Goal: Task Accomplishment & Management: Use online tool/utility

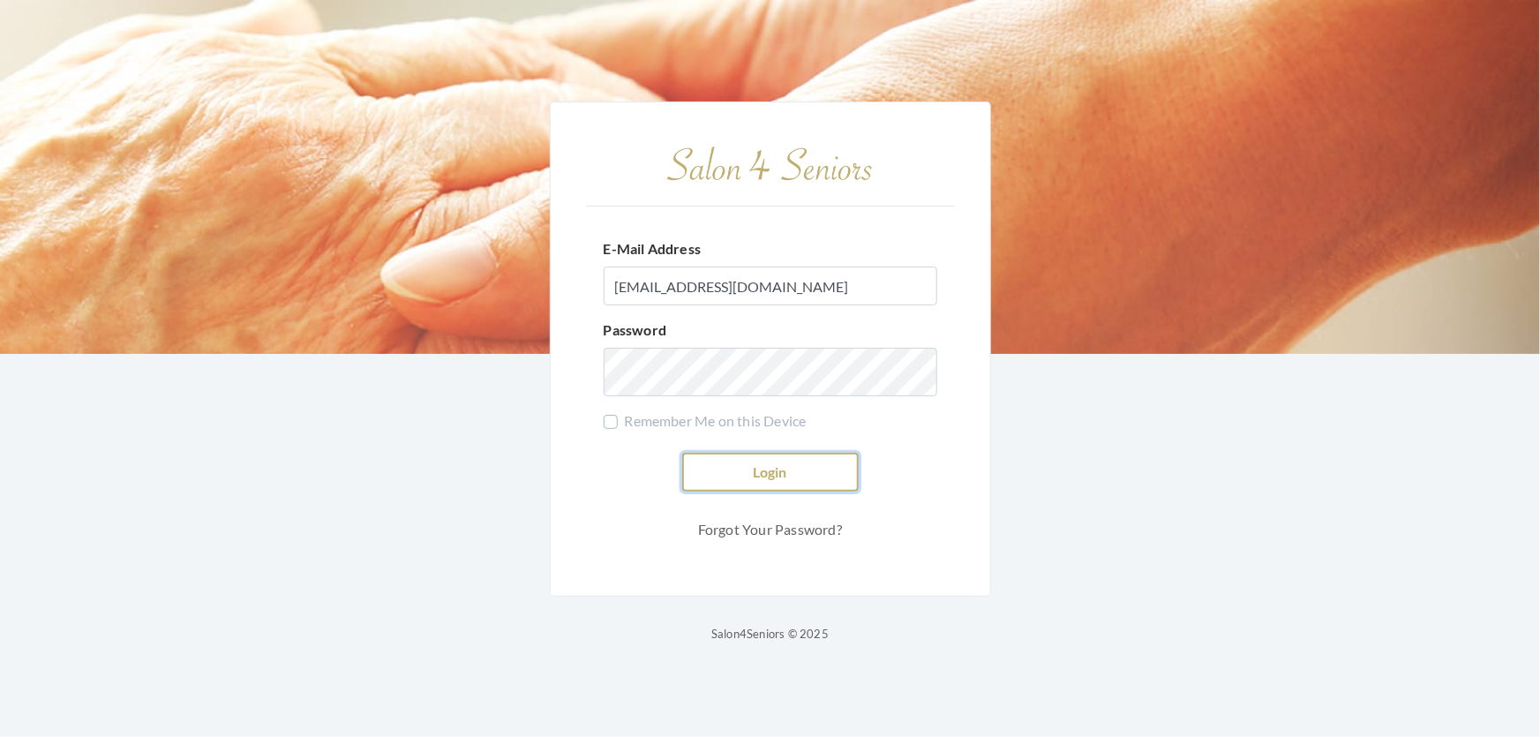
click at [764, 467] on button "Login" at bounding box center [770, 472] width 177 height 39
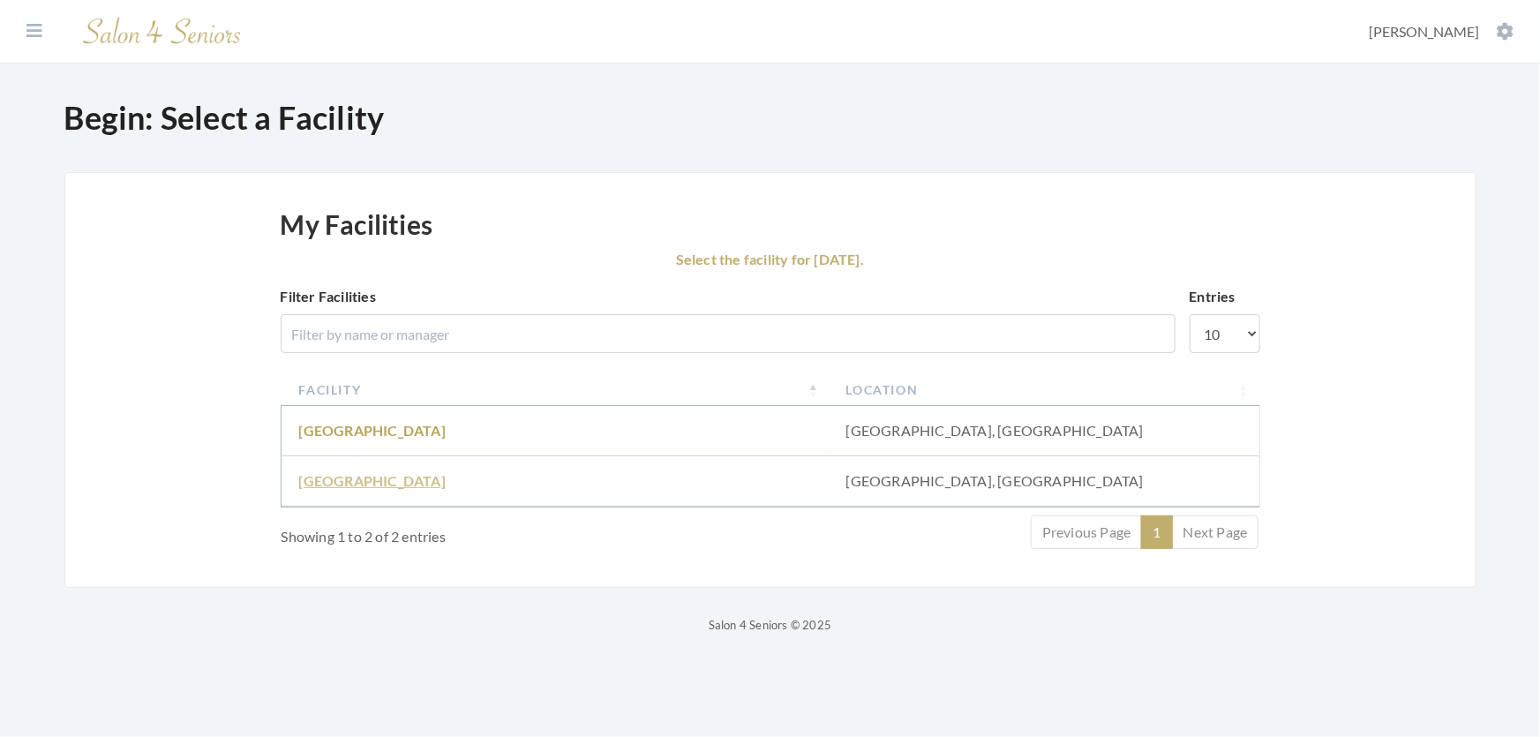
click at [336, 489] on link "[GEOGRAPHIC_DATA]" at bounding box center [372, 480] width 147 height 17
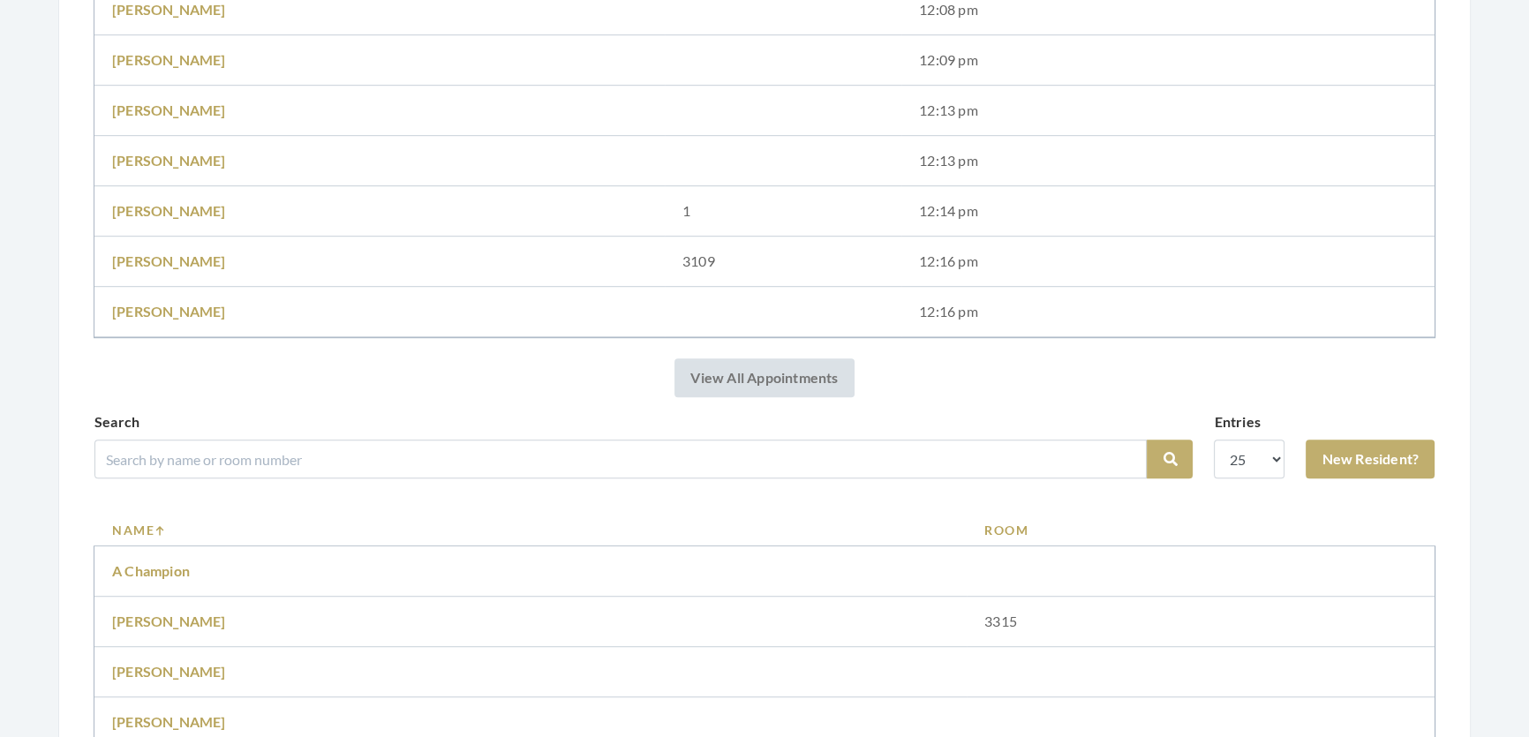
scroll to position [1444, 0]
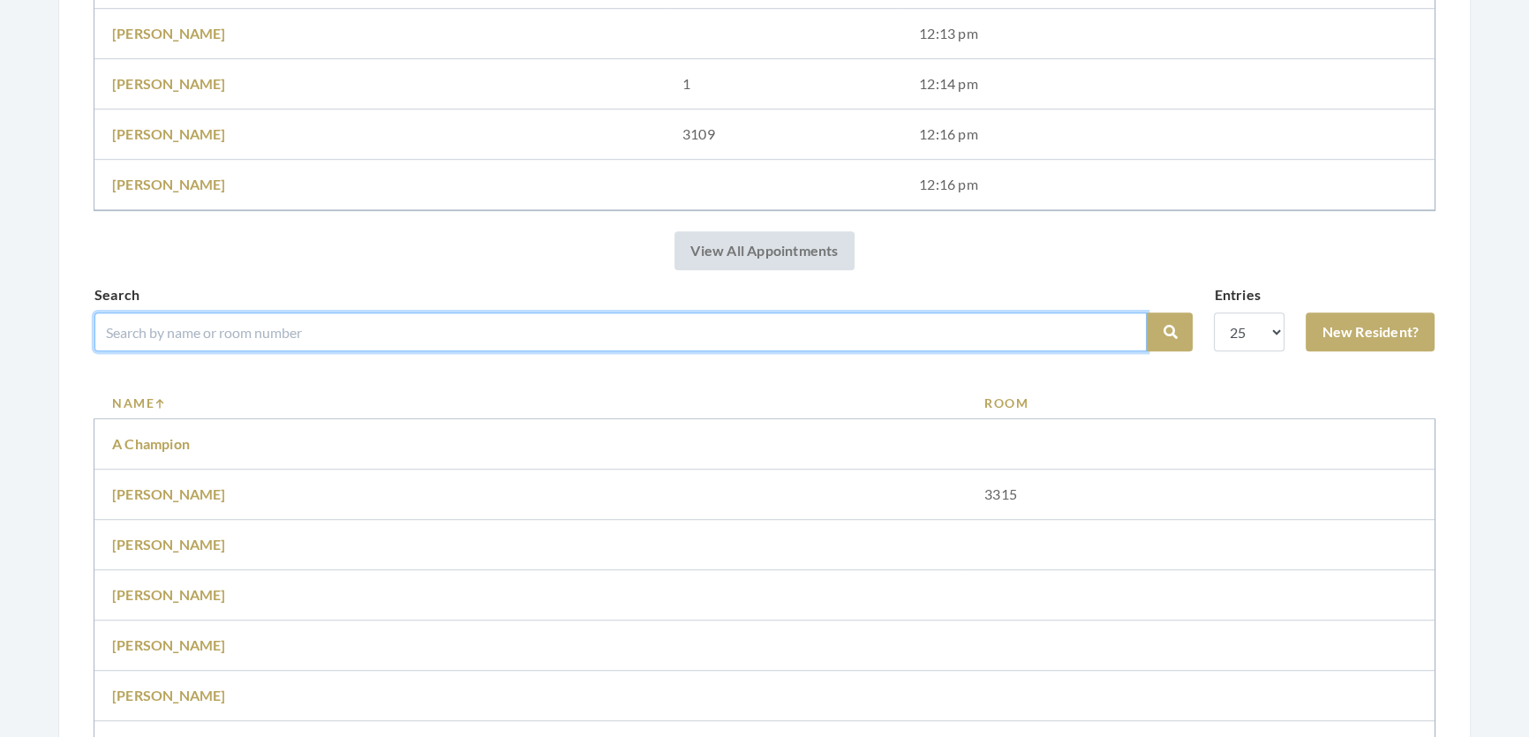
click at [202, 344] on input "search" at bounding box center [620, 331] width 1052 height 39
type input "mary smyly"
click at [1147, 312] on button "Search" at bounding box center [1170, 331] width 46 height 39
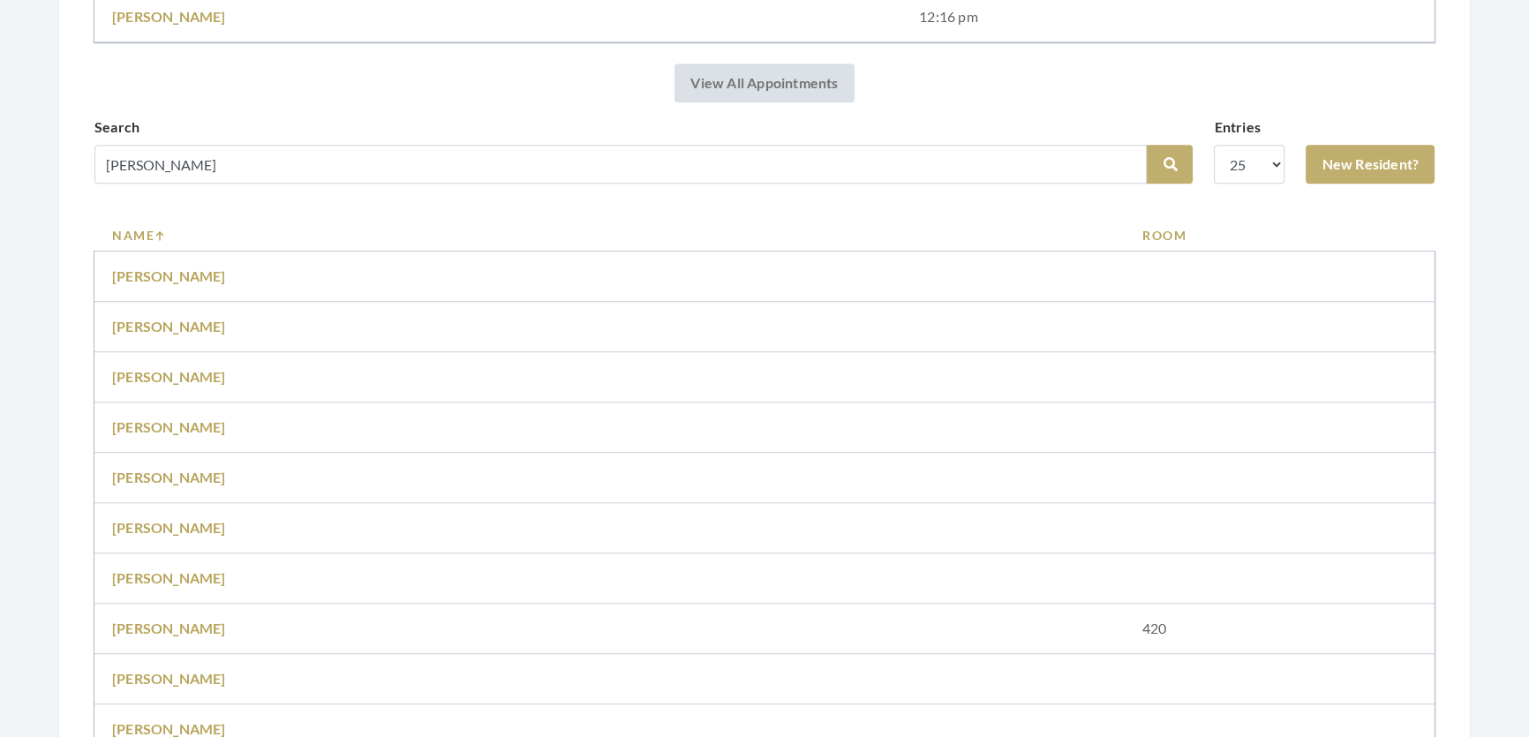
scroll to position [1364, 0]
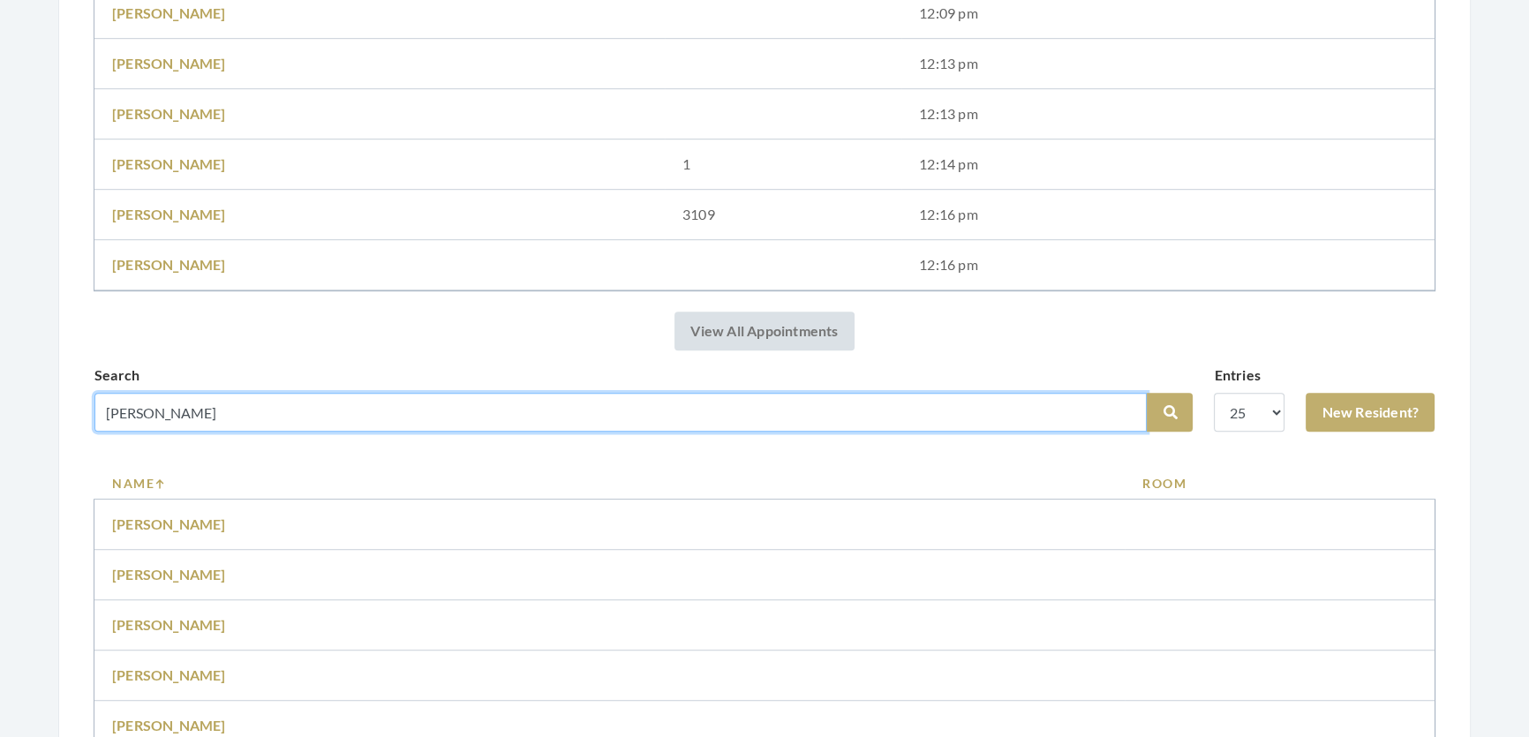
drag, startPoint x: 144, startPoint y: 429, endPoint x: 53, endPoint y: 432, distance: 91.0
click at [53, 432] on div "Step 1: Select a Client Salon Home Salon: Fair Haven - Facility: Fair Haven Vie…" at bounding box center [764, 362] width 1483 height 3254
type input "smyly"
click at [1147, 393] on button "Search" at bounding box center [1170, 412] width 46 height 39
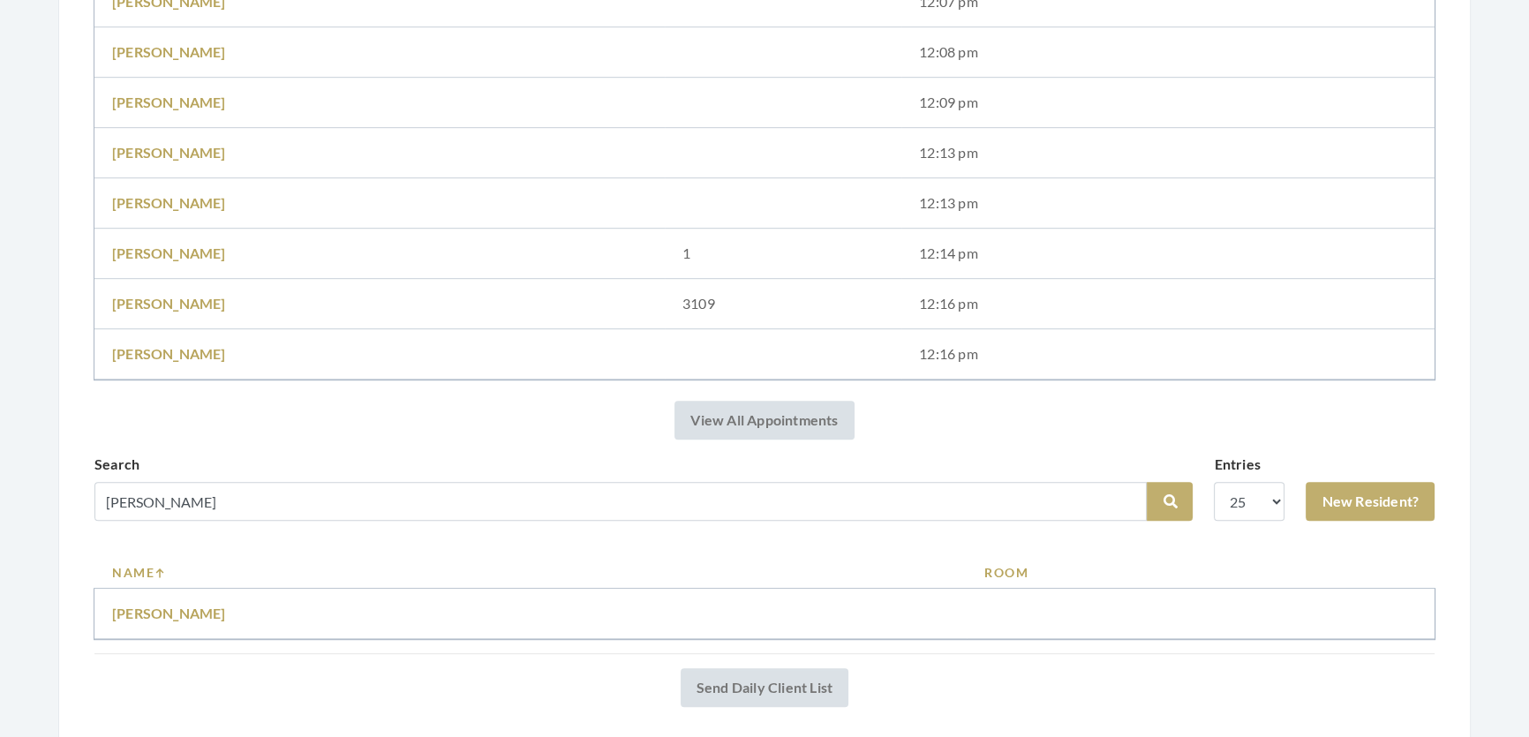
scroll to position [1410, 0]
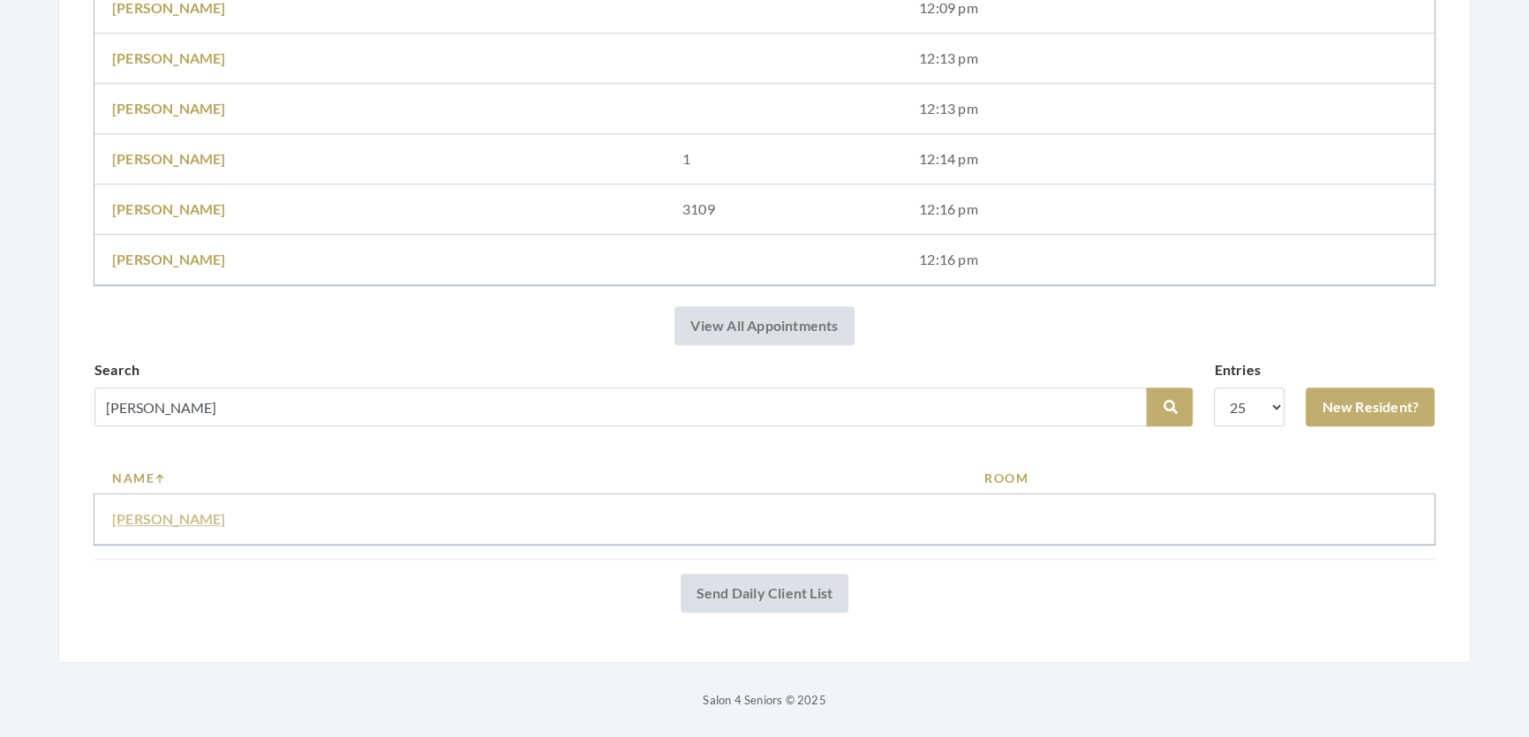
click at [161, 510] on link "[PERSON_NAME]" at bounding box center [169, 518] width 114 height 17
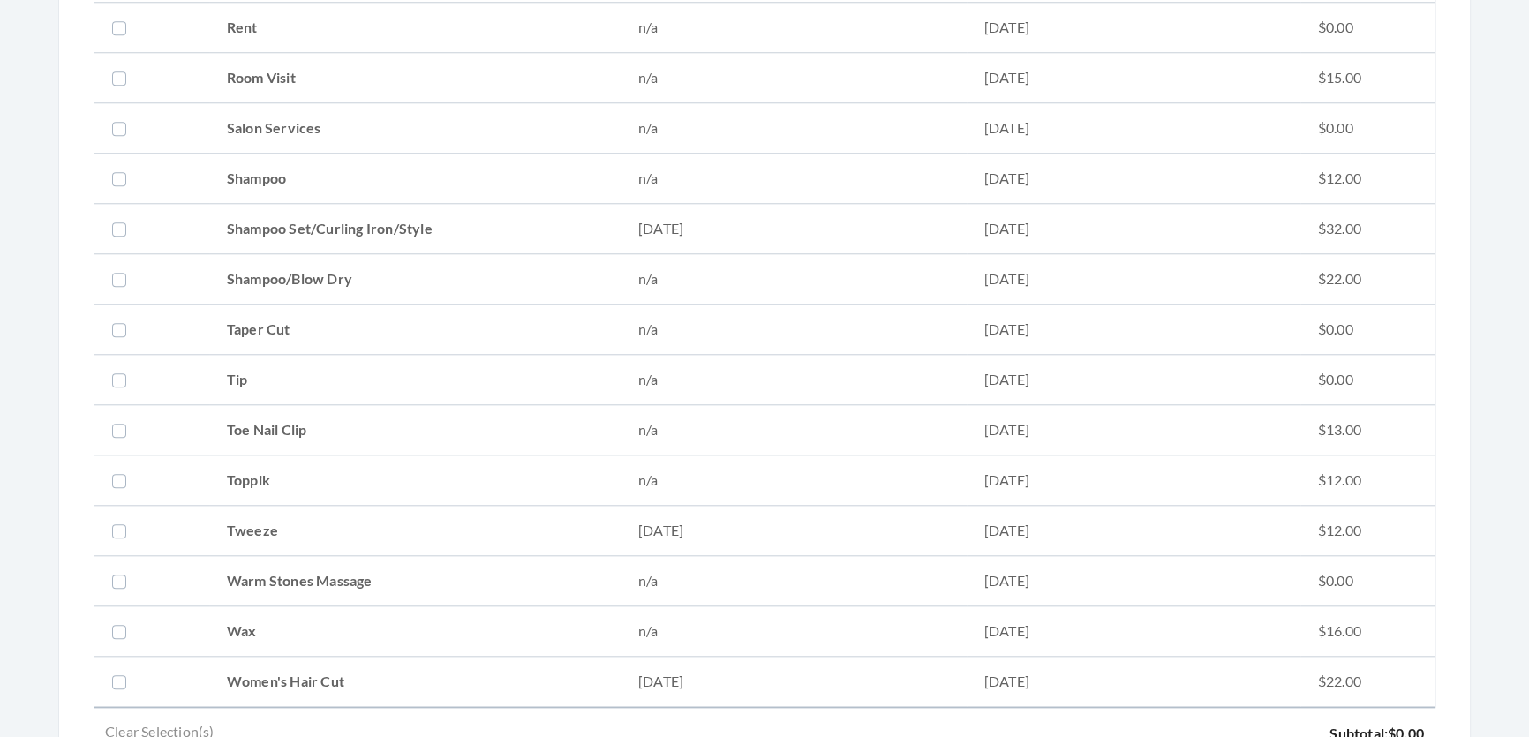
scroll to position [2246, 0]
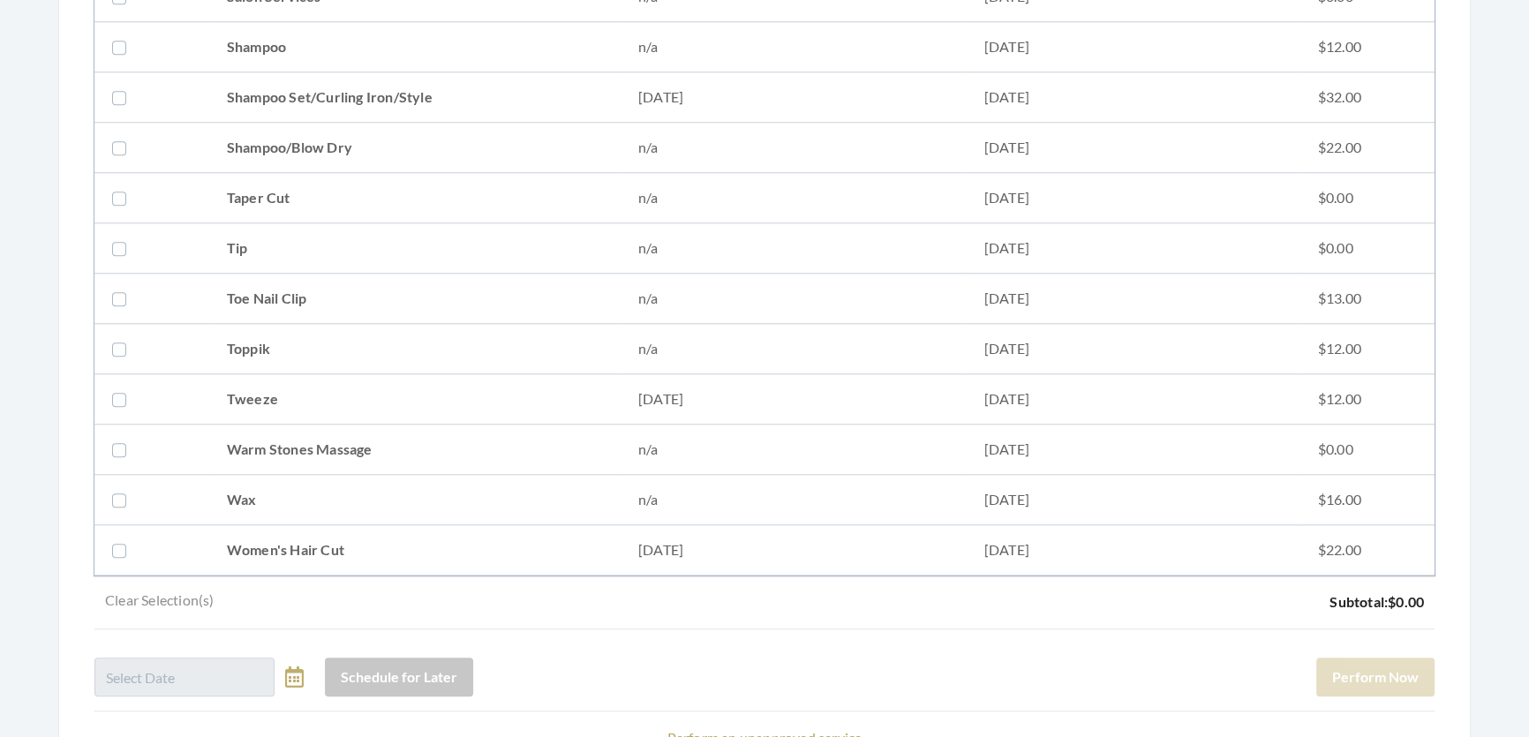
click at [359, 90] on td "Shampoo Set/Curling Iron/Style" at bounding box center [414, 97] width 411 height 50
checkbox input "true"
drag, startPoint x: 1353, startPoint y: 685, endPoint x: 1367, endPoint y: 666, distance: 23.3
click at [1354, 682] on button "Perform Now" at bounding box center [1375, 677] width 118 height 39
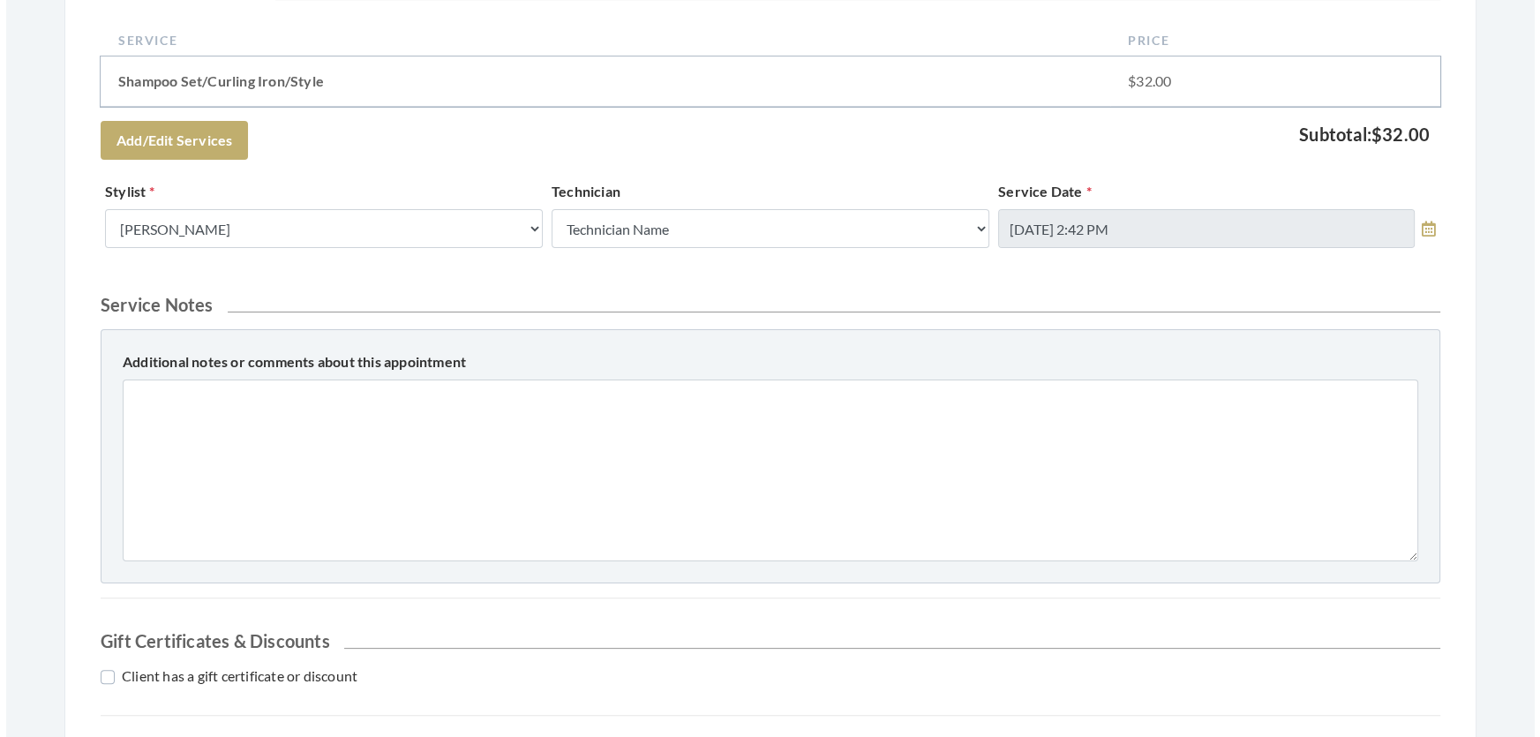
scroll to position [642, 0]
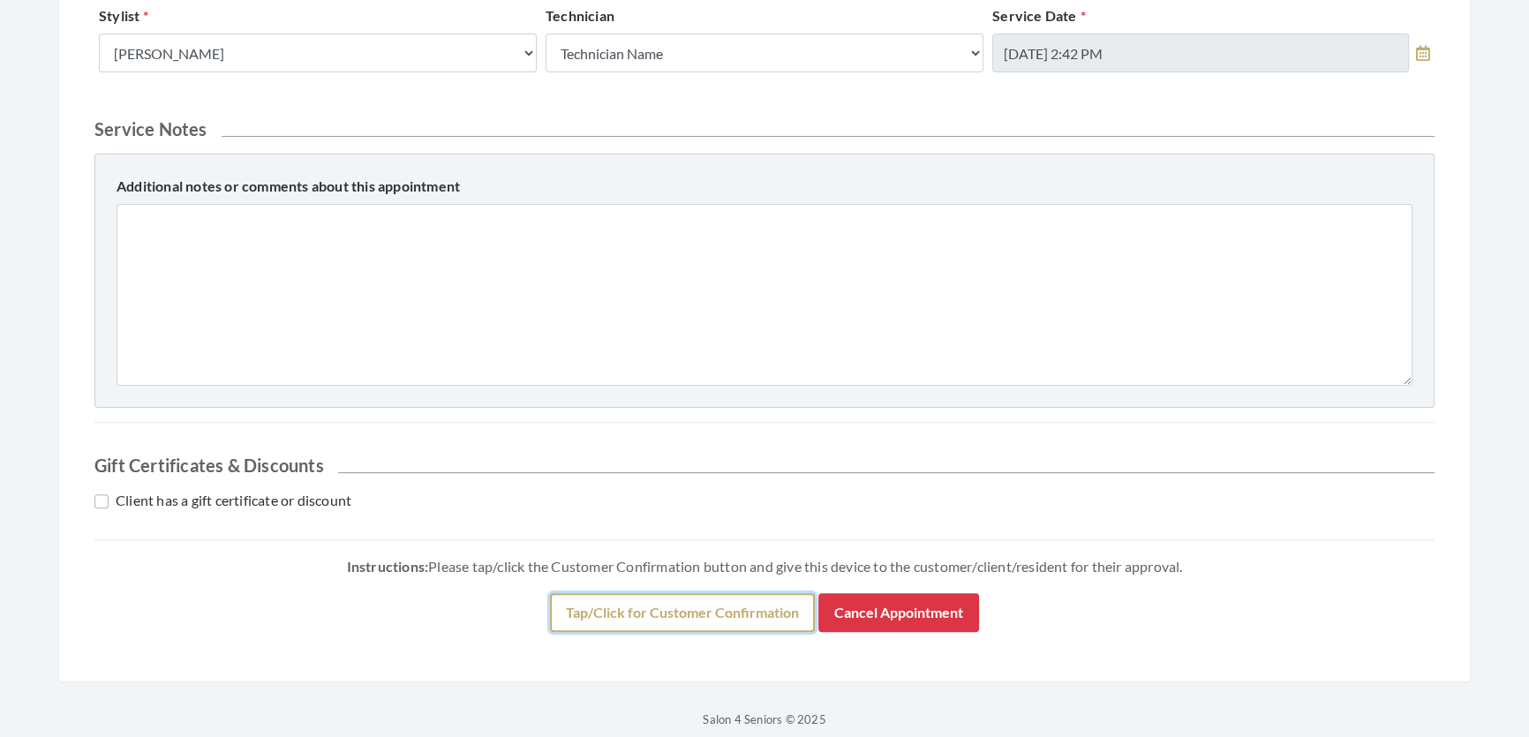
click at [742, 632] on button "Tap/Click for Customer Confirmation" at bounding box center [682, 612] width 265 height 39
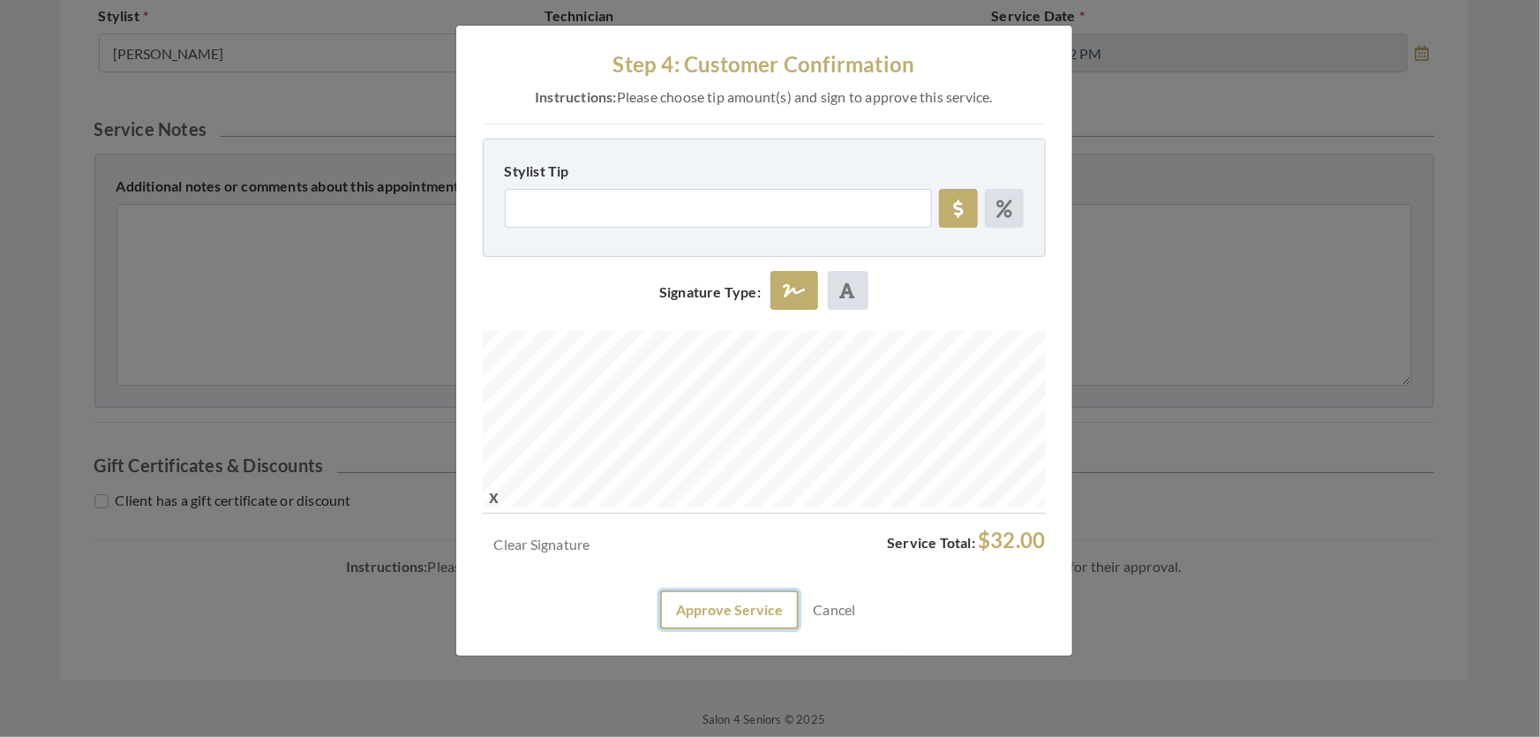
click at [660, 629] on button "Approve Service" at bounding box center [729, 610] width 139 height 39
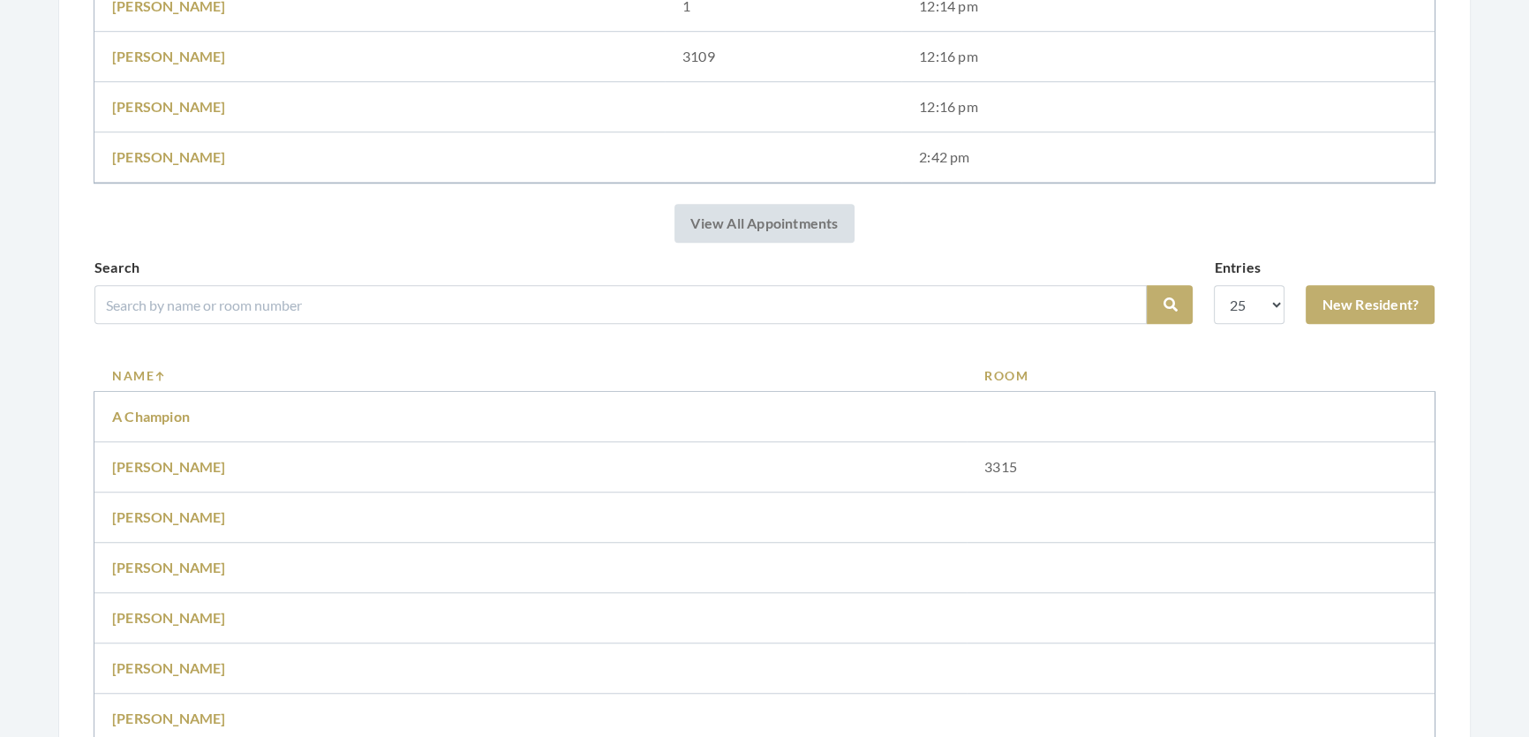
scroll to position [1685, 0]
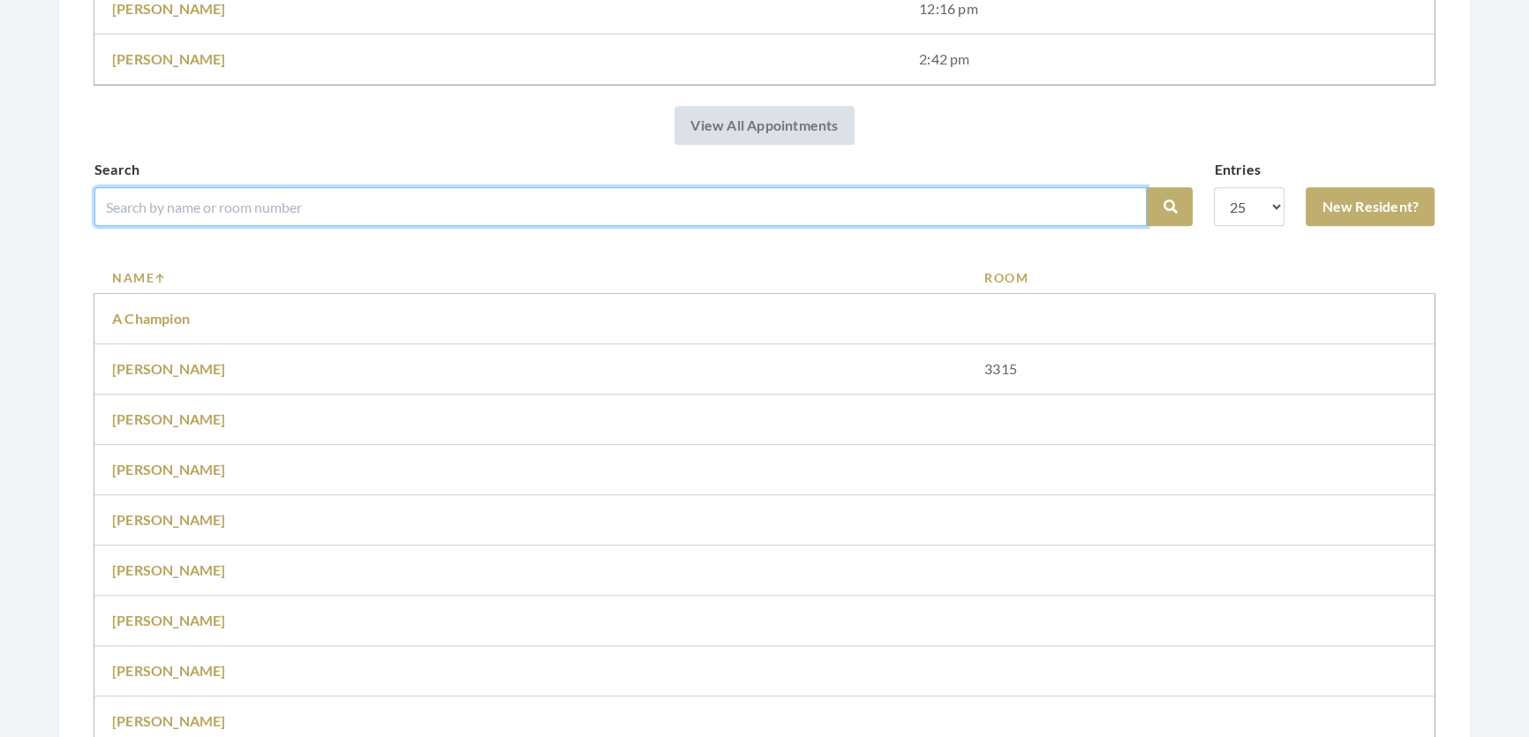
click at [521, 226] on input "search" at bounding box center [620, 206] width 1052 height 39
type input "[PERSON_NAME]"
click at [1147, 187] on button "Search" at bounding box center [1170, 206] width 46 height 39
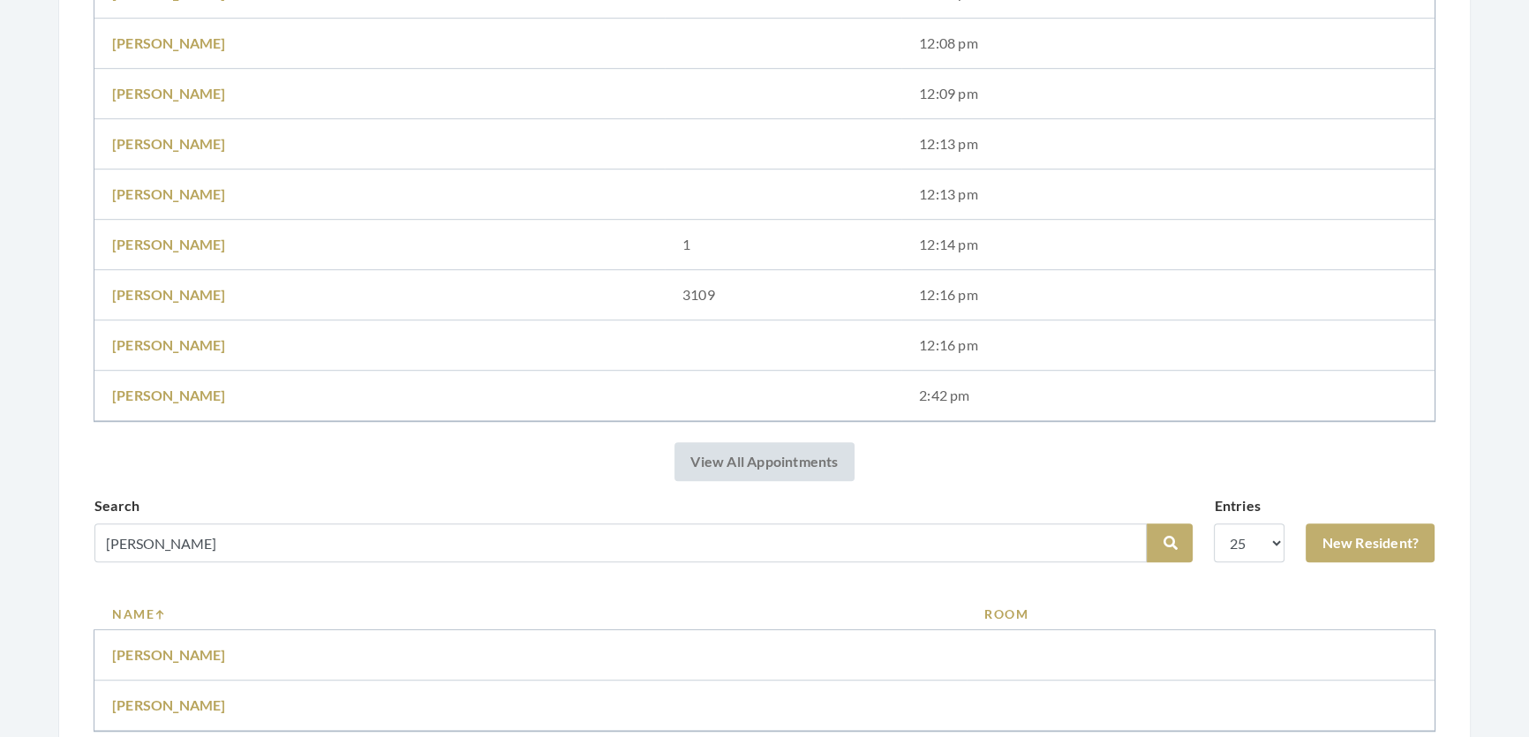
scroll to position [1510, 0]
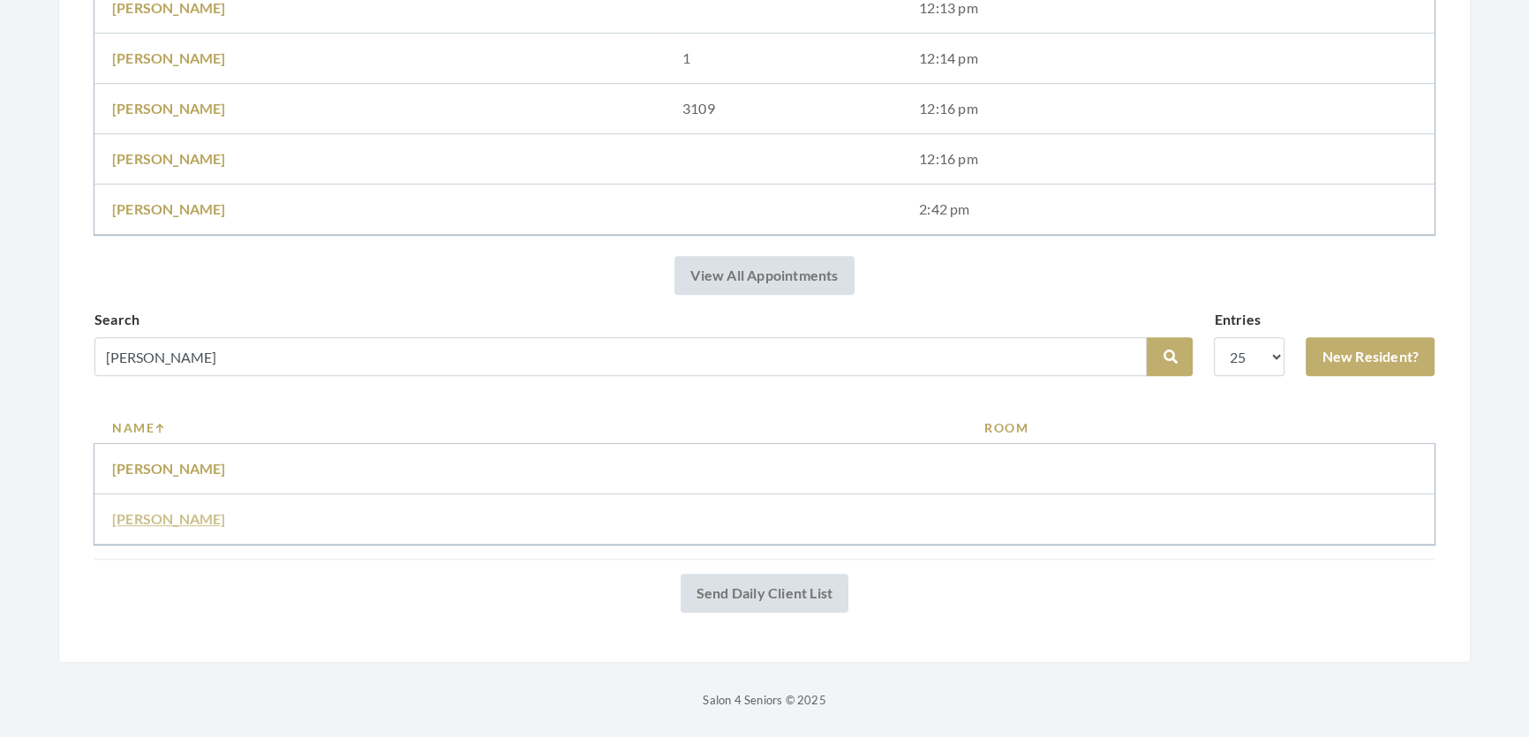
click at [154, 510] on link "Bonnie Bentley" at bounding box center [169, 518] width 114 height 17
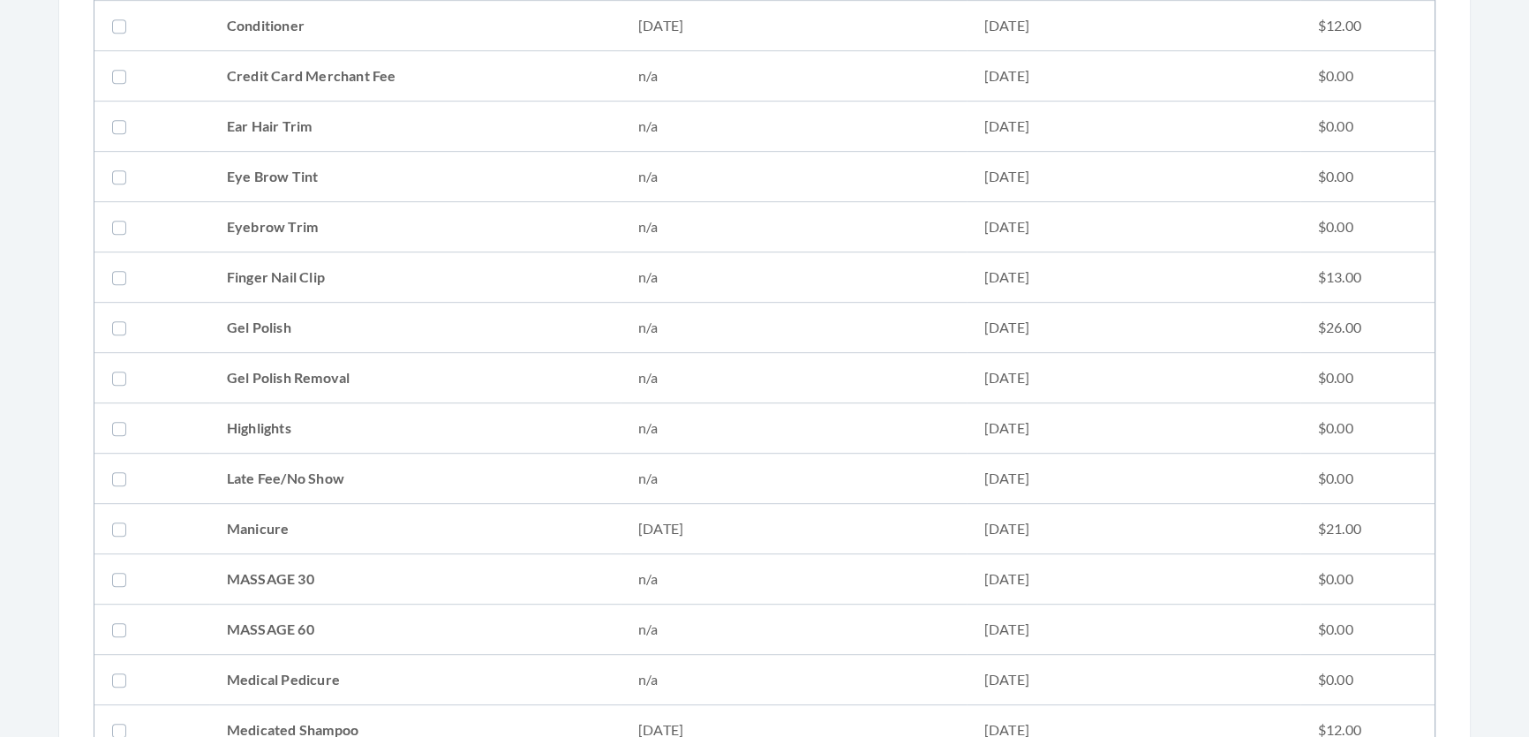
scroll to position [1283, 0]
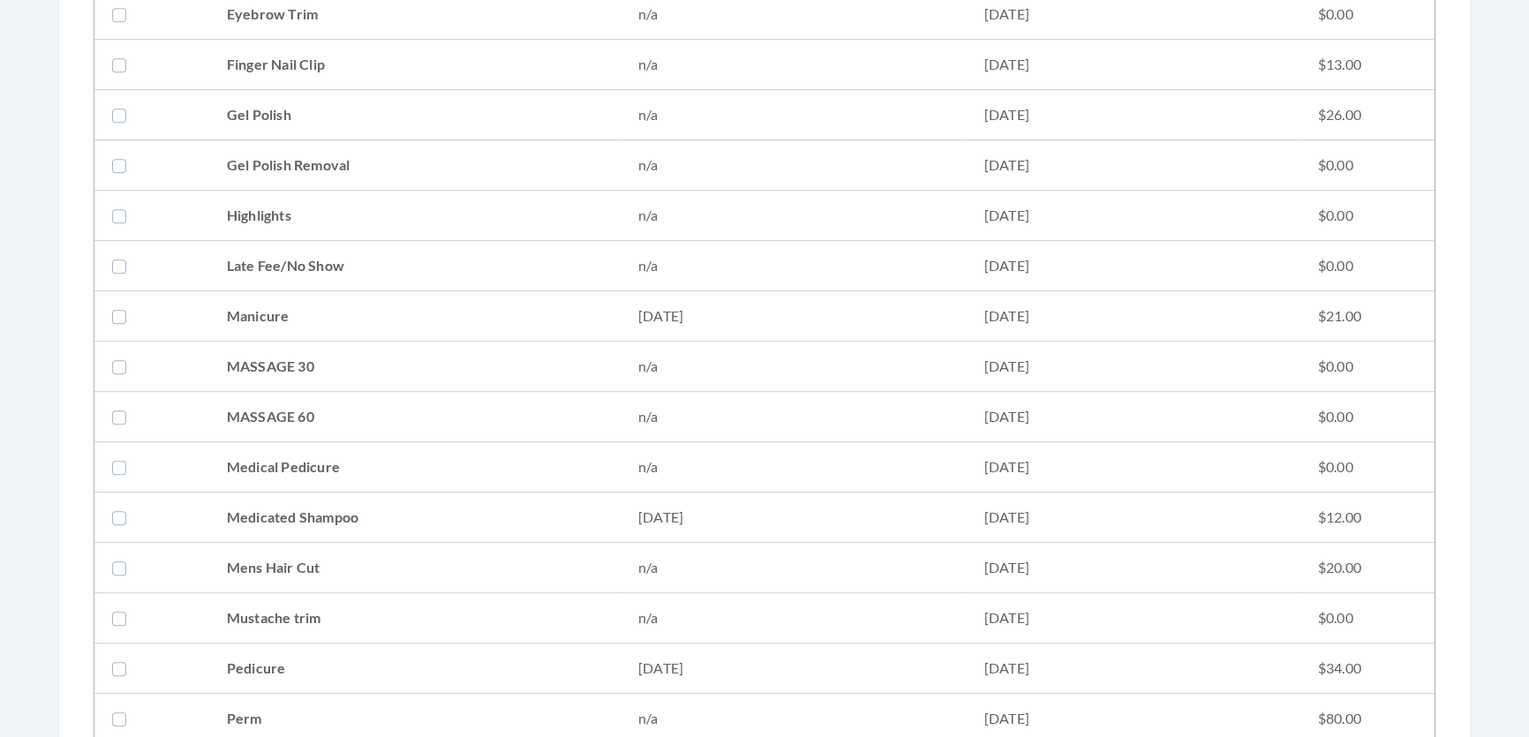
click at [291, 506] on td "Medicated Shampoo" at bounding box center [414, 518] width 411 height 50
checkbox input "true"
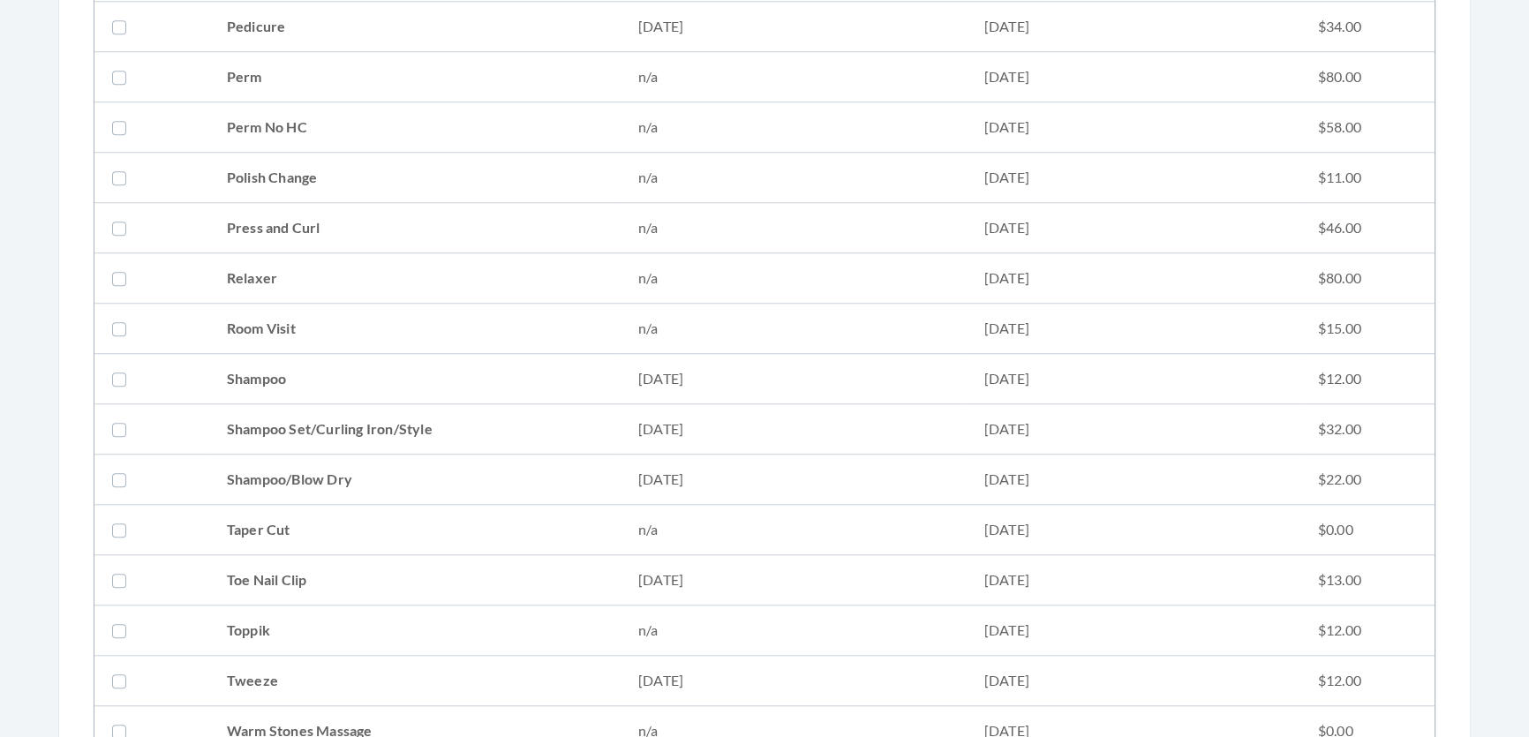
click at [303, 416] on td "Shampoo Set/Curling Iron/Style" at bounding box center [414, 429] width 411 height 50
checkbox input "true"
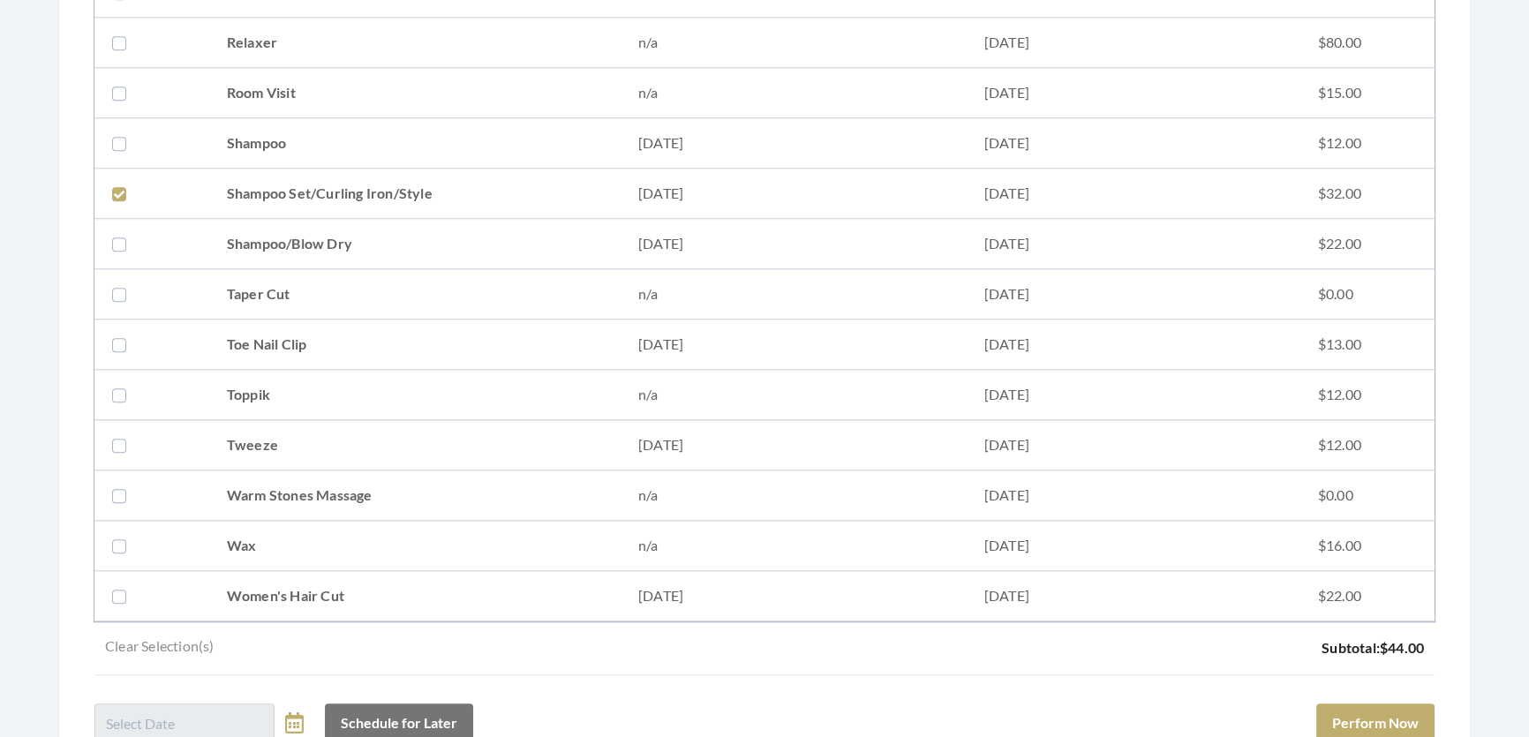
scroll to position [2371, 0]
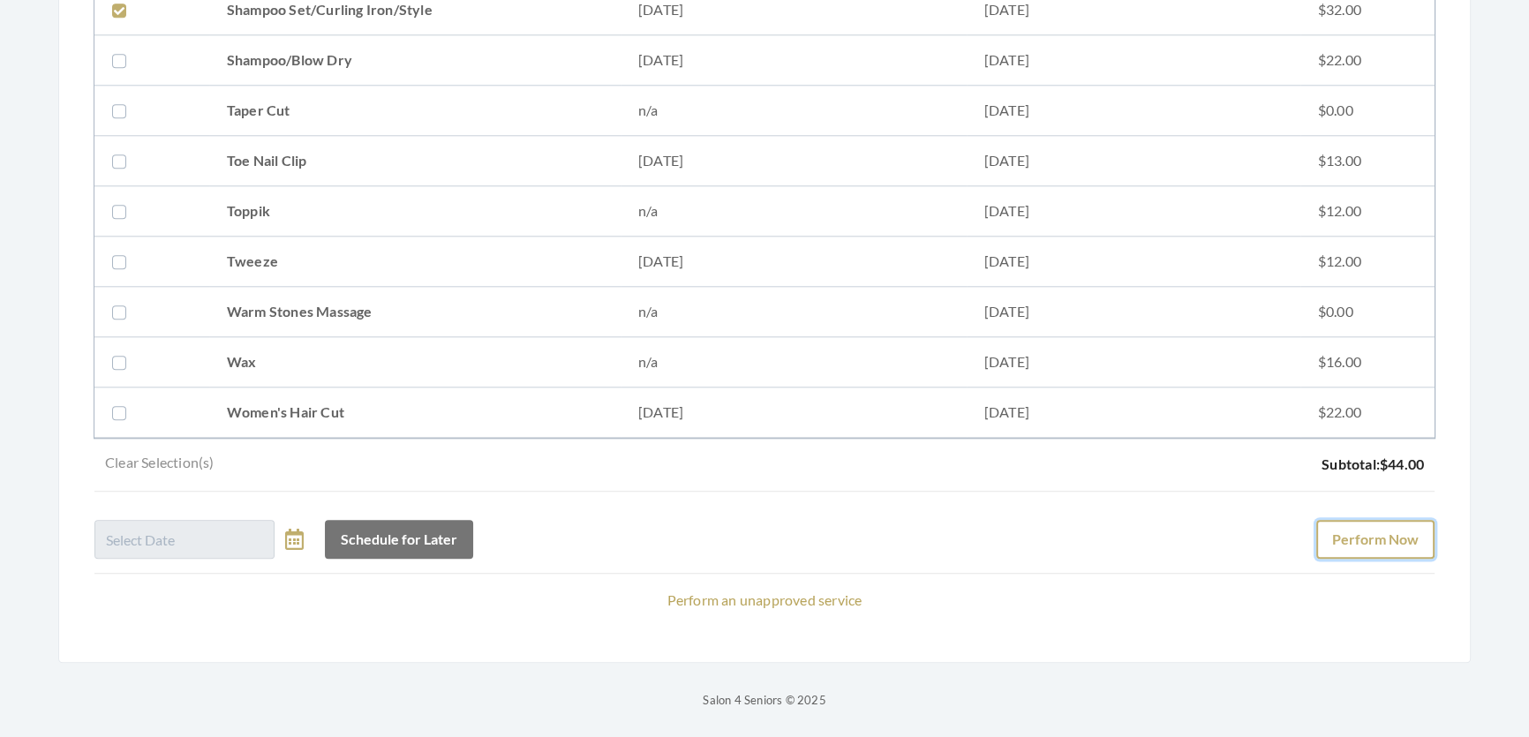
click at [1409, 537] on button "Perform Now" at bounding box center [1375, 539] width 118 height 39
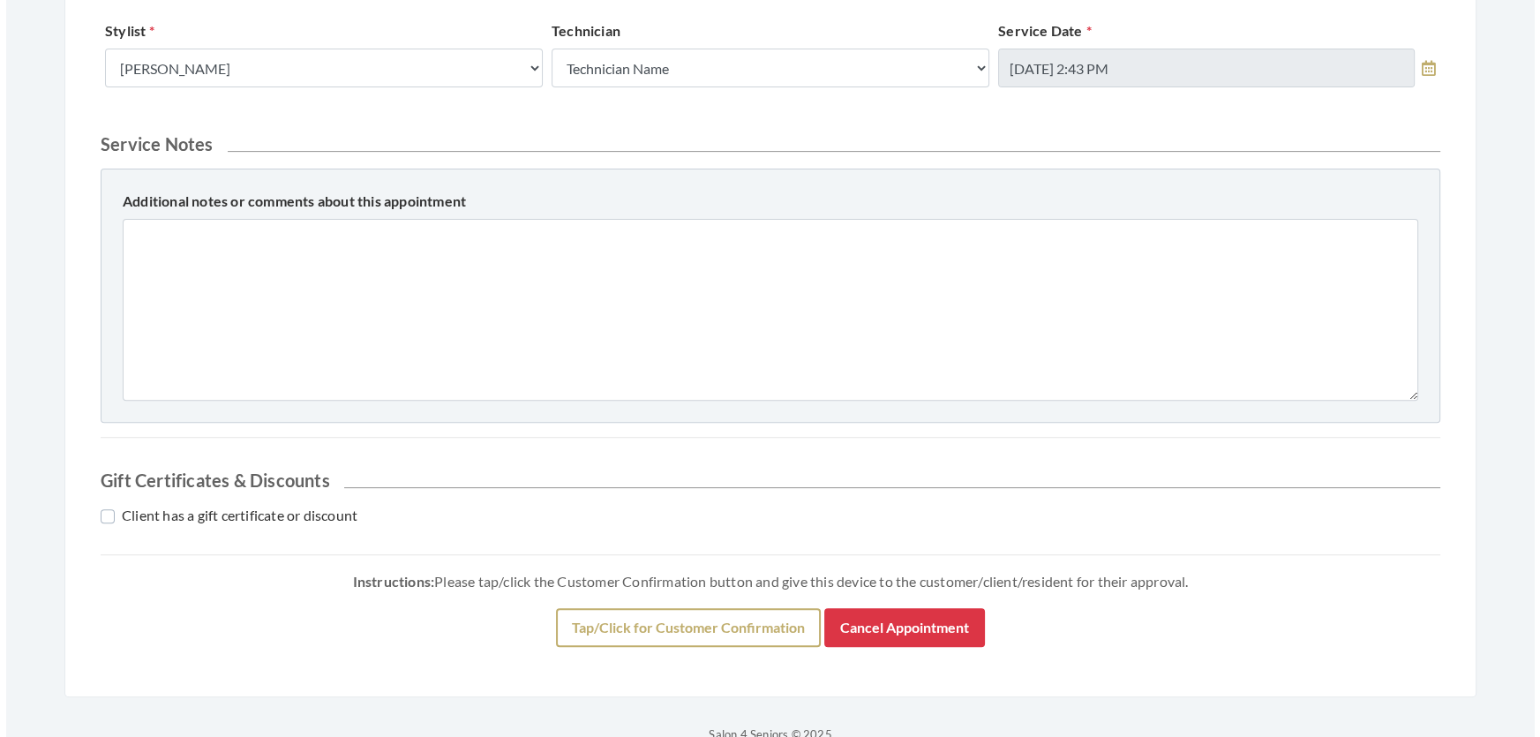
scroll to position [920, 0]
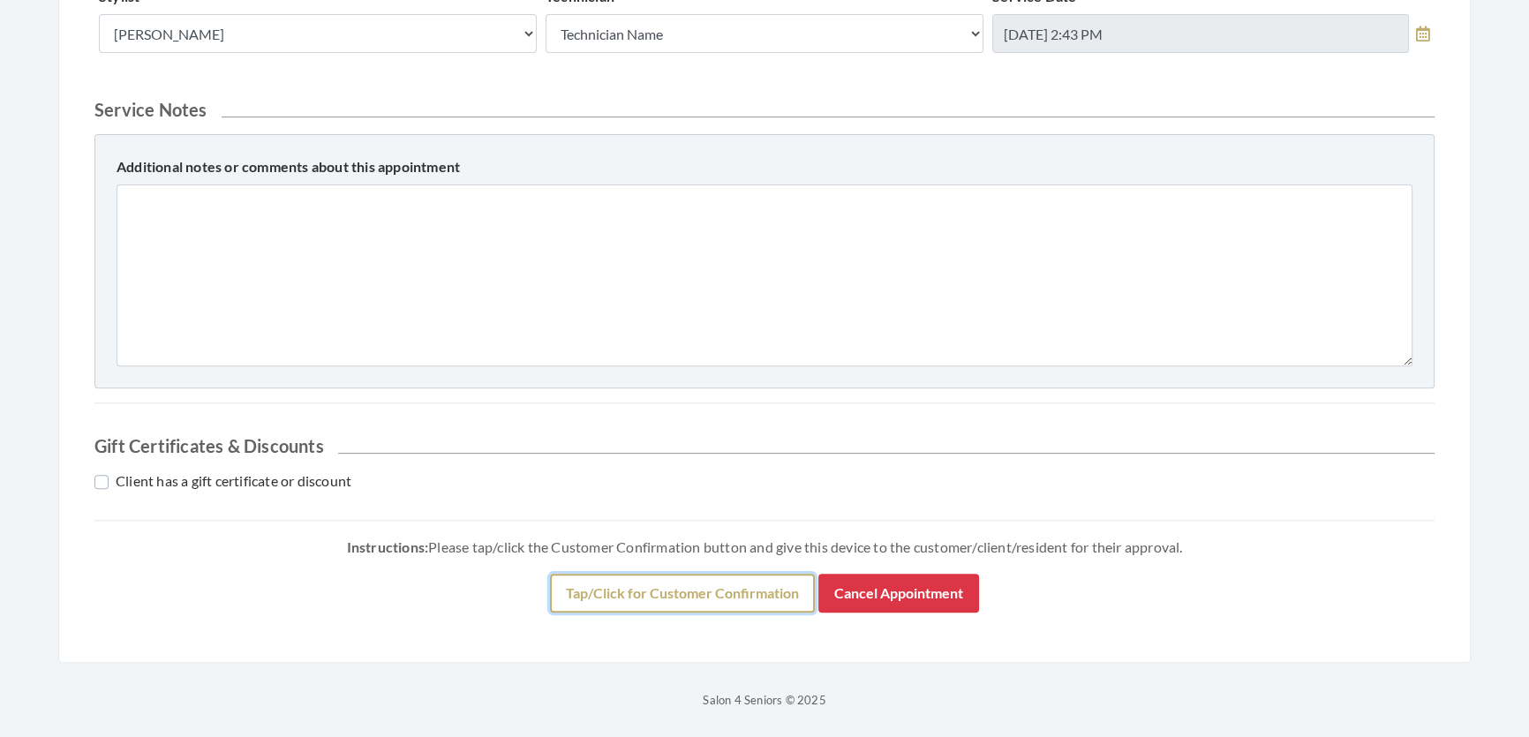
click at [603, 597] on button "Tap/Click for Customer Confirmation" at bounding box center [682, 593] width 265 height 39
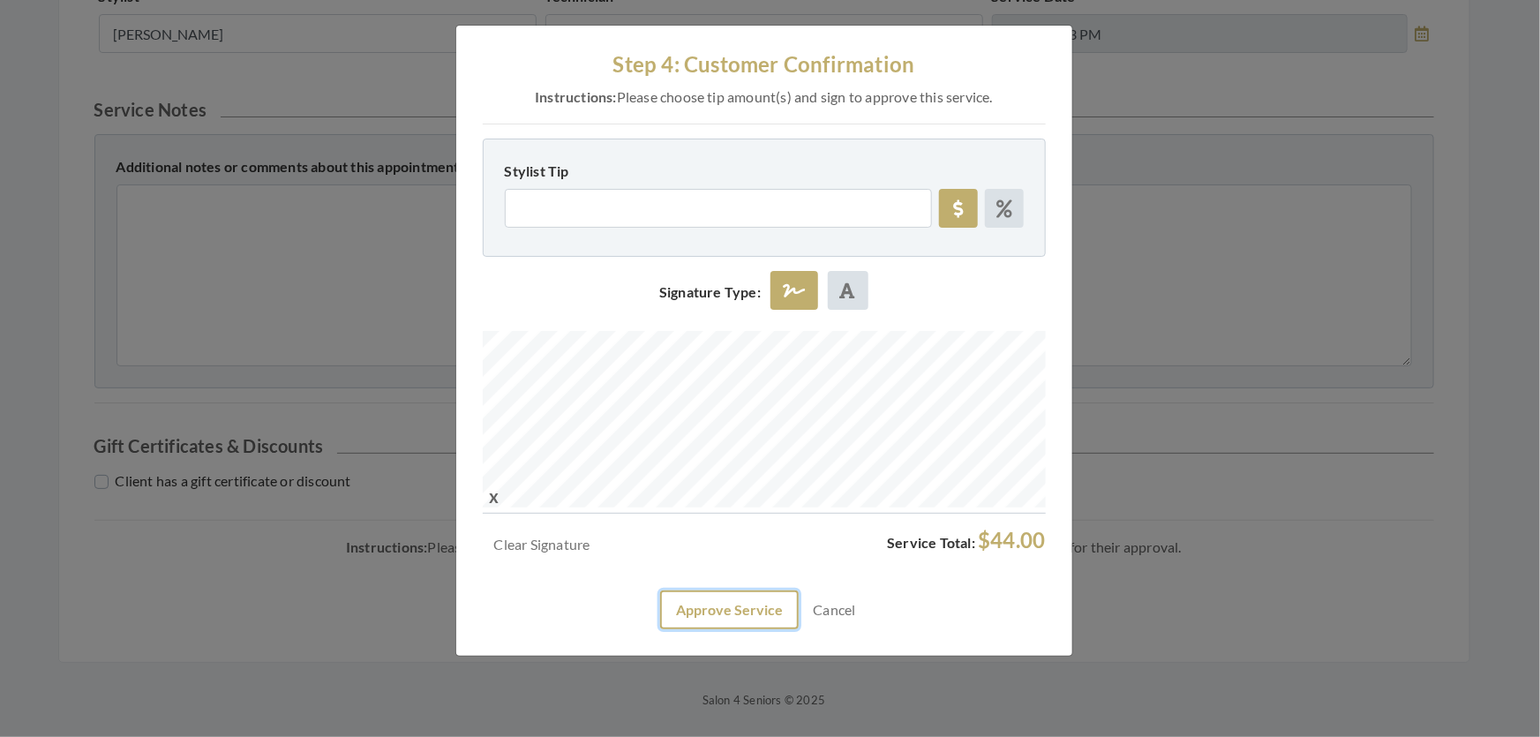
click at [755, 629] on button "Approve Service" at bounding box center [729, 610] width 139 height 39
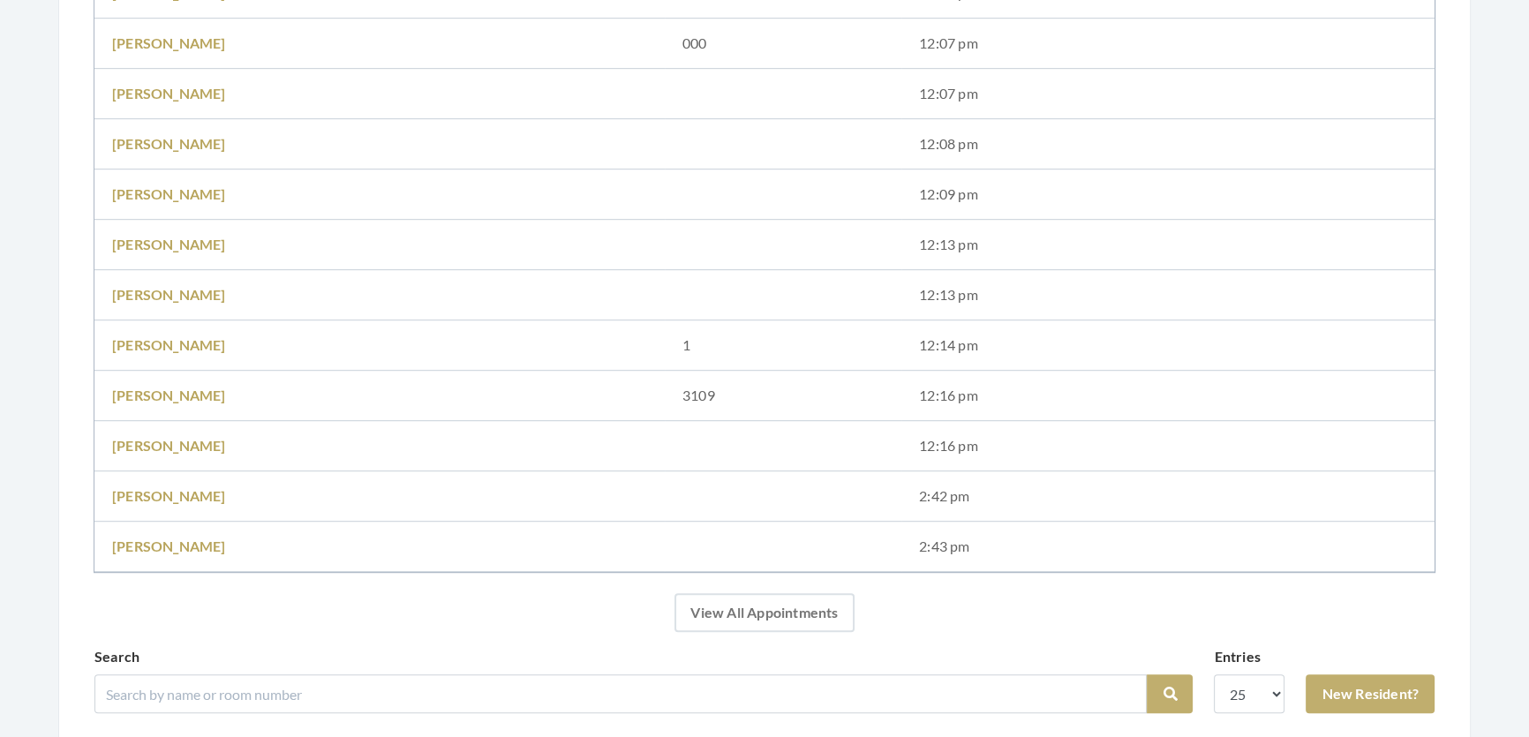
scroll to position [1364, 0]
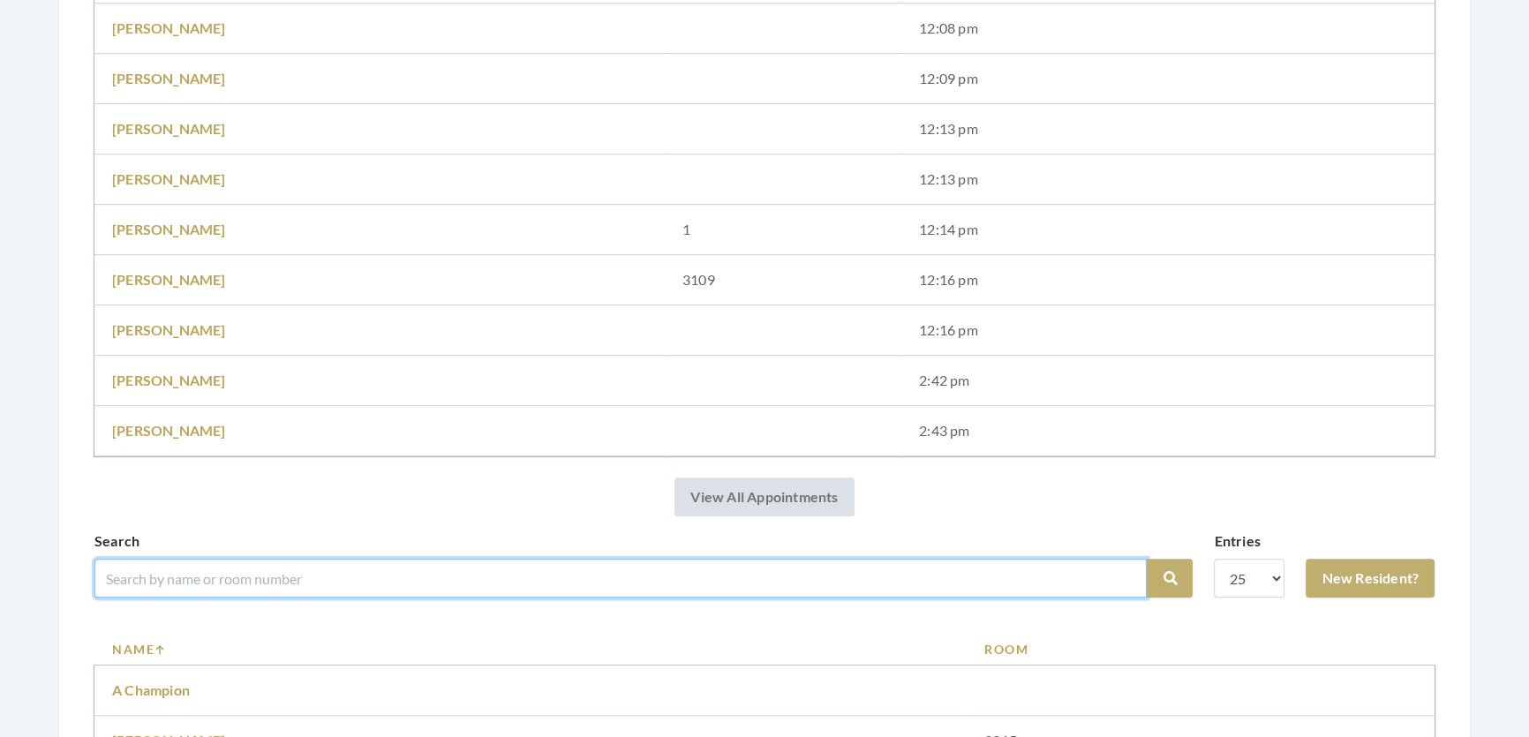
click at [641, 587] on input "search" at bounding box center [620, 578] width 1052 height 39
type input "[PERSON_NAME]"
click at [1147, 559] on button "Search" at bounding box center [1170, 578] width 46 height 39
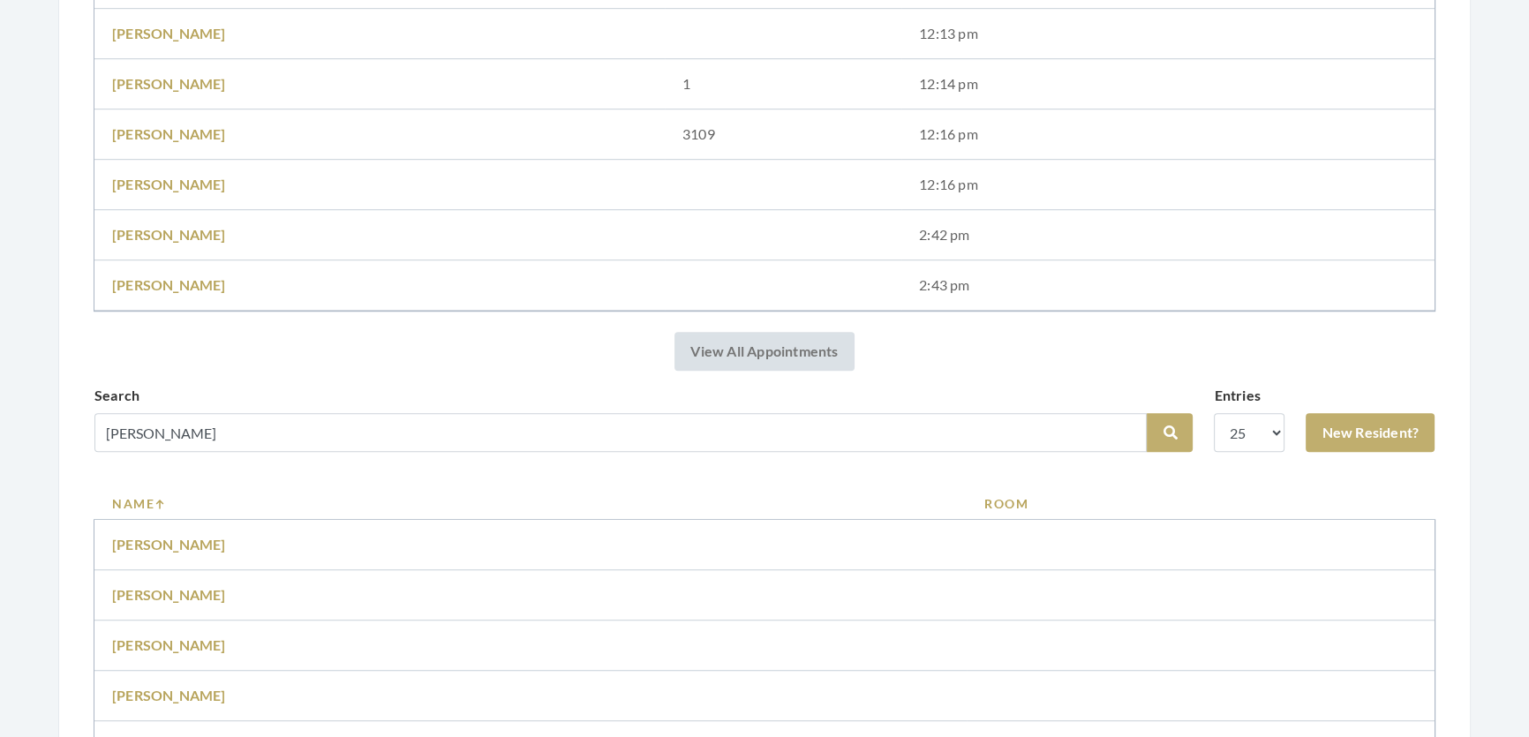
scroll to position [1862, 0]
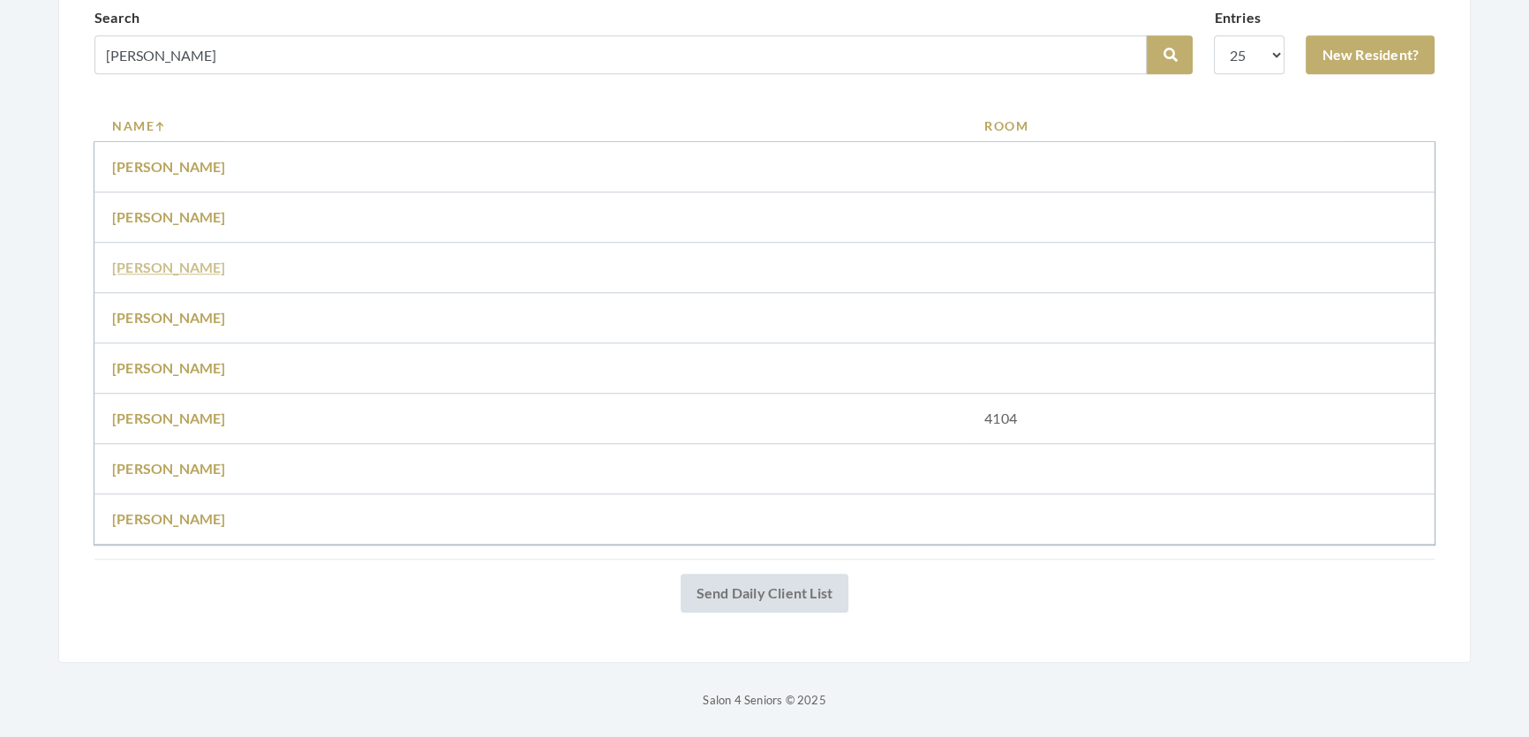
click at [147, 259] on link "[PERSON_NAME]" at bounding box center [169, 267] width 114 height 17
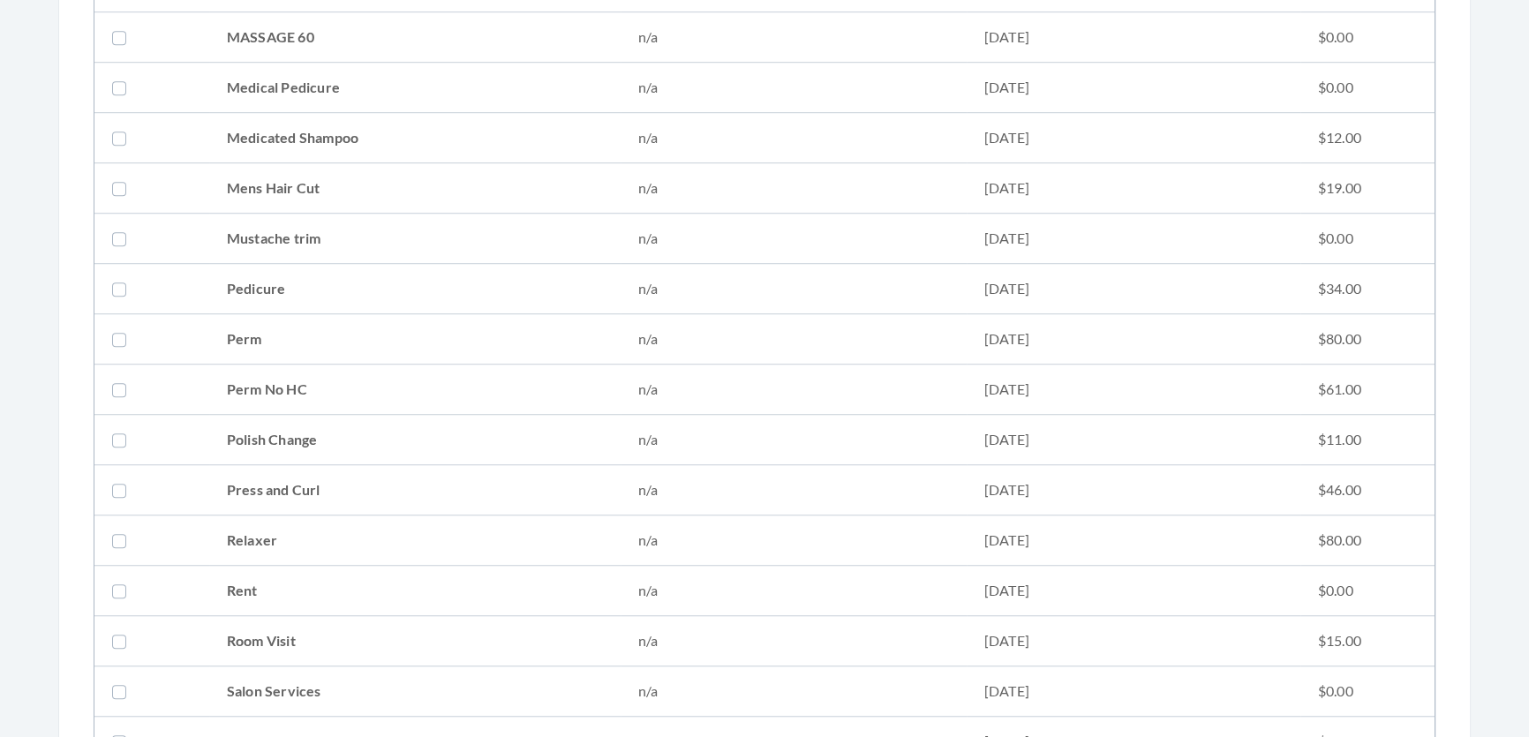
scroll to position [1845, 0]
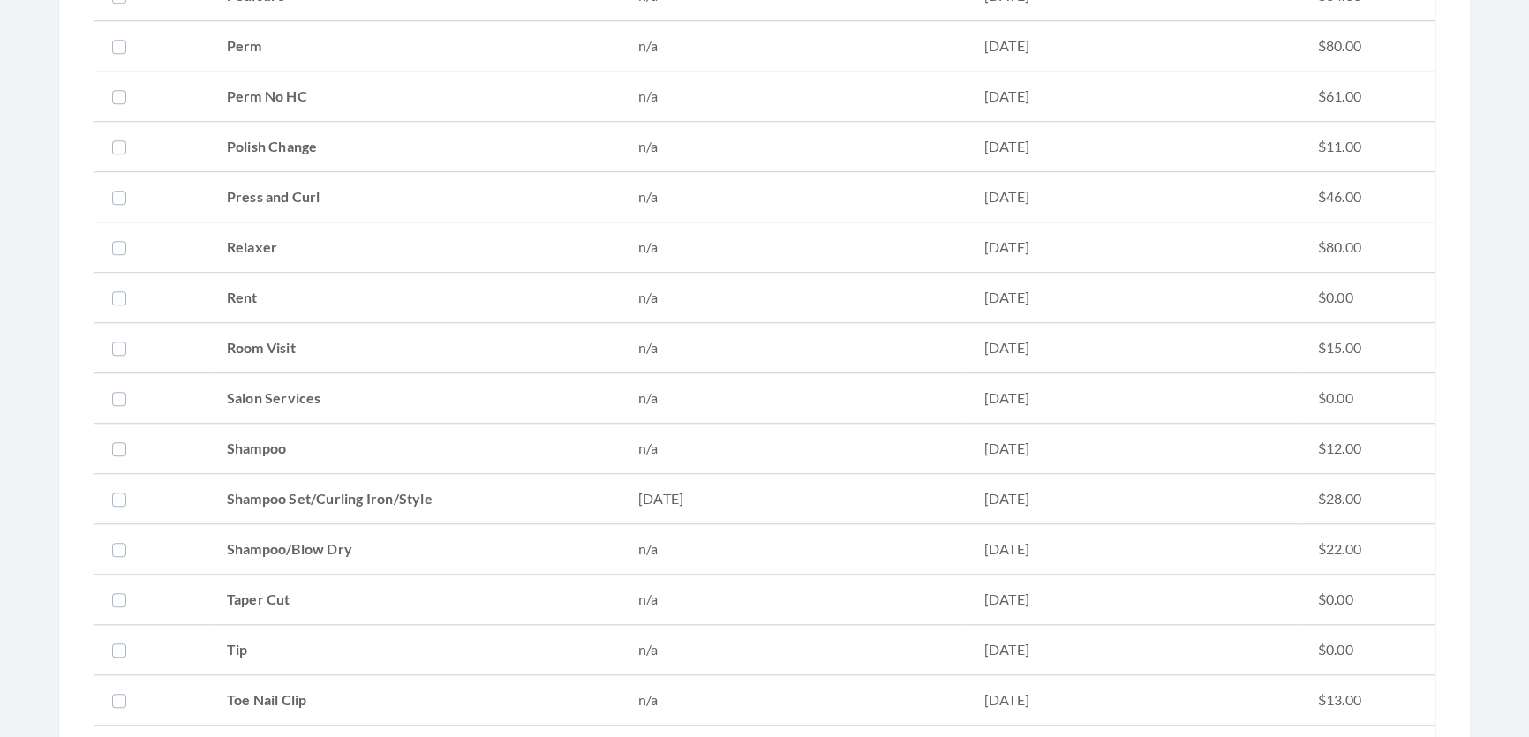
click at [259, 474] on td "Shampoo Set/Curling Iron/Style" at bounding box center [414, 499] width 411 height 50
checkbox input "true"
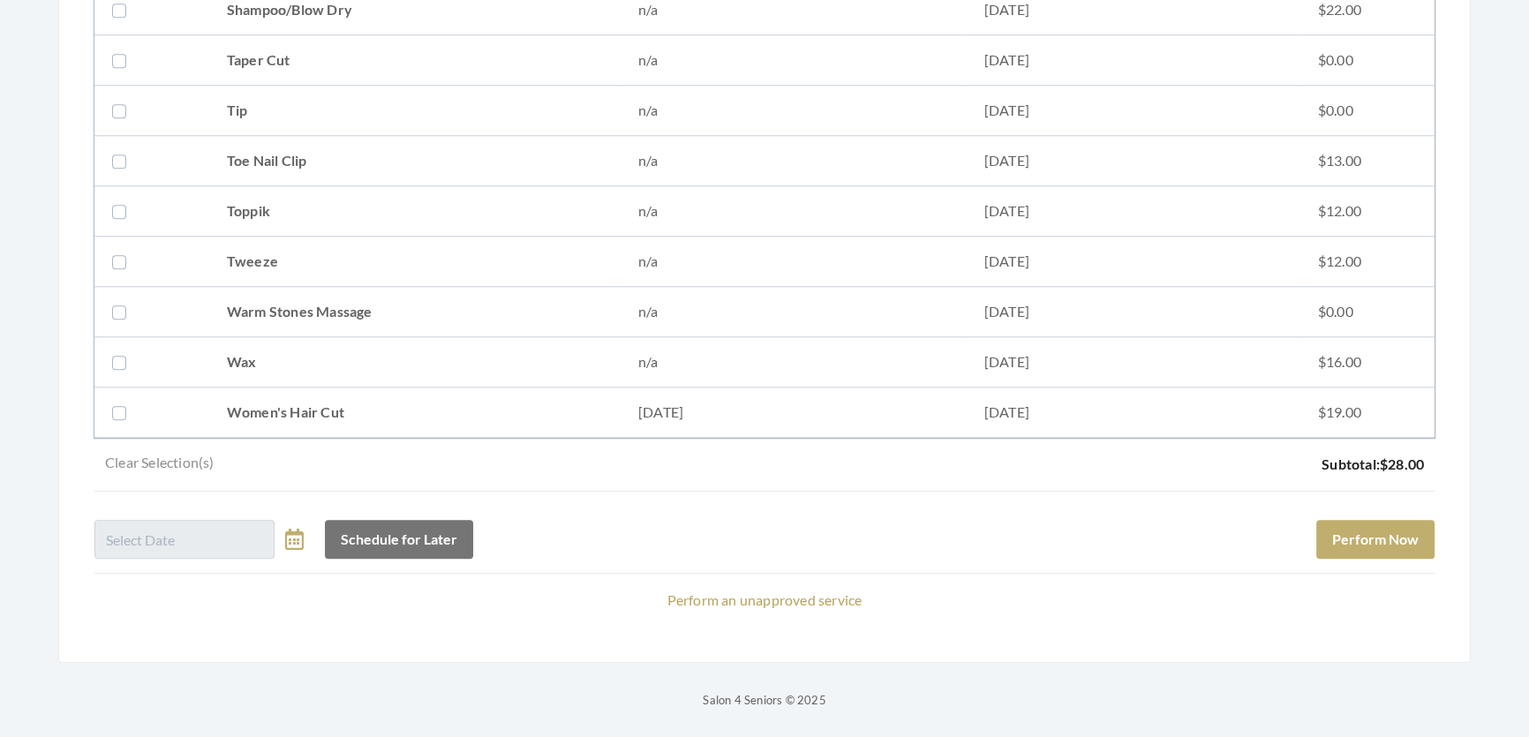
scroll to position [2407, 0]
click at [1395, 523] on button "Perform Now" at bounding box center [1375, 539] width 118 height 39
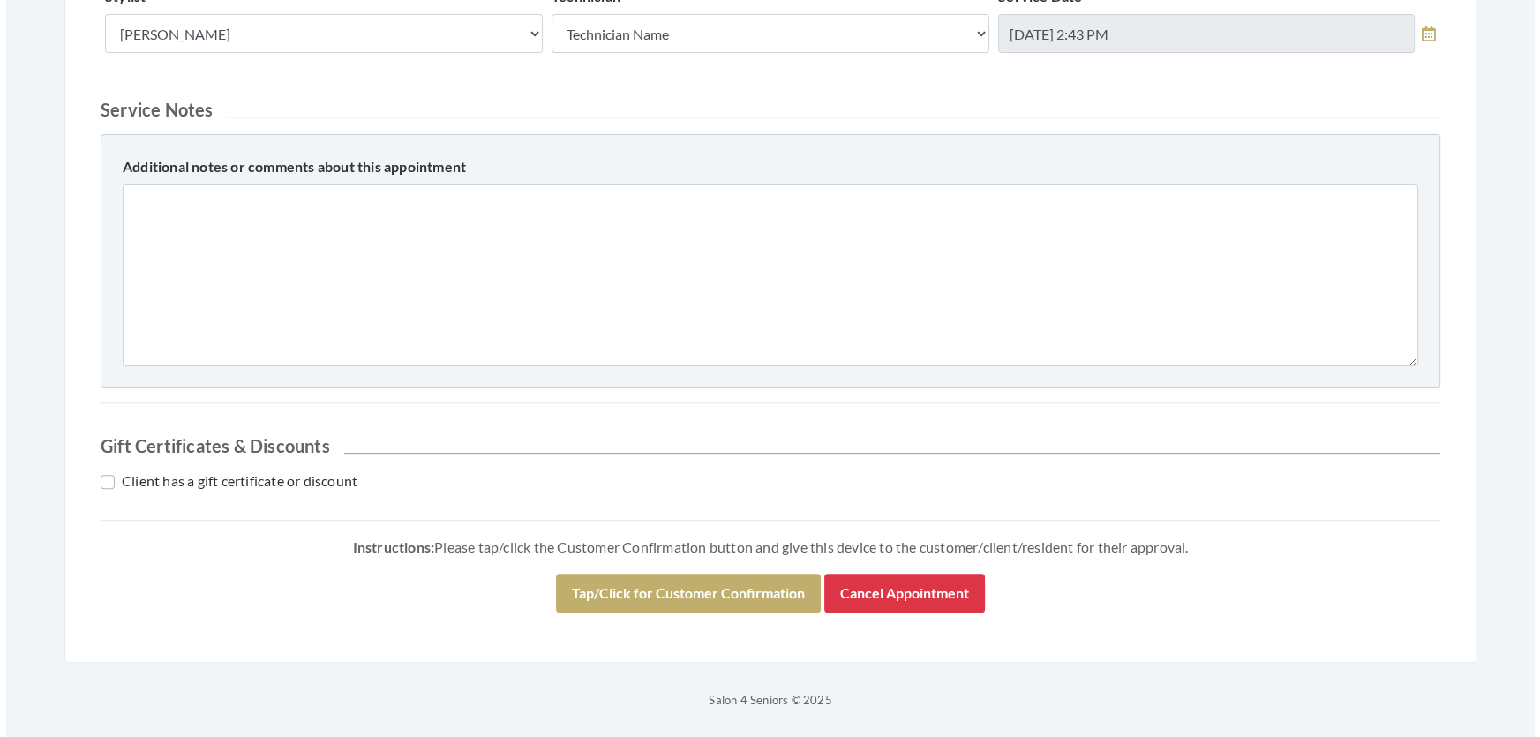
scroll to position [756, 0]
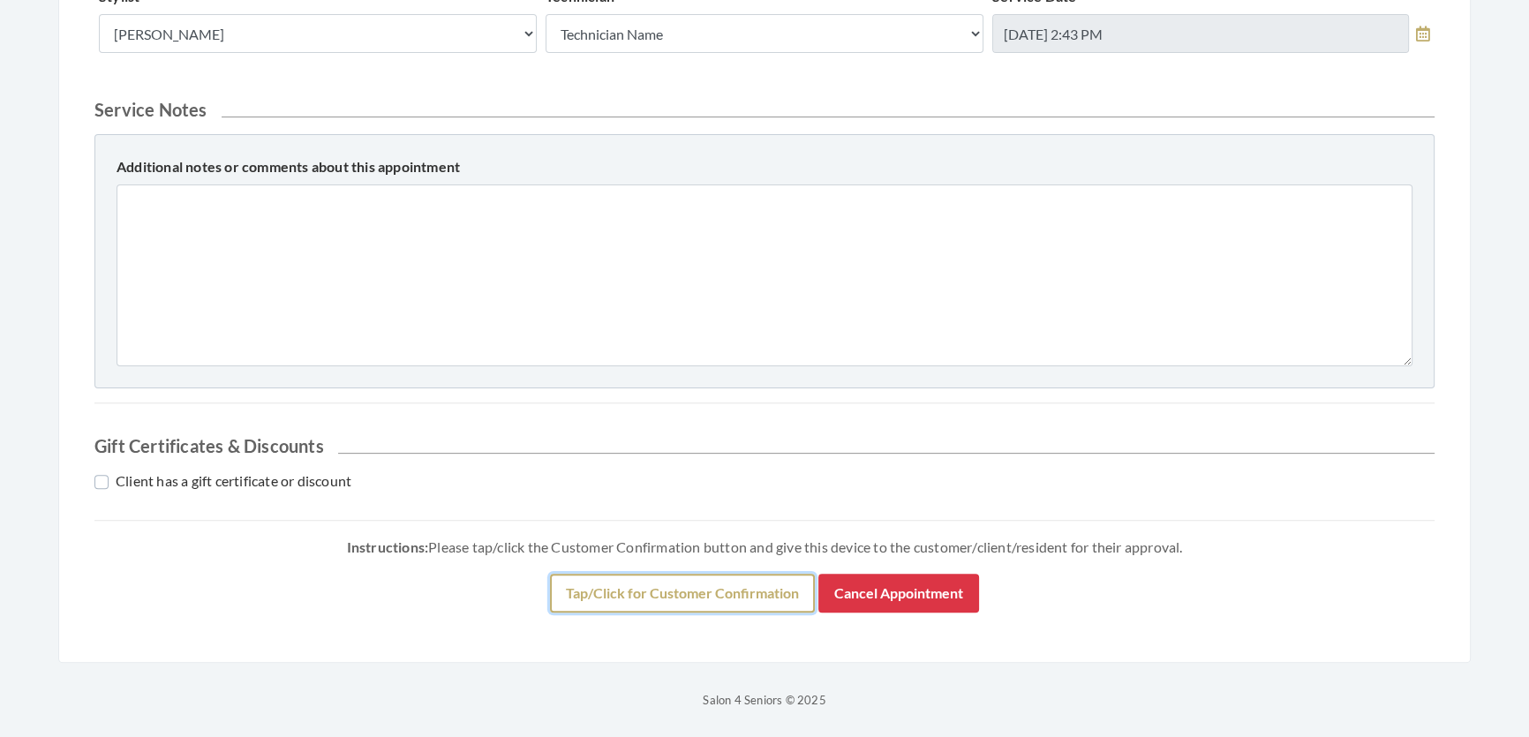
click at [724, 574] on button "Tap/Click for Customer Confirmation" at bounding box center [682, 593] width 265 height 39
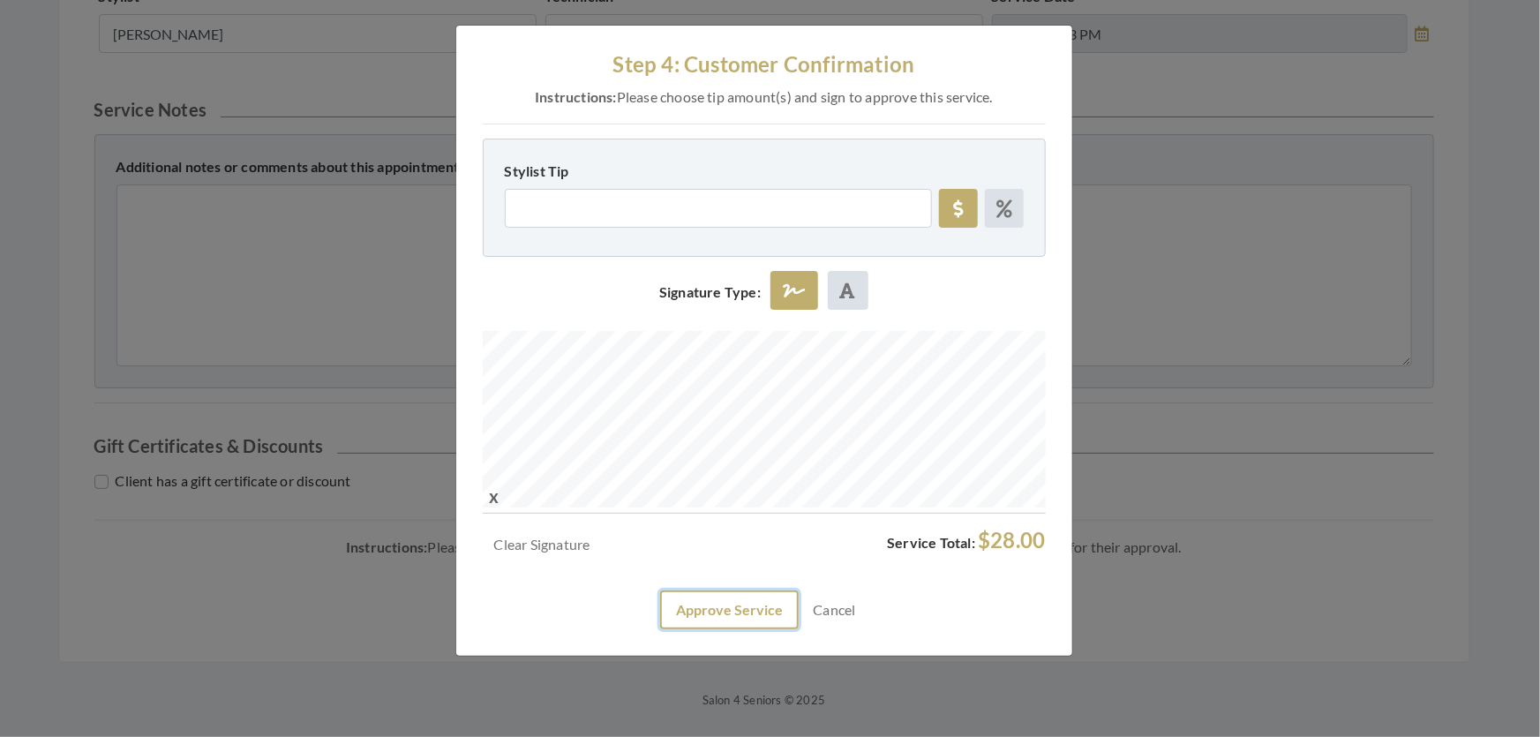
click at [713, 629] on button "Approve Service" at bounding box center [729, 610] width 139 height 39
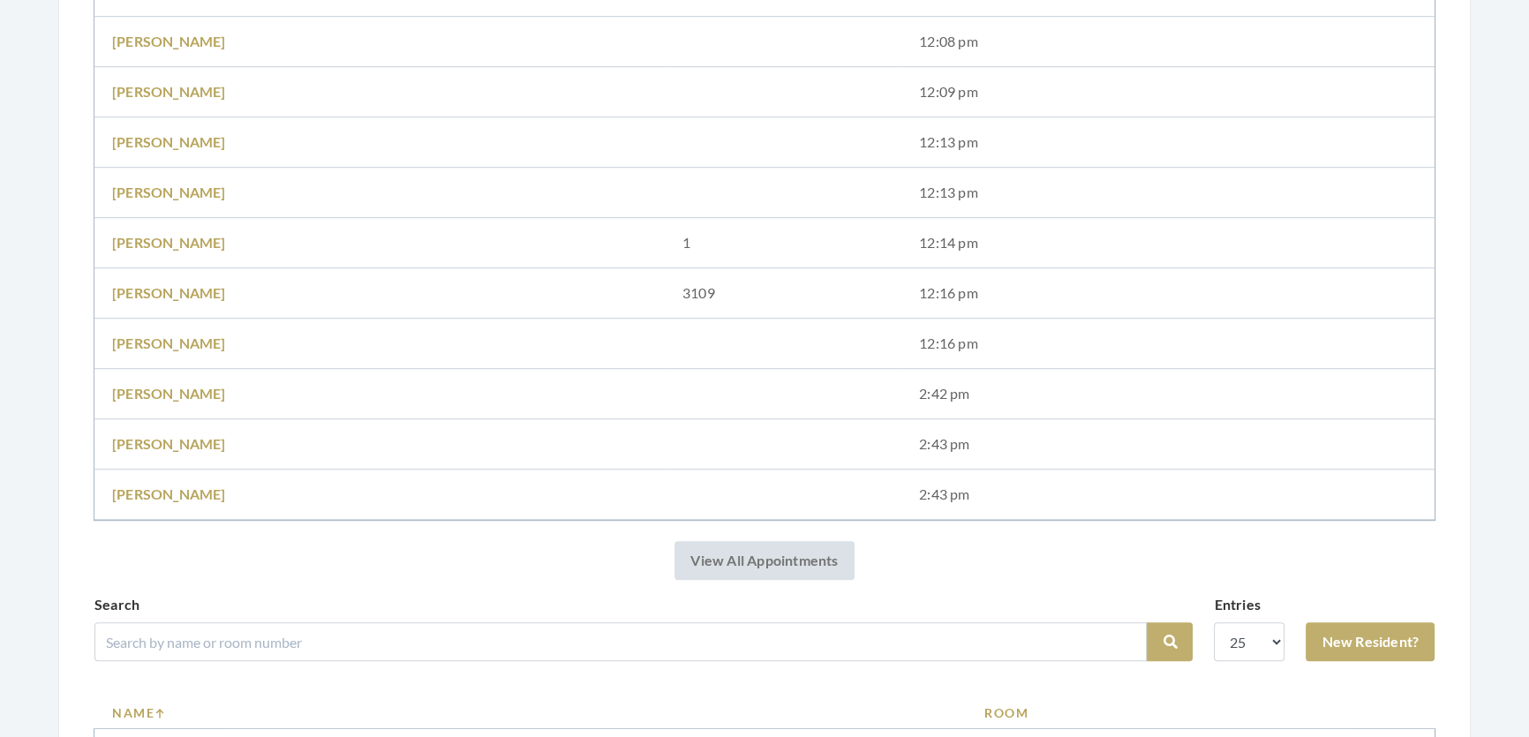
scroll to position [1605, 0]
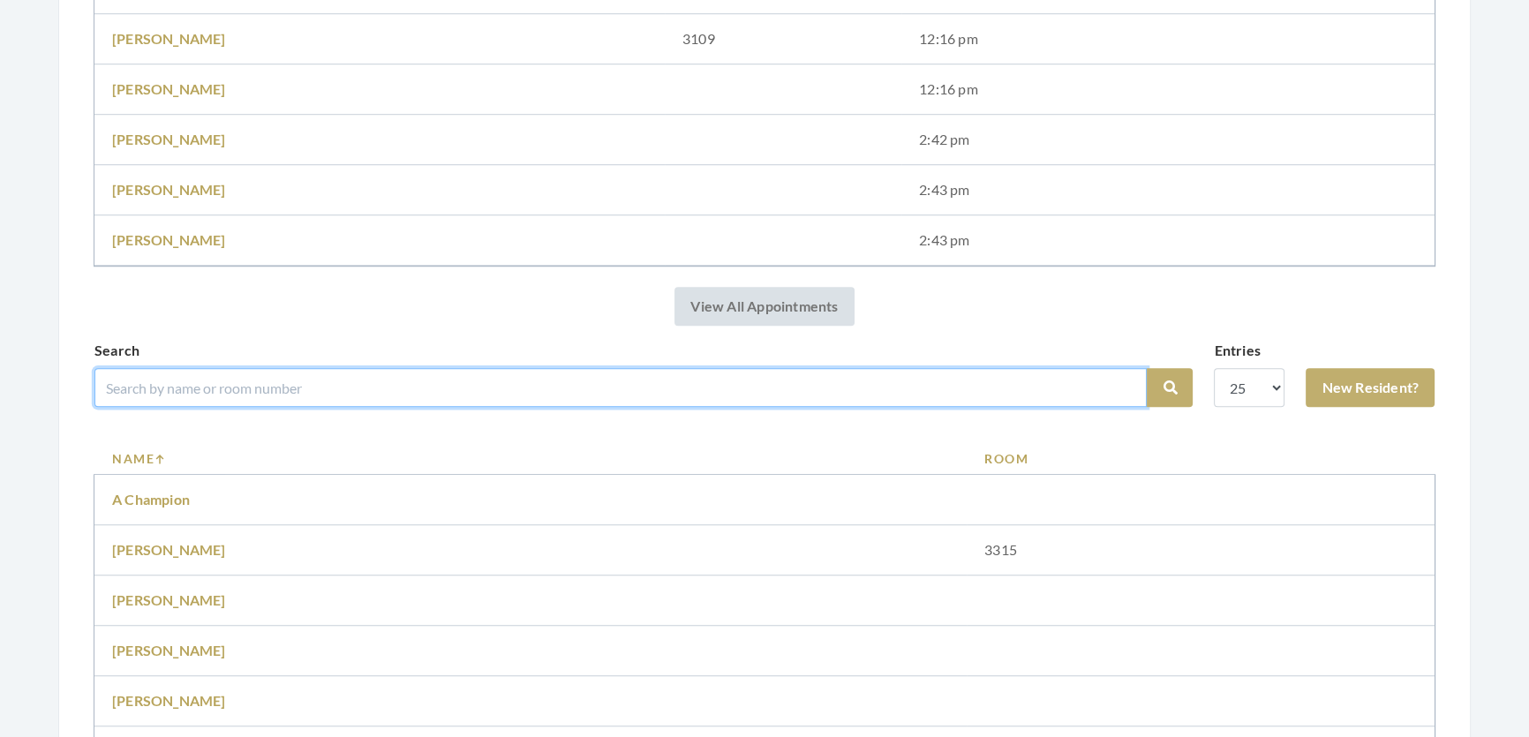
click at [431, 387] on input "search" at bounding box center [620, 387] width 1052 height 39
type input "lily"
click at [1147, 368] on button "Search" at bounding box center [1170, 387] width 46 height 39
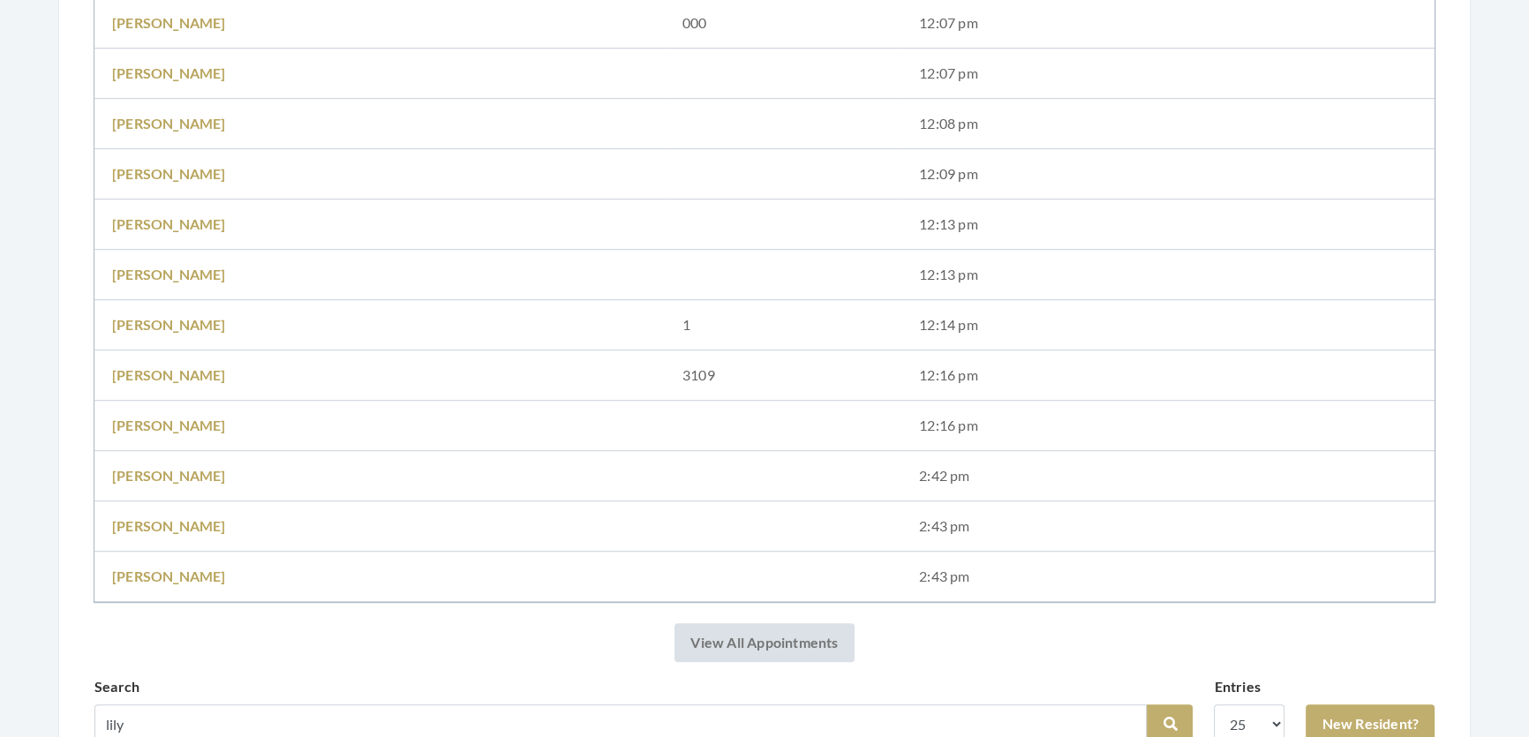
scroll to position [1444, 0]
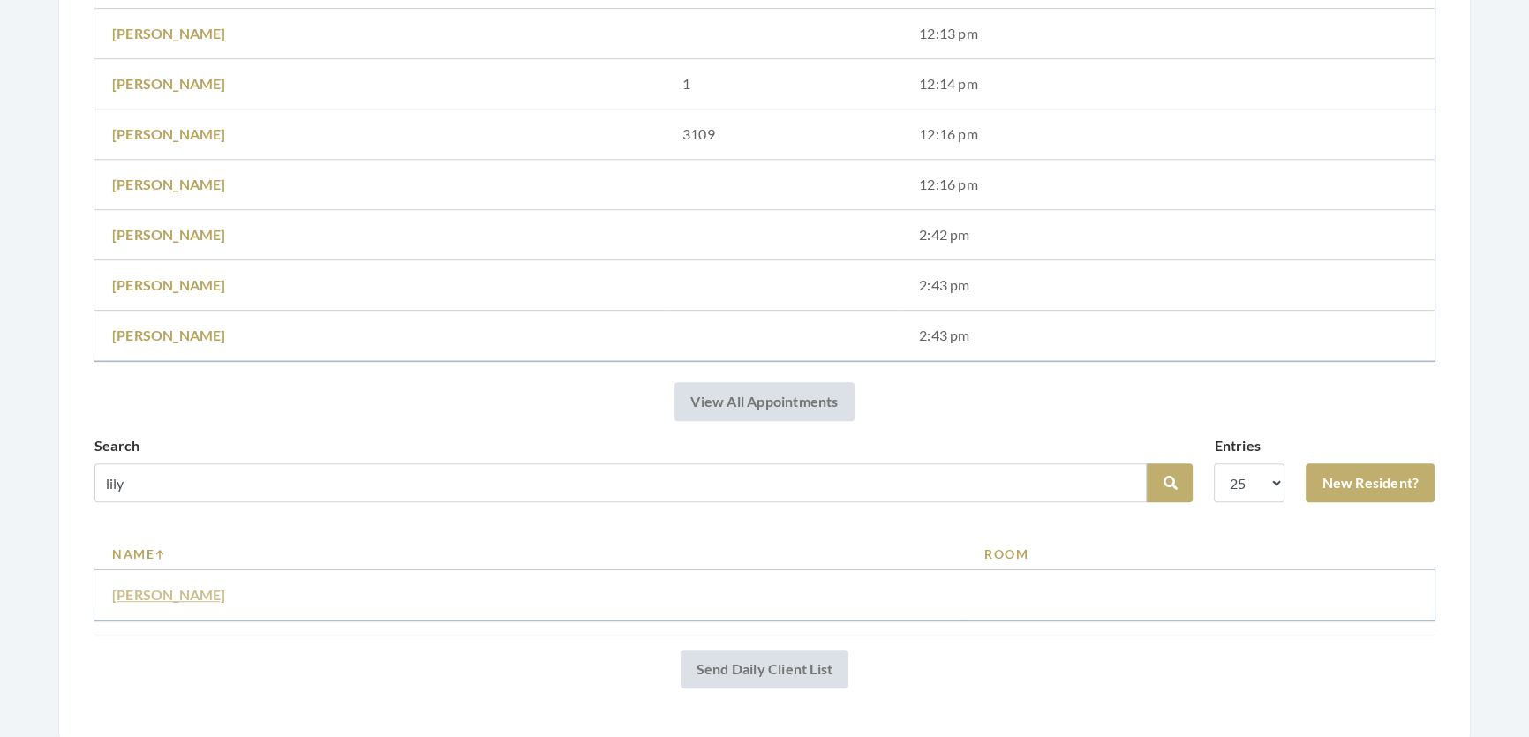
click at [140, 603] on link "[PERSON_NAME]" at bounding box center [169, 594] width 114 height 17
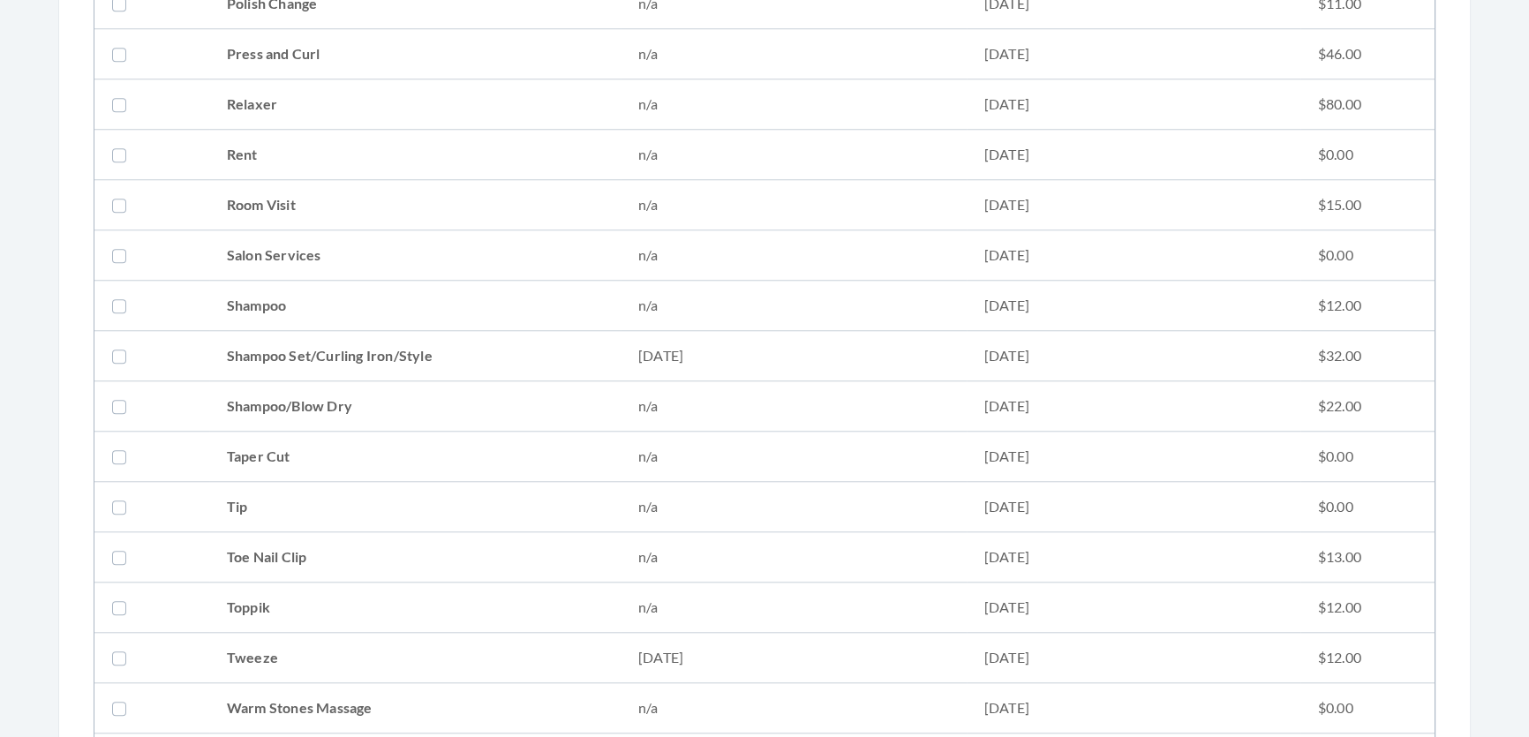
scroll to position [2166, 0]
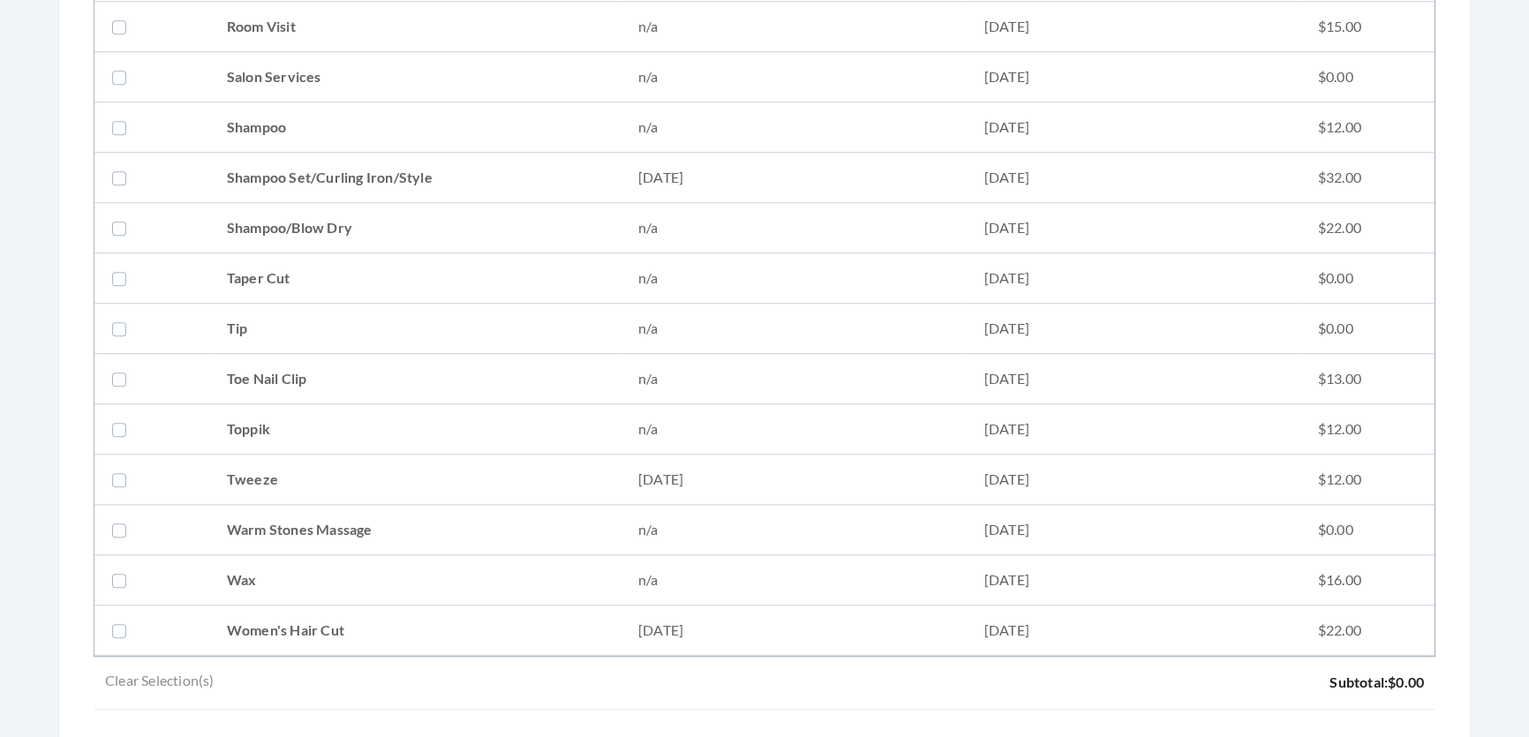
click at [252, 161] on td "Shampoo Set/Curling Iron/Style" at bounding box center [414, 178] width 411 height 50
checkbox input "true"
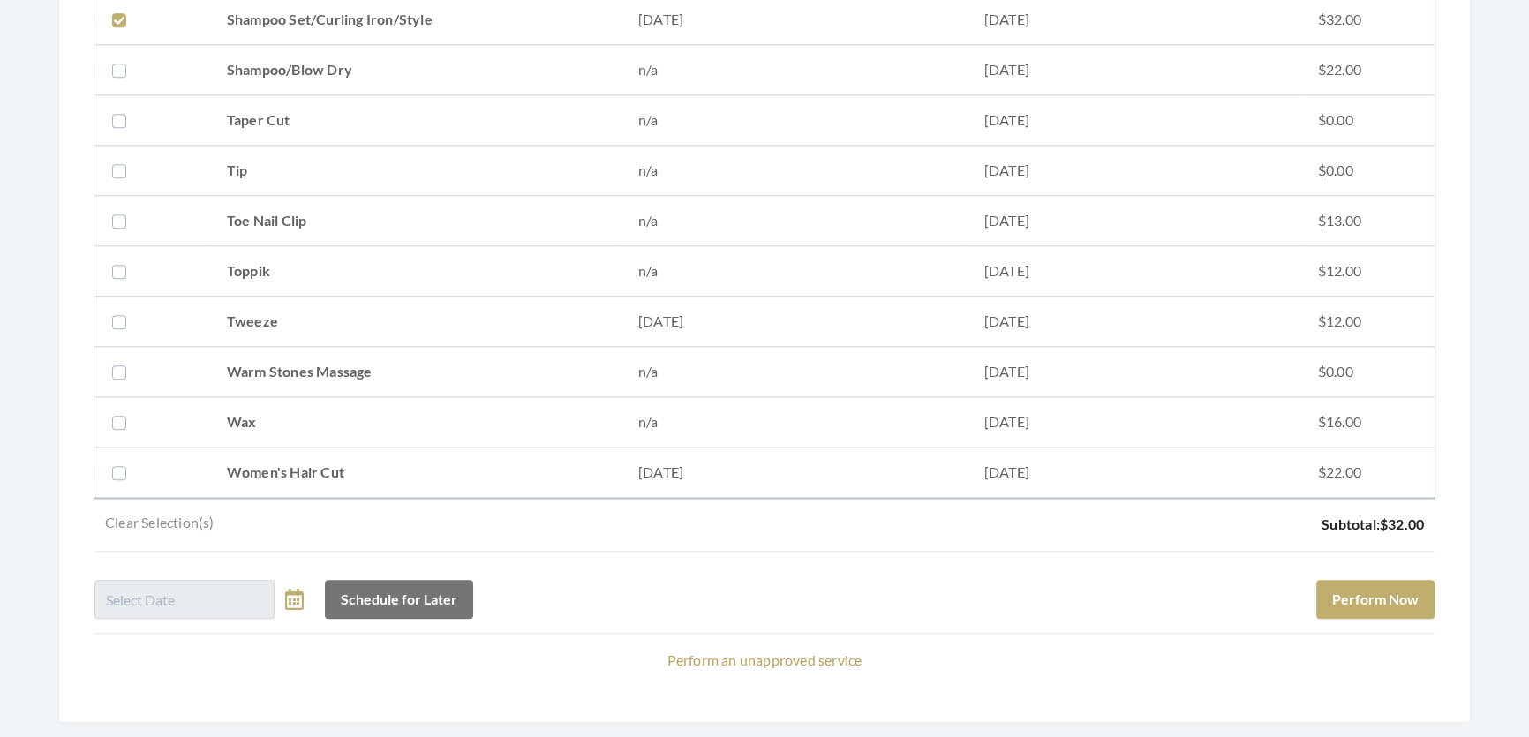
scroll to position [2407, 0]
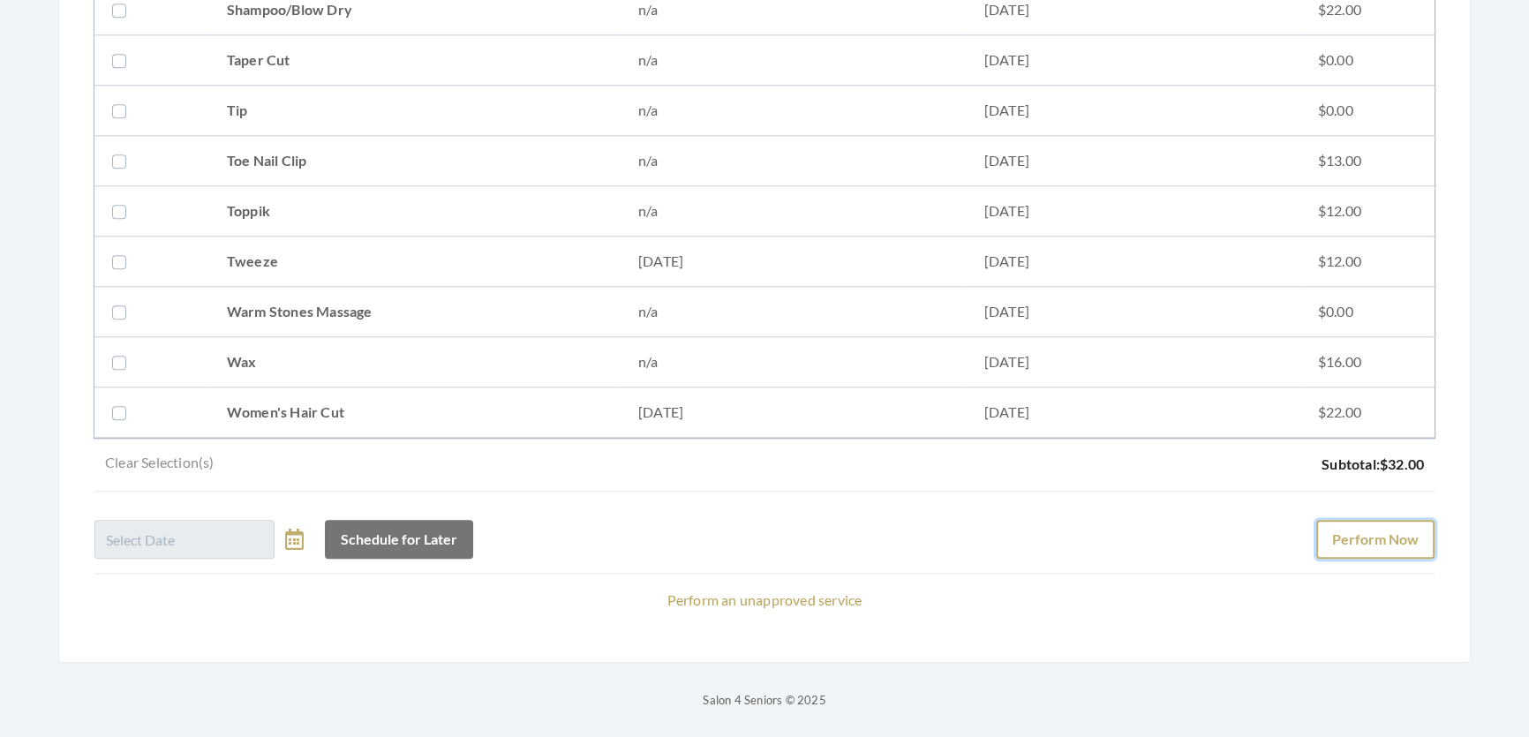
drag, startPoint x: 1395, startPoint y: 518, endPoint x: 1403, endPoint y: 508, distance: 12.7
click at [1395, 520] on button "Perform Now" at bounding box center [1375, 539] width 118 height 39
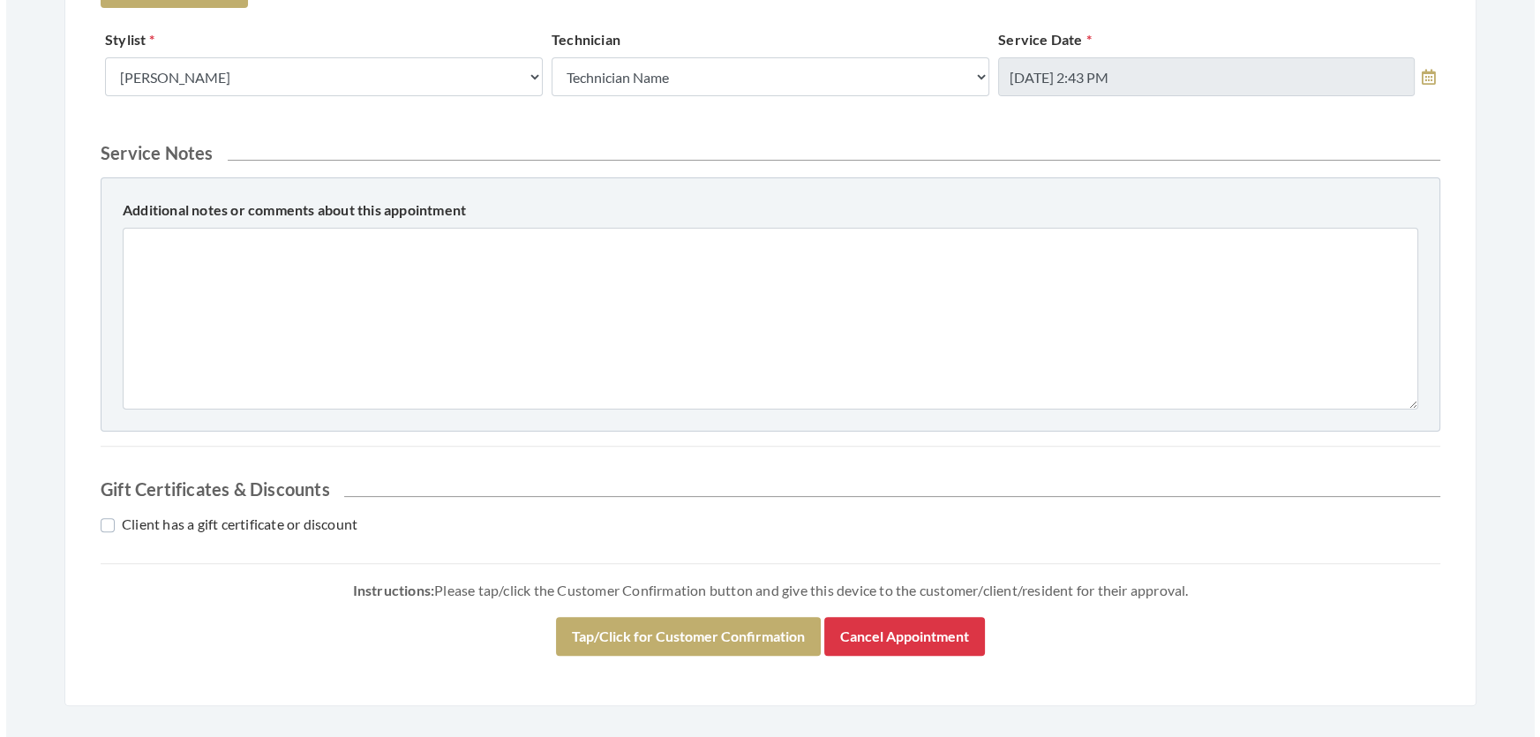
scroll to position [756, 0]
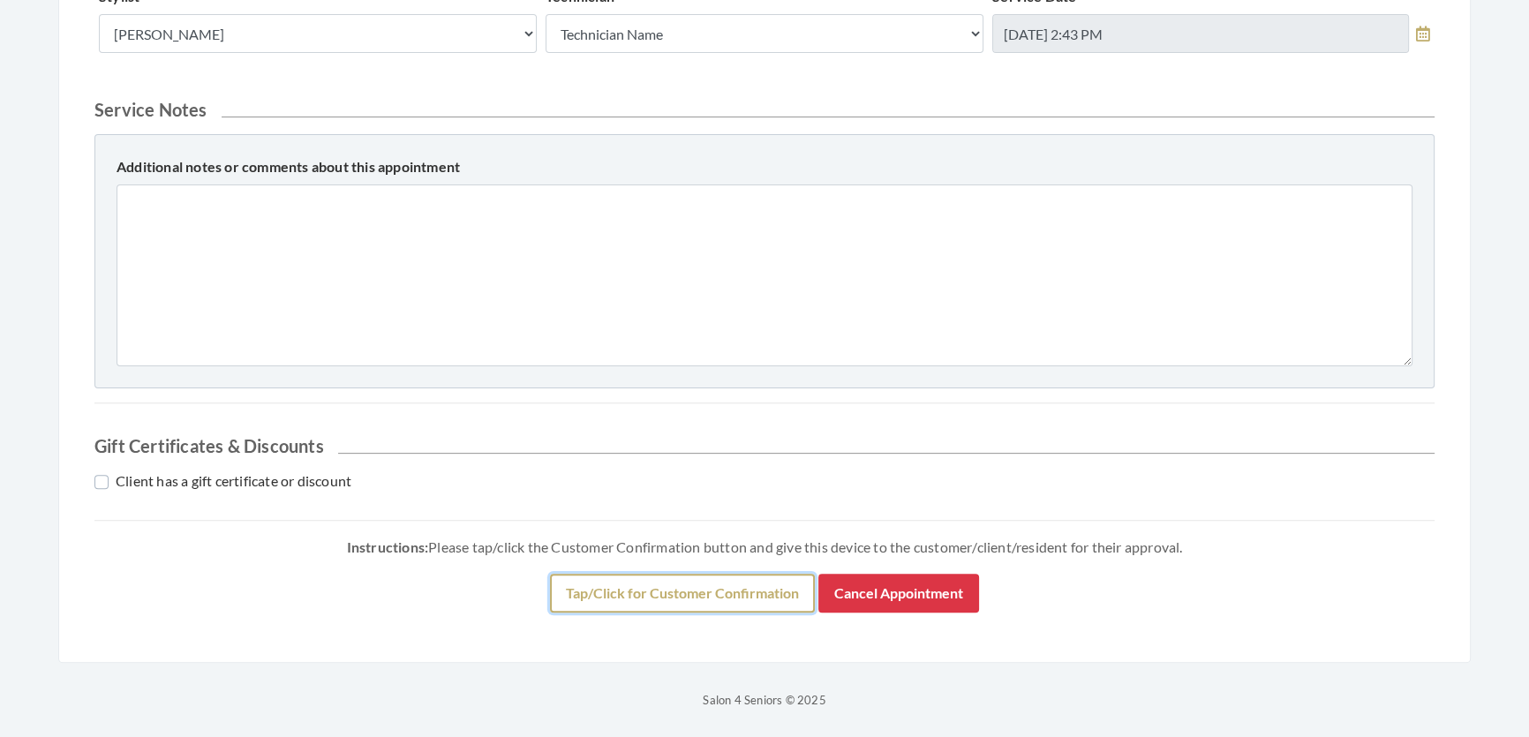
drag, startPoint x: 569, startPoint y: 592, endPoint x: 574, endPoint y: 602, distance: 10.7
click at [574, 602] on button "Tap/Click for Customer Confirmation" at bounding box center [682, 593] width 265 height 39
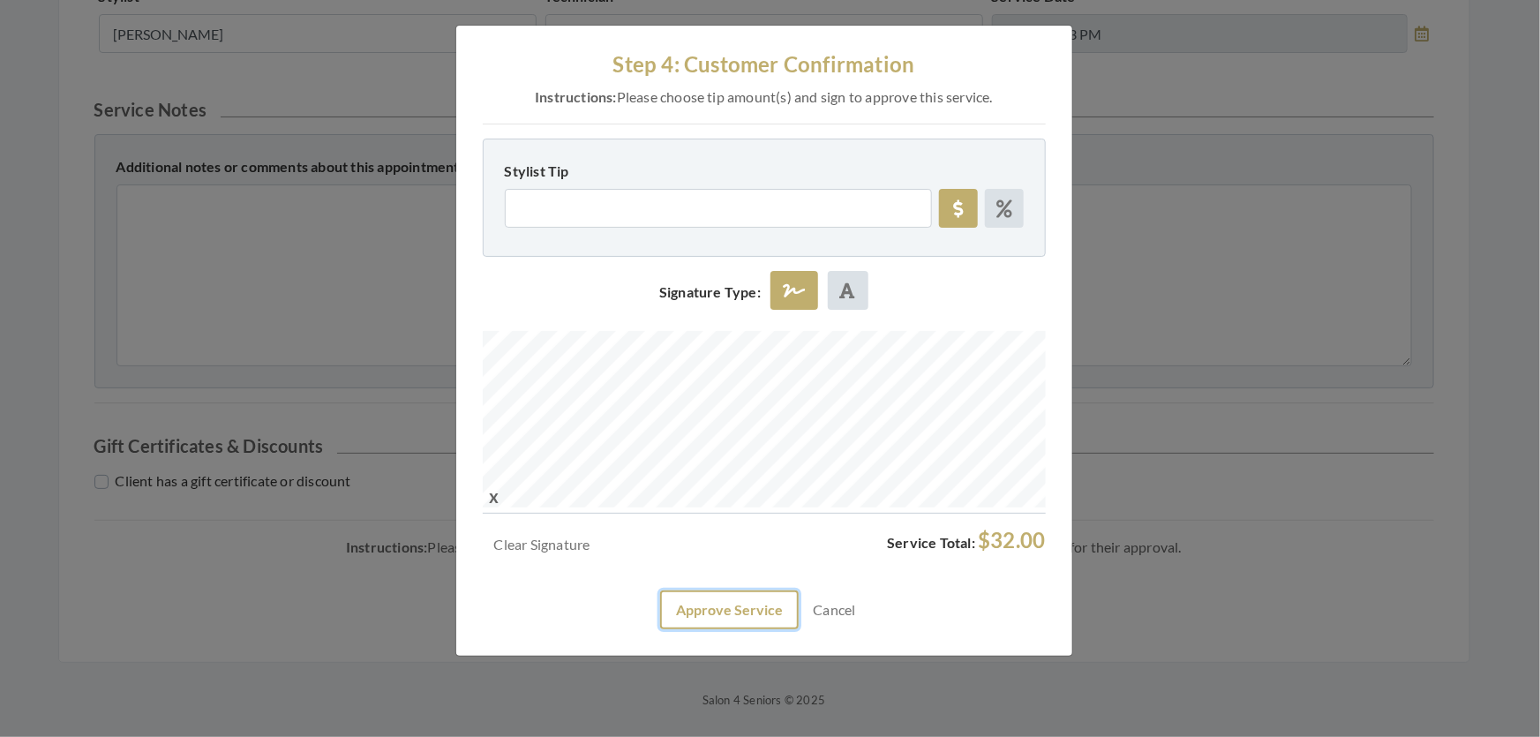
click at [737, 629] on button "Approve Service" at bounding box center [729, 610] width 139 height 39
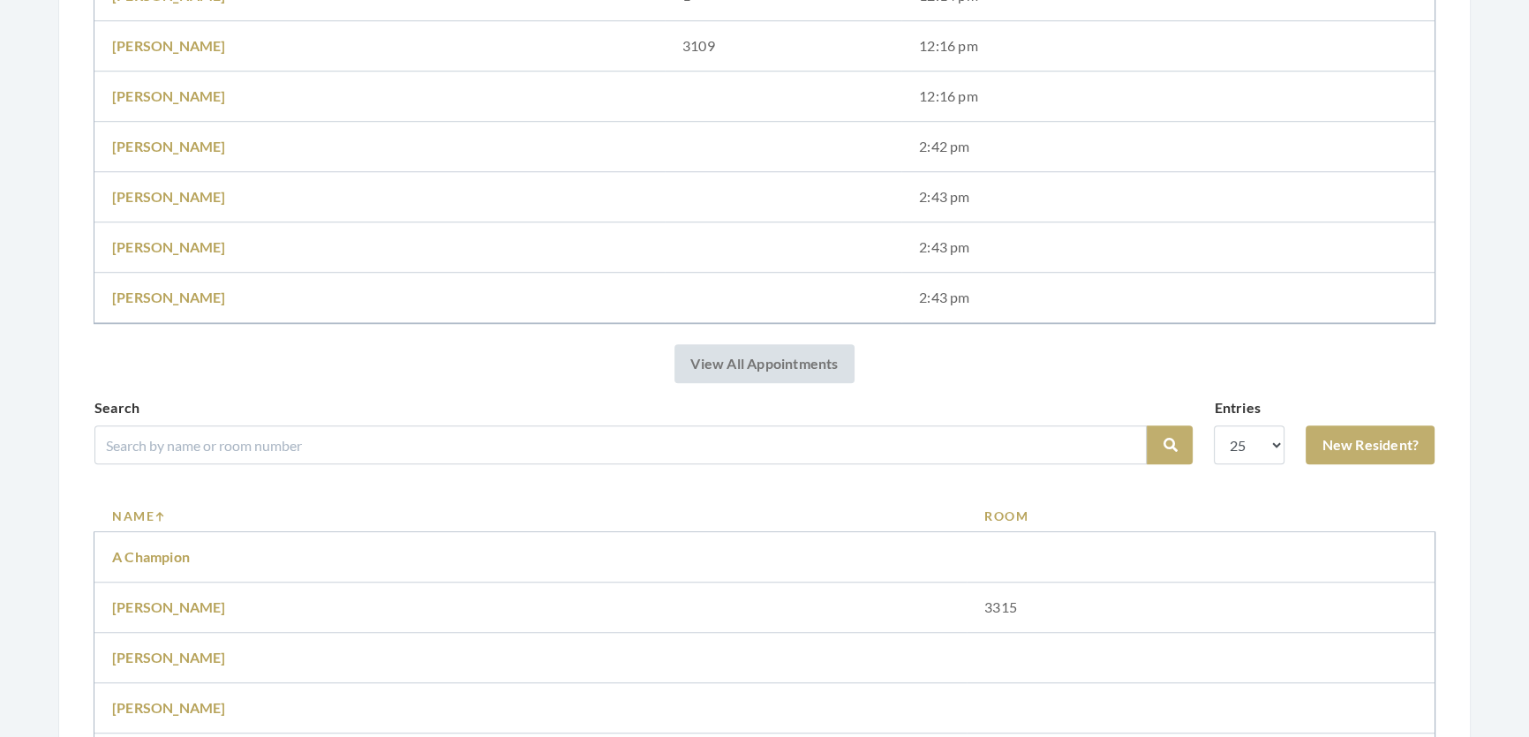
scroll to position [1605, 0]
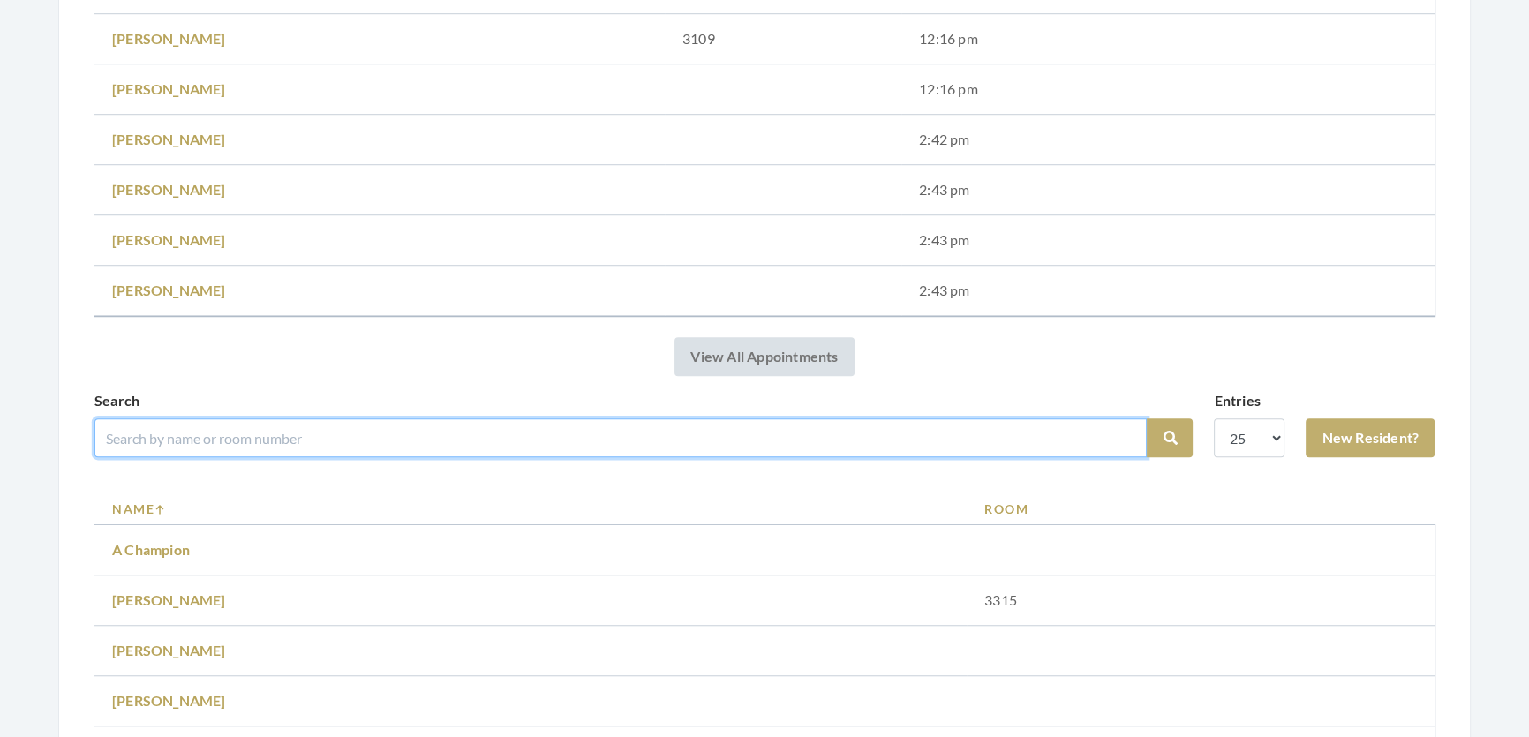
click at [410, 449] on input "search" at bounding box center [620, 437] width 1052 height 39
type input "[PERSON_NAME]"
click at [1147, 418] on button "Search" at bounding box center [1170, 437] width 46 height 39
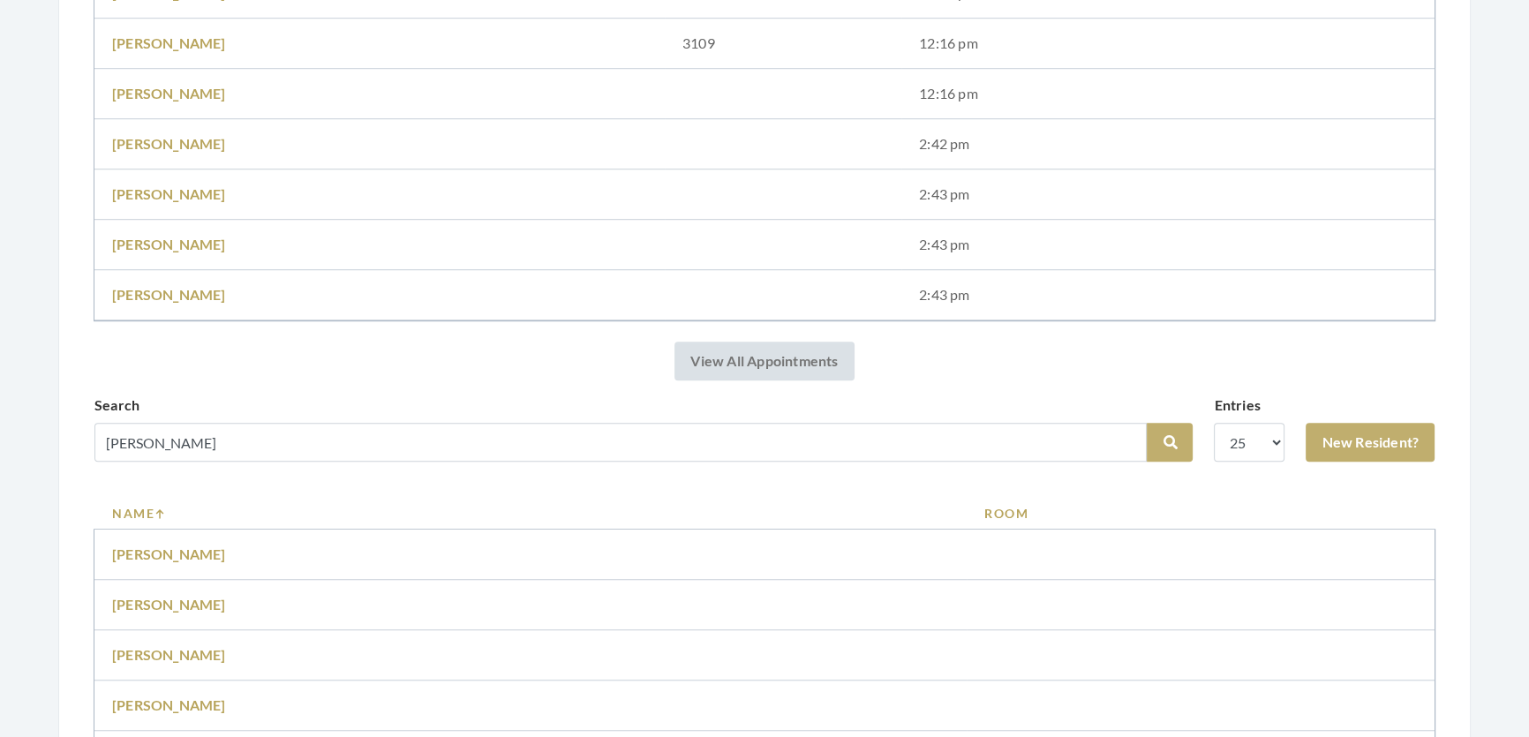
scroll to position [1685, 0]
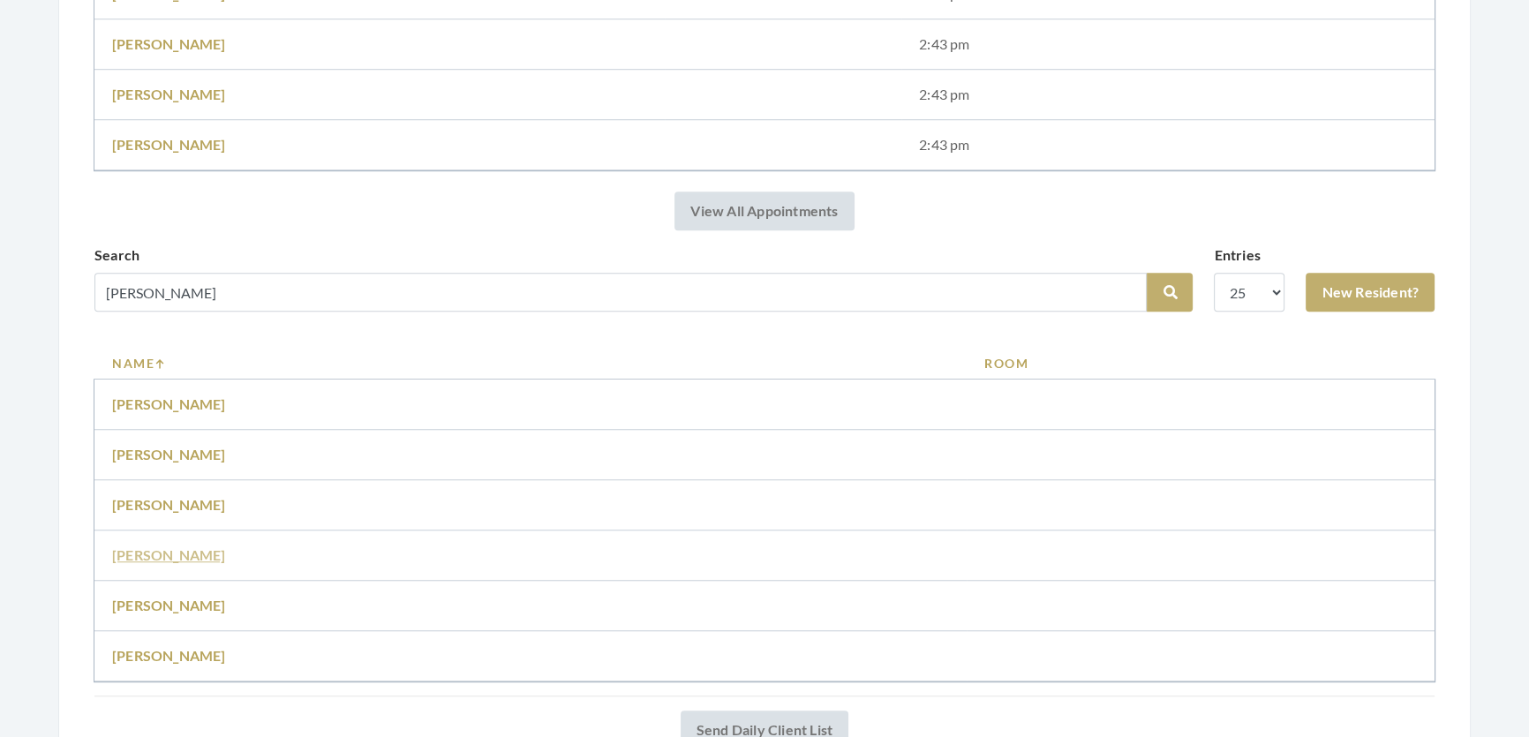
click at [163, 563] on link "[PERSON_NAME]" at bounding box center [169, 554] width 114 height 17
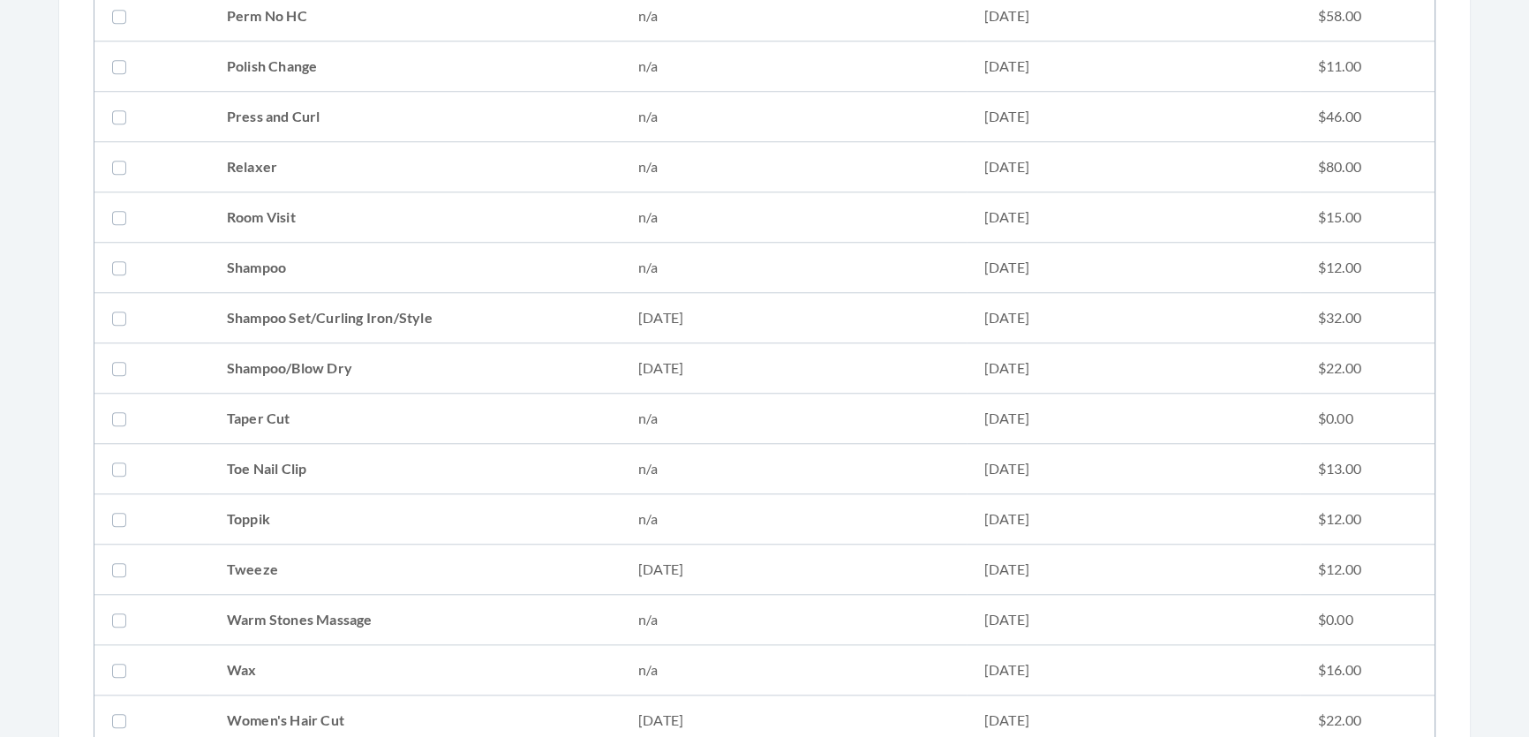
click at [308, 312] on td "Shampoo Set/Curling Iron/Style" at bounding box center [414, 318] width 411 height 50
checkbox input "true"
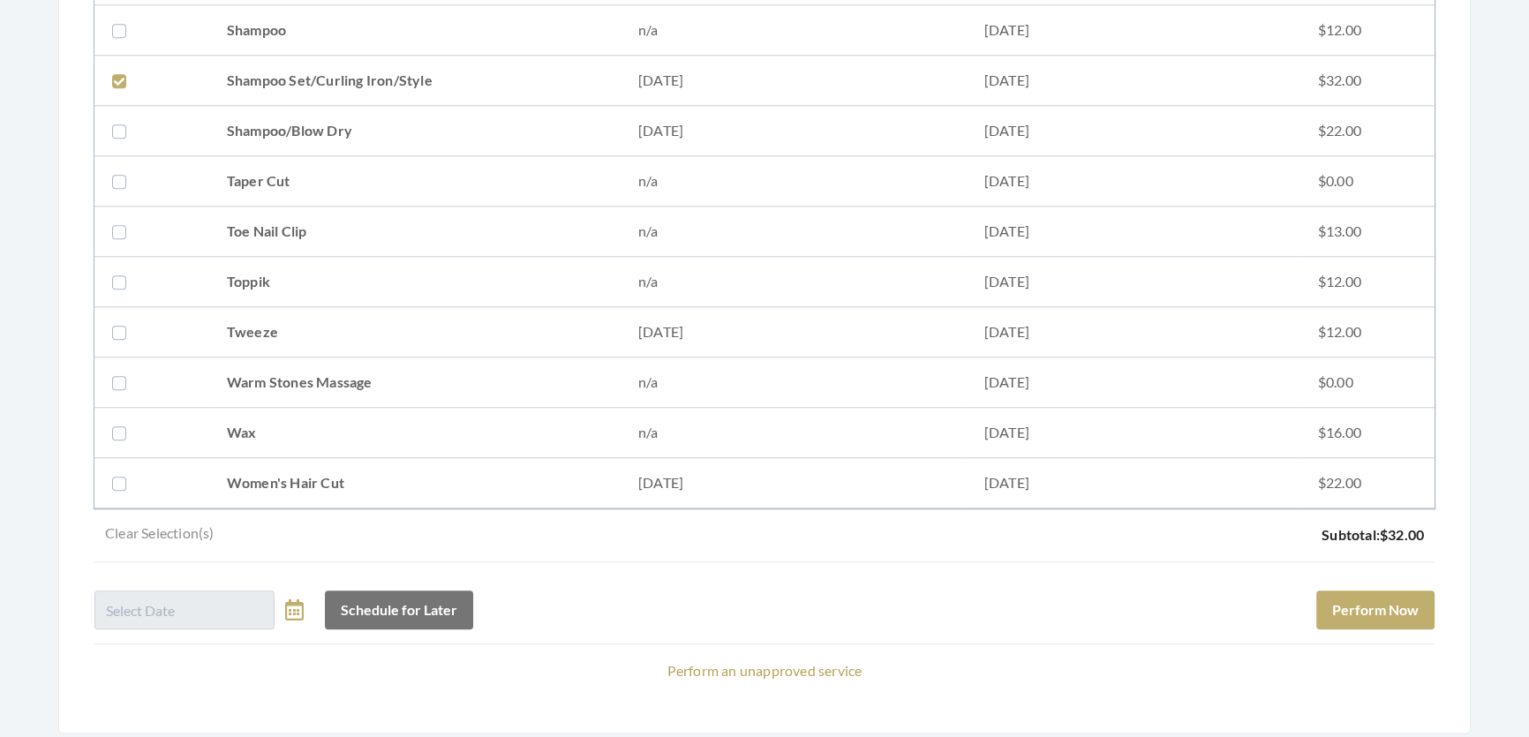
scroll to position [2257, 0]
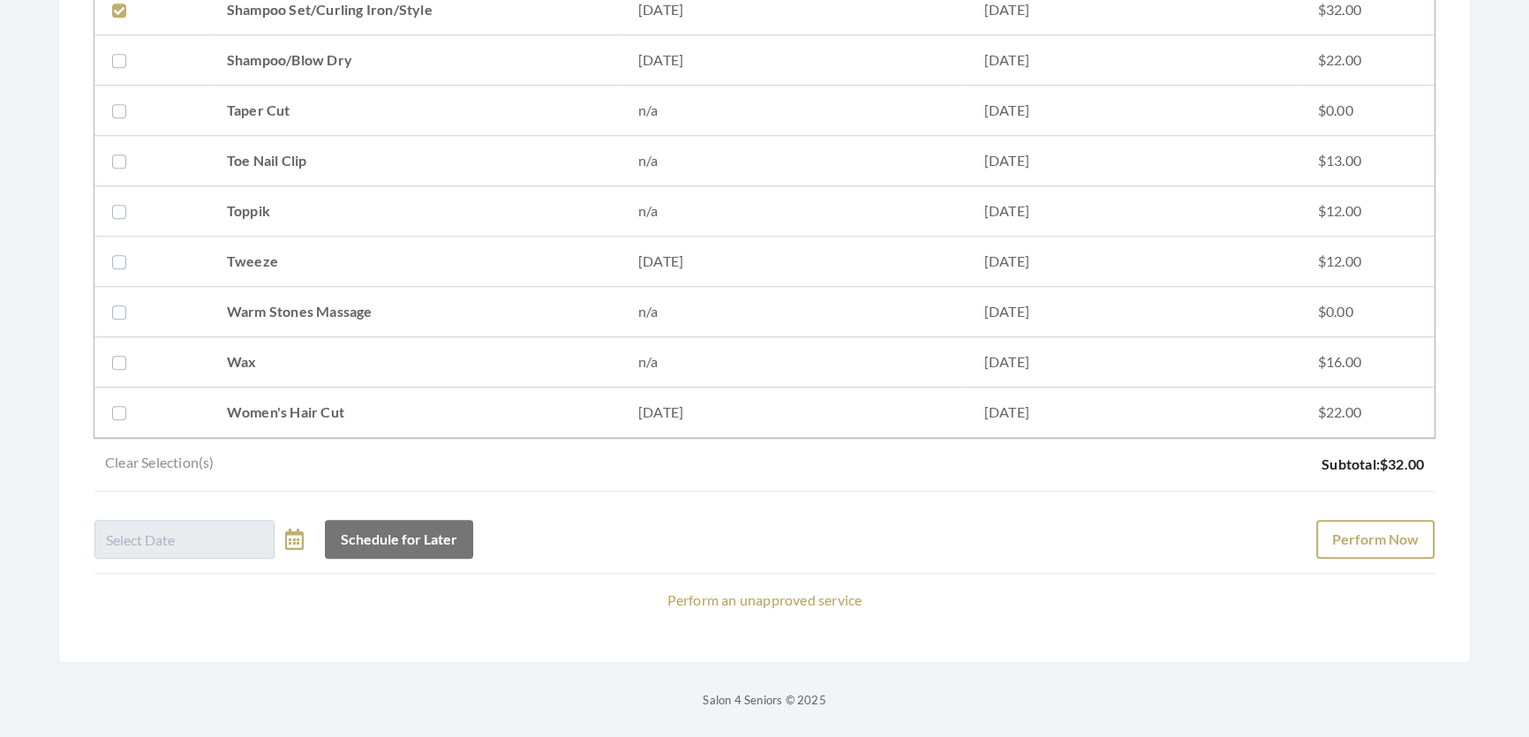
click at [1373, 506] on div "Schedule for Later Perform Now" at bounding box center [764, 532] width 1340 height 53
click at [1373, 520] on button "Perform Now" at bounding box center [1375, 539] width 118 height 39
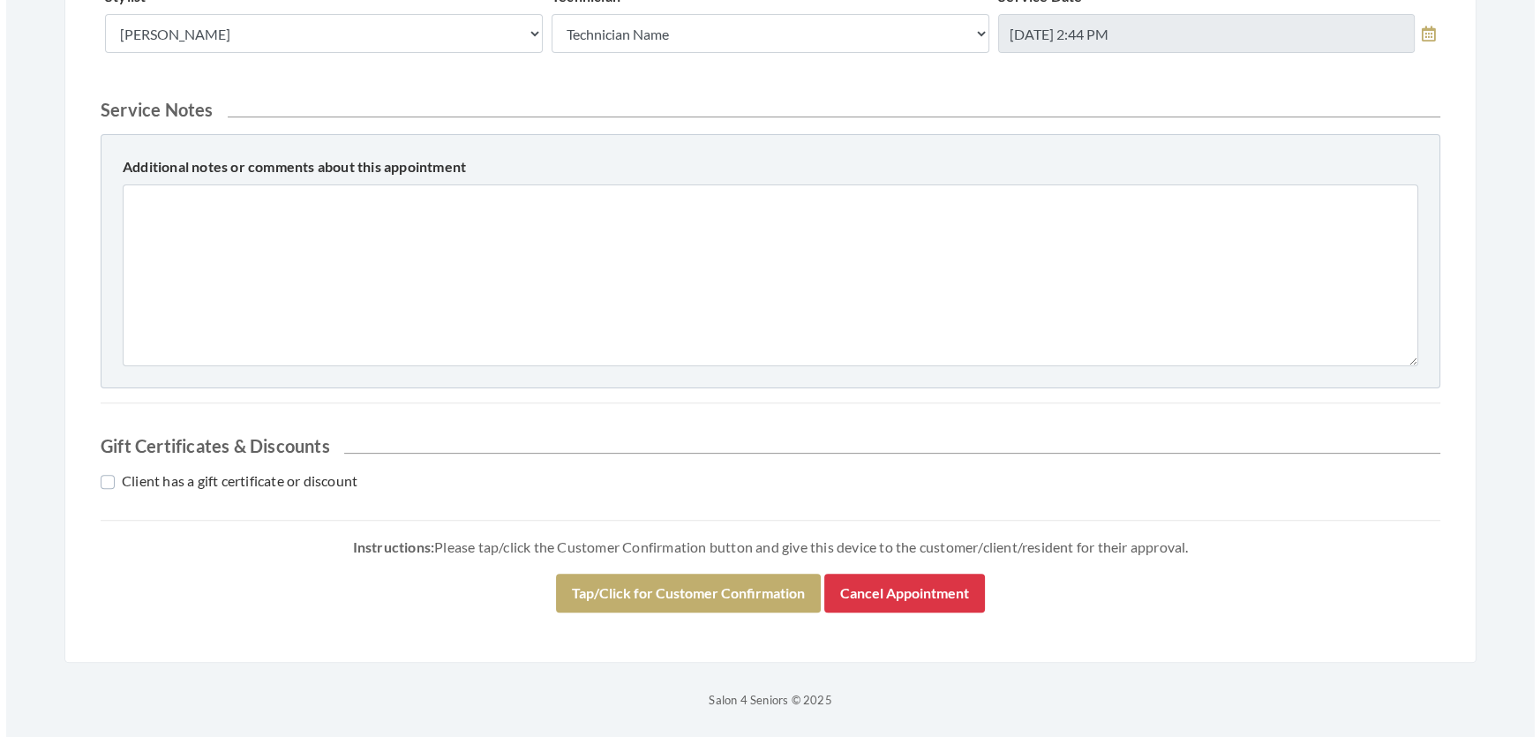
scroll to position [756, 0]
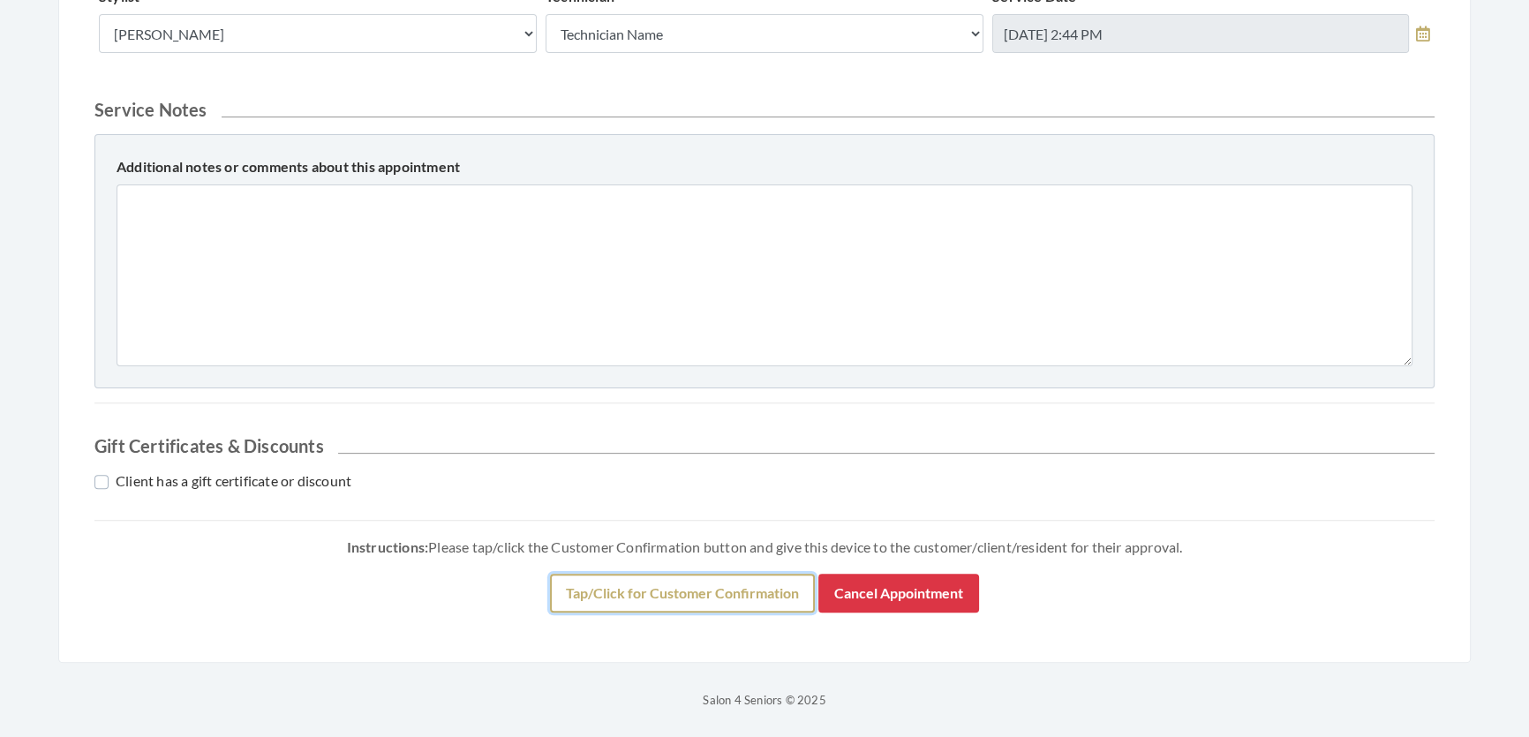
click at [613, 594] on button "Tap/Click for Customer Confirmation" at bounding box center [682, 593] width 265 height 39
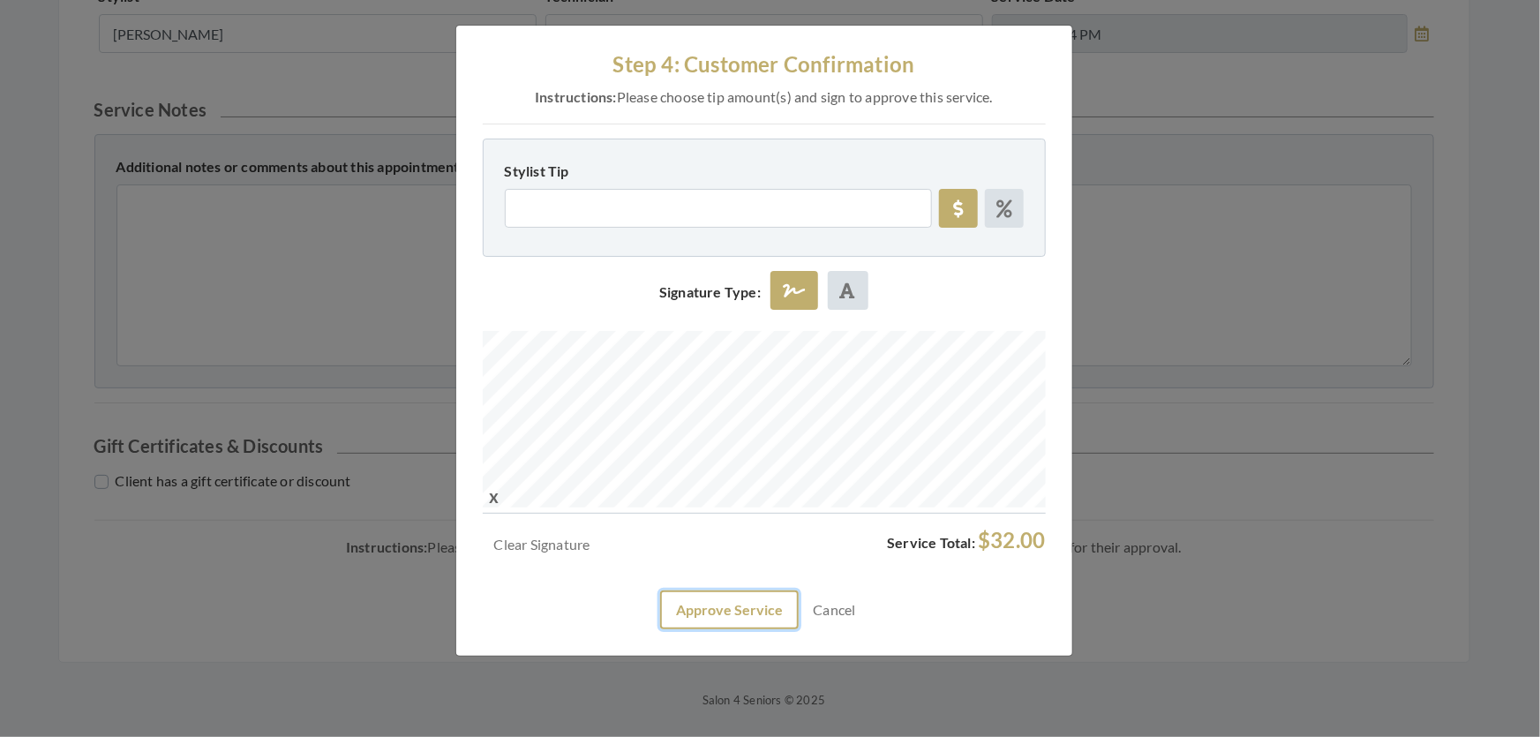
click at [758, 629] on button "Approve Service" at bounding box center [729, 610] width 139 height 39
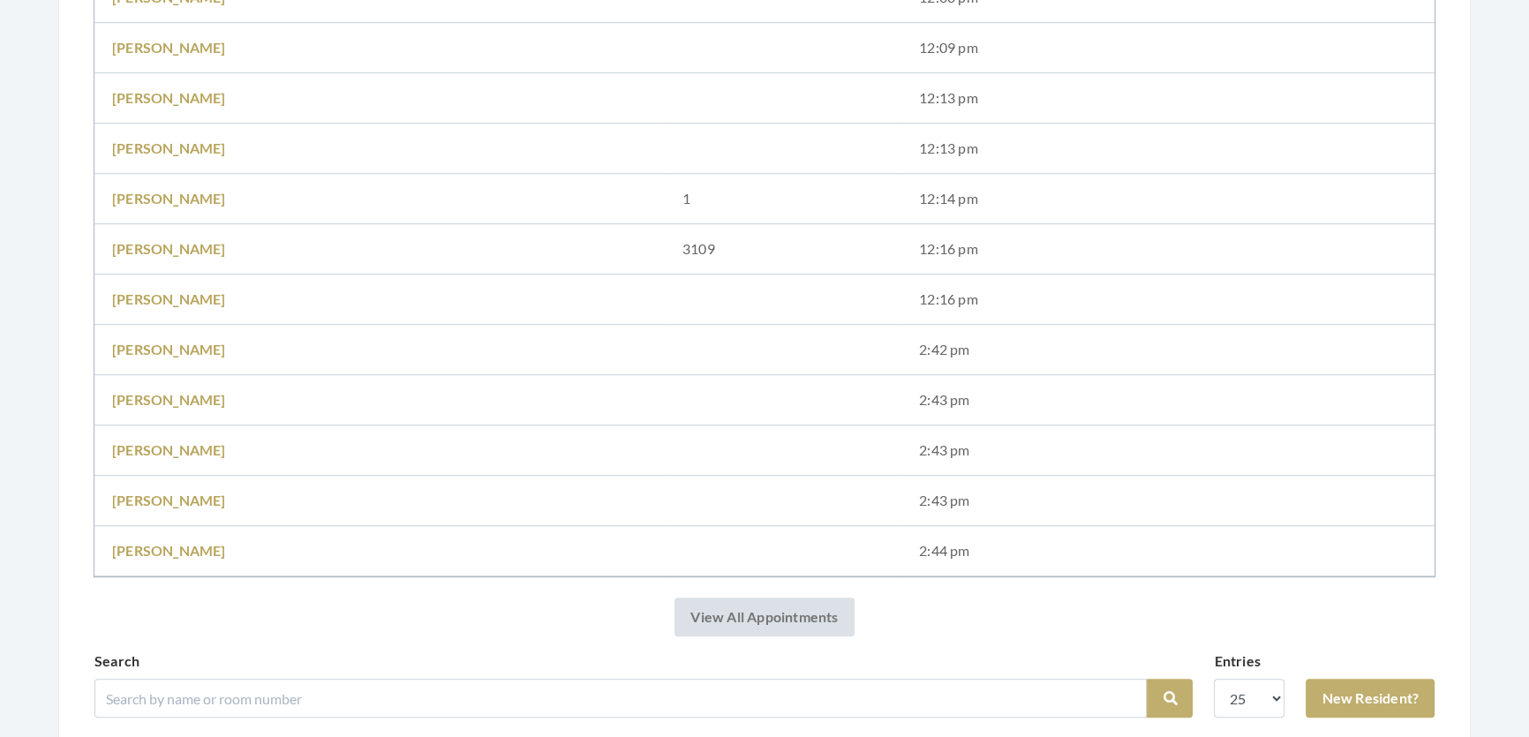
scroll to position [1524, 0]
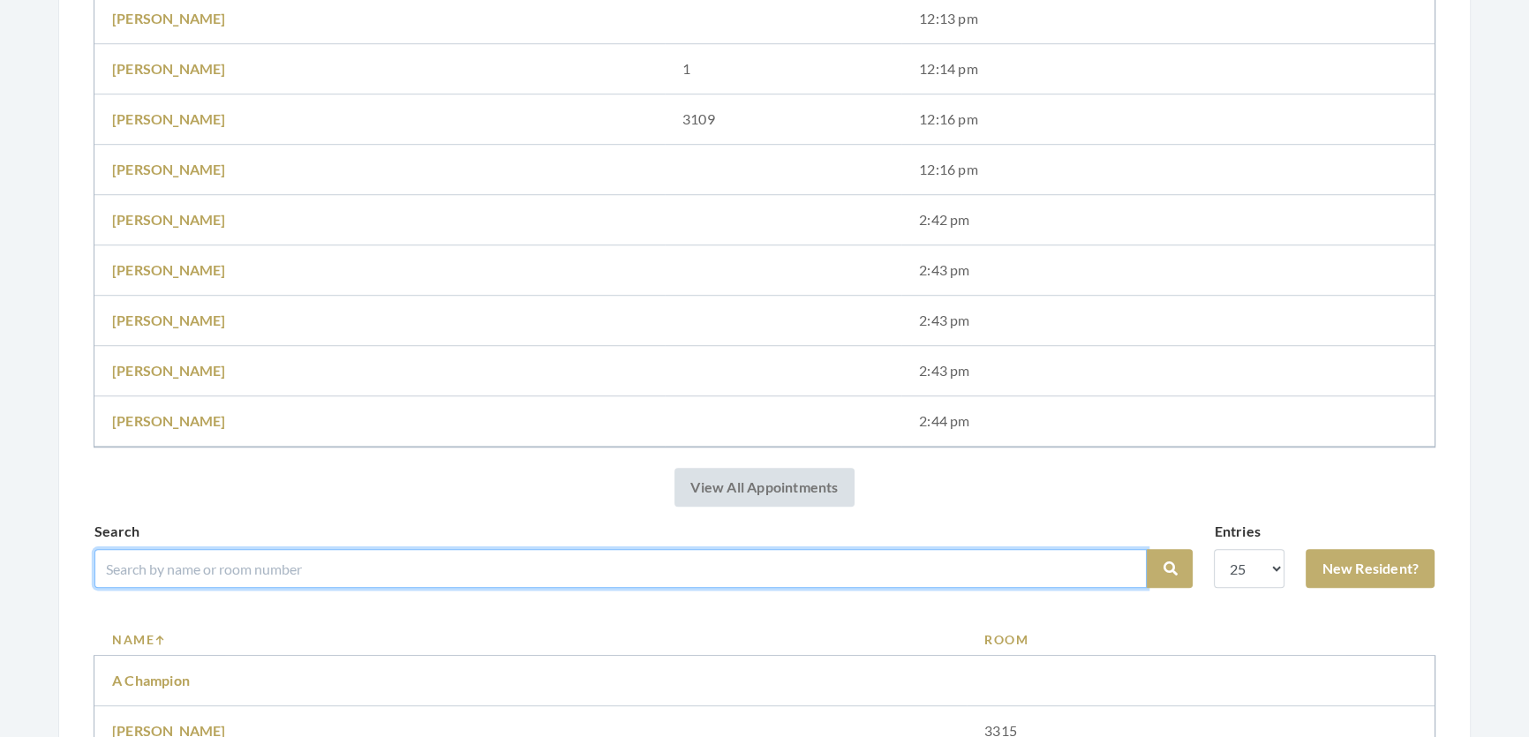
click at [641, 576] on input "search" at bounding box center [620, 568] width 1052 height 39
type input "Ivadean"
click at [1147, 549] on button "Search" at bounding box center [1170, 568] width 46 height 39
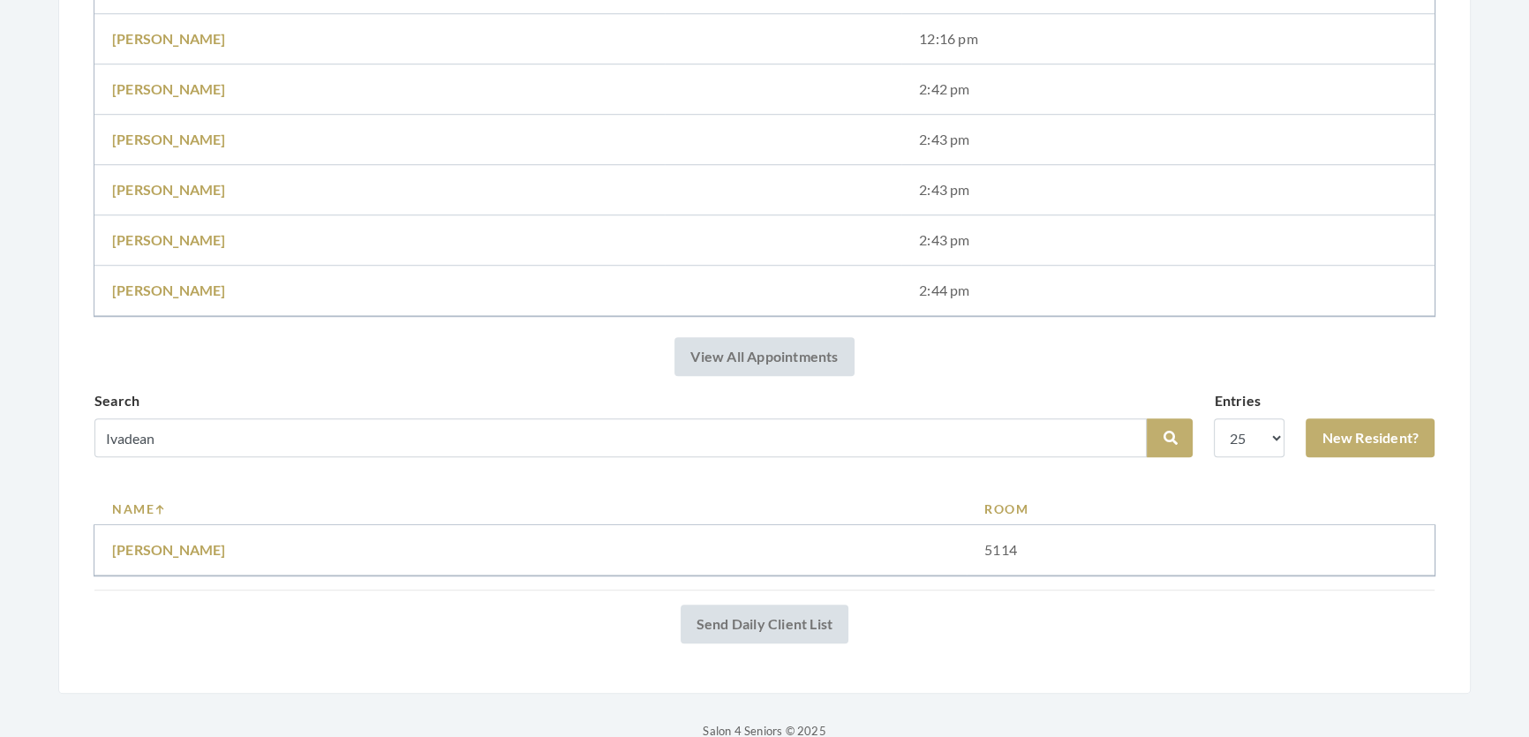
scroll to position [1660, 0]
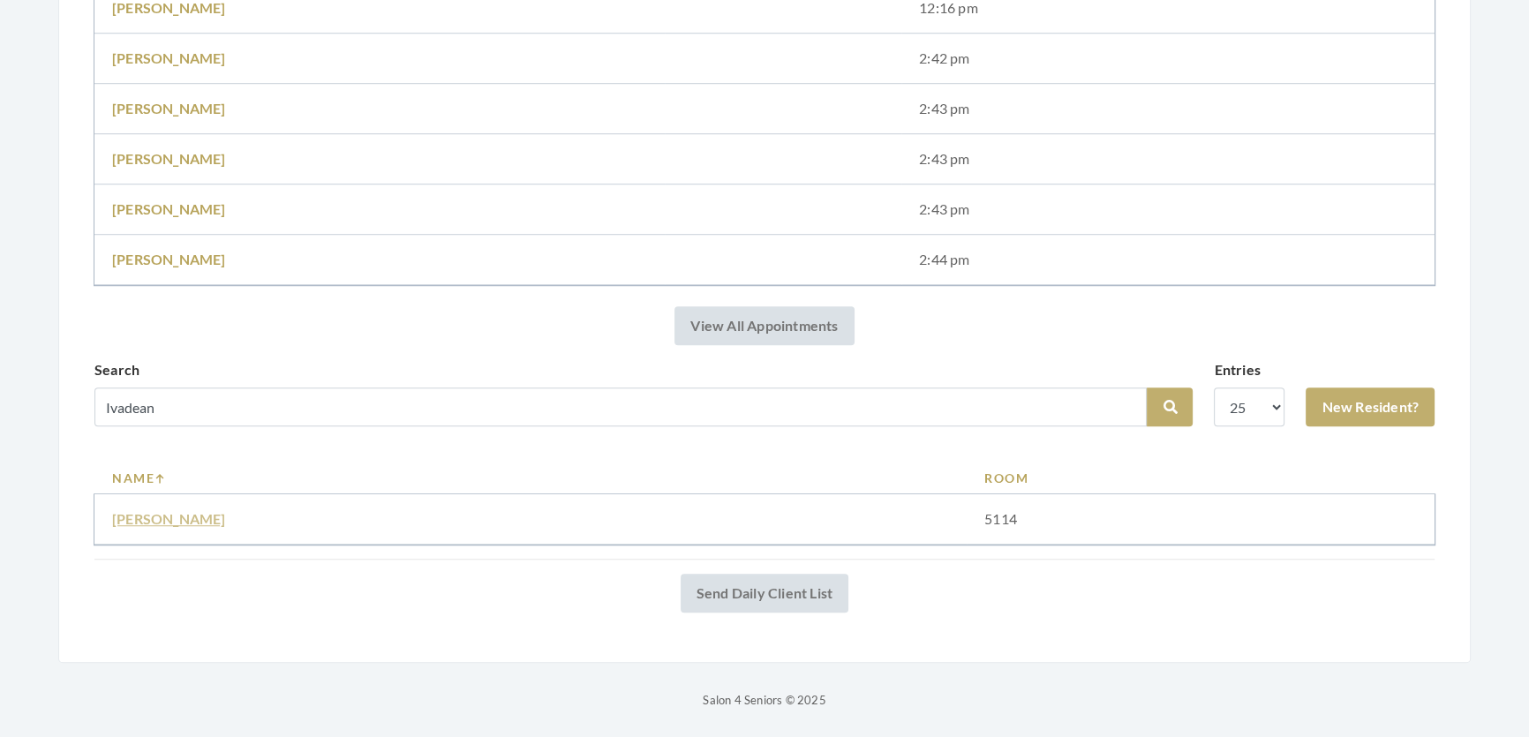
click at [161, 510] on link "Moore Ivadean" at bounding box center [169, 518] width 114 height 17
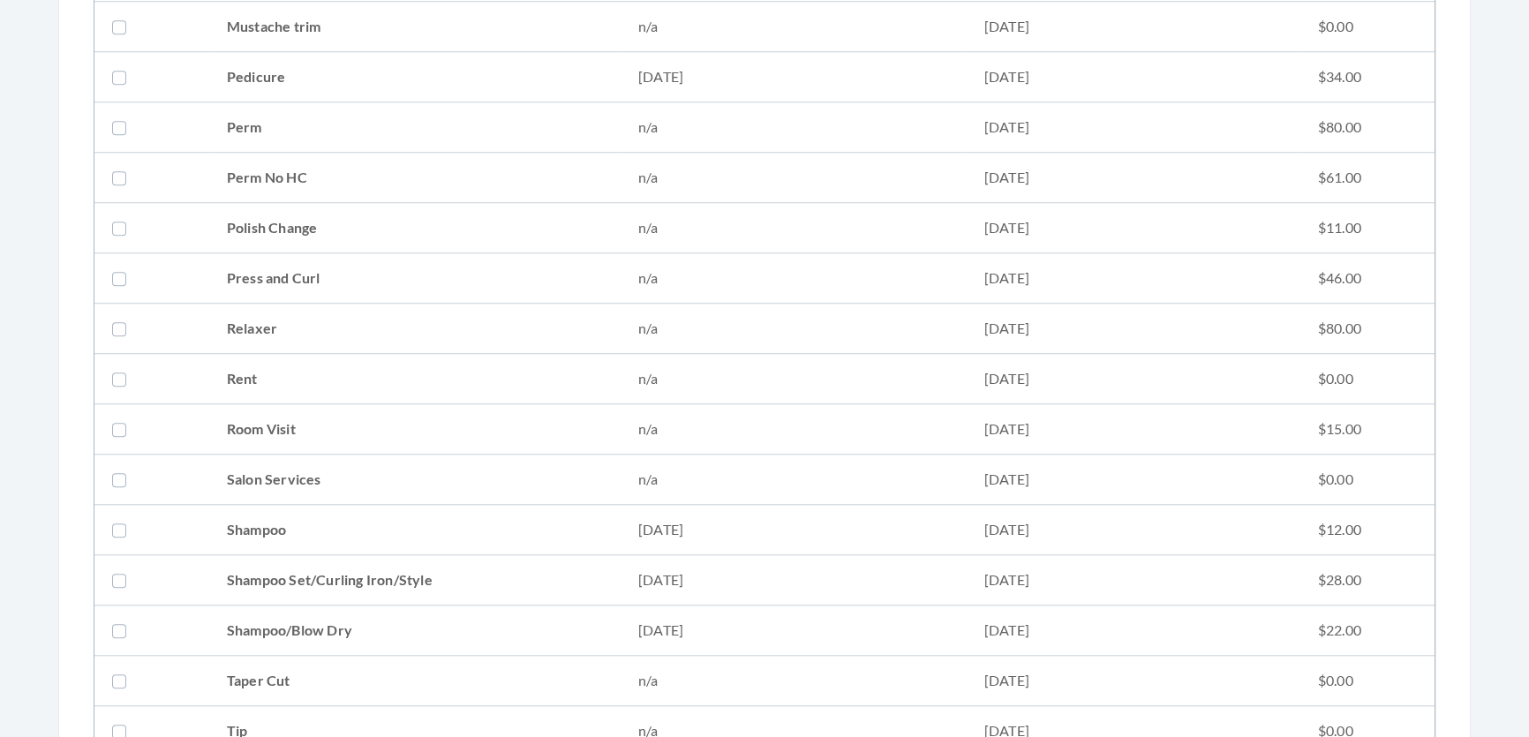
scroll to position [2086, 0]
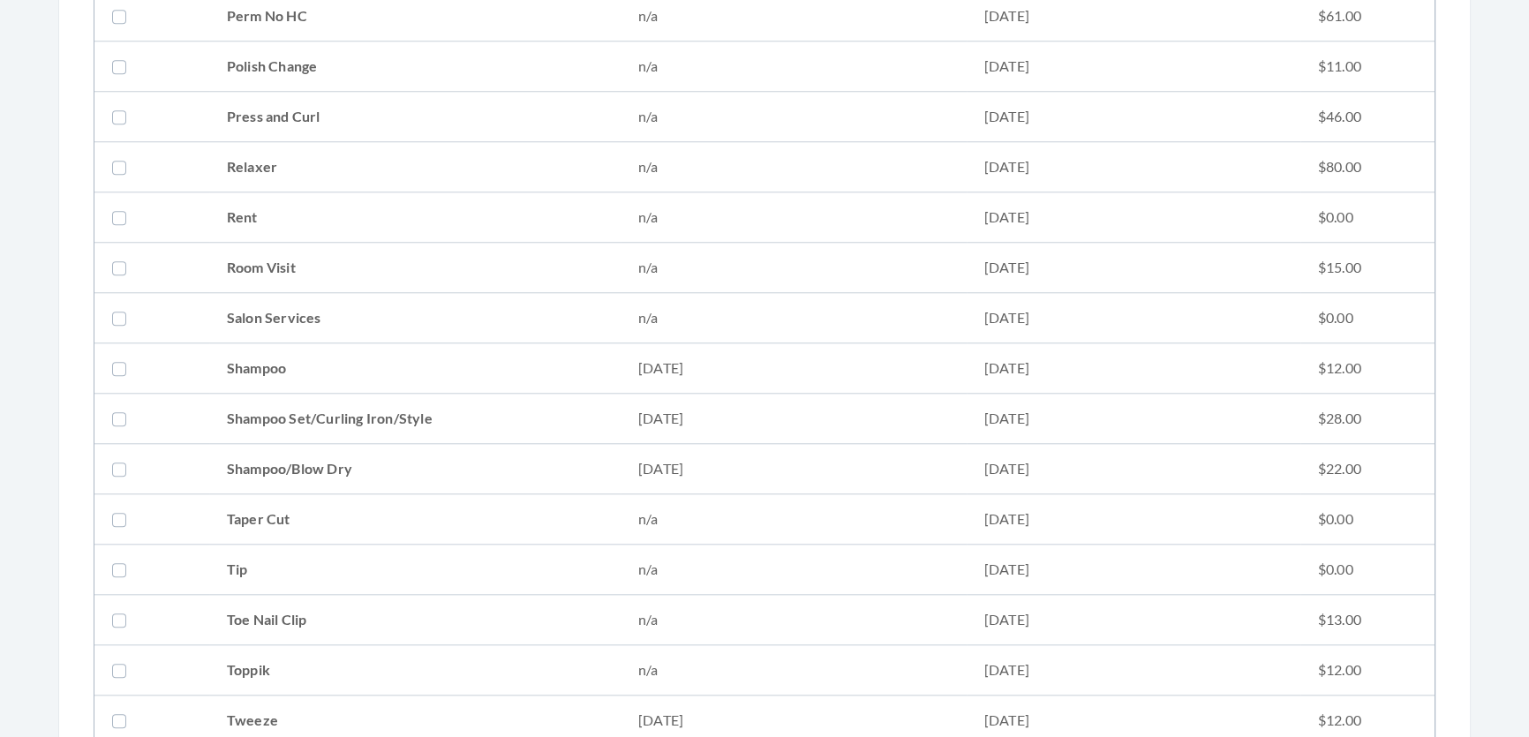
click at [173, 426] on td at bounding box center [151, 419] width 115 height 50
checkbox input "true"
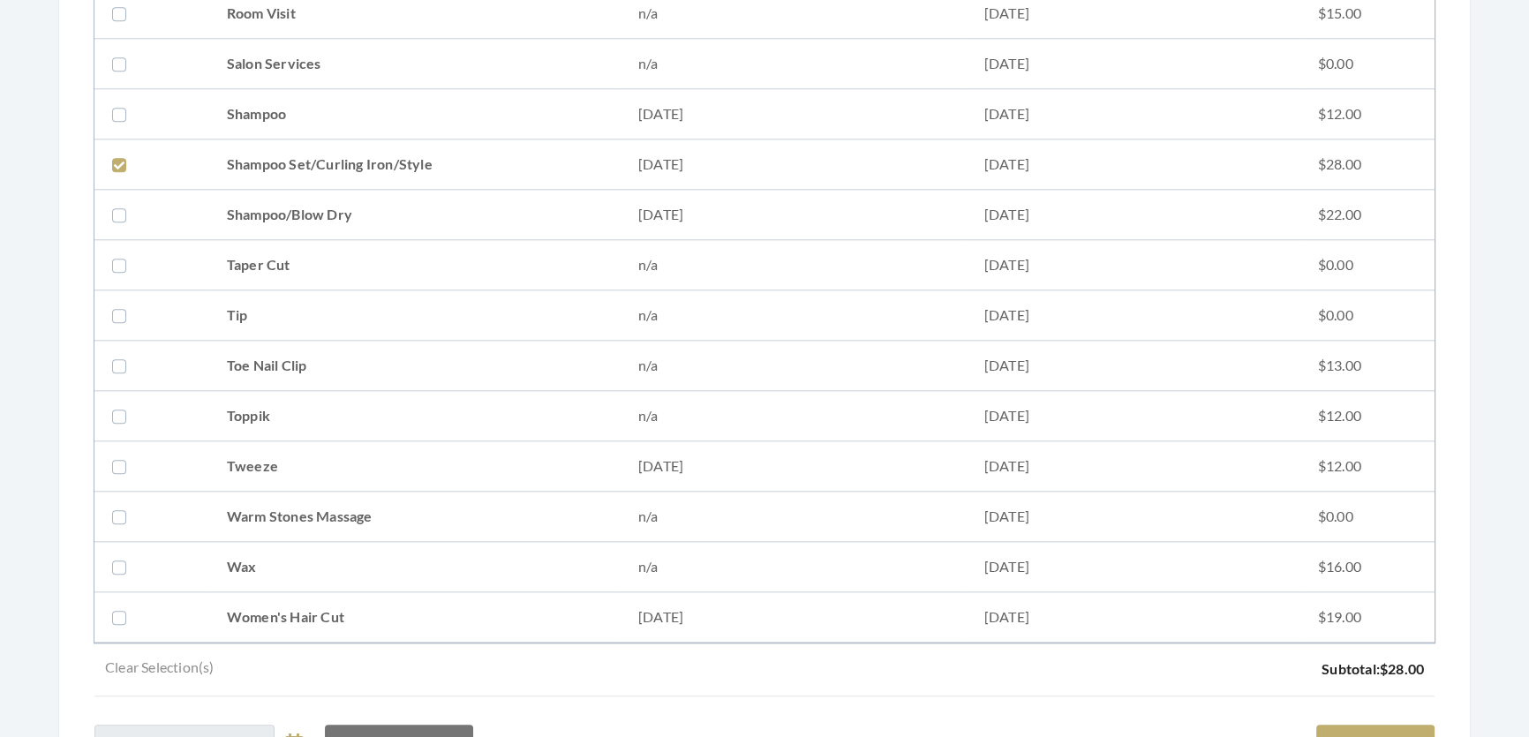
scroll to position [2571, 0]
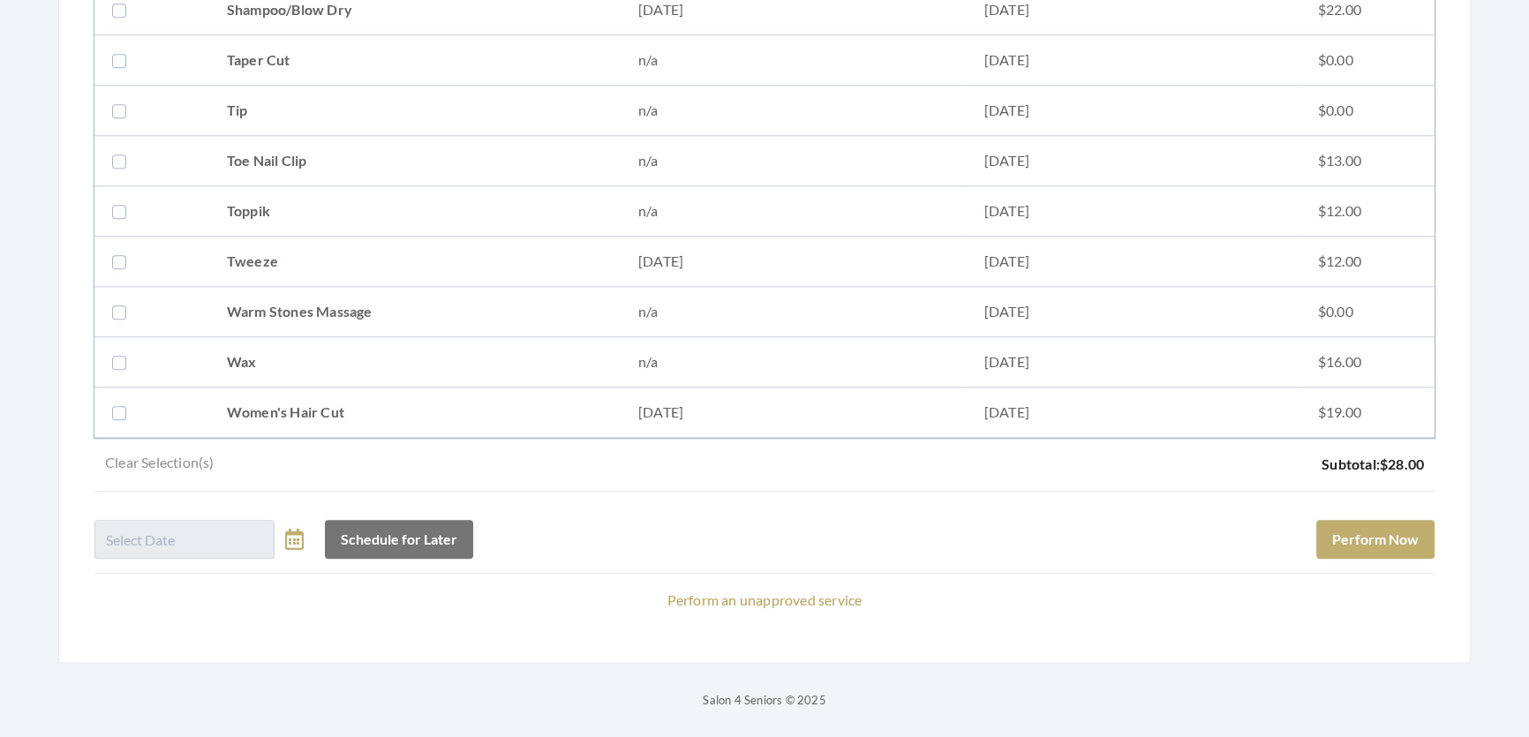
drag, startPoint x: 140, startPoint y: 395, endPoint x: 825, endPoint y: 504, distance: 693.5
click at [147, 402] on td at bounding box center [151, 412] width 115 height 50
checkbox input "true"
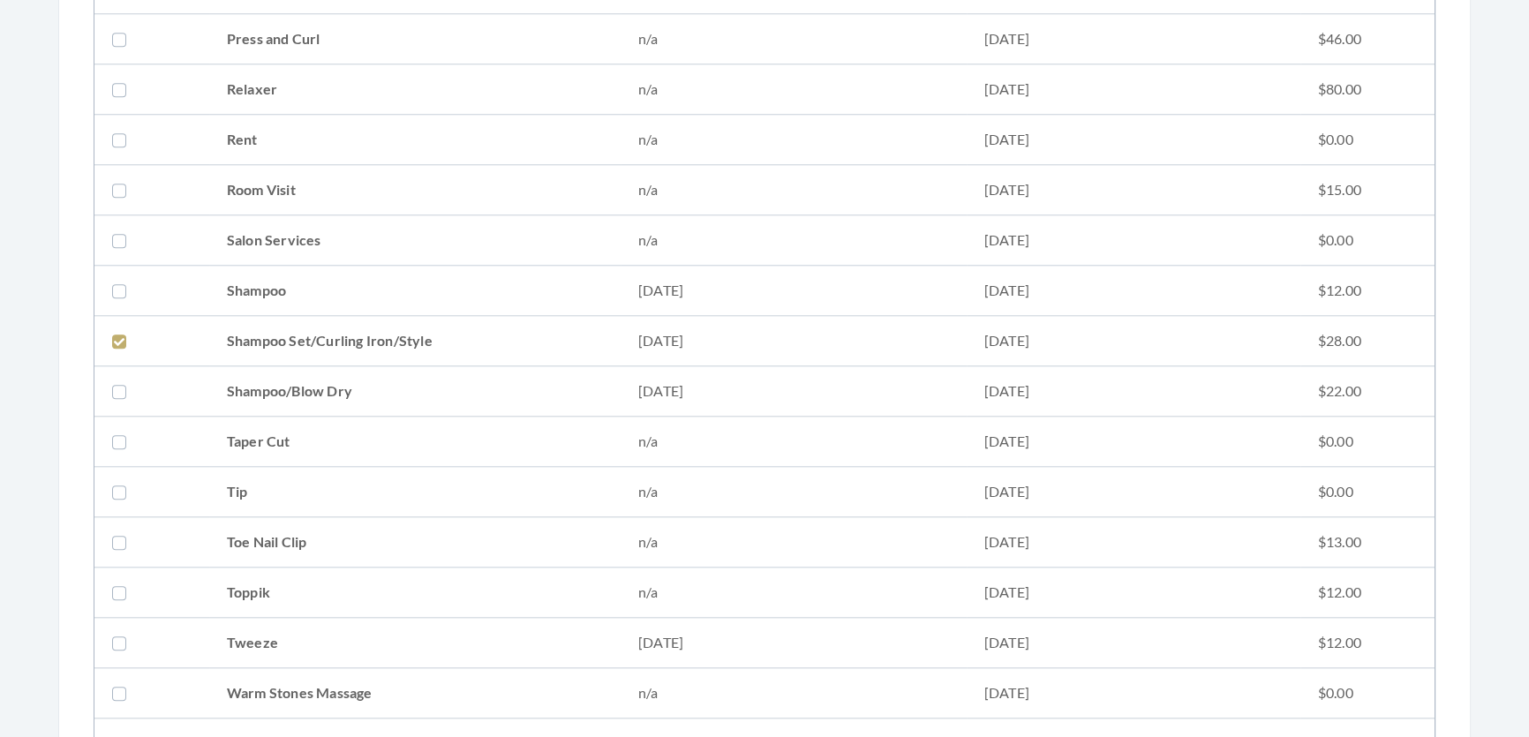
scroll to position [2170, 0]
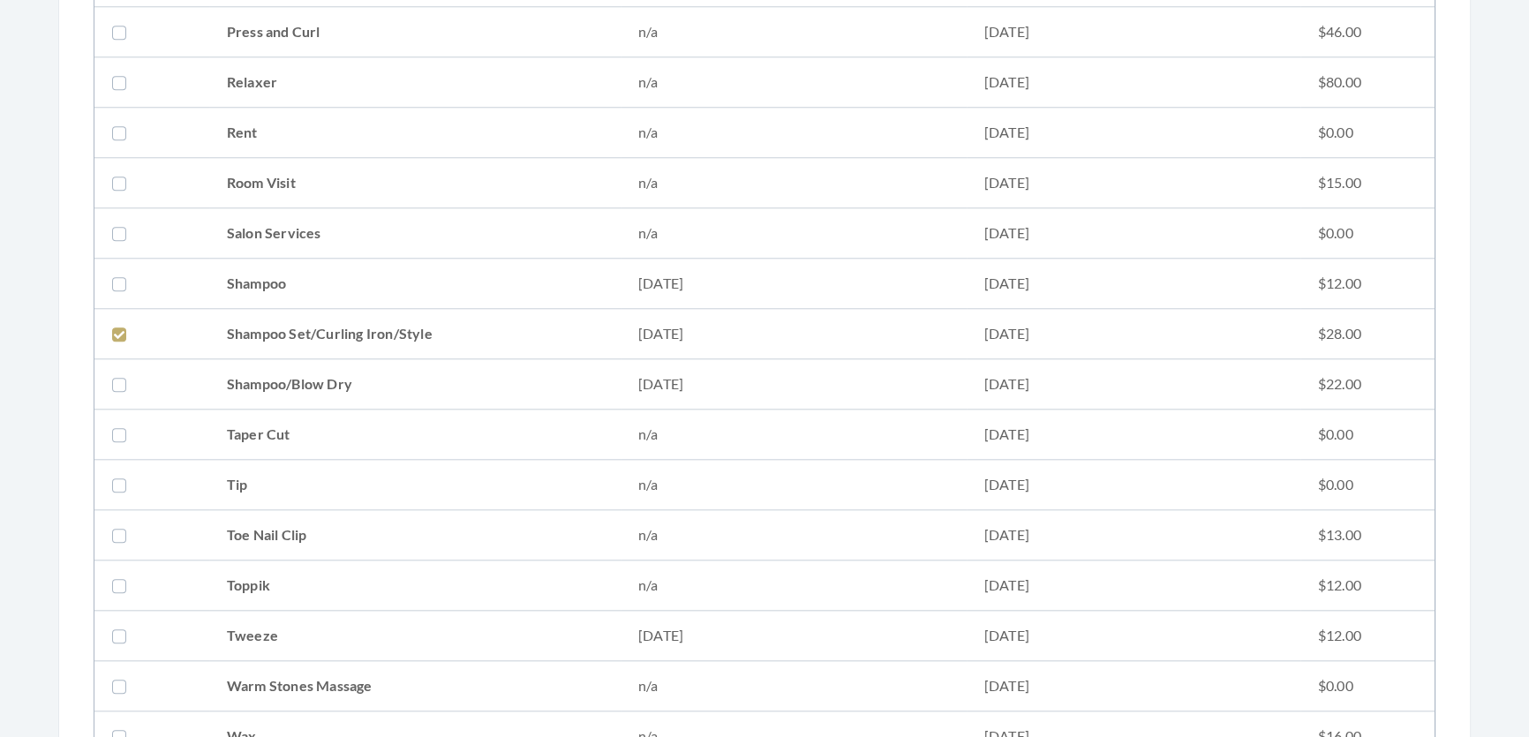
click at [886, 342] on td "04/22/2025" at bounding box center [794, 334] width 346 height 50
click at [746, 340] on td "04/22/2025" at bounding box center [794, 334] width 346 height 50
checkbox input "true"
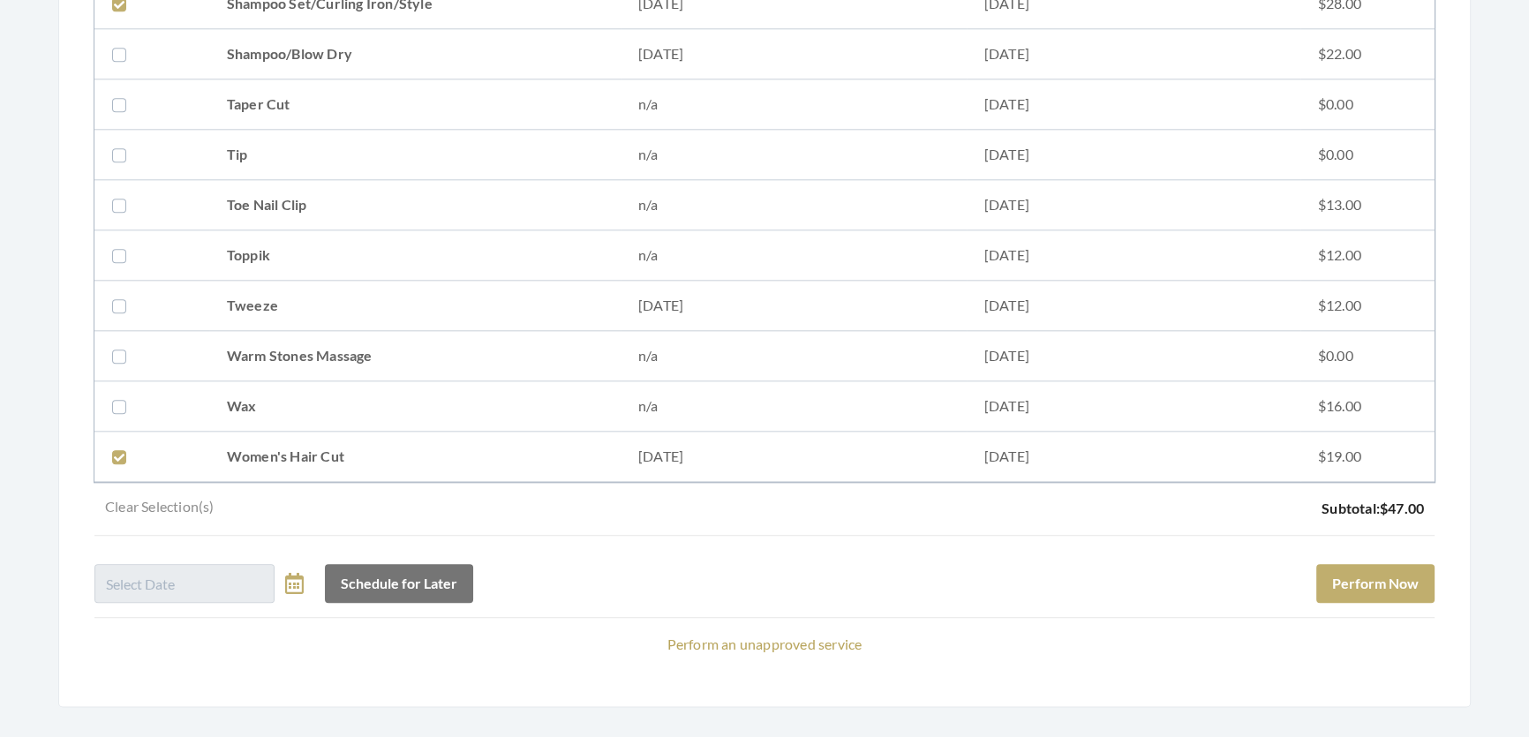
scroll to position [2571, 0]
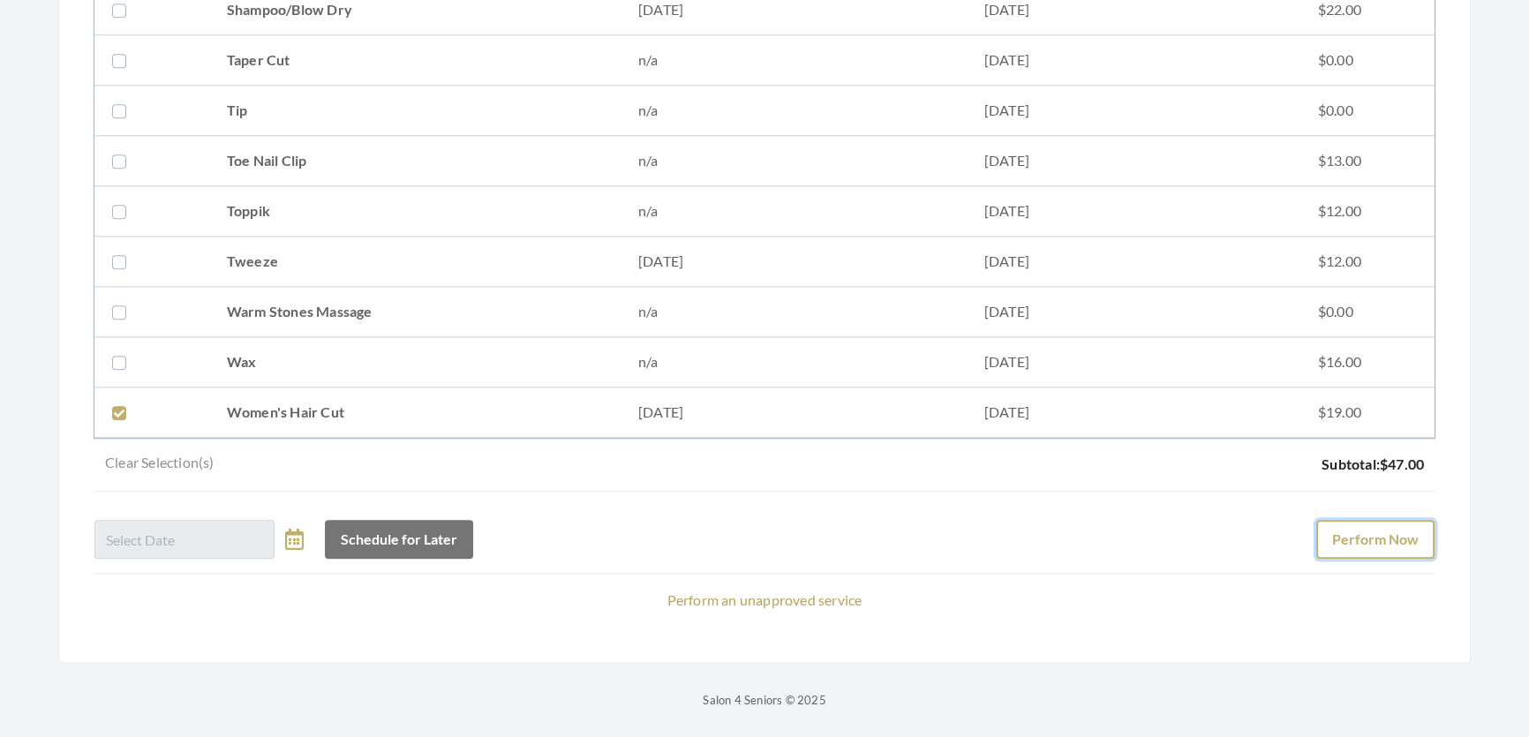
click at [1373, 530] on button "Perform Now" at bounding box center [1375, 539] width 118 height 39
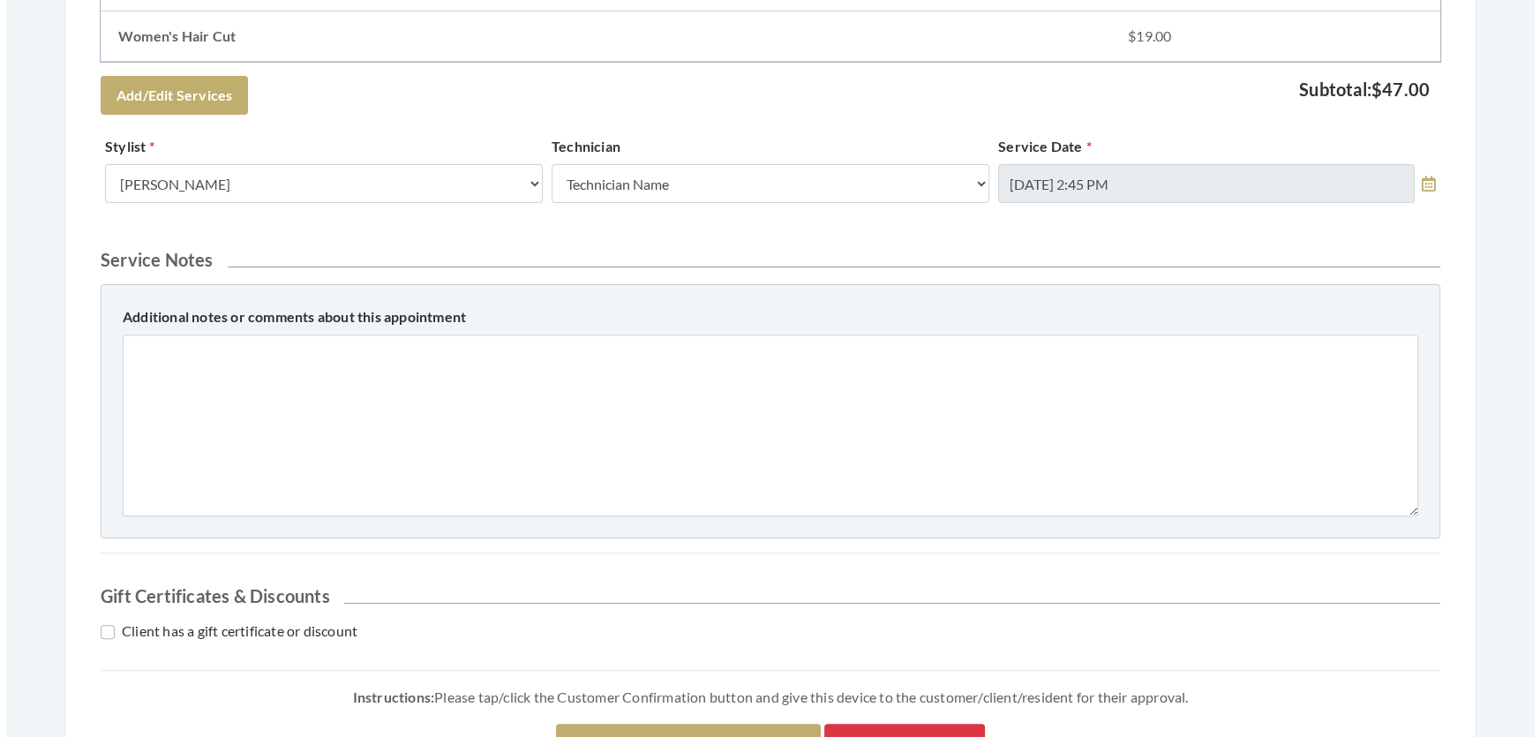
scroll to position [970, 0]
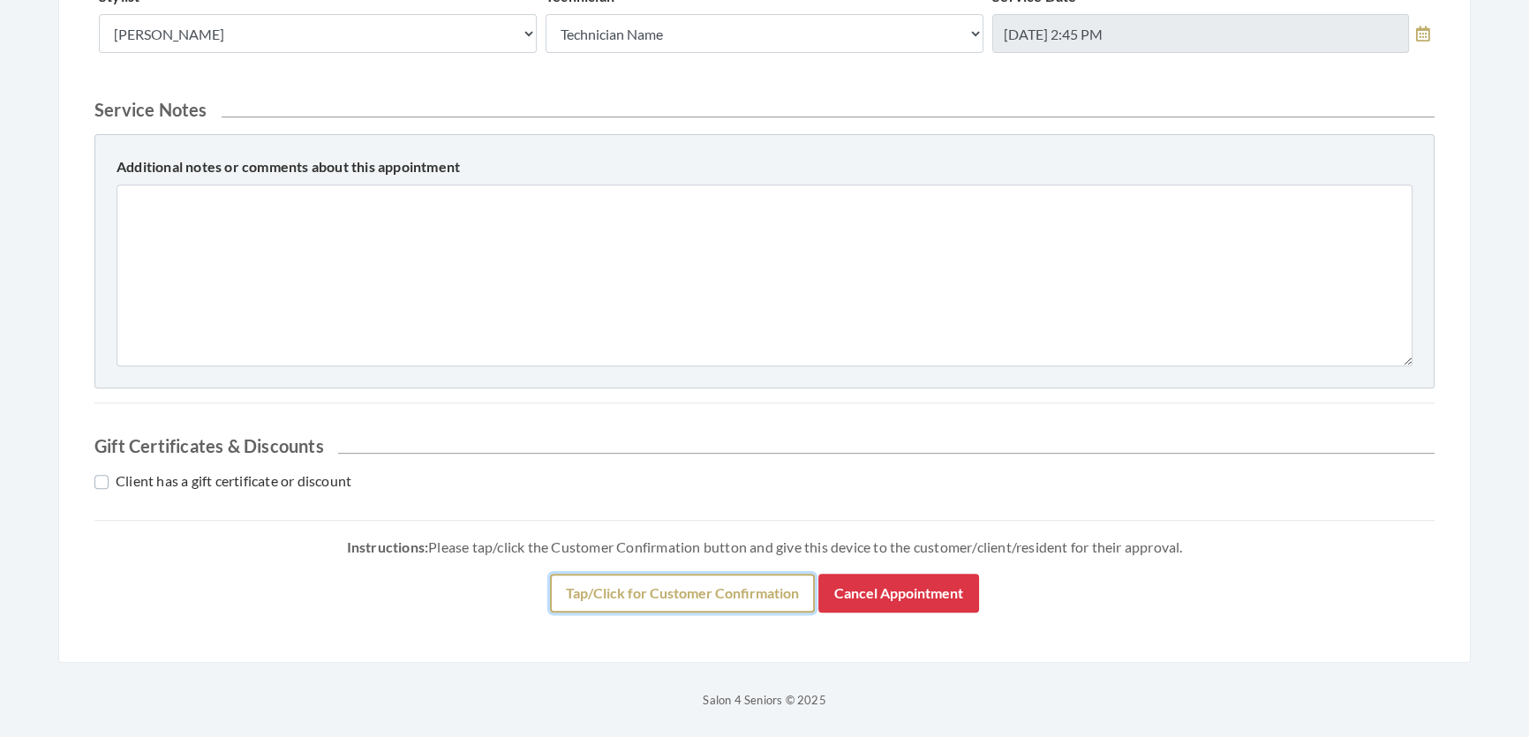
click at [717, 583] on button "Tap/Click for Customer Confirmation" at bounding box center [682, 593] width 265 height 39
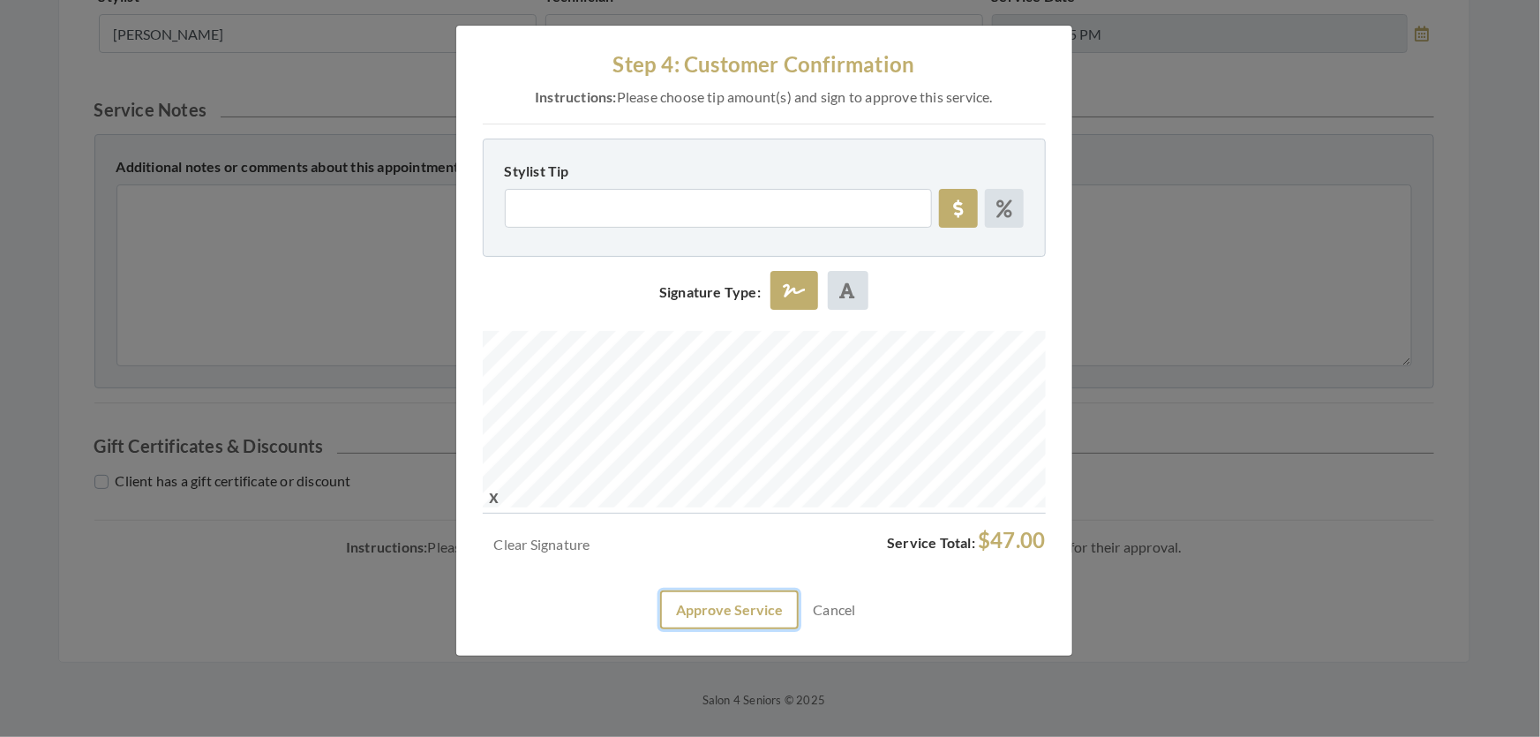
click at [680, 629] on button "Approve Service" at bounding box center [729, 610] width 139 height 39
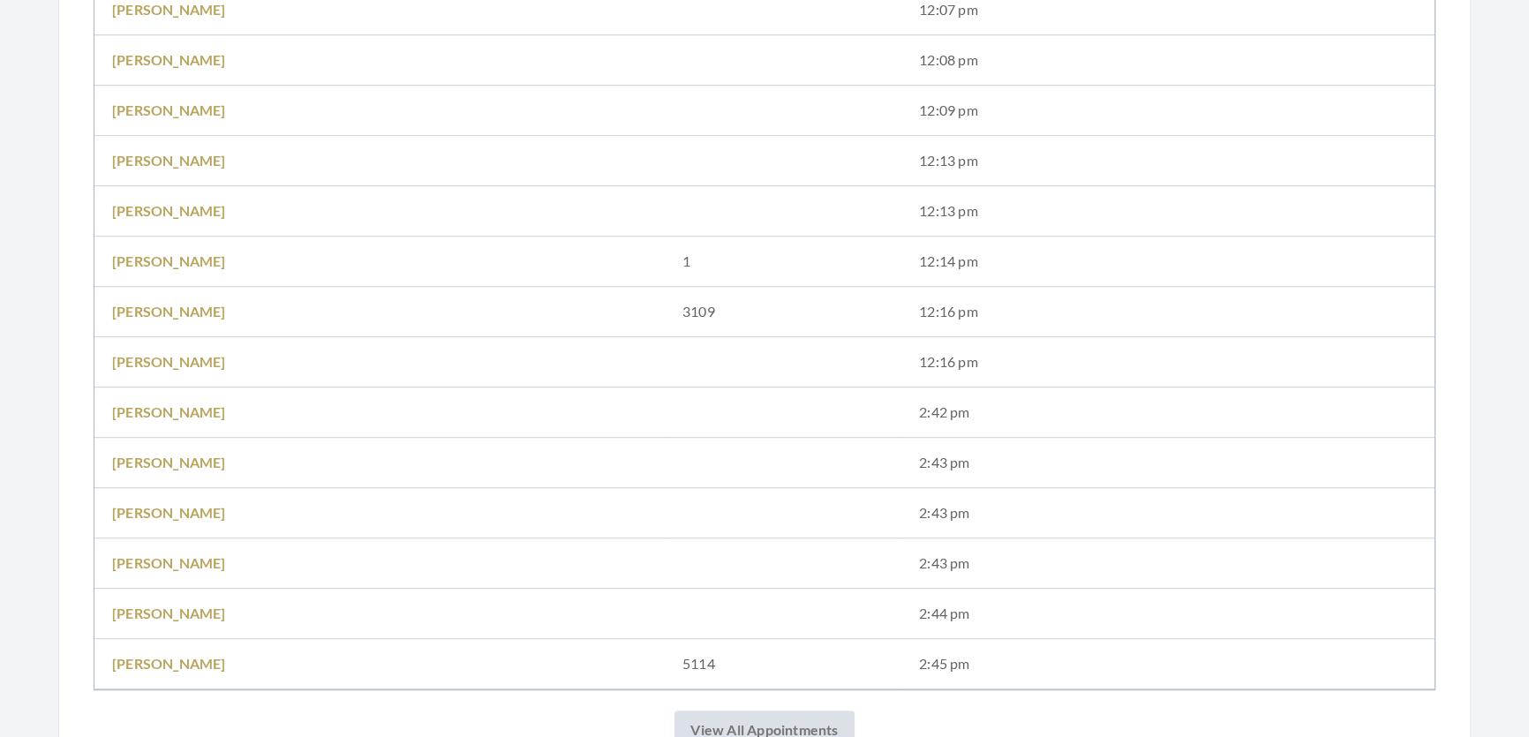
scroll to position [1524, 0]
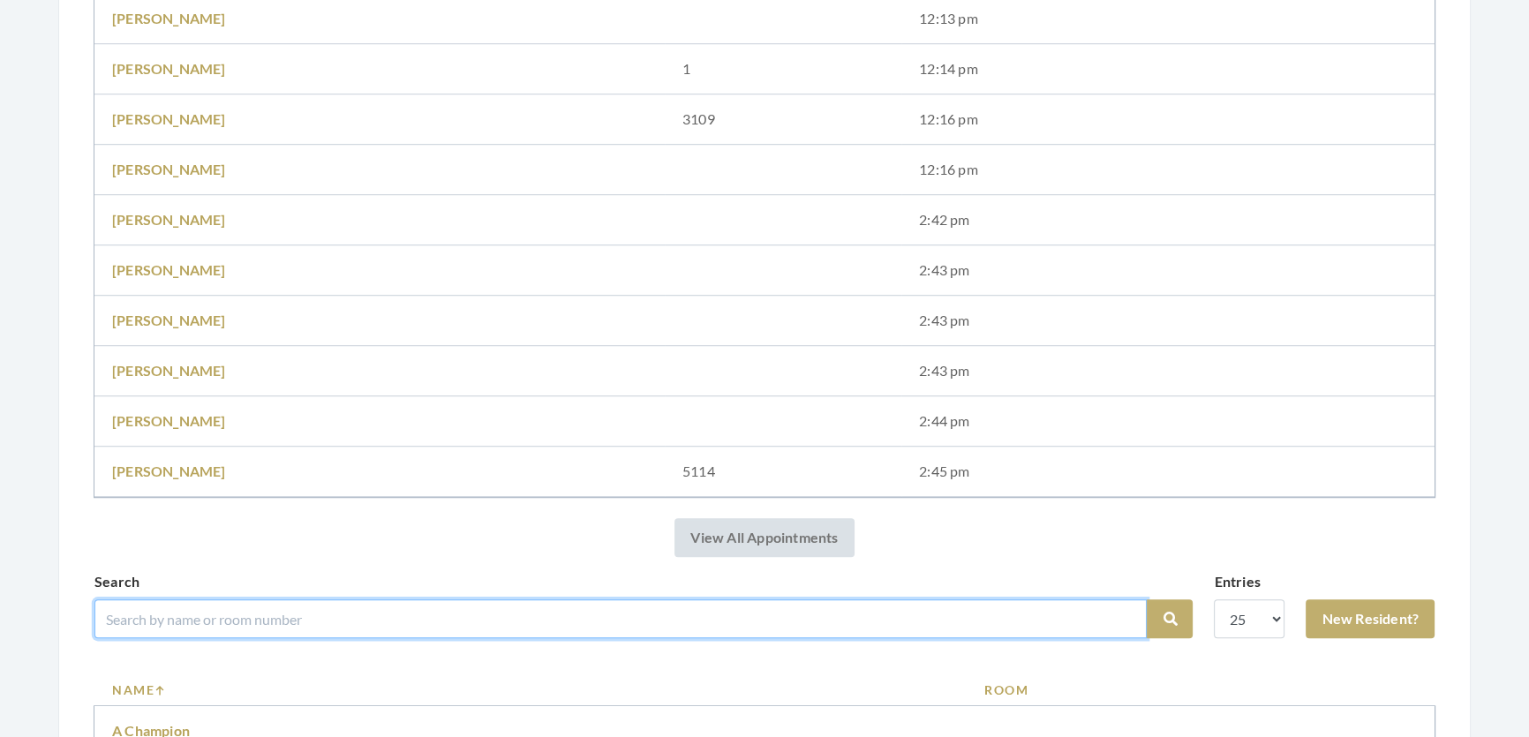
click at [334, 626] on input "search" at bounding box center [620, 618] width 1052 height 39
type input "[PERSON_NAME]"
click at [1147, 599] on button "Search" at bounding box center [1170, 618] width 46 height 39
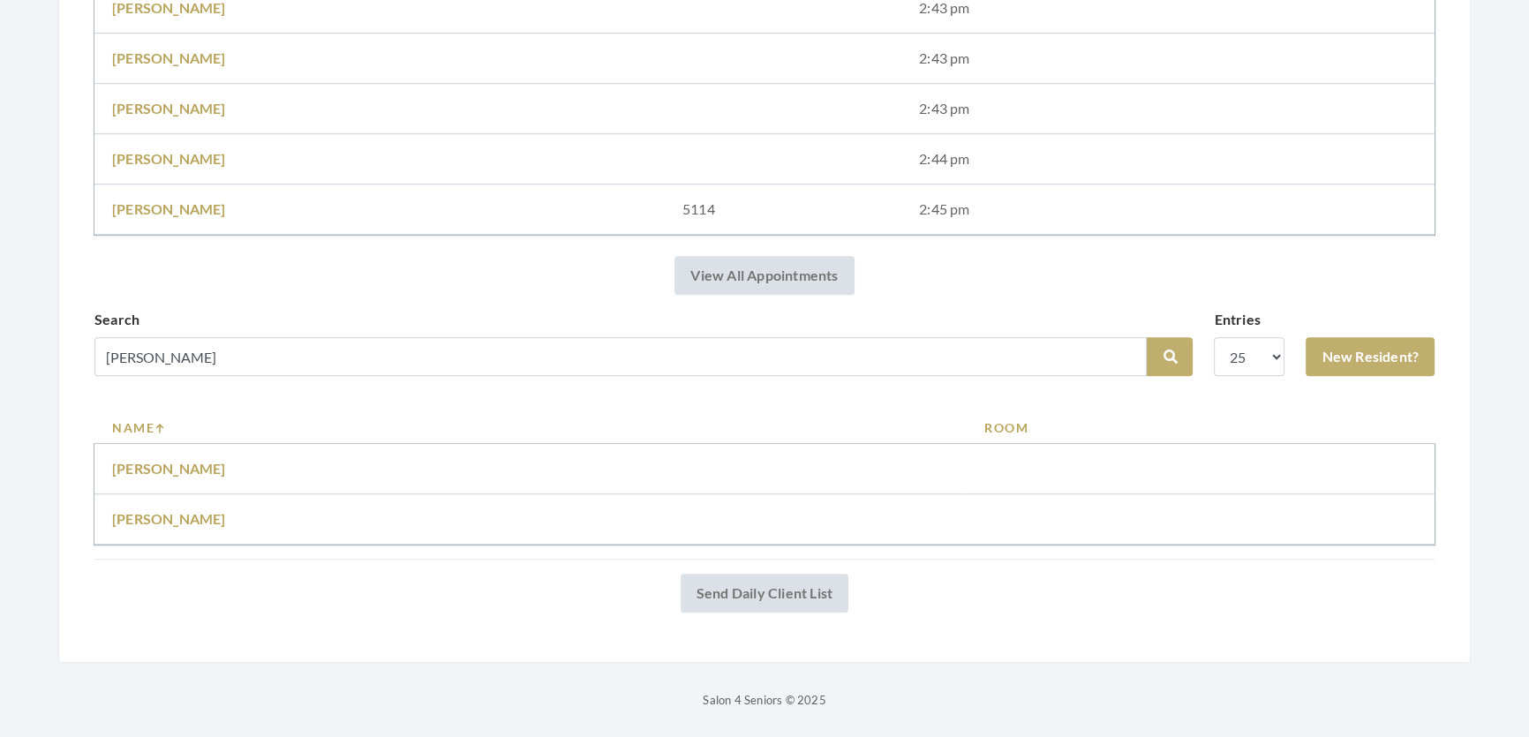
scroll to position [1761, 0]
click at [169, 460] on link "[PERSON_NAME]" at bounding box center [169, 468] width 114 height 17
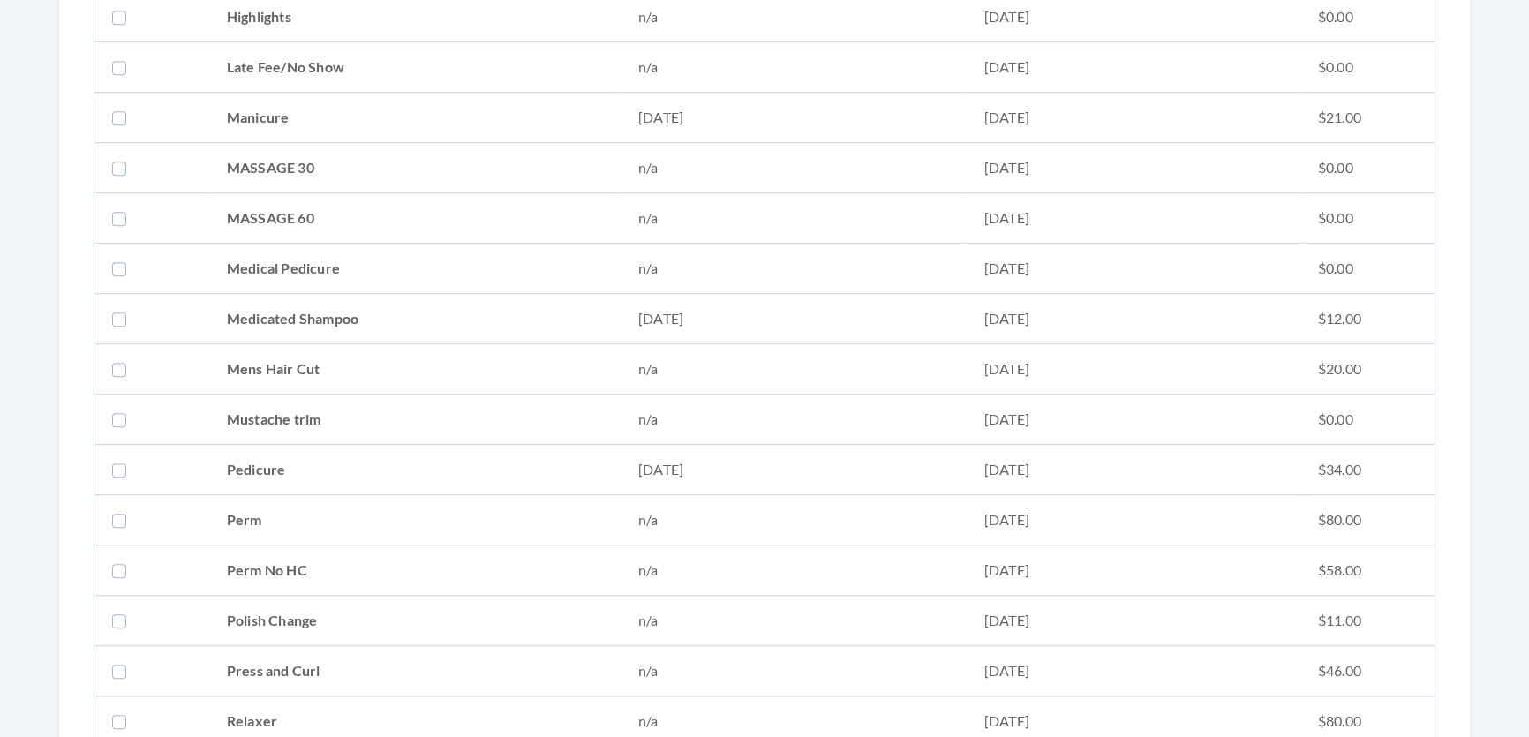
scroll to position [1605, 0]
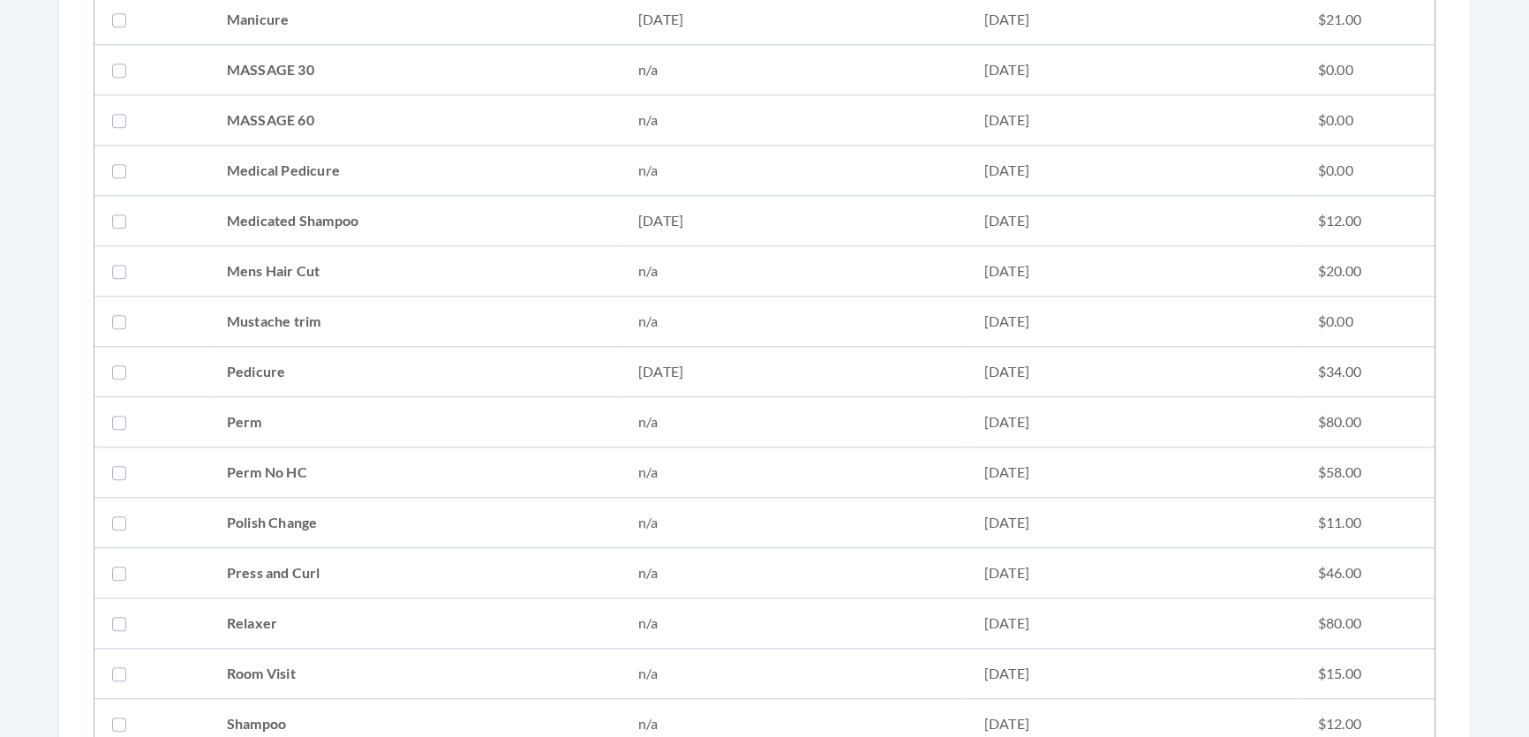
click at [256, 237] on td "Medicated Shampoo" at bounding box center [414, 221] width 411 height 50
checkbox input "true"
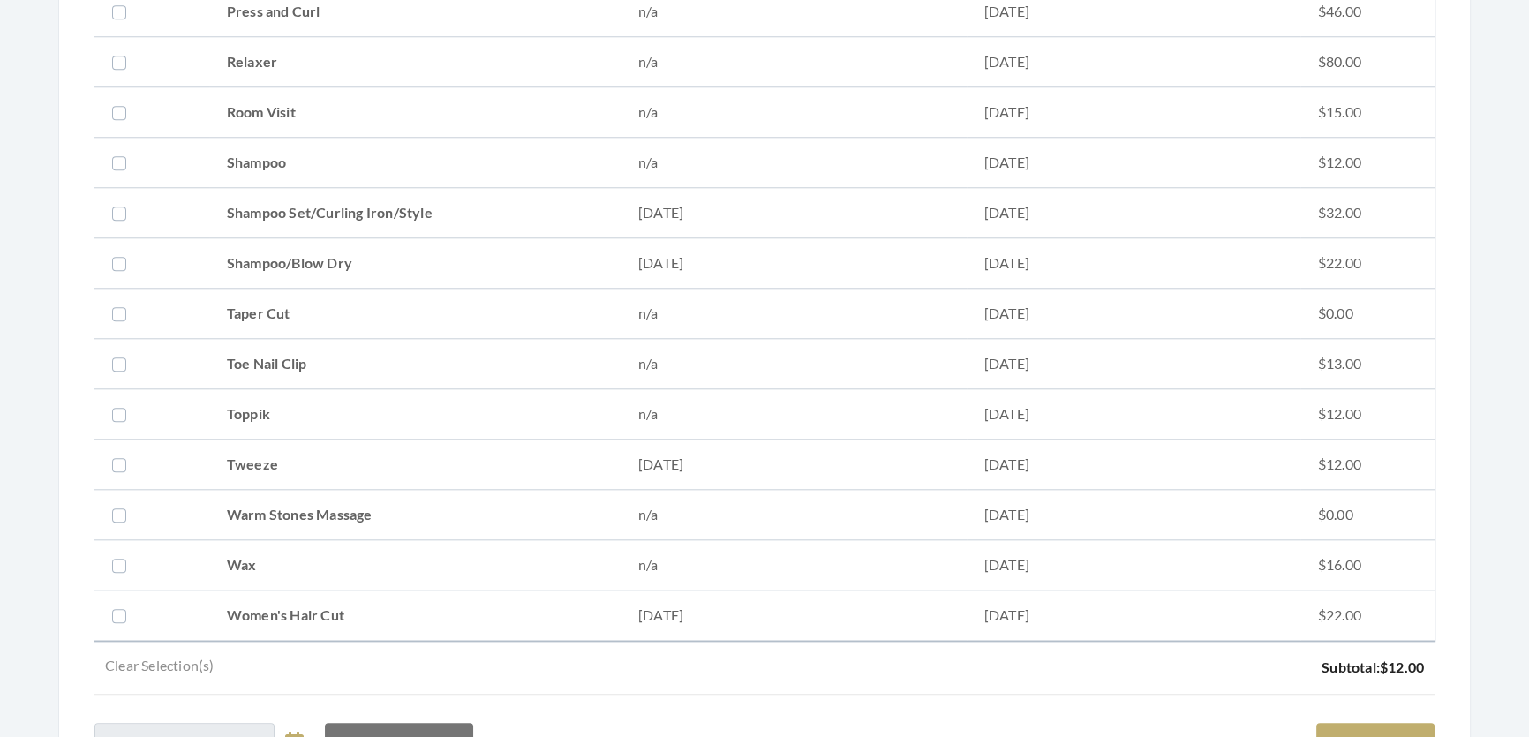
drag, startPoint x: 345, startPoint y: 193, endPoint x: 350, endPoint y: 205, distance: 12.3
click at [348, 203] on td "Shampoo Set/Curling Iron/Style" at bounding box center [414, 213] width 411 height 50
checkbox input "true"
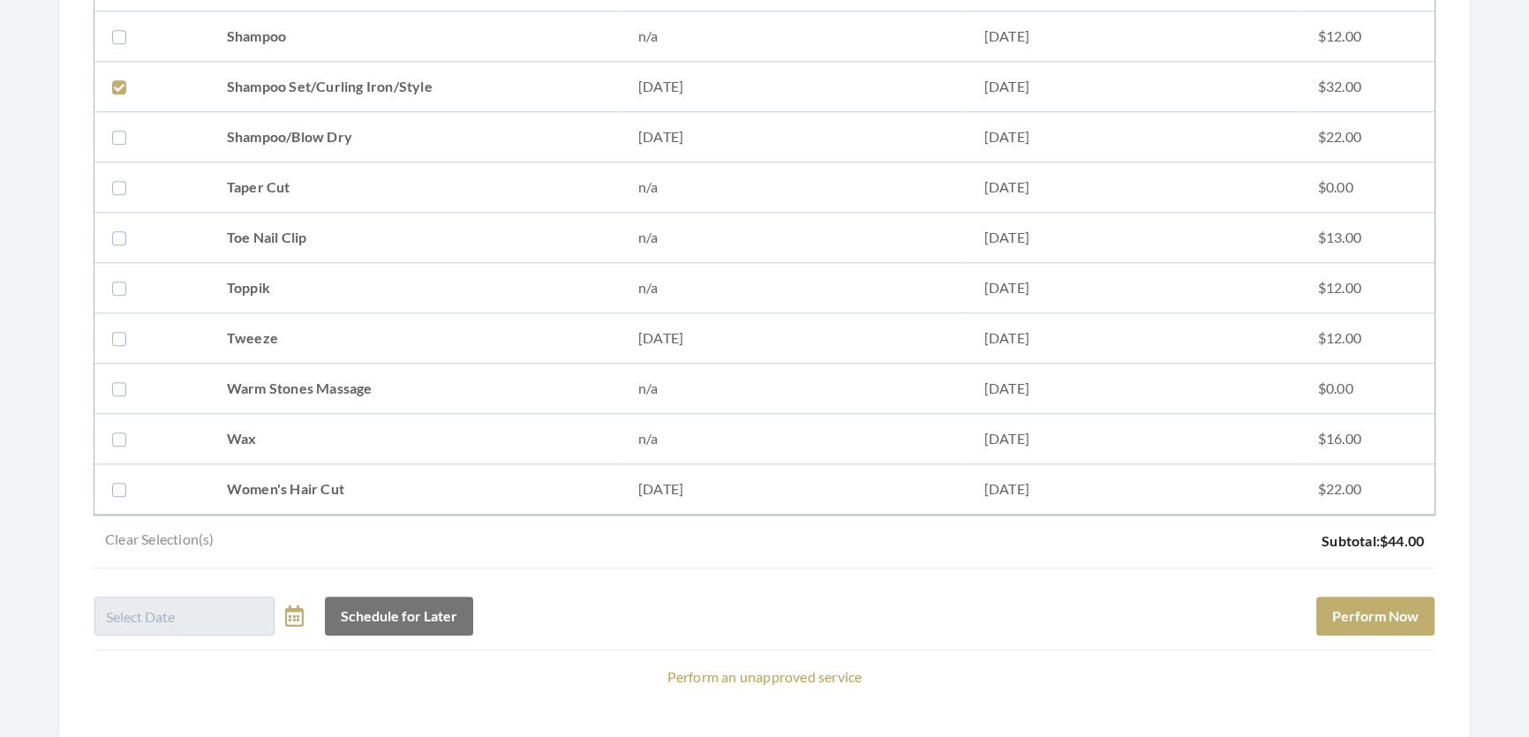
scroll to position [2396, 0]
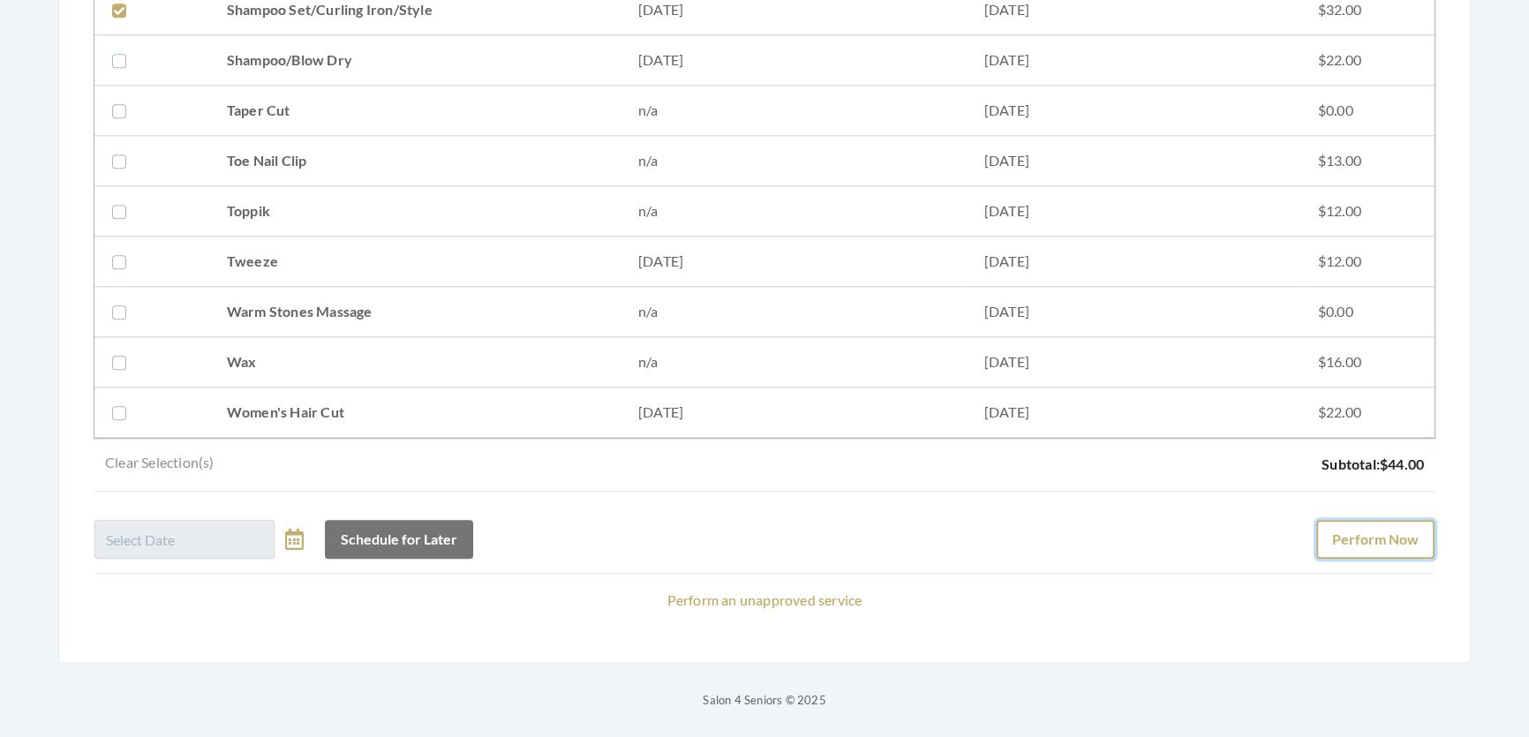
click at [1363, 520] on button "Perform Now" at bounding box center [1375, 539] width 118 height 39
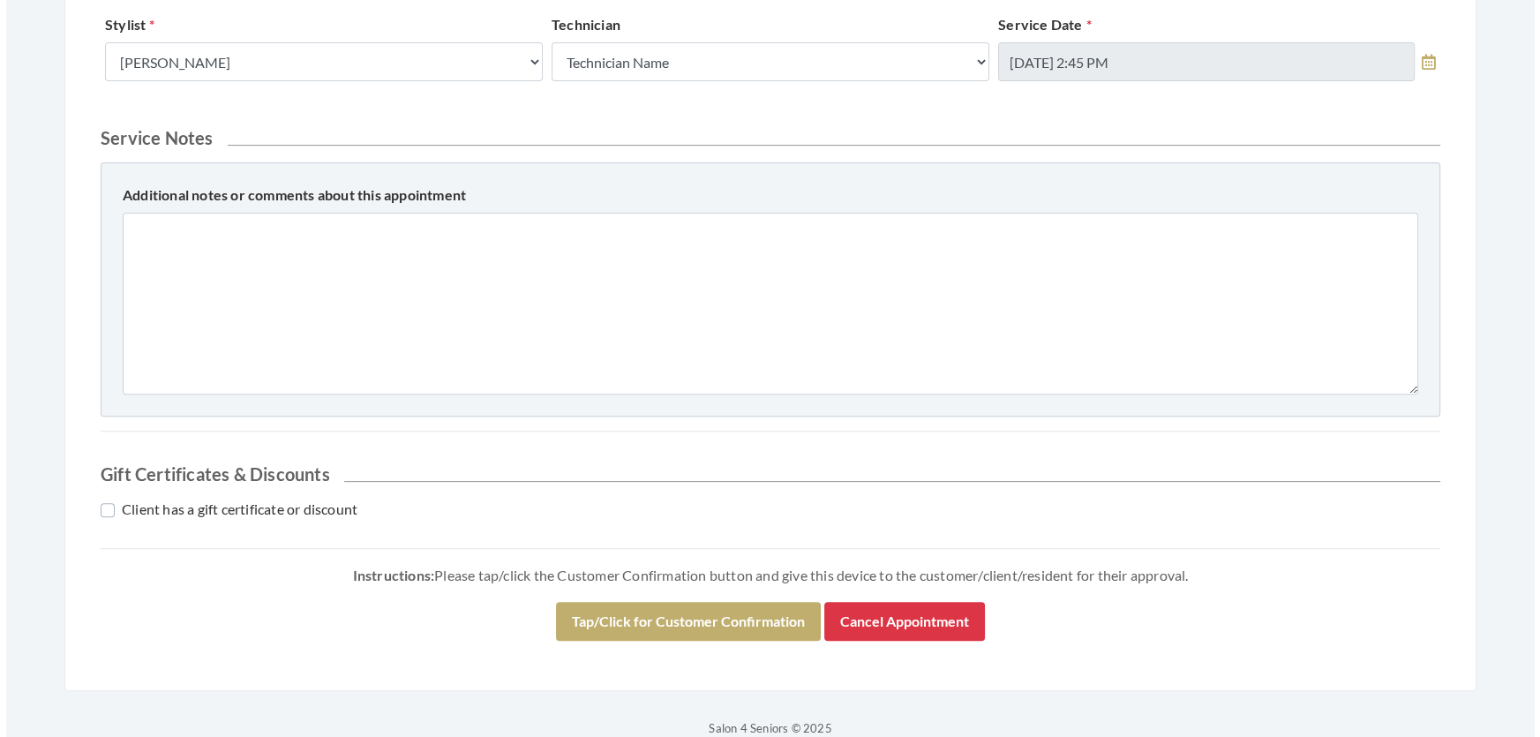
scroll to position [883, 0]
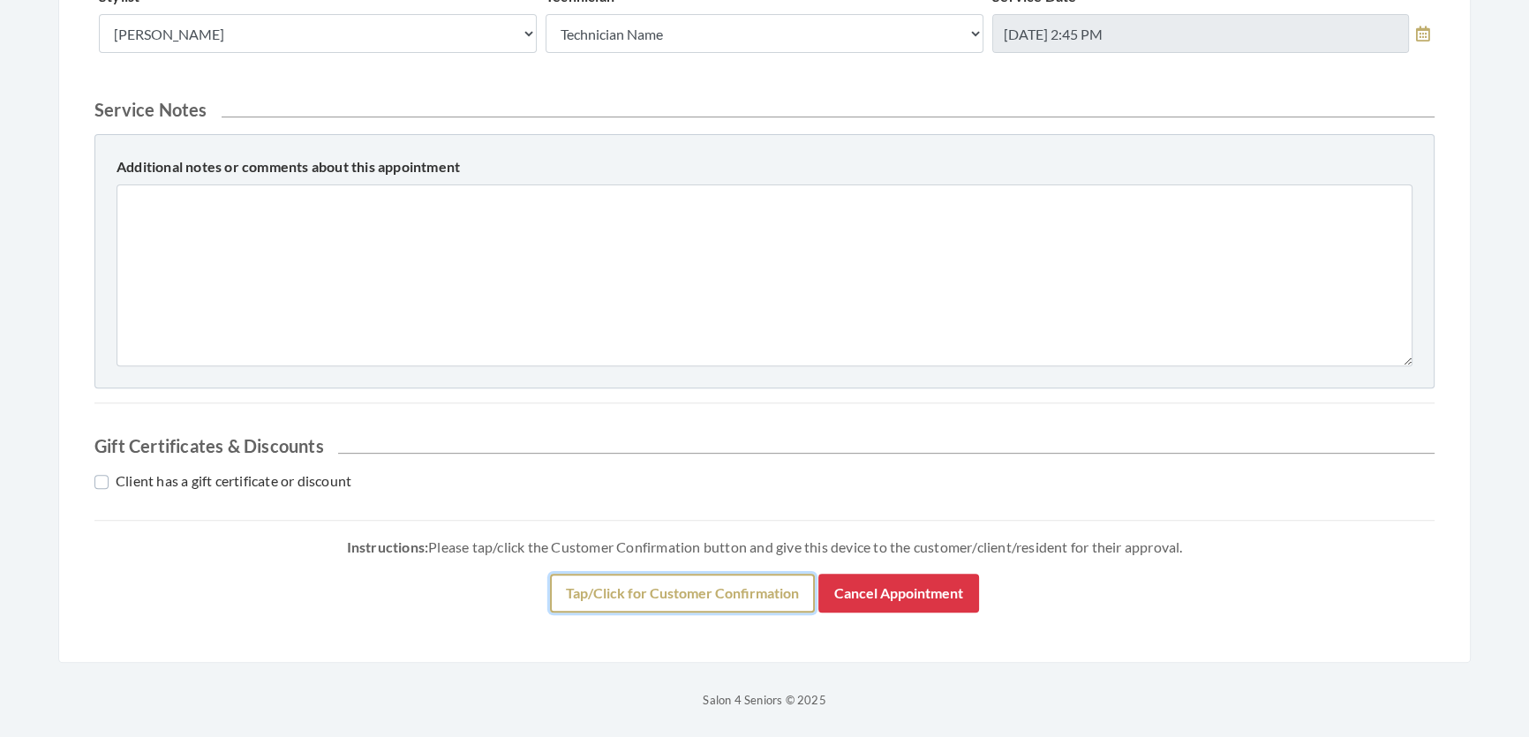
click at [601, 613] on button "Tap/Click for Customer Confirmation" at bounding box center [682, 593] width 265 height 39
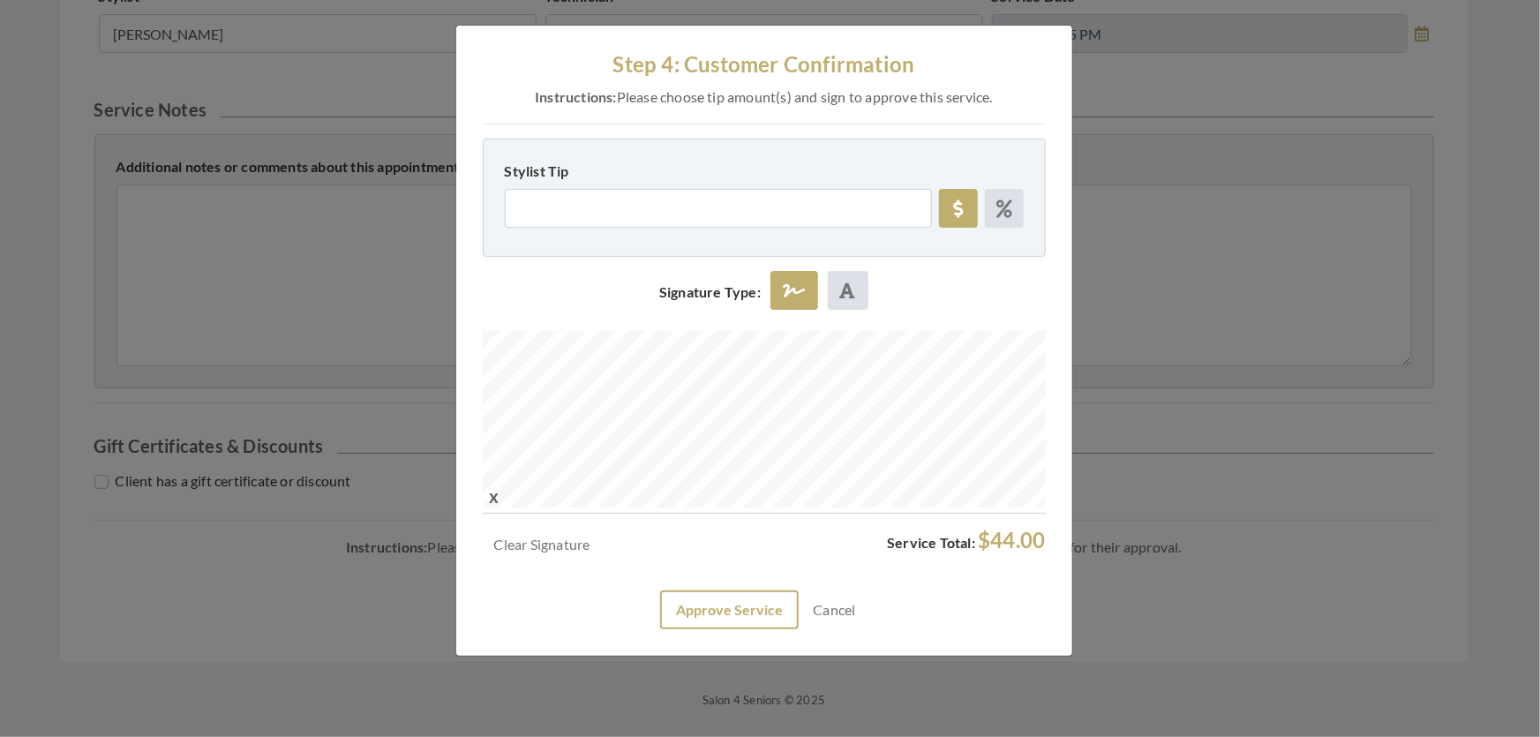
drag, startPoint x: 736, startPoint y: 628, endPoint x: 741, endPoint y: 636, distance: 9.5
click at [741, 629] on div "Clear Signature Service Total: $44.00 Approve Service Cancel" at bounding box center [764, 579] width 563 height 102
click at [753, 629] on button "Approve Service" at bounding box center [729, 610] width 139 height 39
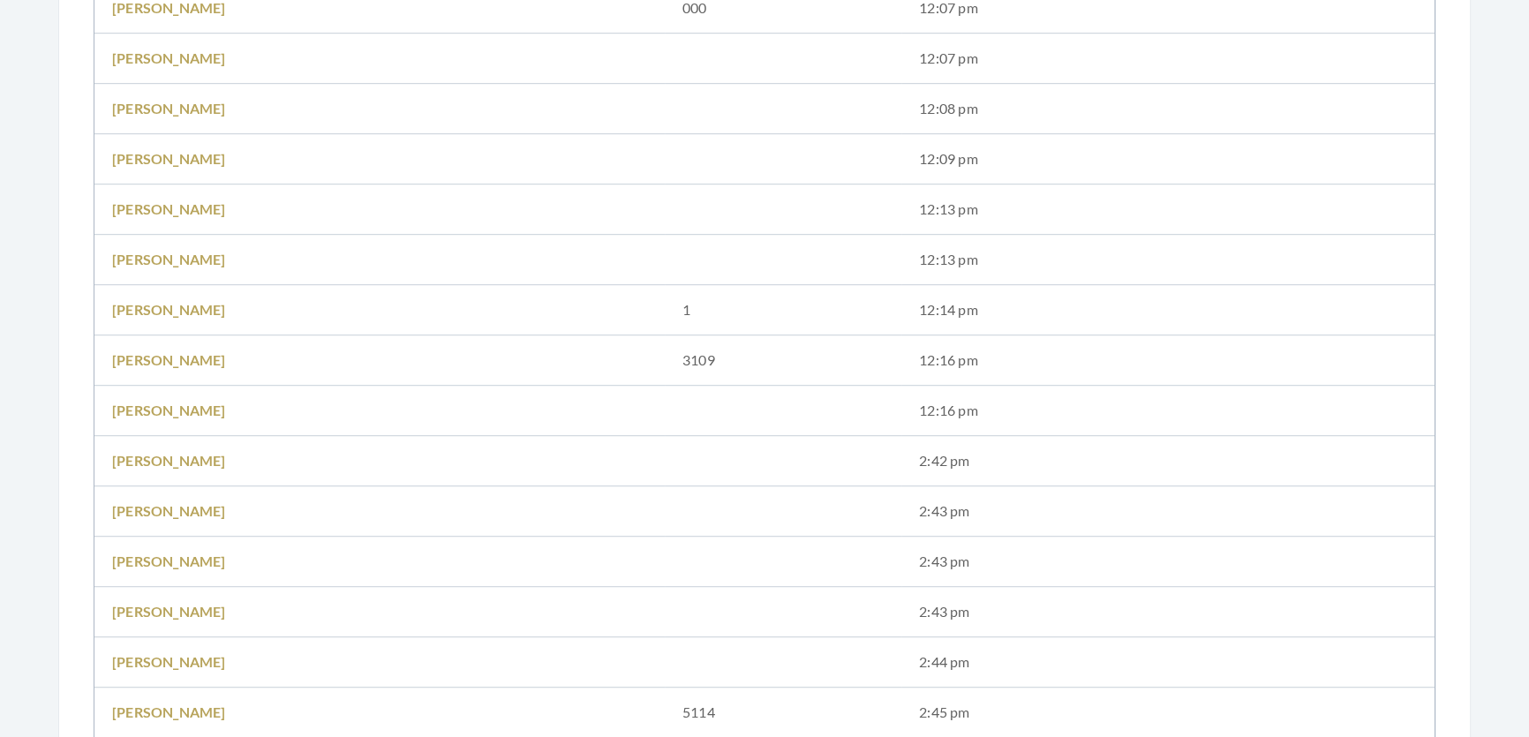
scroll to position [1765, 0]
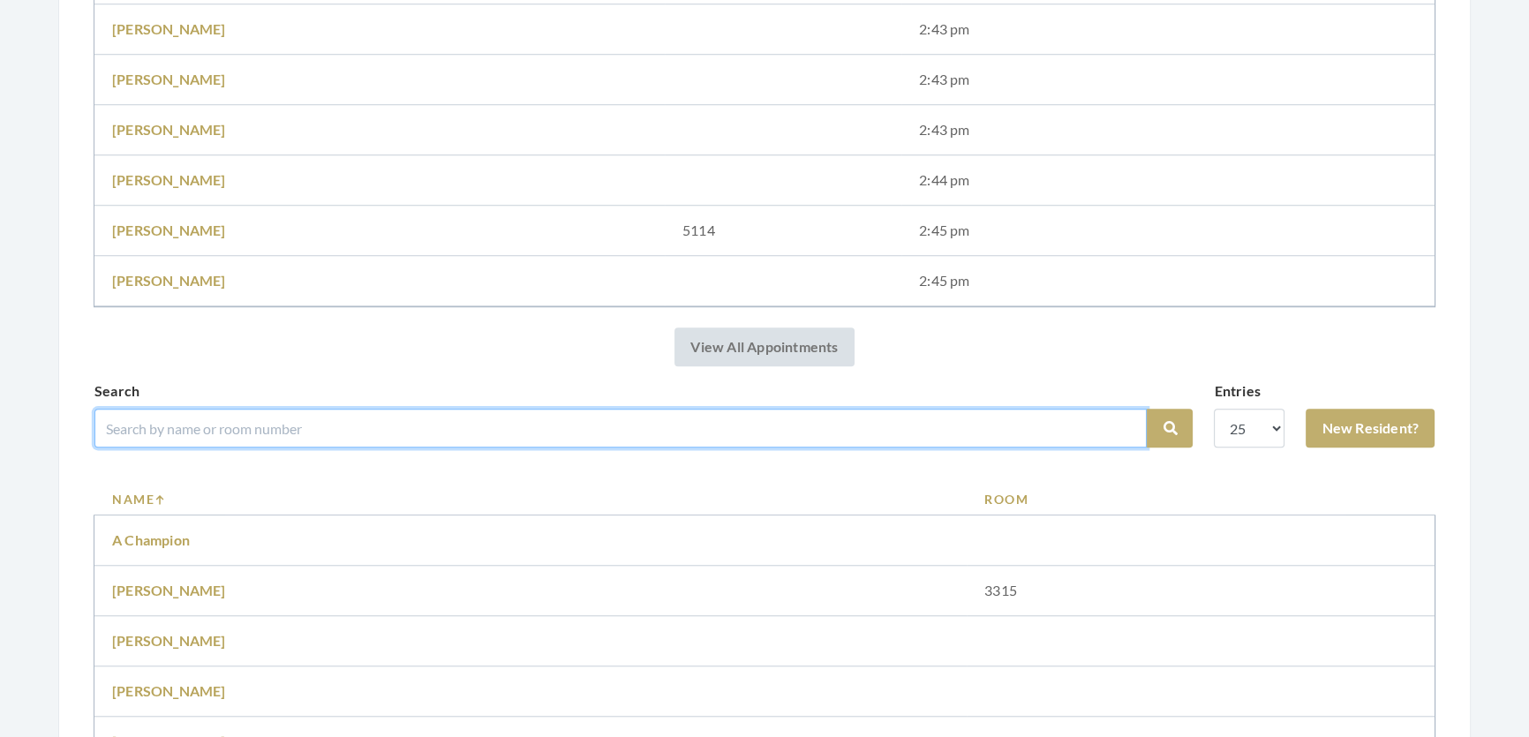
click at [682, 448] on input "search" at bounding box center [620, 428] width 1052 height 39
type input "[PERSON_NAME]"
click at [1147, 409] on button "Search" at bounding box center [1170, 428] width 46 height 39
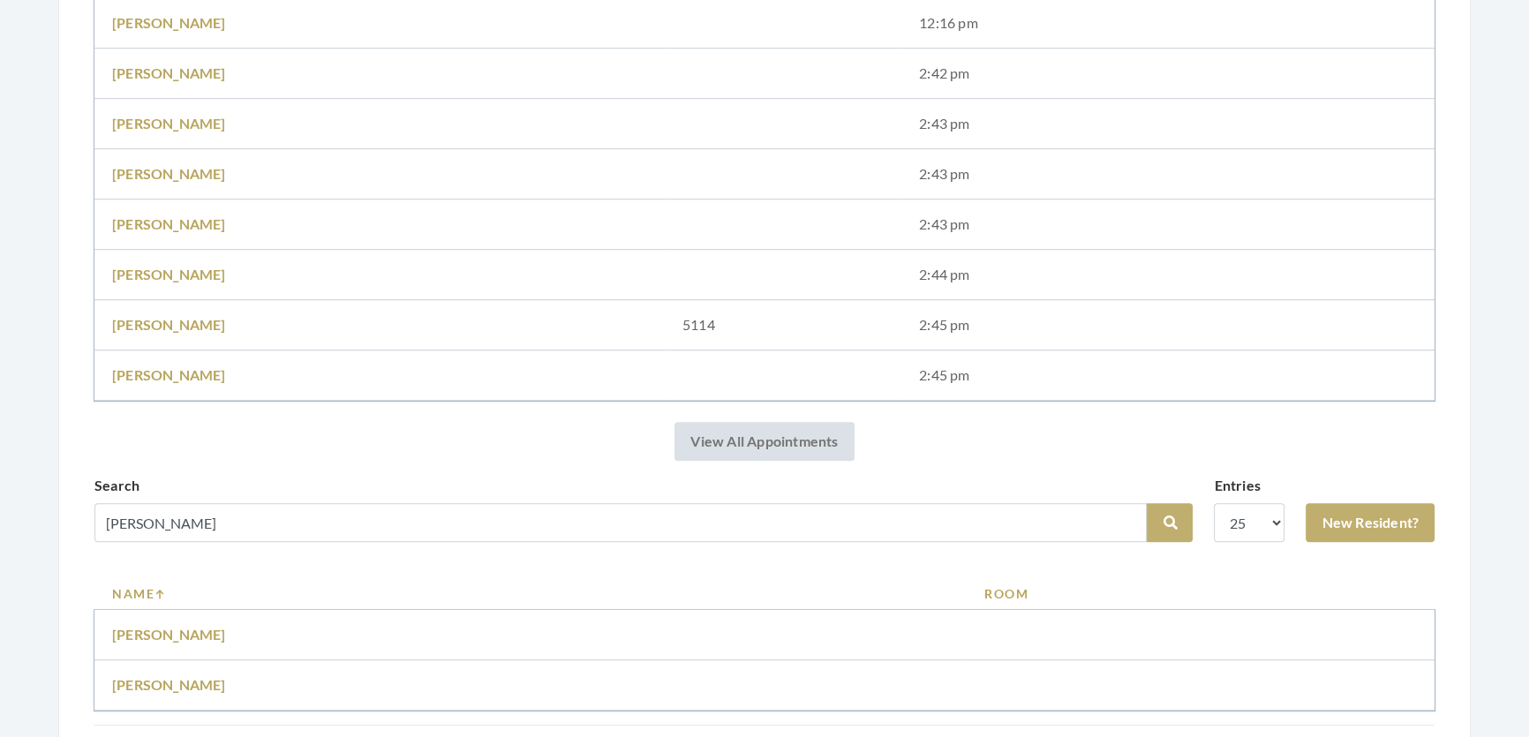
scroll to position [1811, 0]
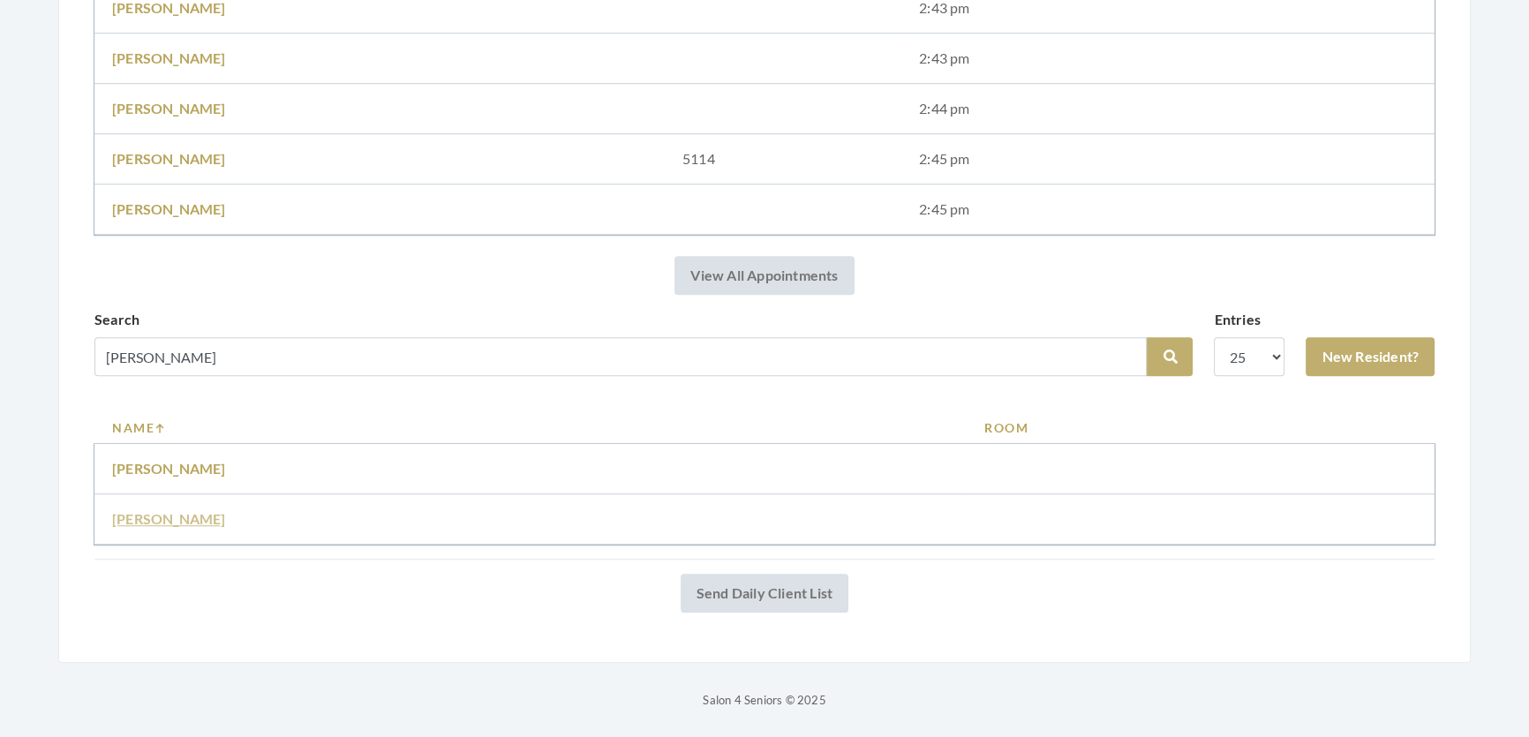
click at [174, 510] on link "Elaine Hagenbuch" at bounding box center [169, 518] width 114 height 17
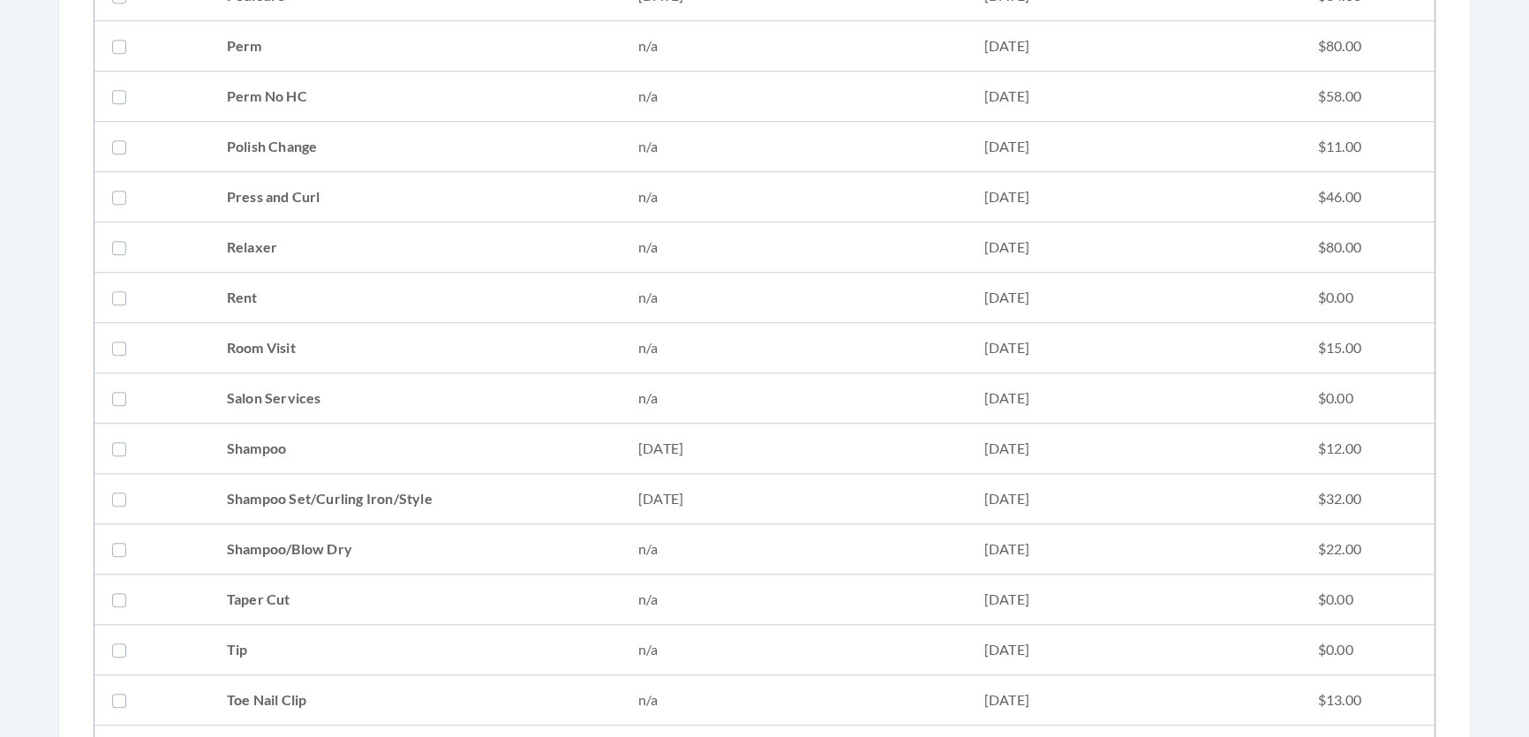
scroll to position [2005, 0]
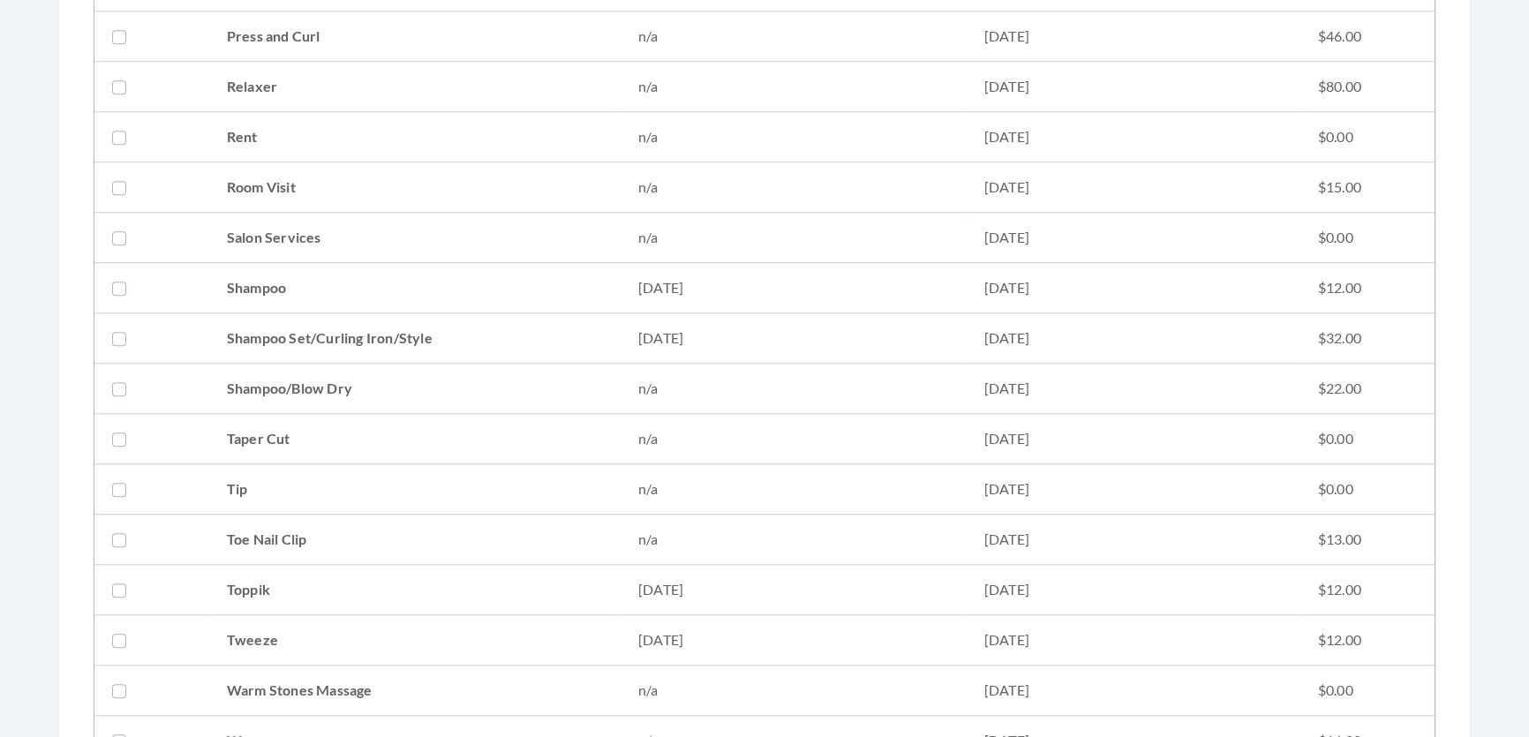
click at [151, 354] on td at bounding box center [151, 338] width 115 height 50
checkbox input "true"
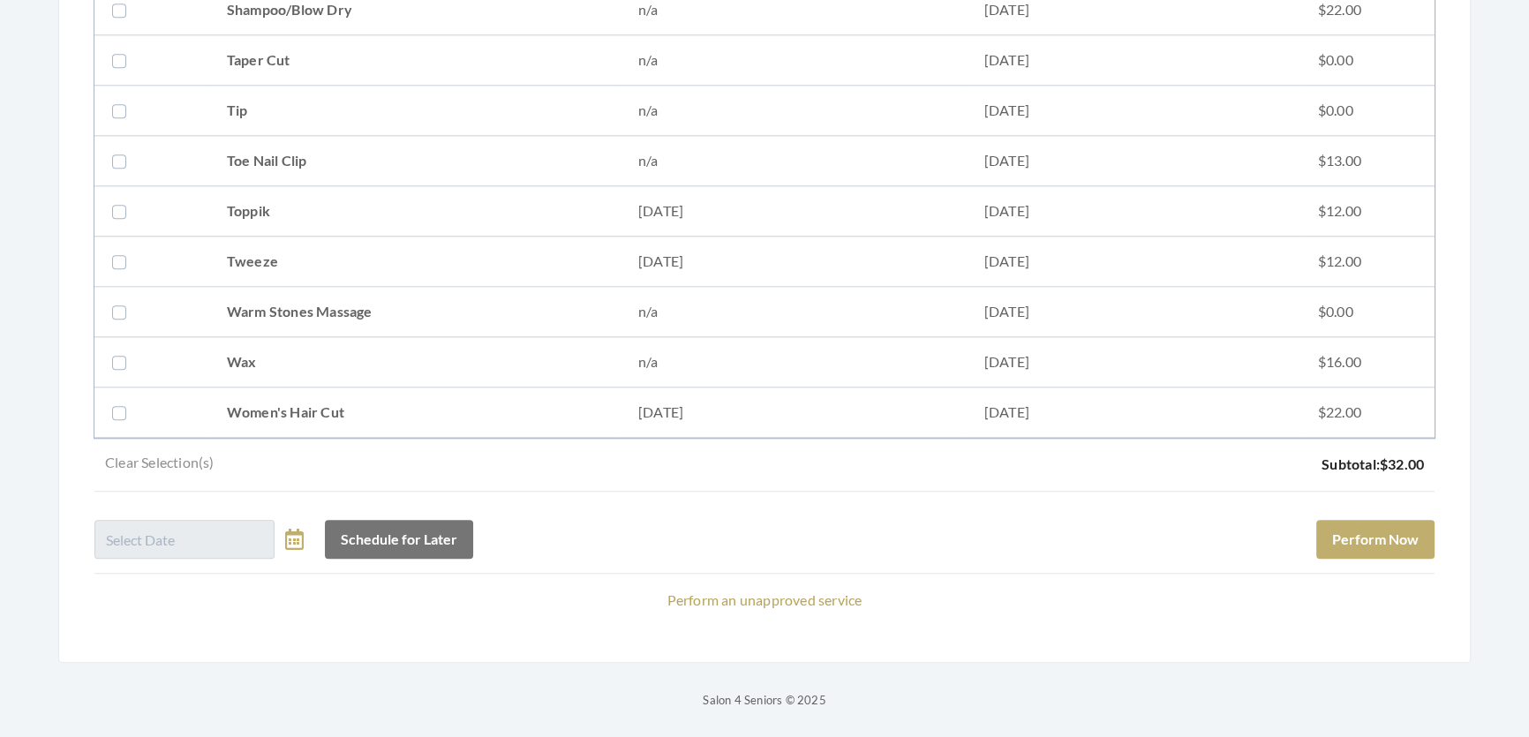
scroll to position [2407, 0]
click at [1411, 538] on button "Perform Now" at bounding box center [1375, 539] width 118 height 39
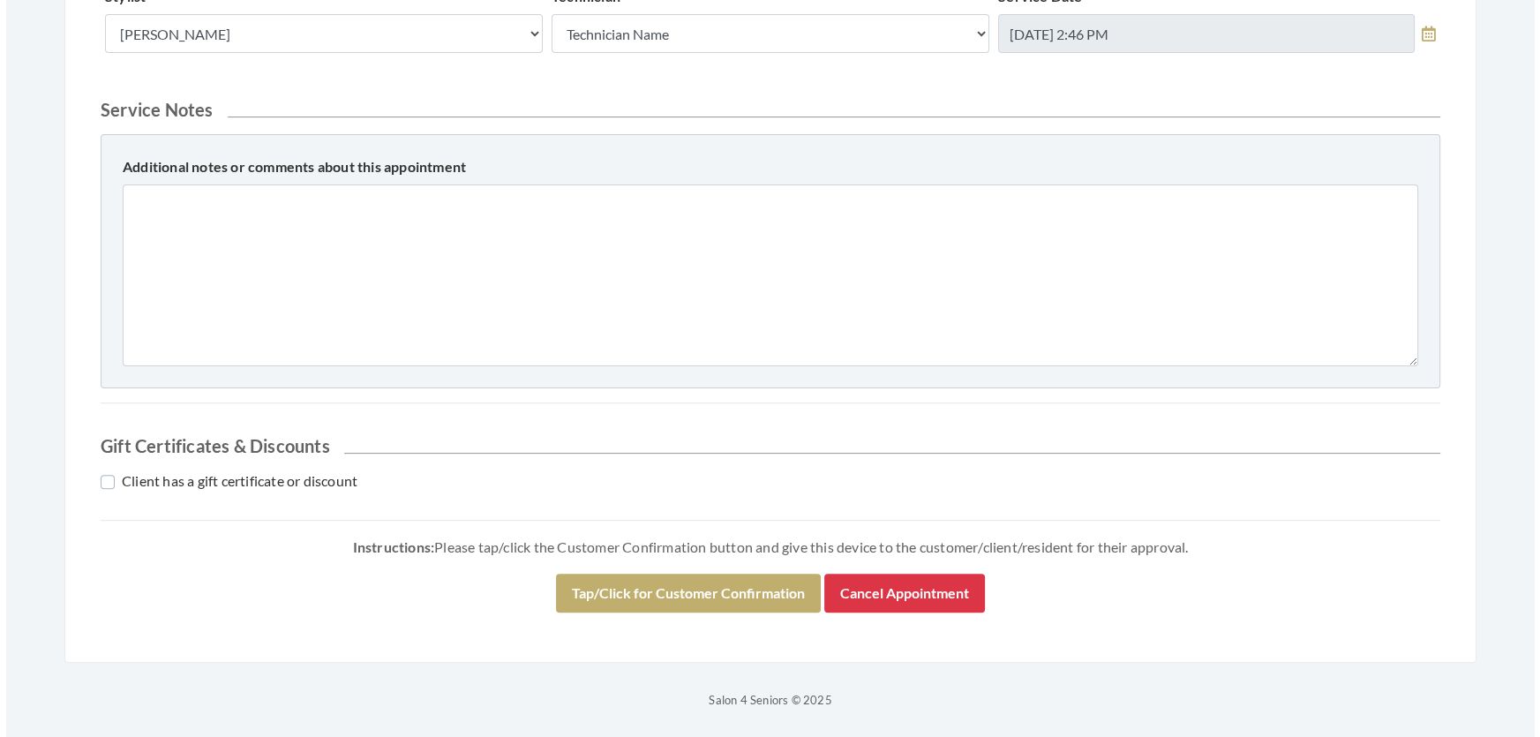
scroll to position [756, 0]
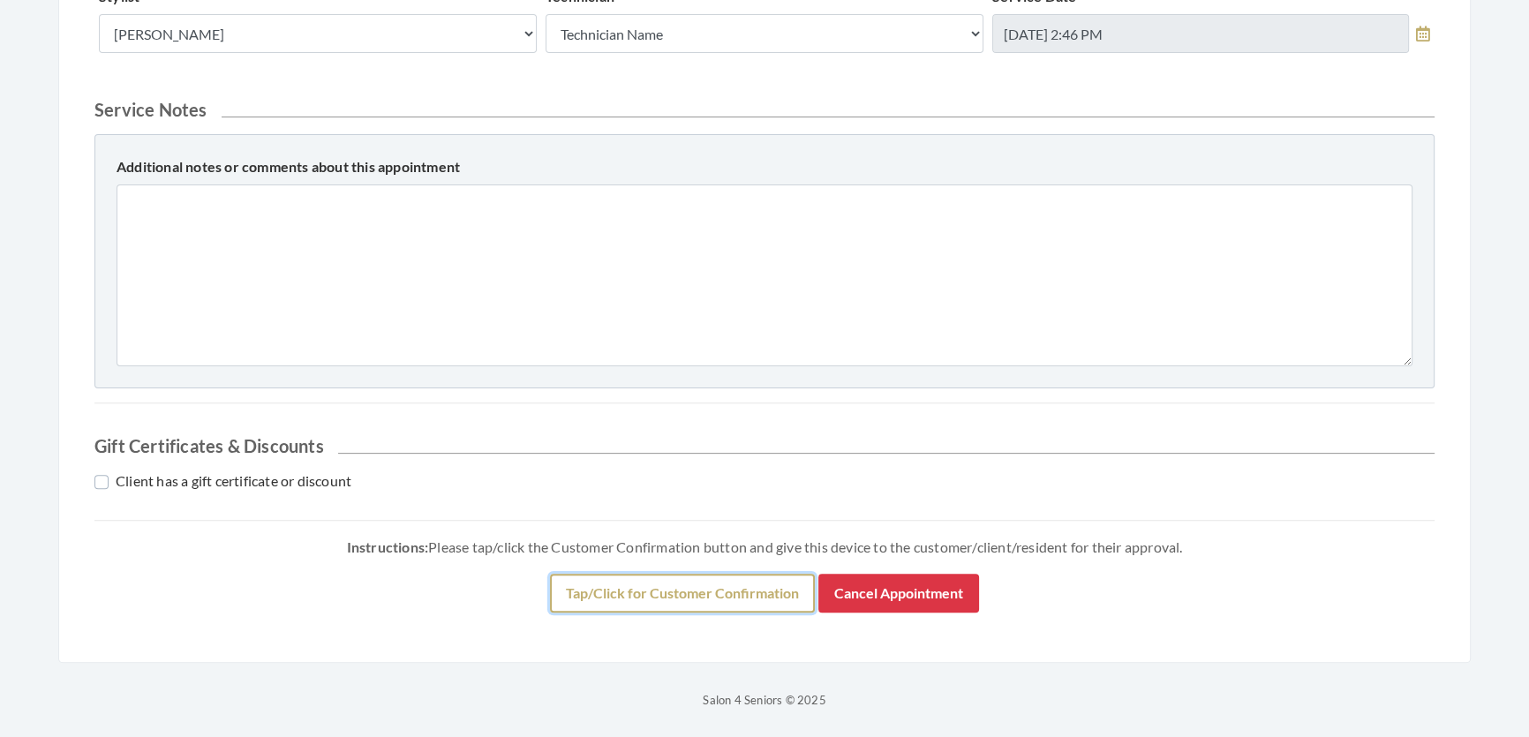
click at [605, 583] on button "Tap/Click for Customer Confirmation" at bounding box center [682, 593] width 265 height 39
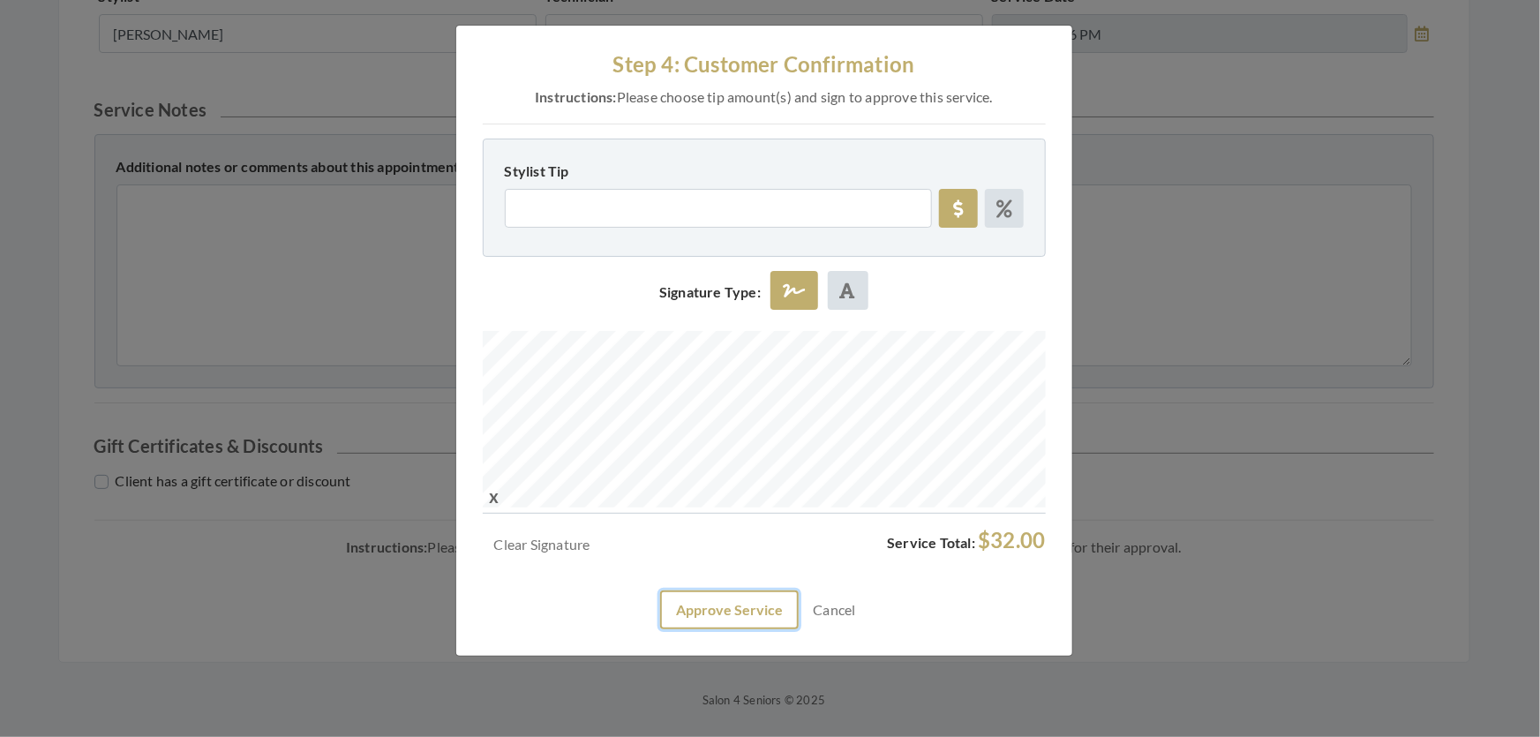
click at [683, 629] on button "Approve Service" at bounding box center [729, 610] width 139 height 39
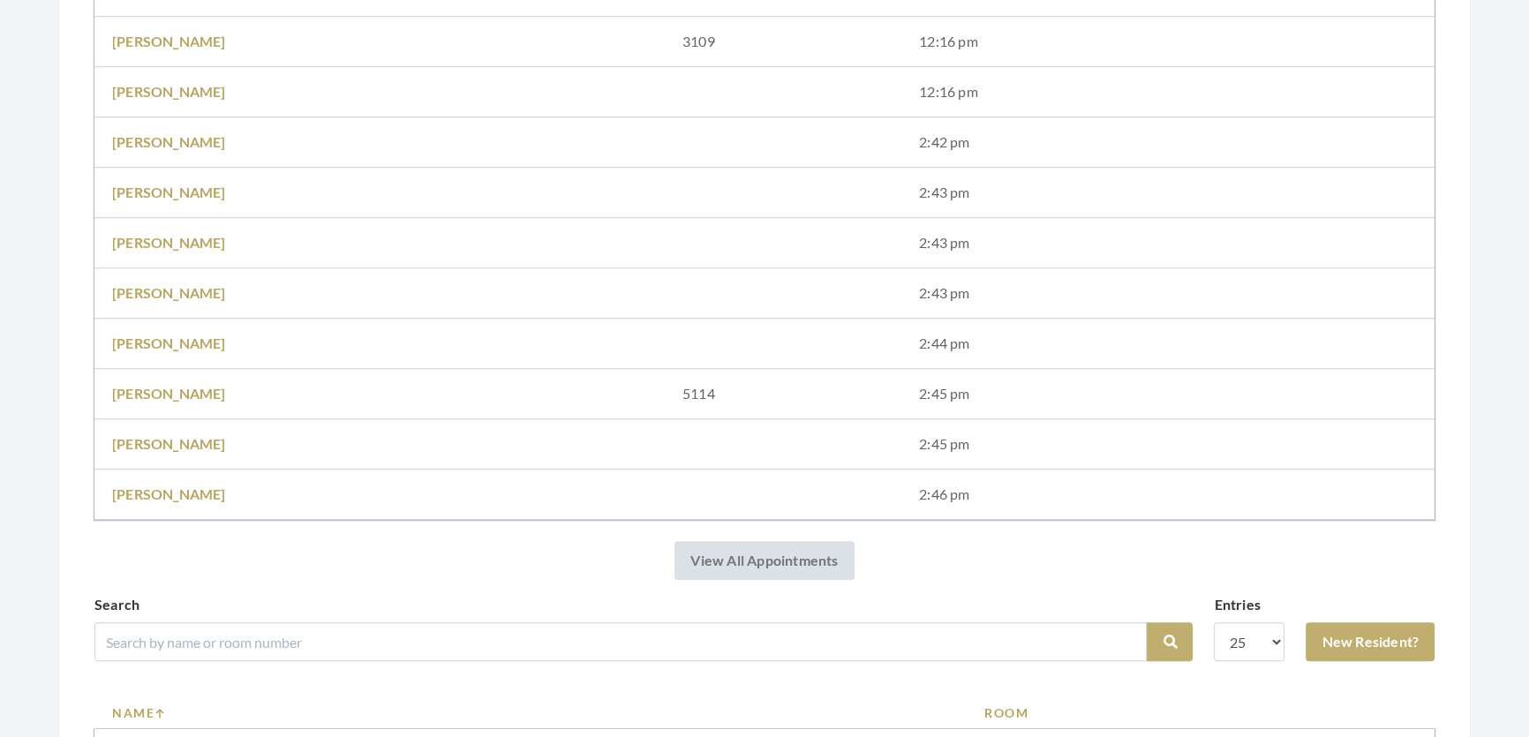
scroll to position [1765, 0]
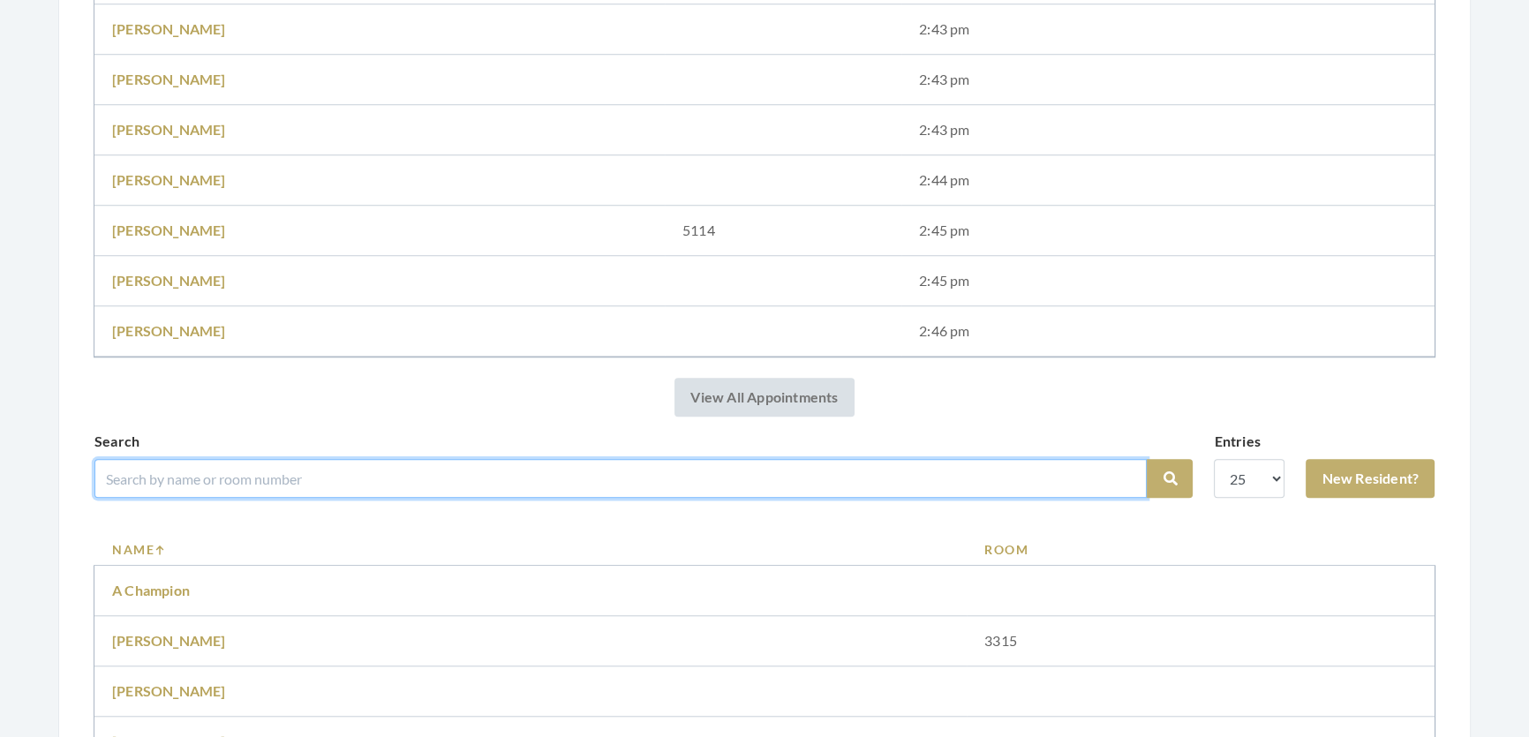
click at [495, 495] on input "search" at bounding box center [620, 478] width 1052 height 39
type input "[PERSON_NAME]"
click at [1147, 459] on button "Search" at bounding box center [1170, 478] width 46 height 39
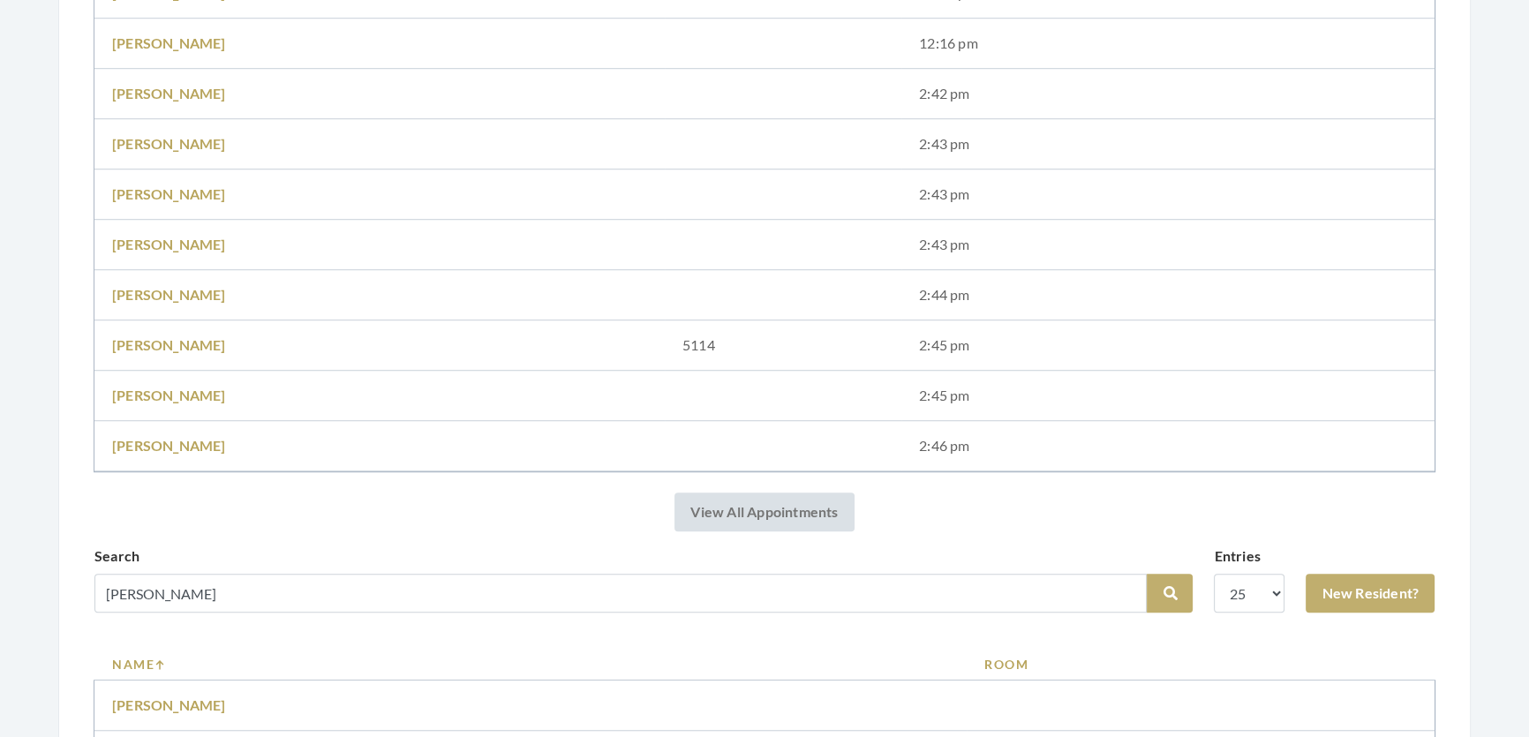
scroll to position [1925, 0]
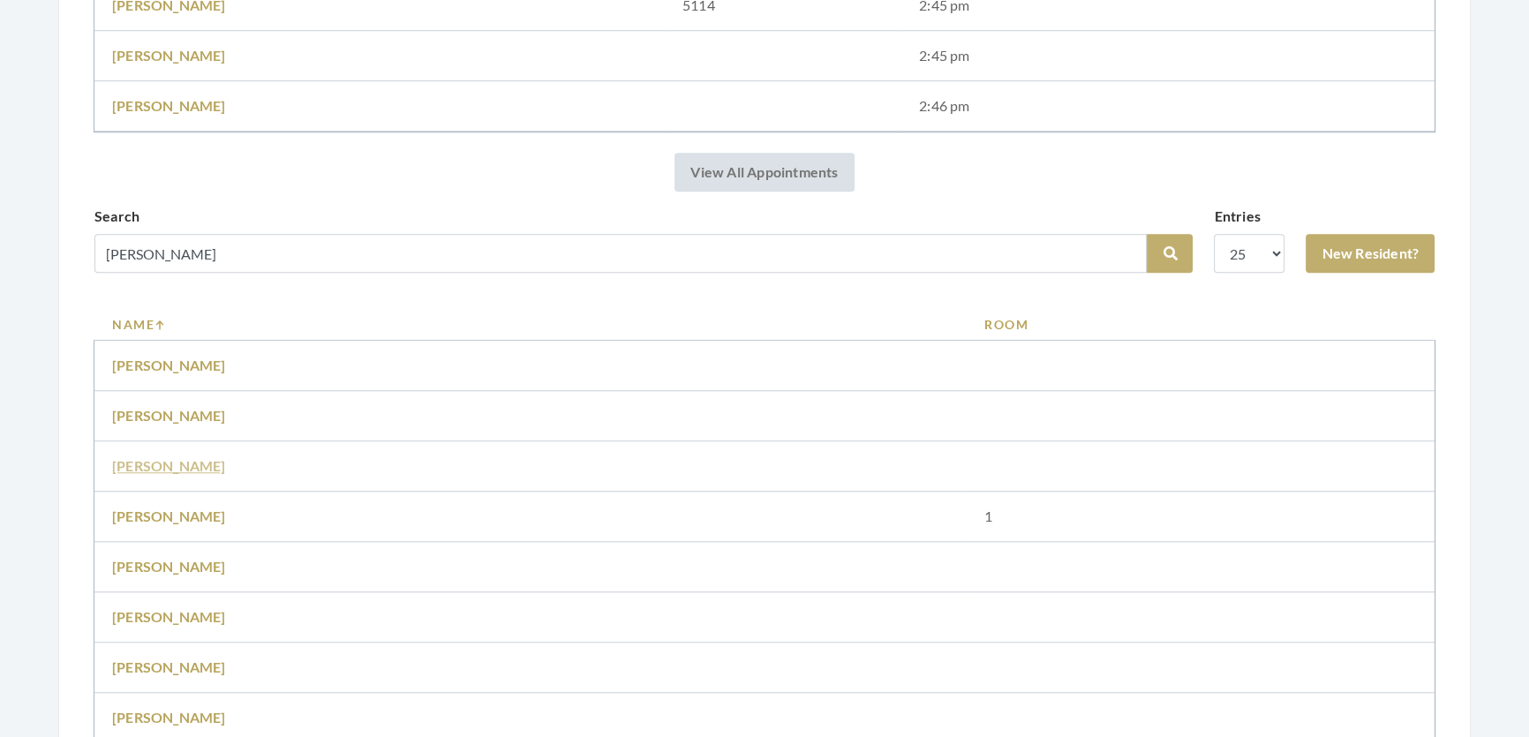
click at [175, 474] on link "[PERSON_NAME]" at bounding box center [169, 465] width 114 height 17
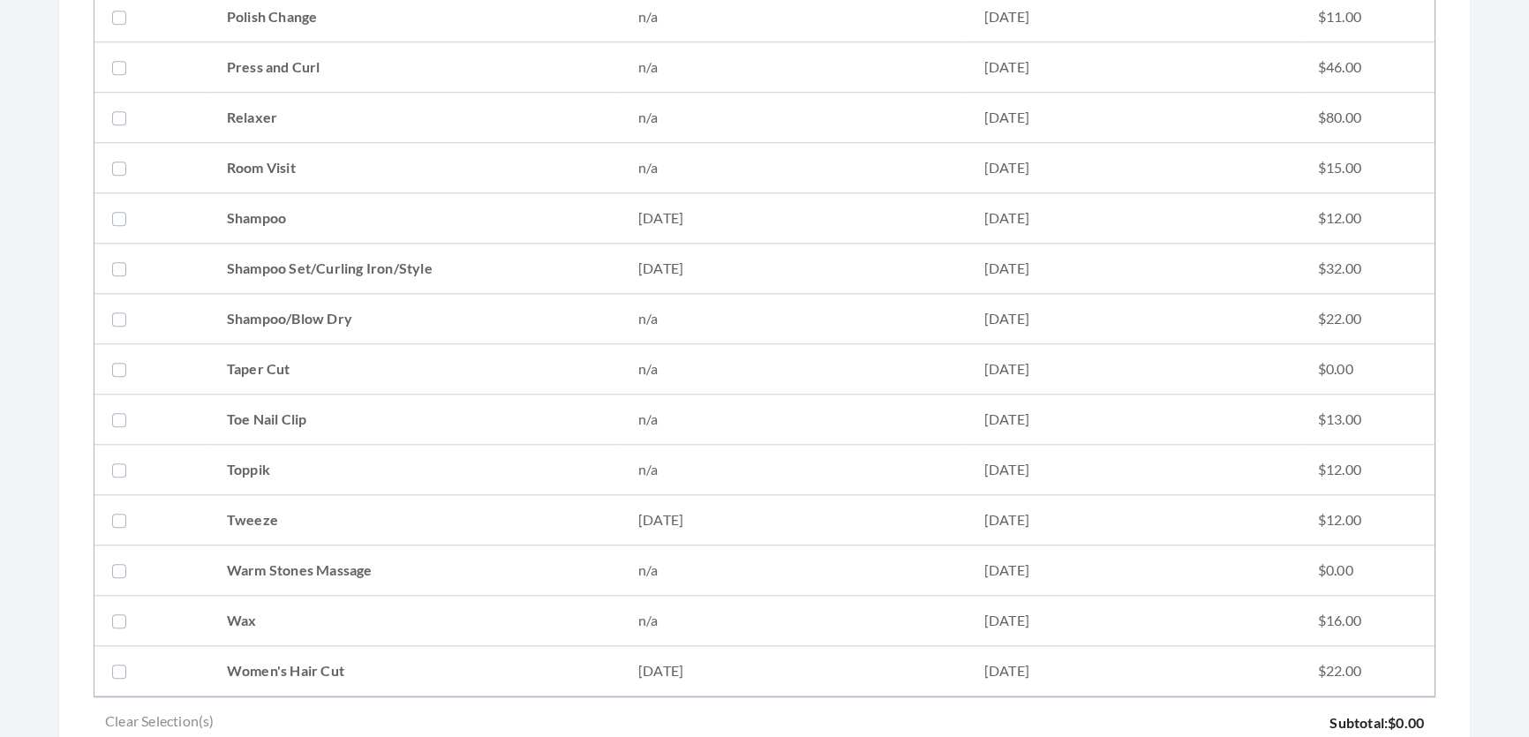
click at [255, 264] on td "Shampoo Set/Curling Iron/Style" at bounding box center [414, 269] width 411 height 50
checkbox input "true"
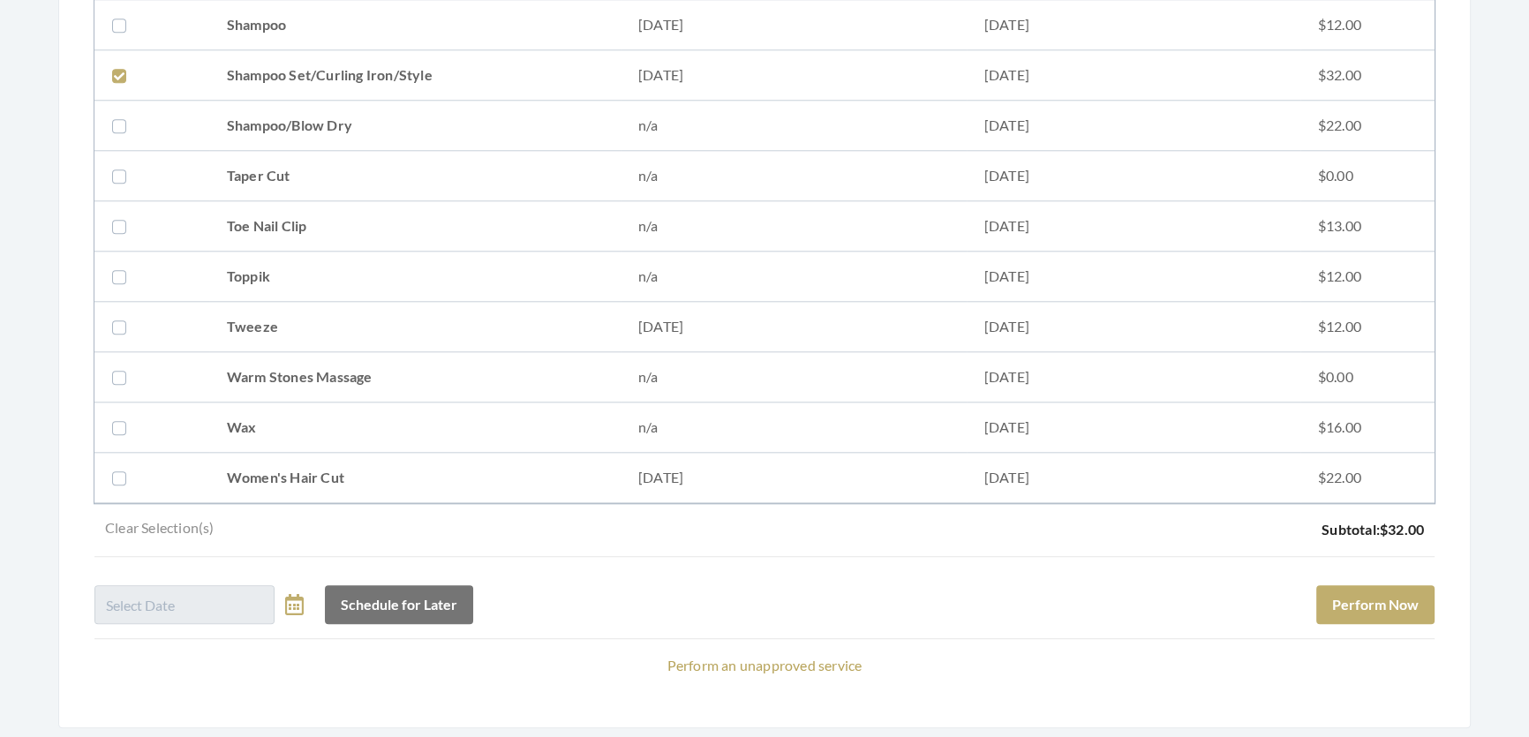
scroll to position [2371, 0]
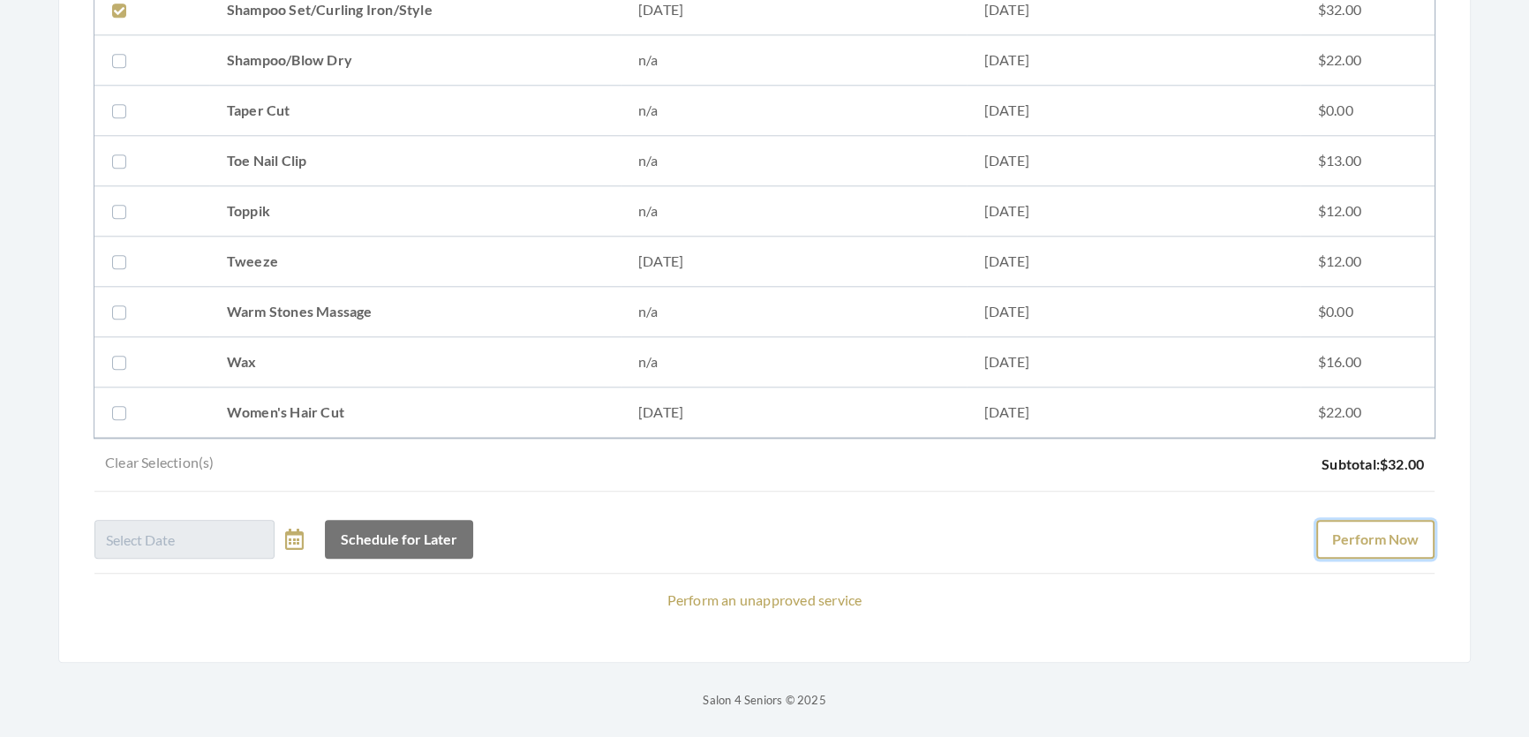
click at [1412, 532] on button "Perform Now" at bounding box center [1375, 539] width 118 height 39
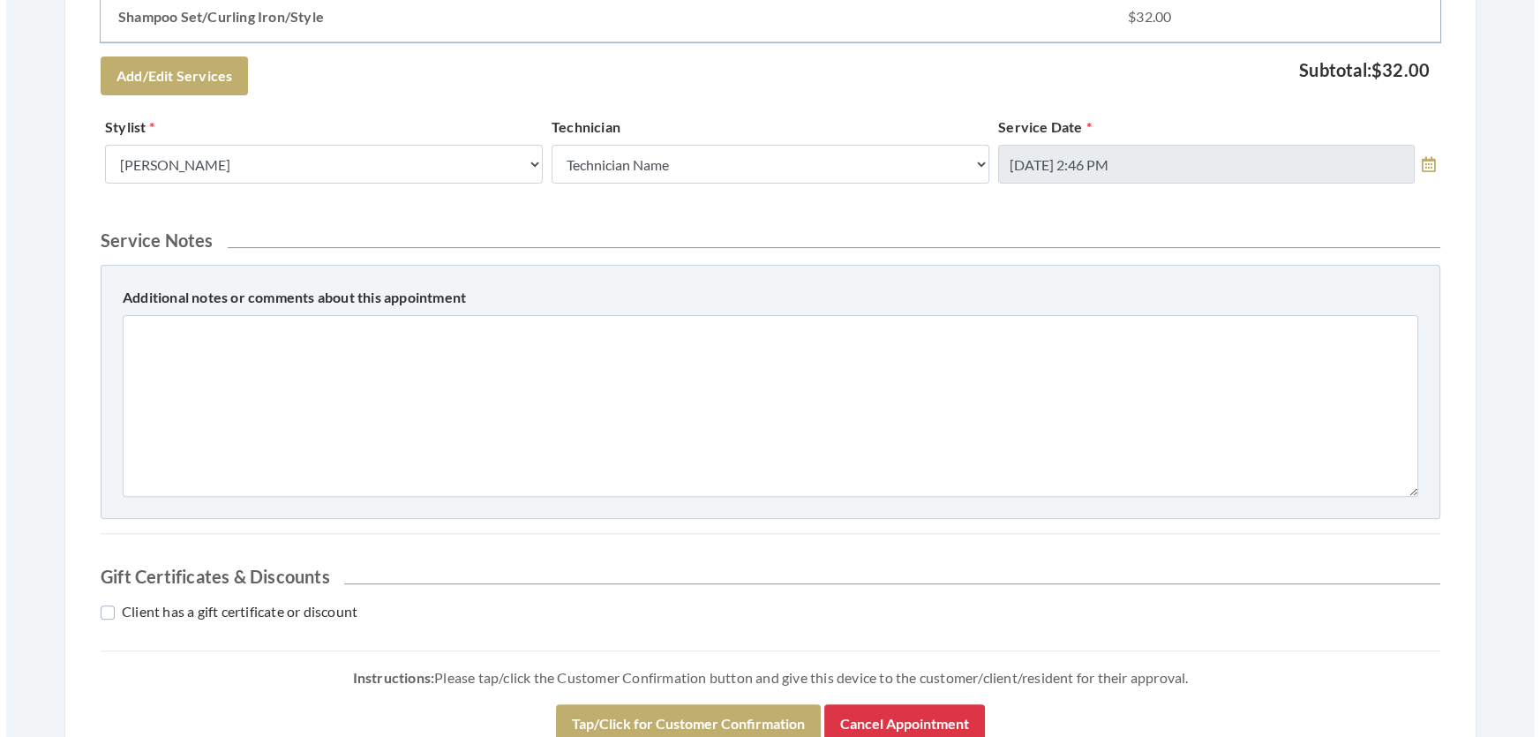
scroll to position [802, 0]
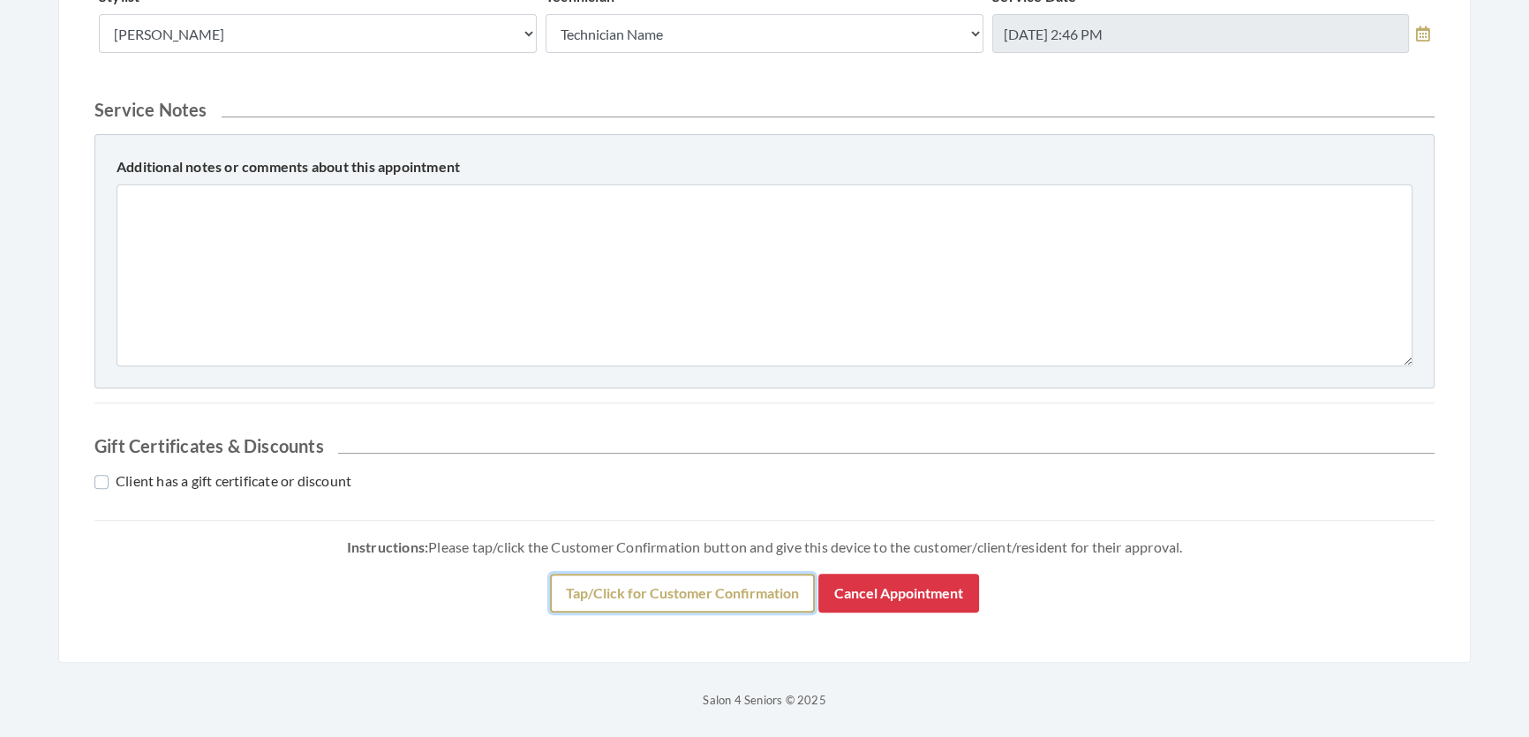
click at [728, 613] on button "Tap/Click for Customer Confirmation" at bounding box center [682, 593] width 265 height 39
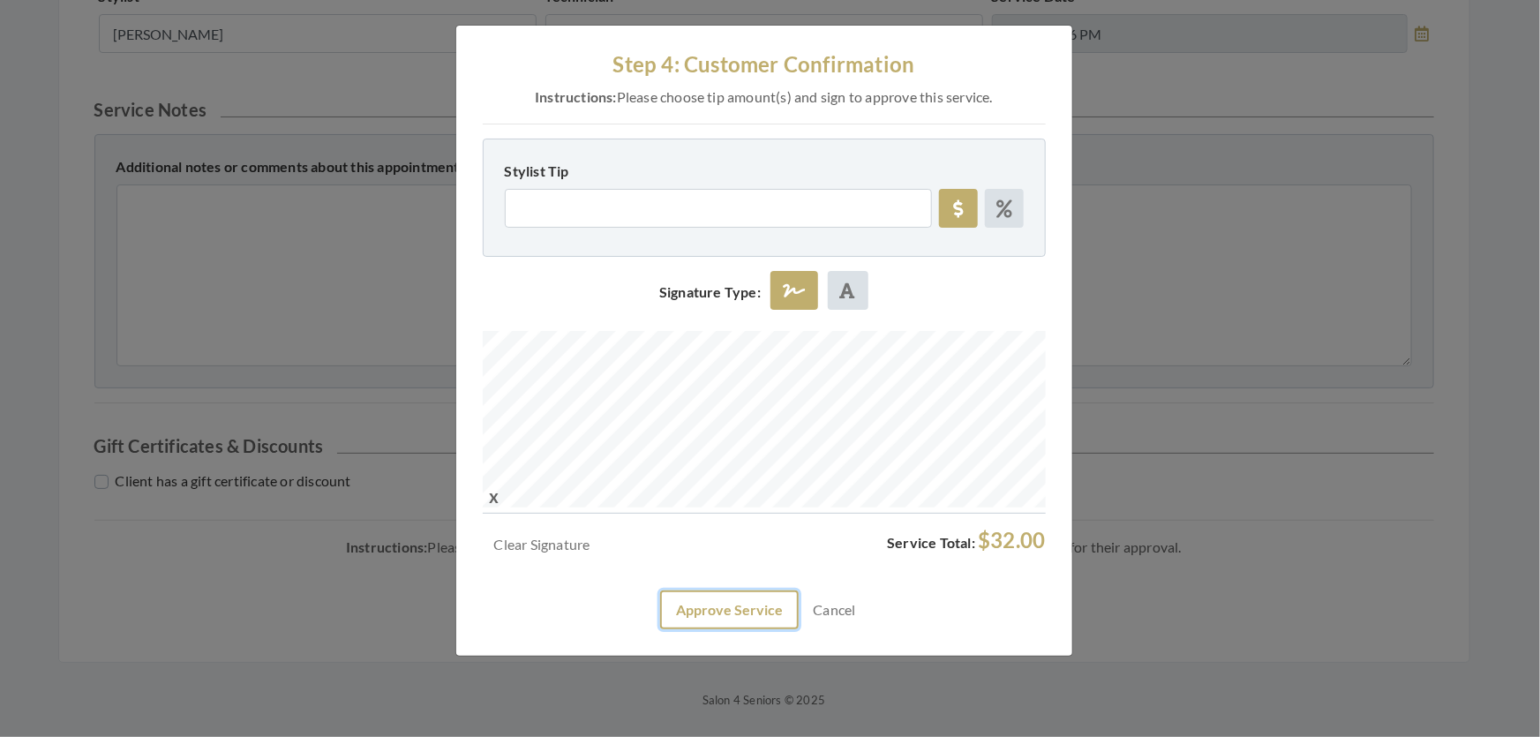
click at [749, 629] on button "Approve Service" at bounding box center [729, 610] width 139 height 39
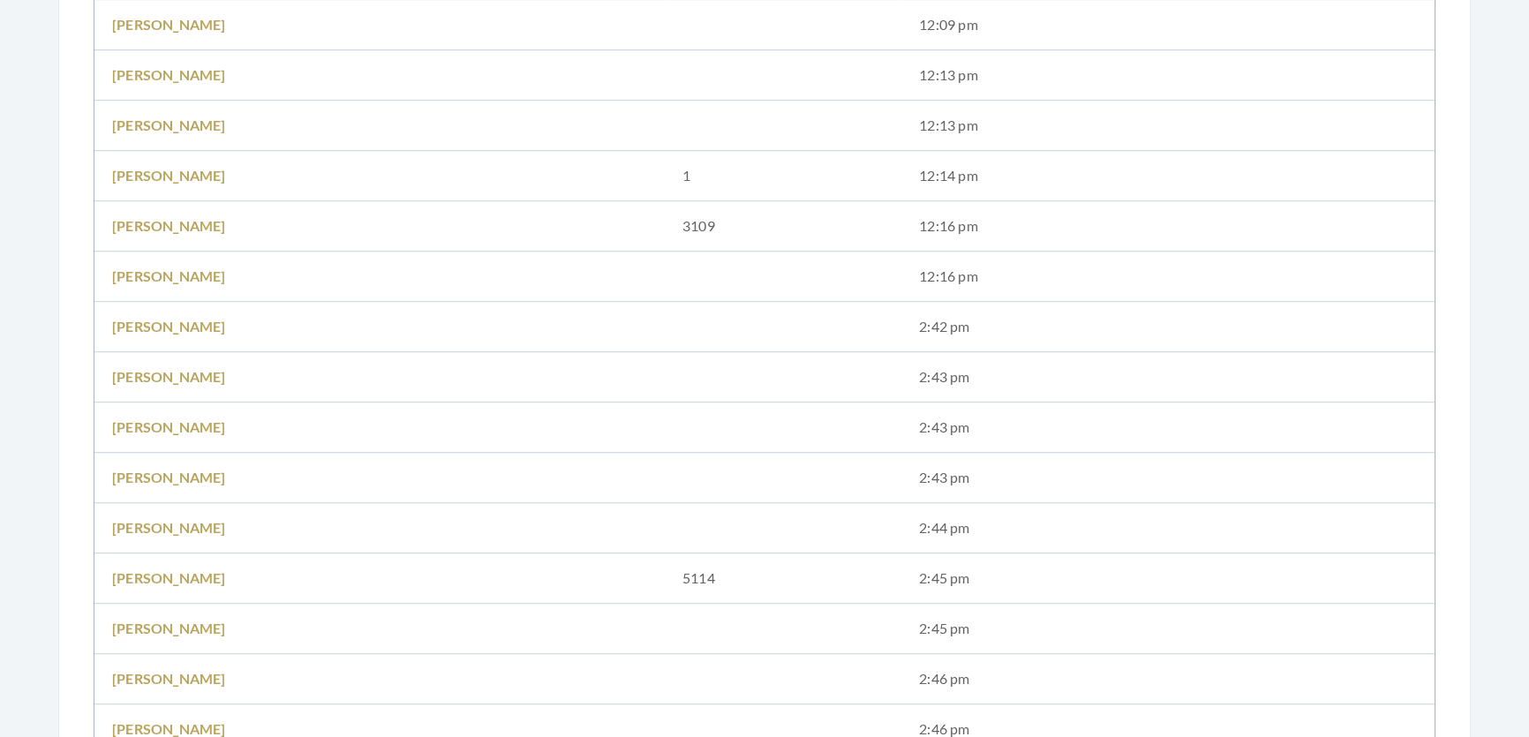
scroll to position [1765, 0]
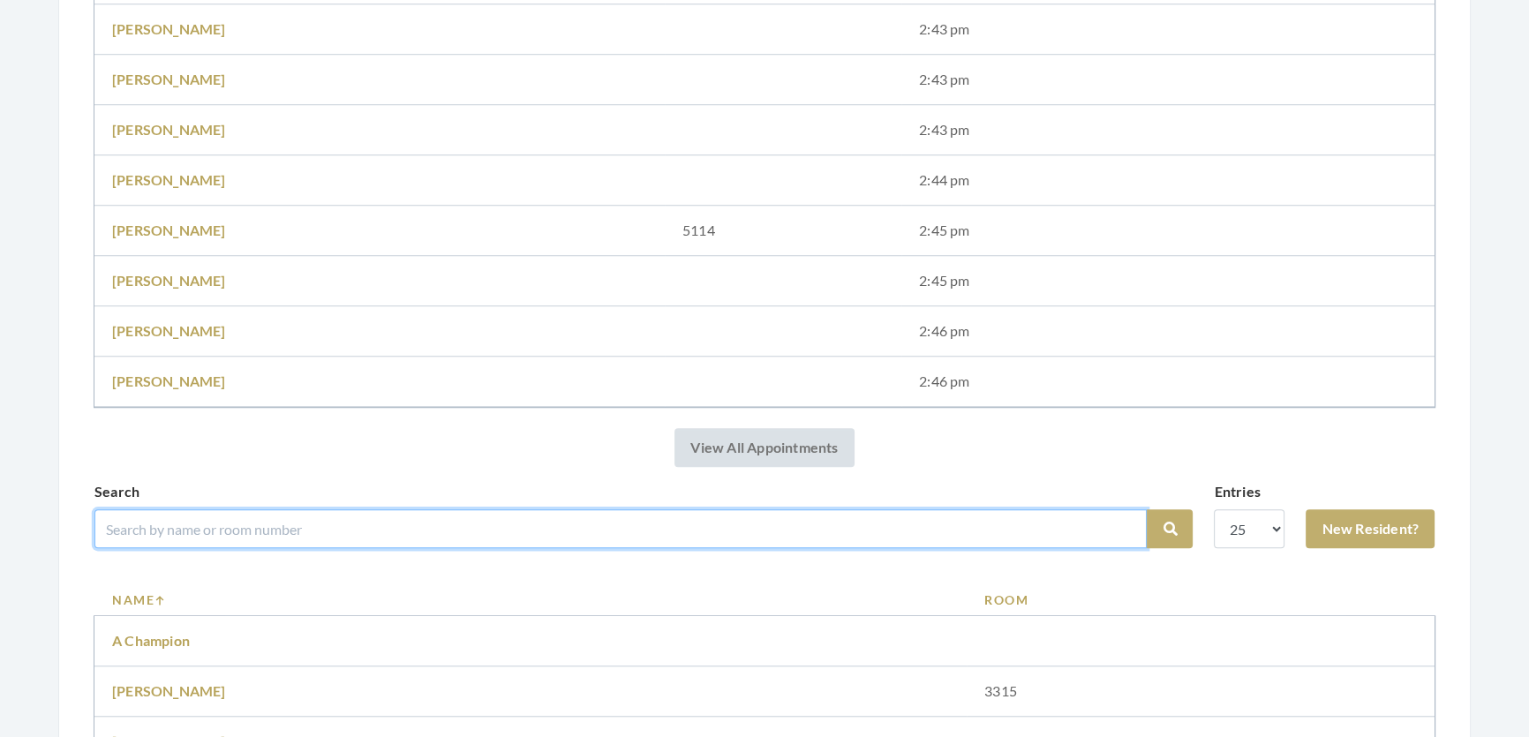
click at [543, 548] on input "search" at bounding box center [620, 528] width 1052 height 39
type input "[PERSON_NAME]"
click at [1147, 509] on button "Search" at bounding box center [1170, 528] width 46 height 39
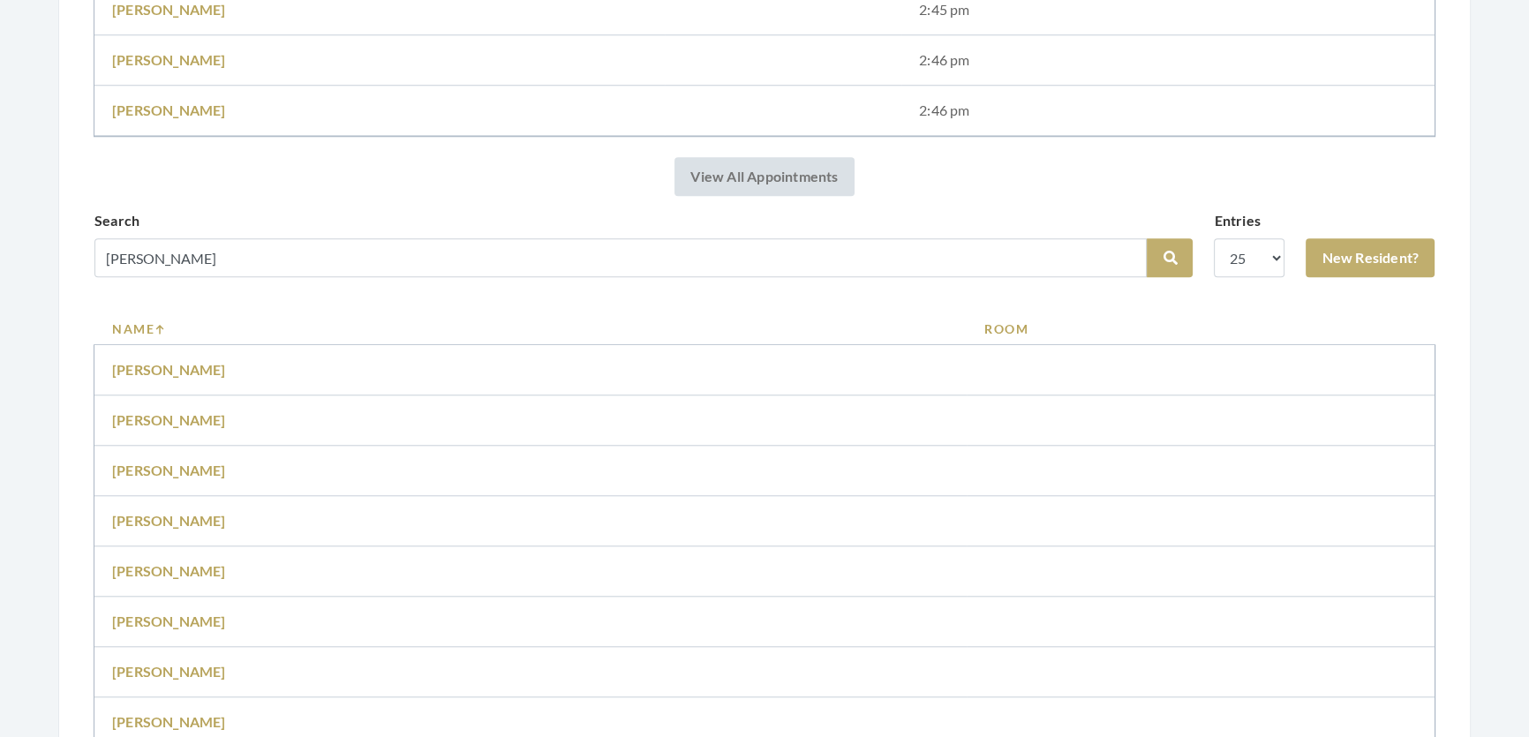
scroll to position [2214, 0]
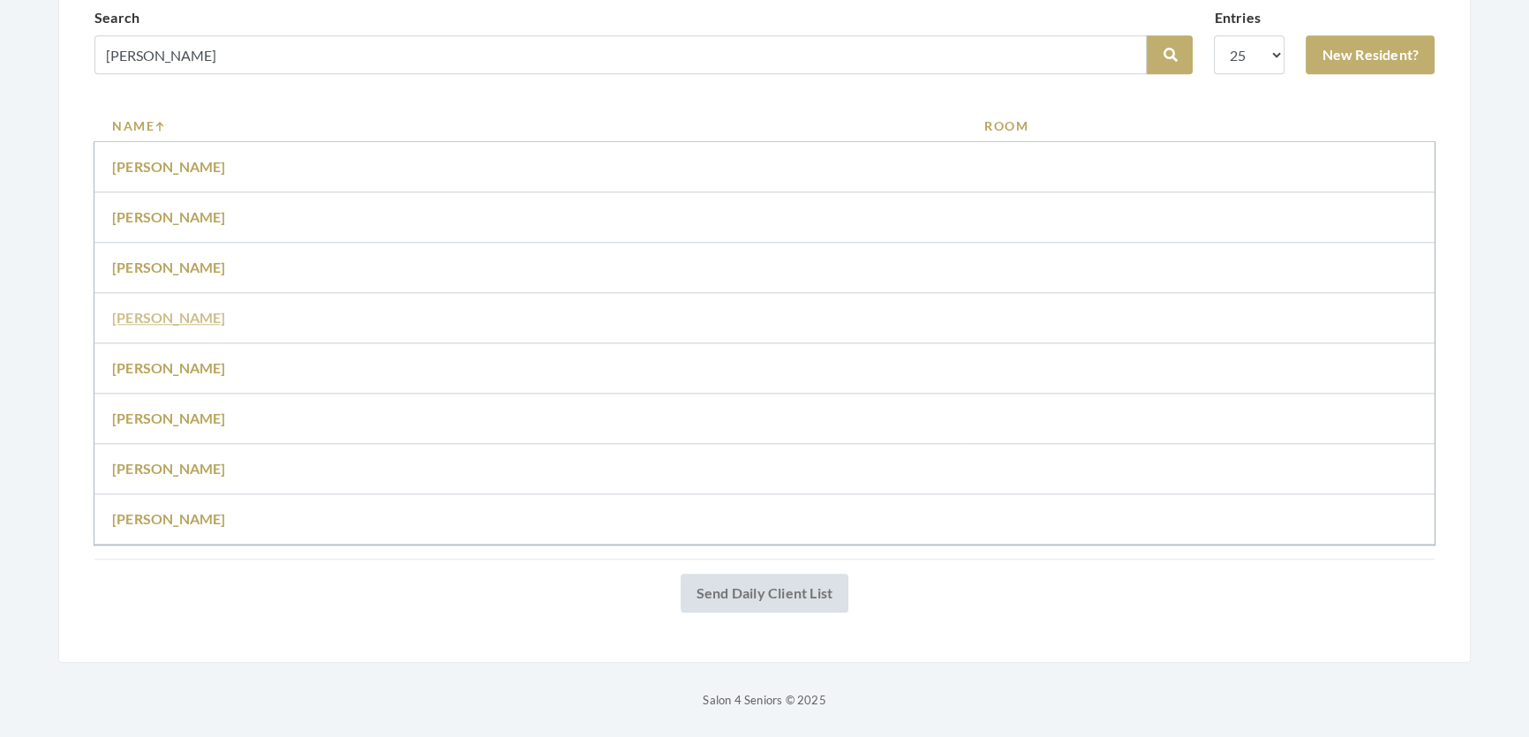
click at [162, 309] on link "[PERSON_NAME]" at bounding box center [169, 317] width 114 height 17
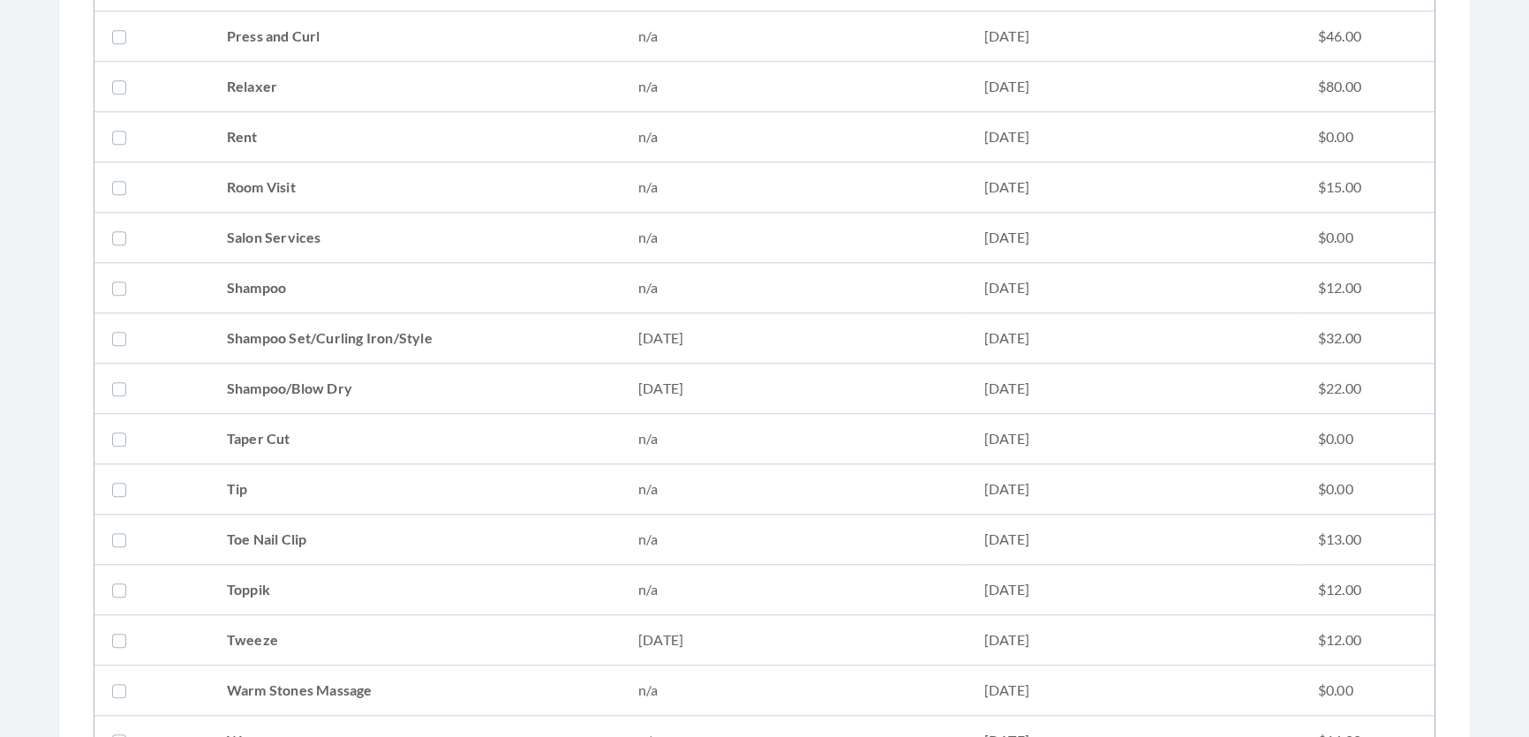
click at [553, 334] on td "Shampoo Set/Curling Iron/Style" at bounding box center [414, 338] width 411 height 50
checkbox input "true"
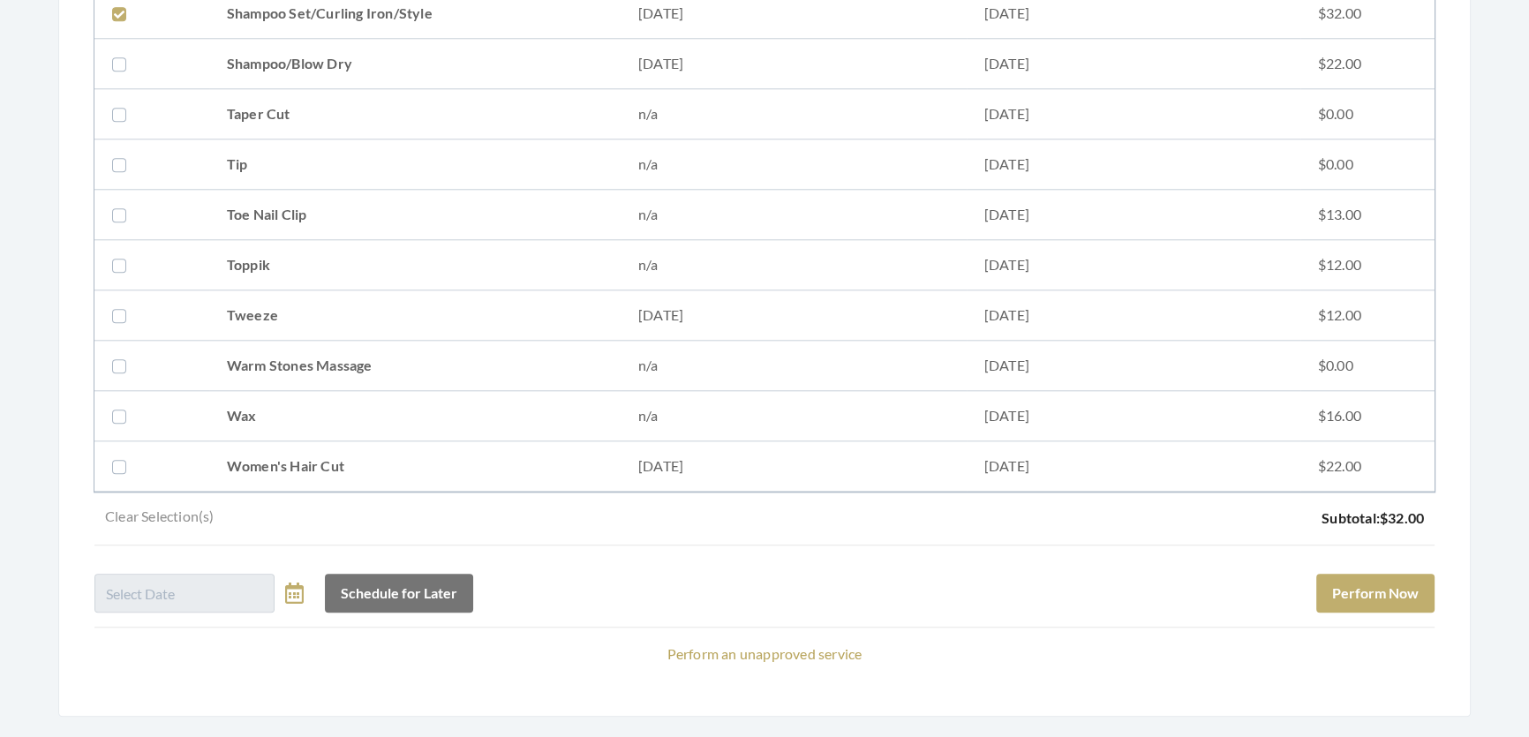
scroll to position [2407, 0]
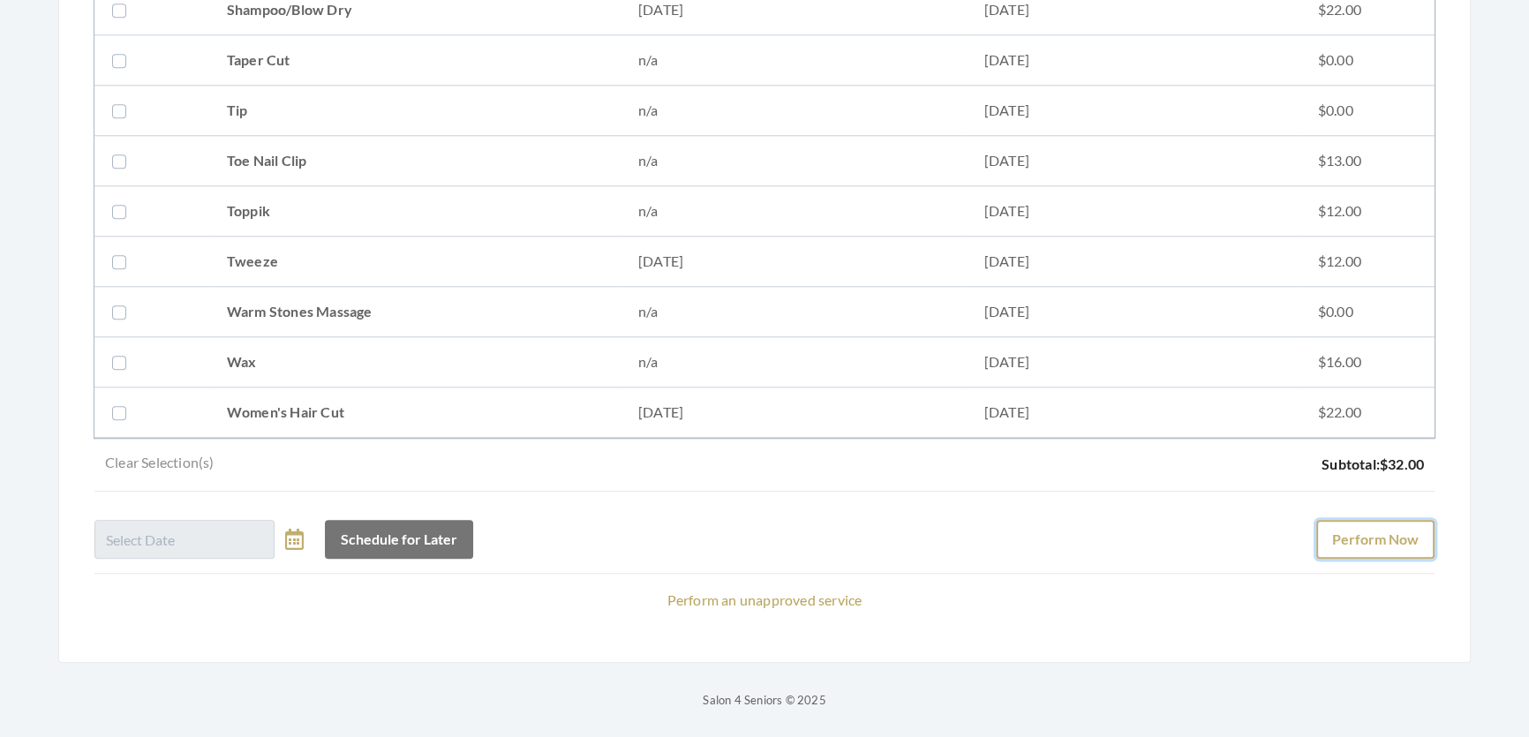
drag, startPoint x: 1401, startPoint y: 527, endPoint x: 1410, endPoint y: 509, distance: 19.7
click at [1403, 523] on button "Perform Now" at bounding box center [1375, 539] width 118 height 39
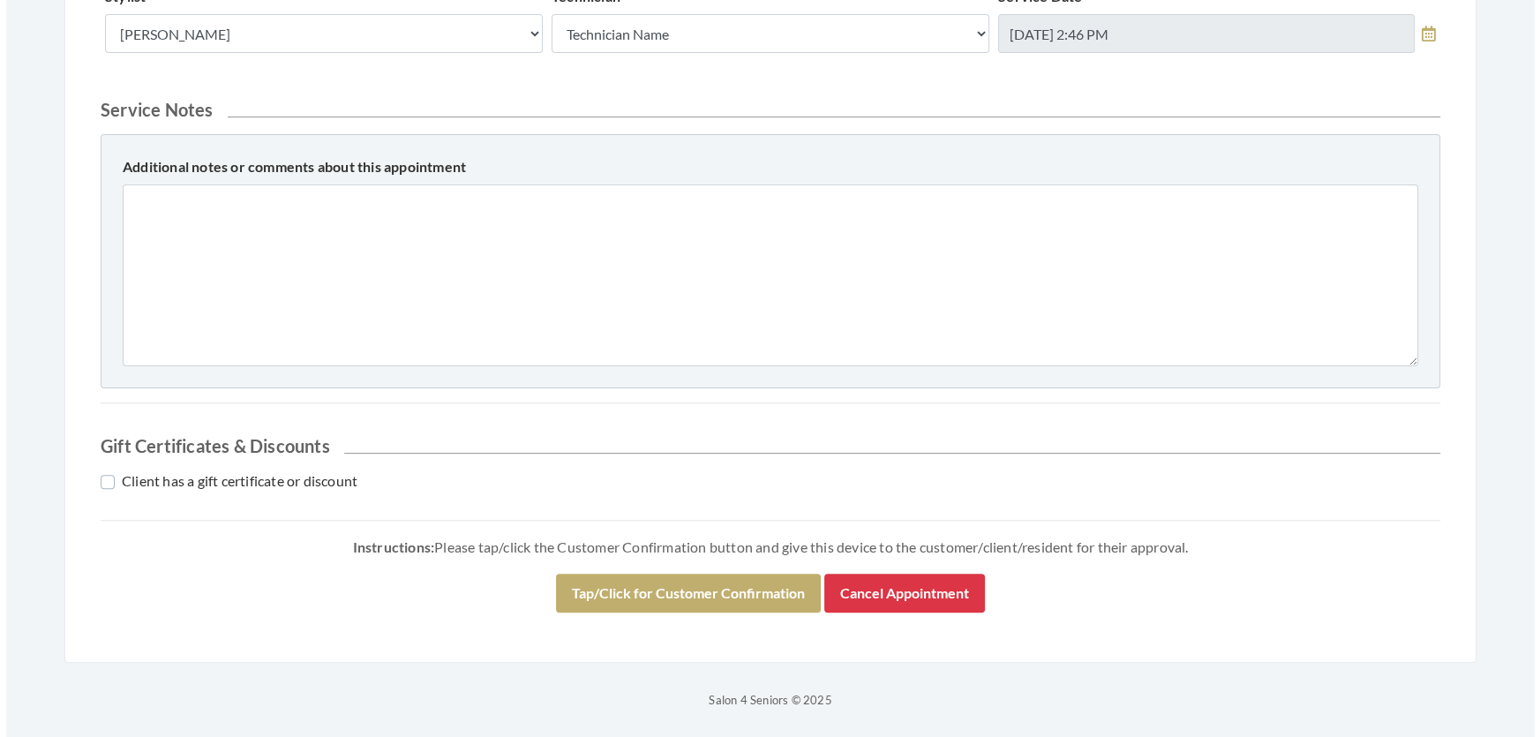
scroll to position [675, 0]
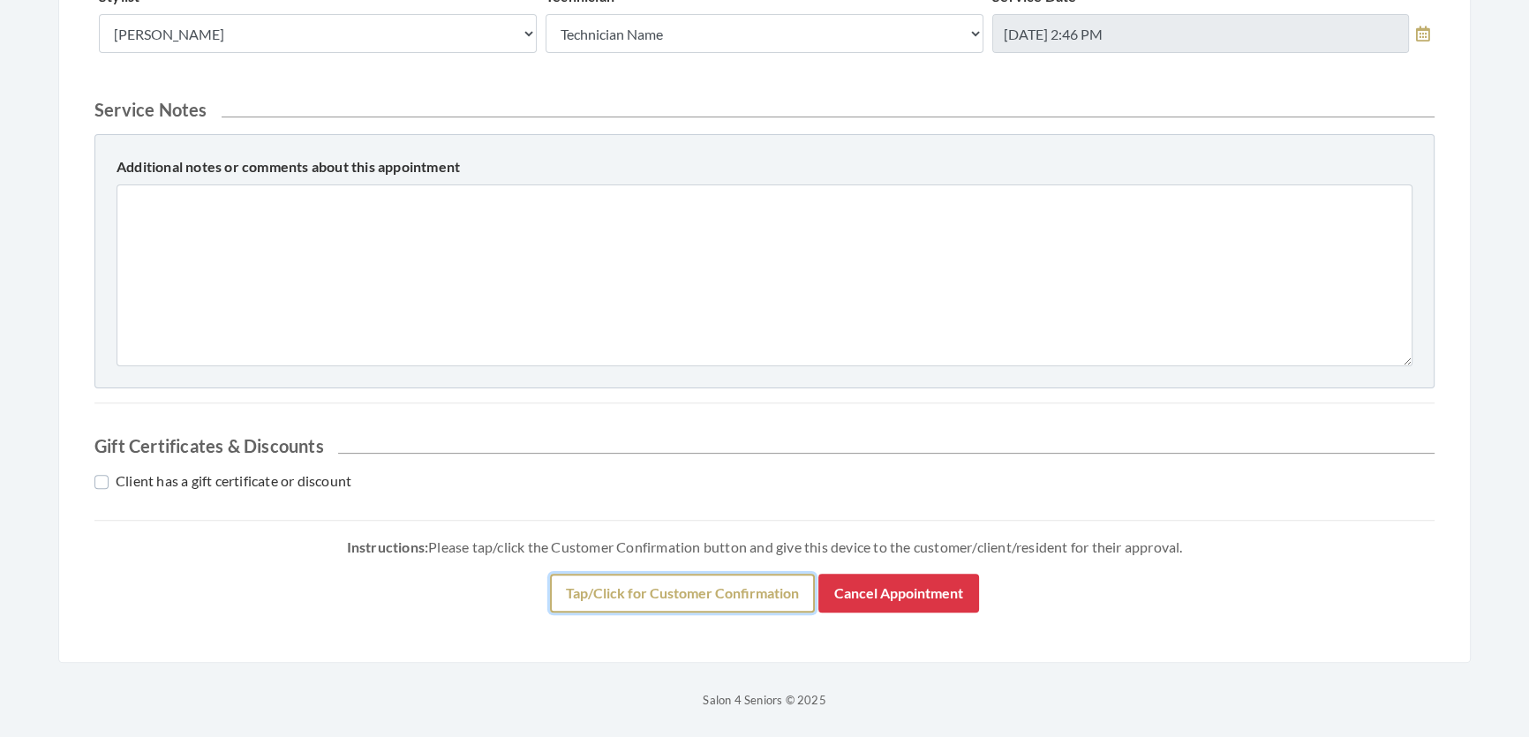
click at [660, 613] on button "Tap/Click for Customer Confirmation" at bounding box center [682, 593] width 265 height 39
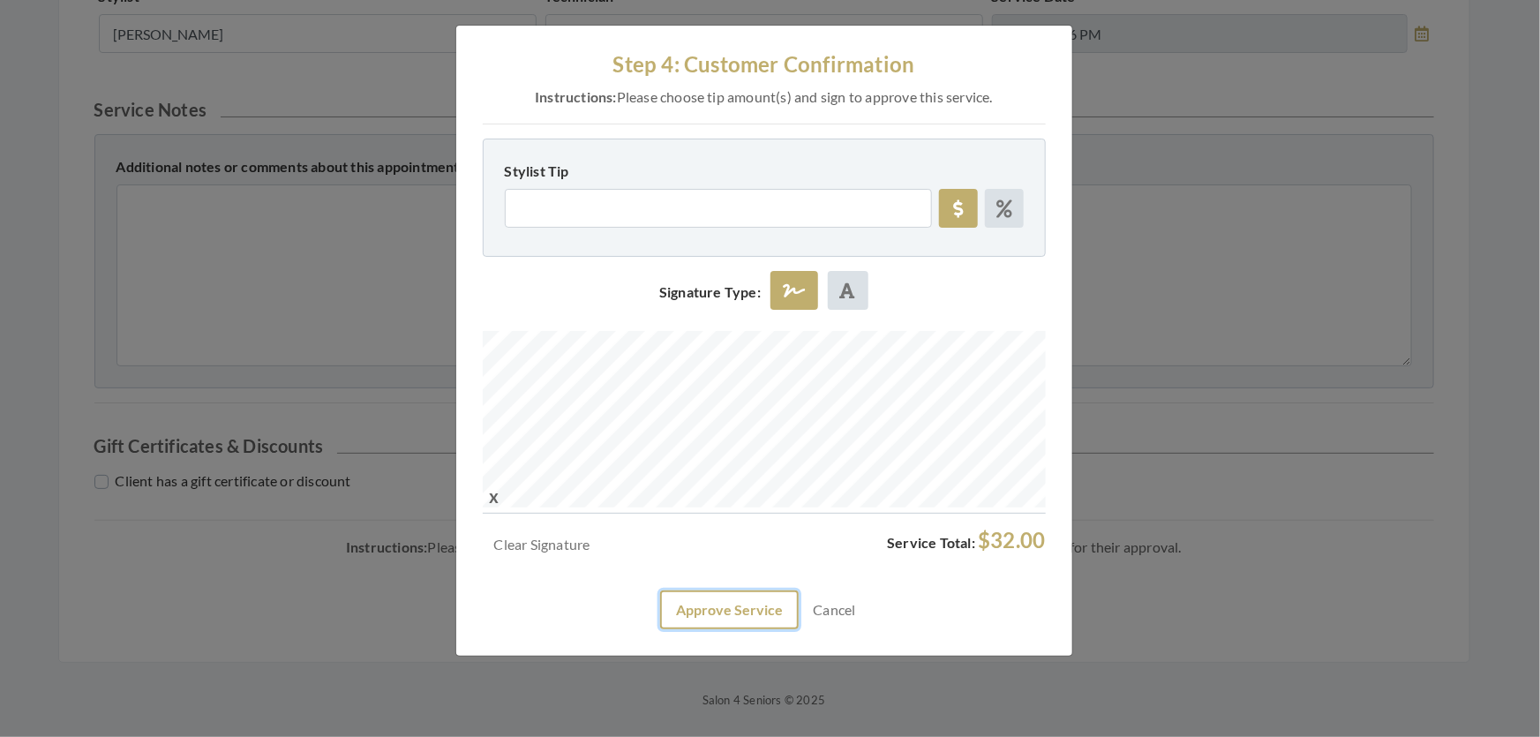
click at [677, 629] on button "Approve Service" at bounding box center [729, 610] width 139 height 39
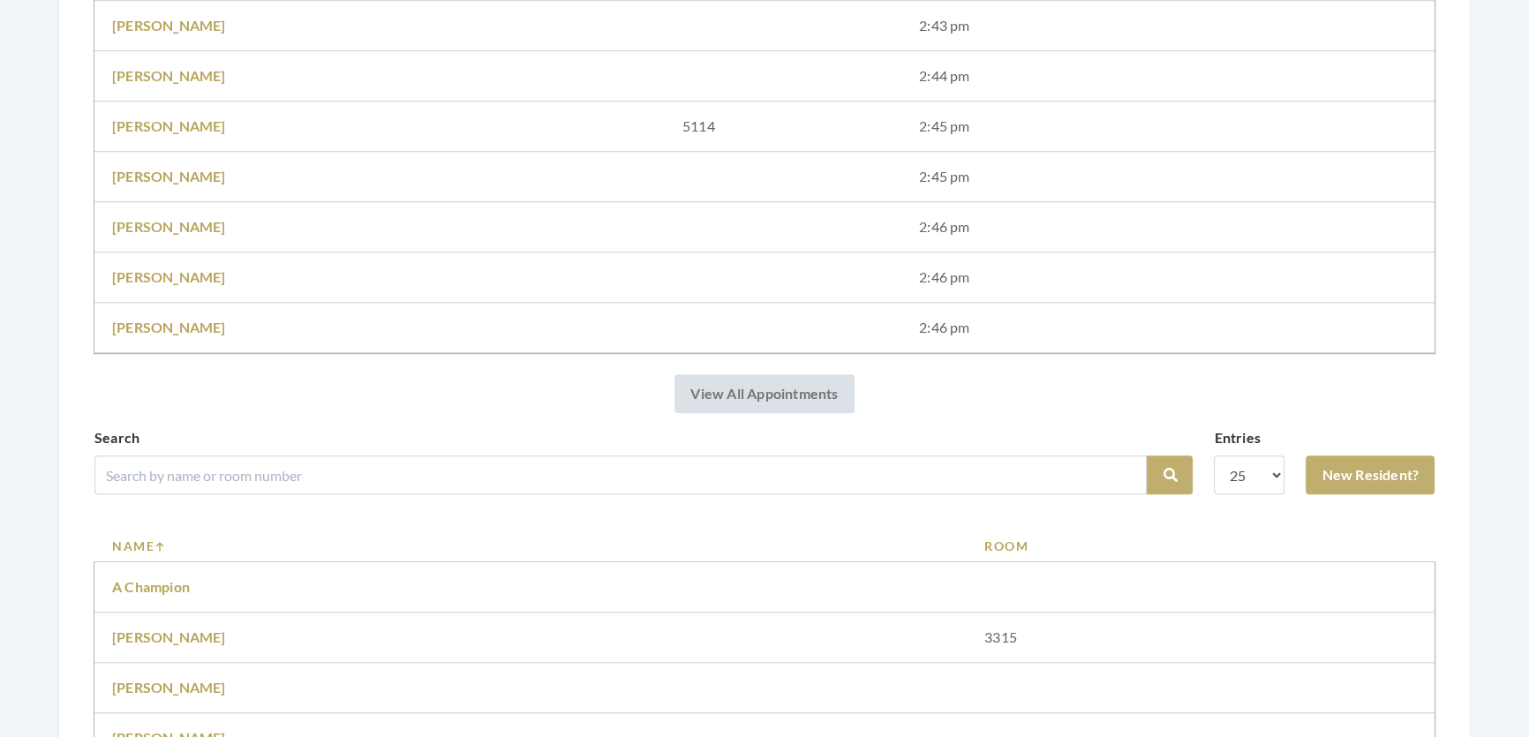
scroll to position [1925, 0]
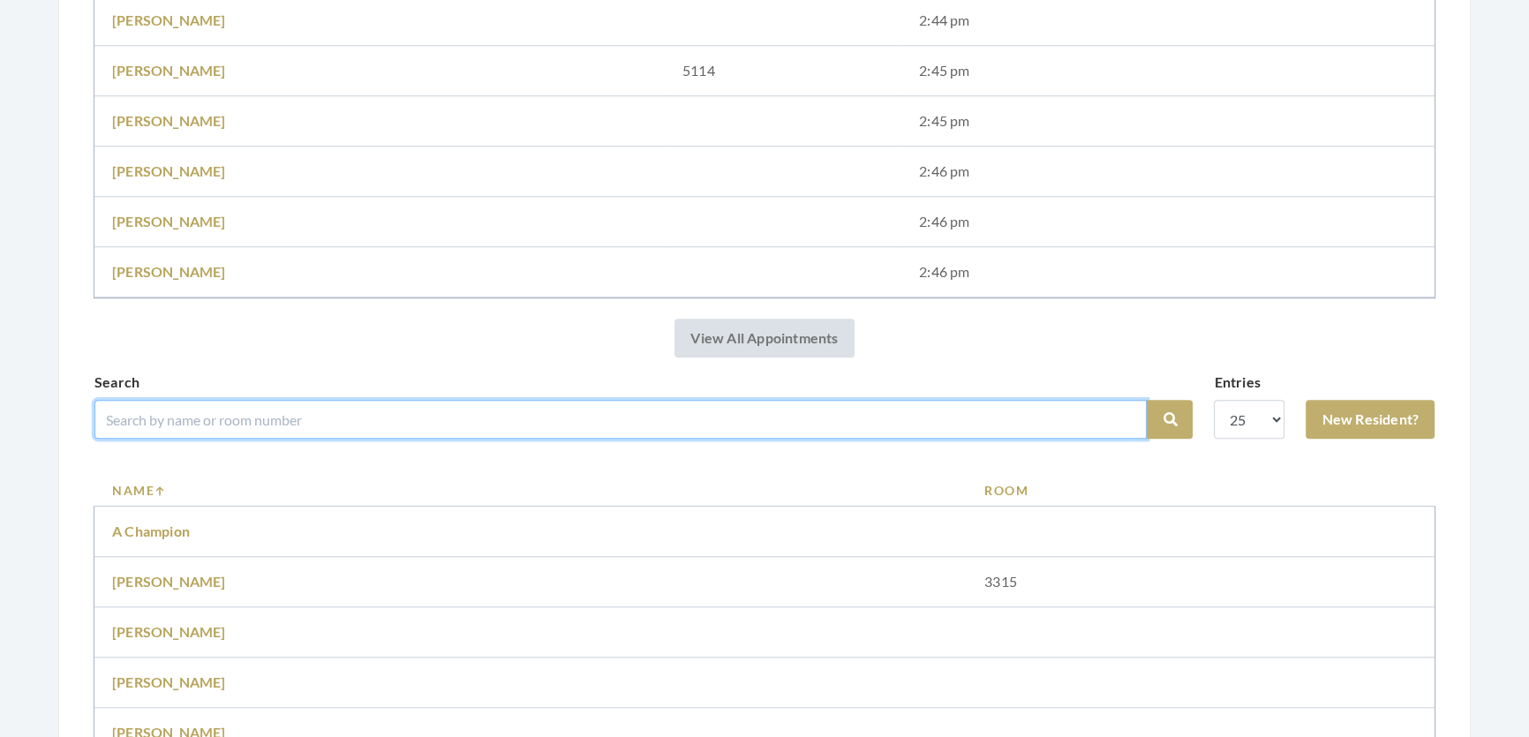
click at [576, 439] on input "search" at bounding box center [620, 419] width 1052 height 39
type input "[PERSON_NAME]"
click at [1147, 400] on button "Search" at bounding box center [1170, 419] width 46 height 39
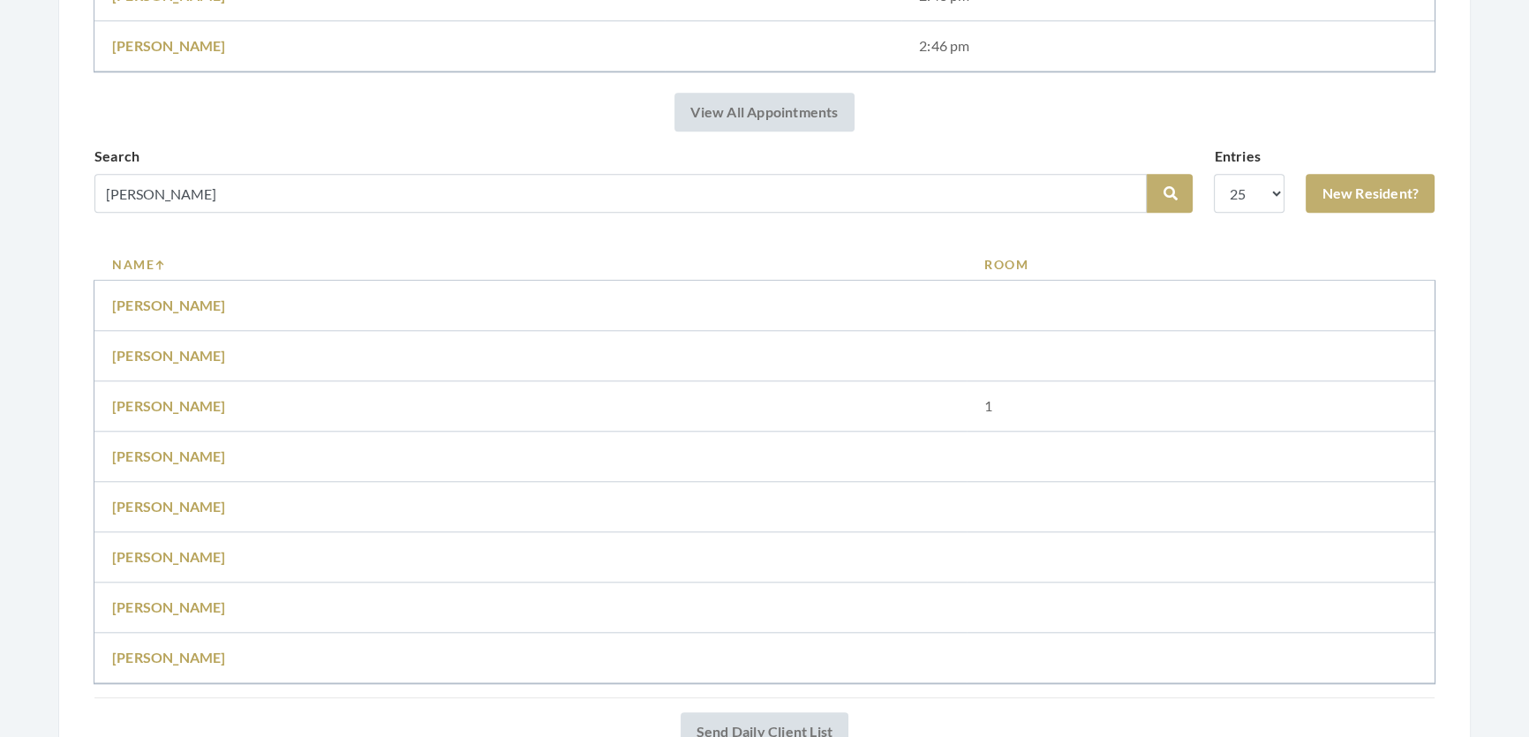
scroll to position [2263, 0]
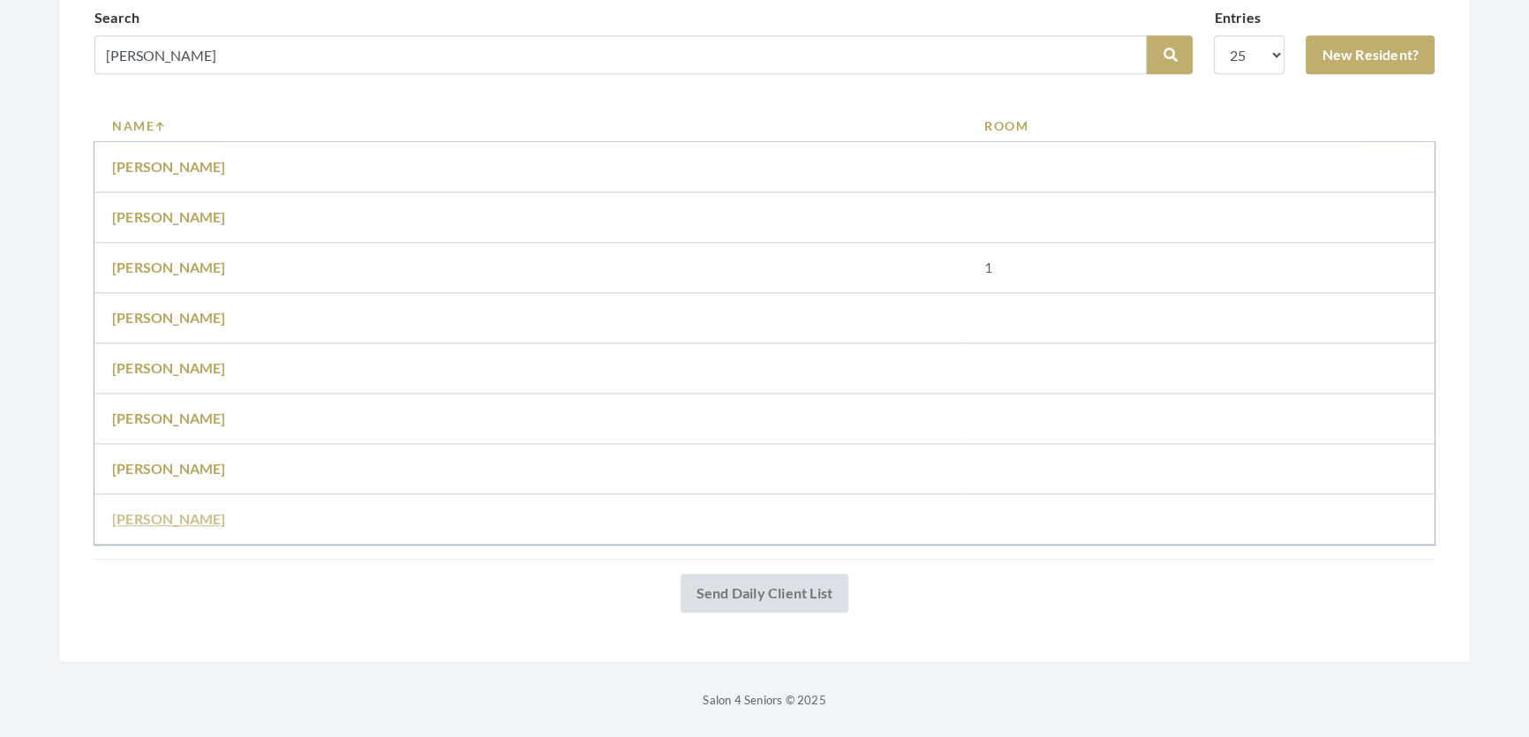
click at [195, 510] on link "[PERSON_NAME]" at bounding box center [169, 518] width 114 height 17
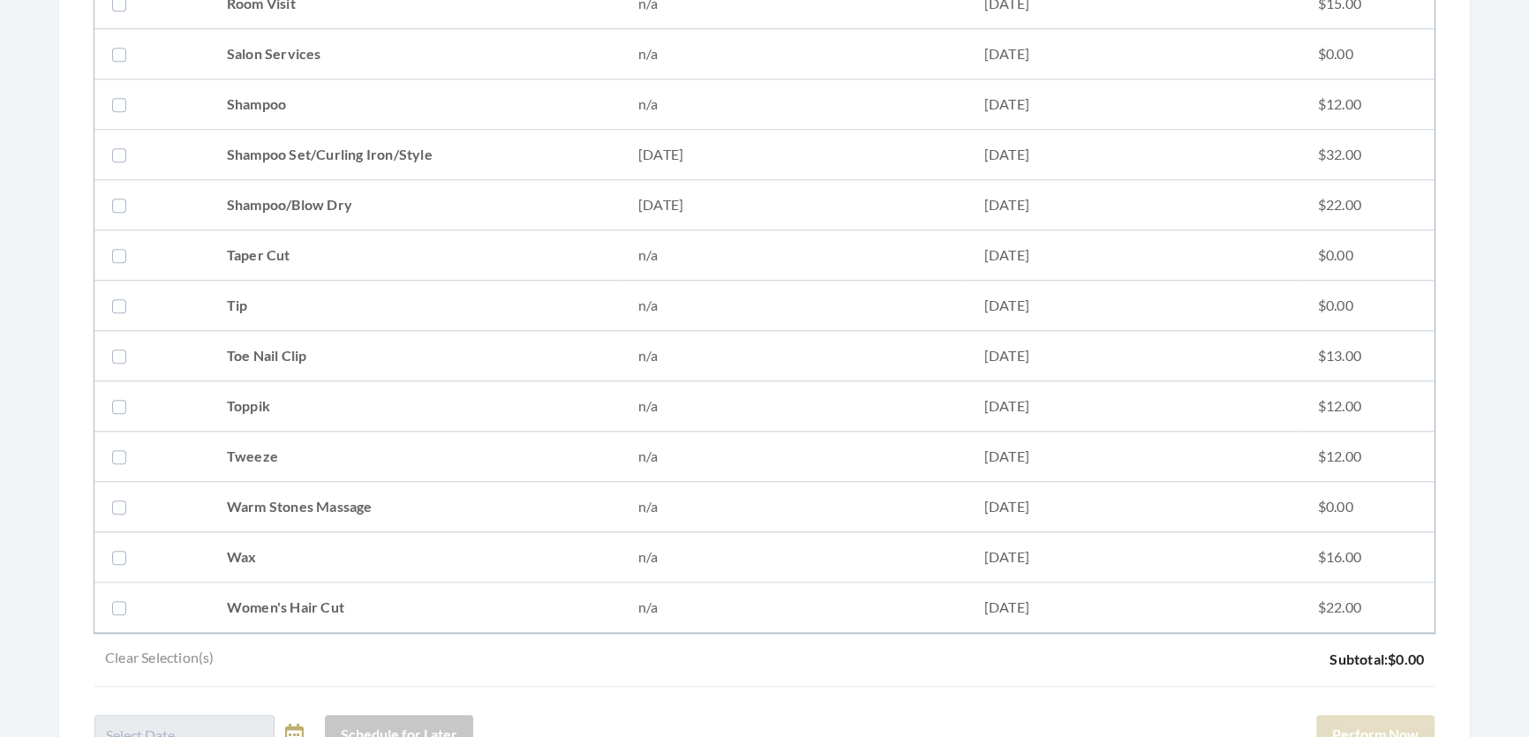
scroll to position [2327, 0]
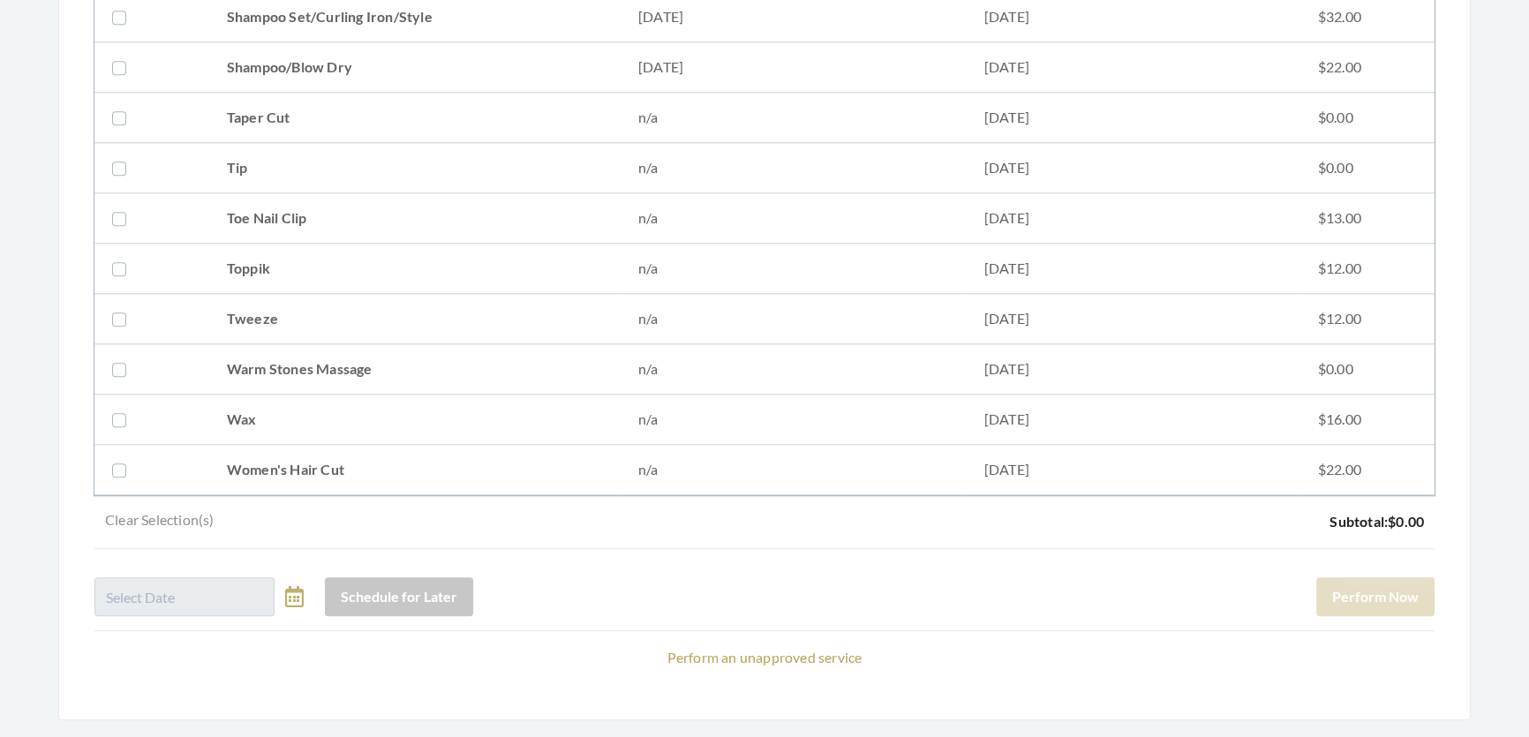
click at [394, 19] on td "Shampoo Set/Curling Iron/Style" at bounding box center [414, 17] width 411 height 50
checkbox input "true"
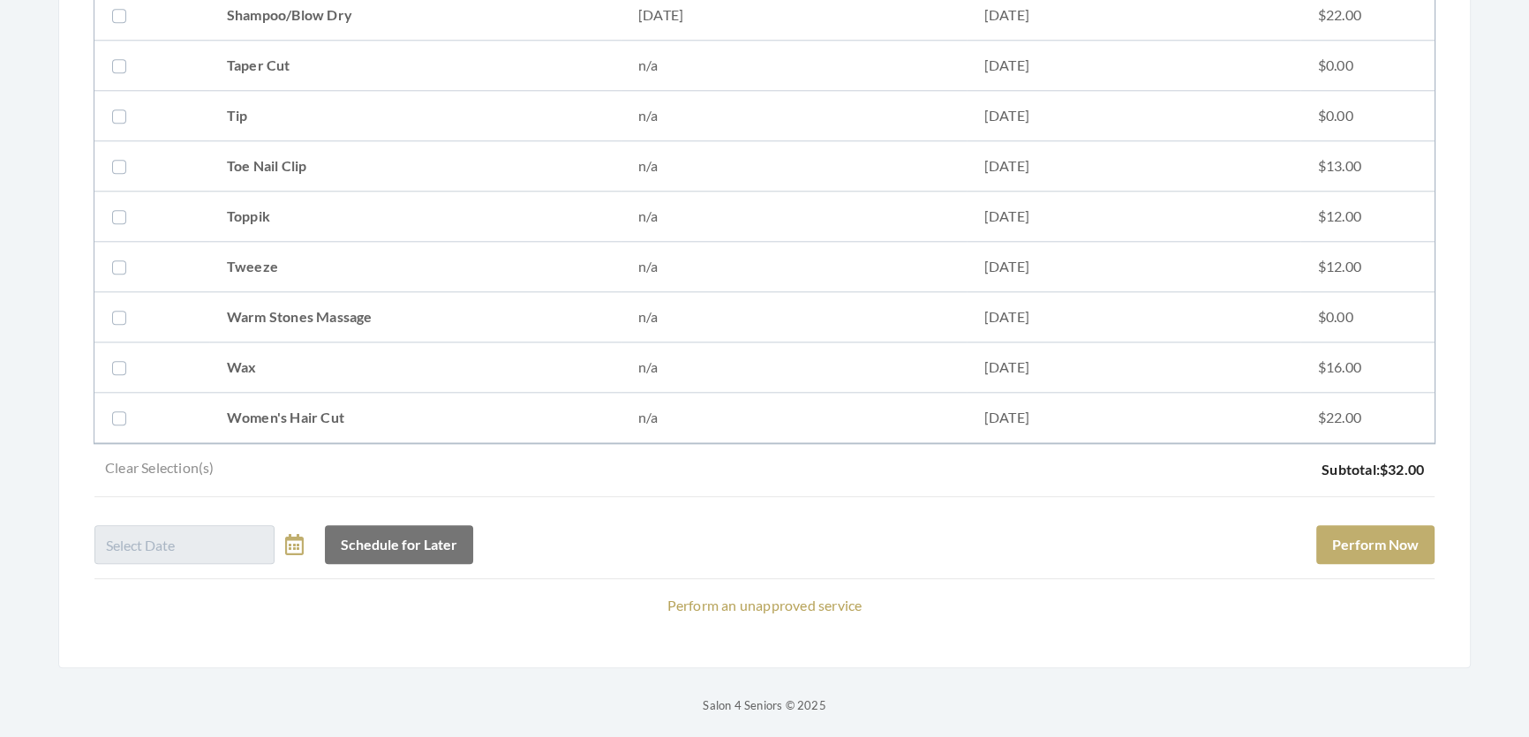
scroll to position [2407, 0]
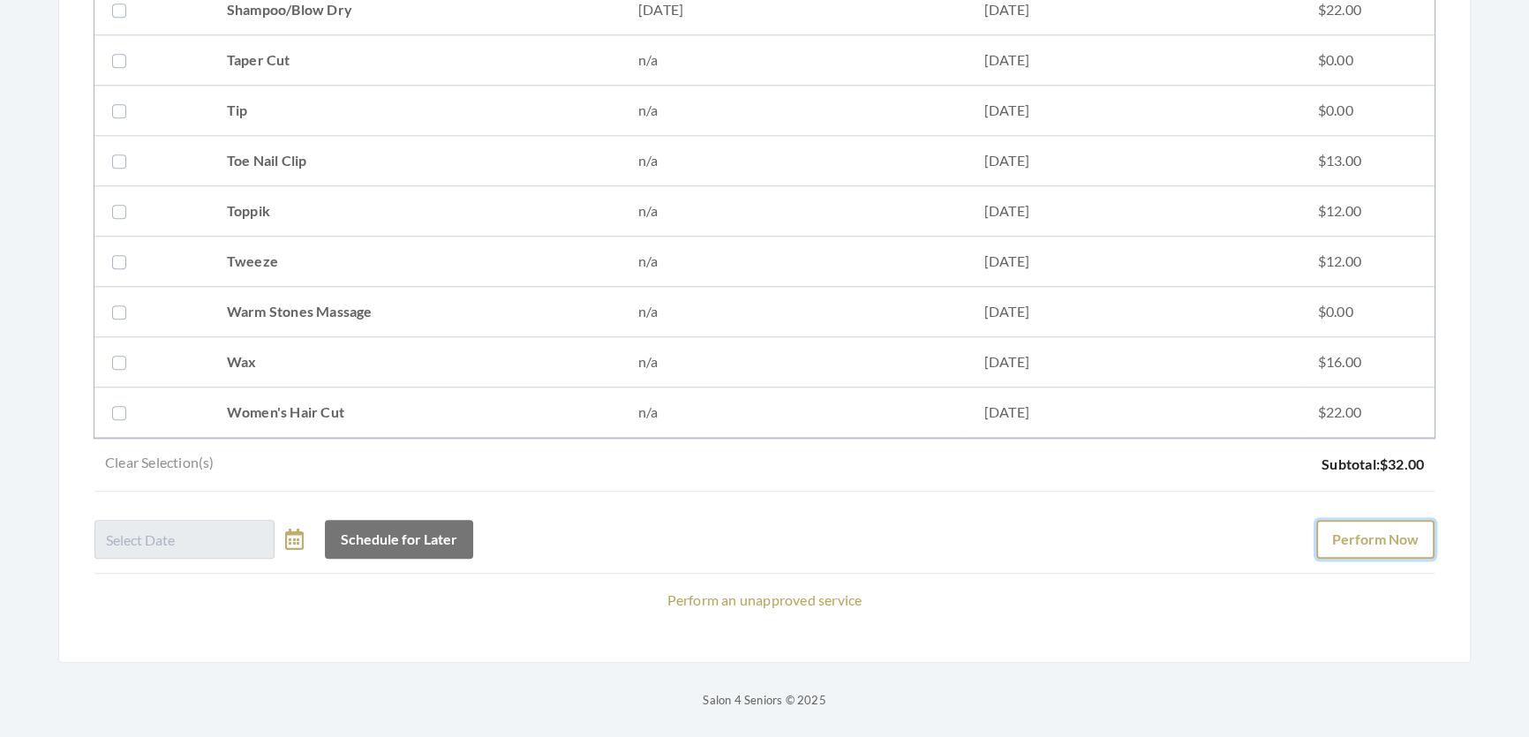
click at [1351, 535] on button "Perform Now" at bounding box center [1375, 539] width 118 height 39
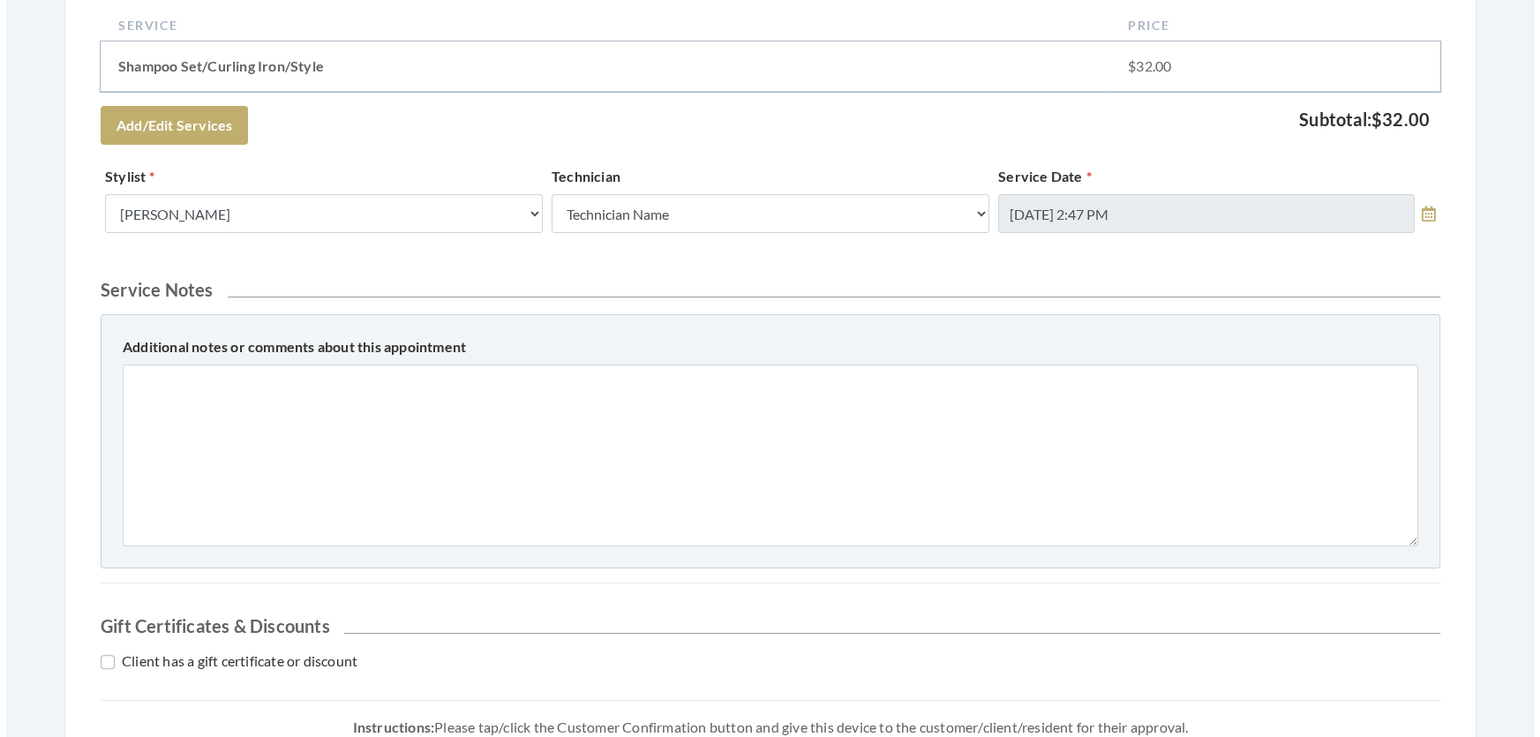
scroll to position [756, 0]
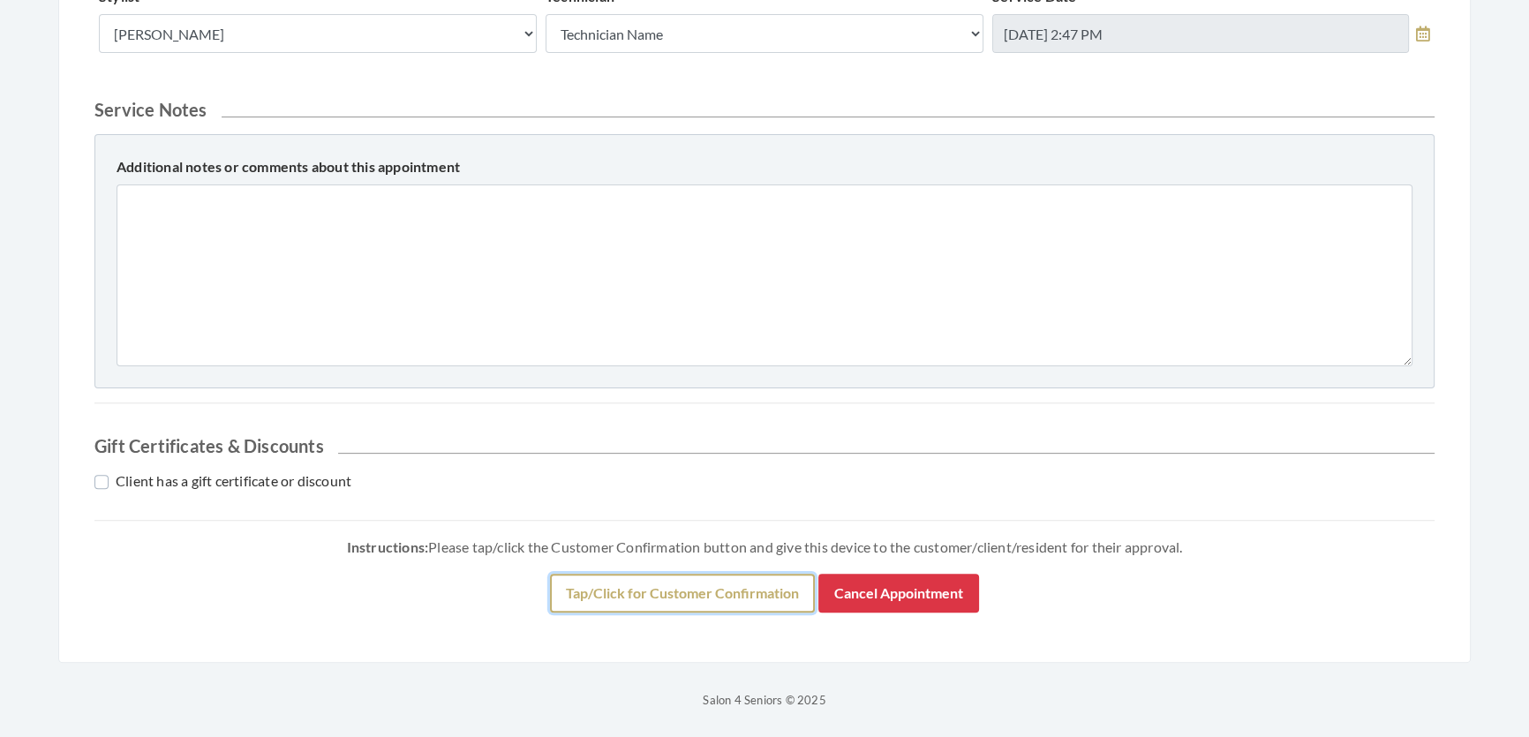
click at [570, 574] on button "Tap/Click for Customer Confirmation" at bounding box center [682, 593] width 265 height 39
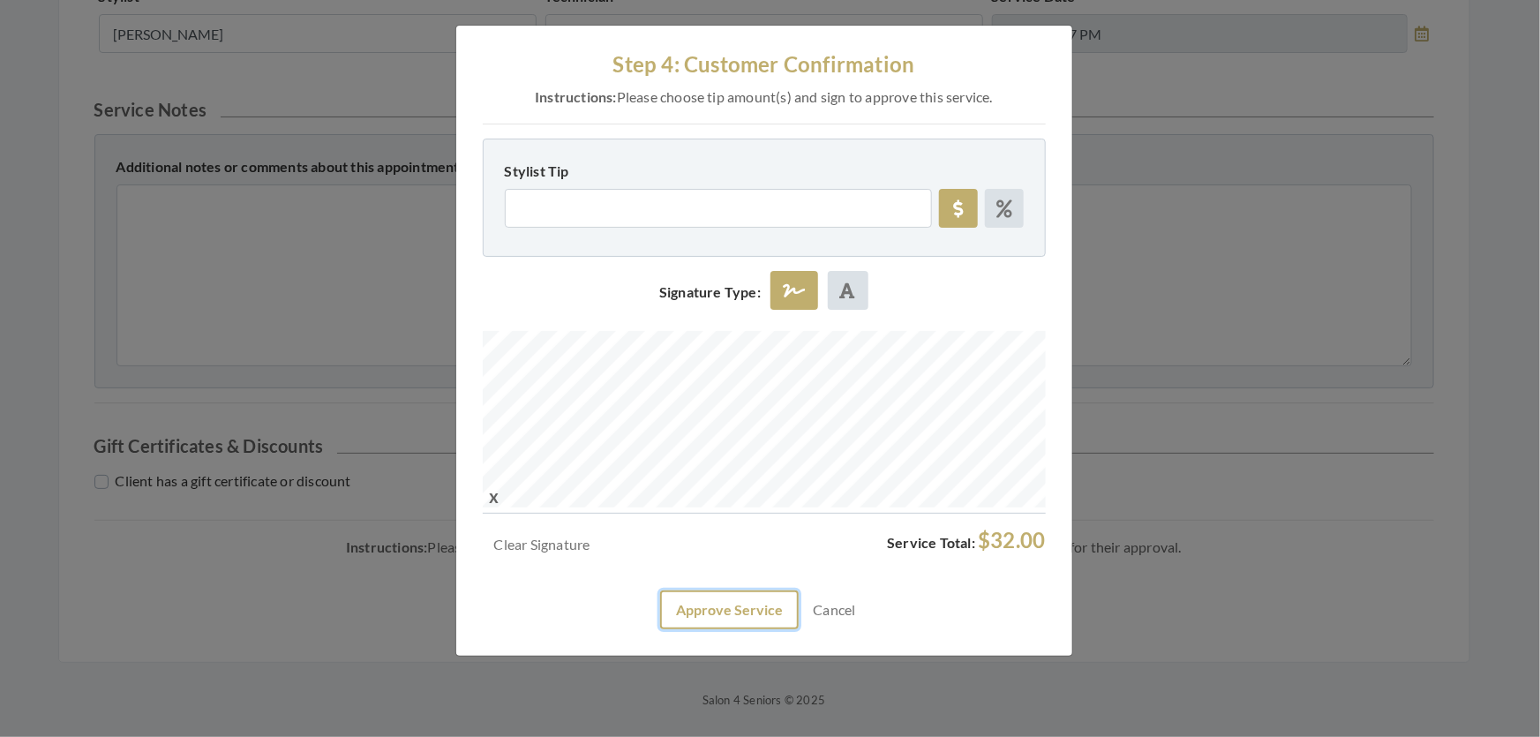
click at [660, 629] on button "Approve Service" at bounding box center [729, 610] width 139 height 39
